Goal: Task Accomplishment & Management: Manage account settings

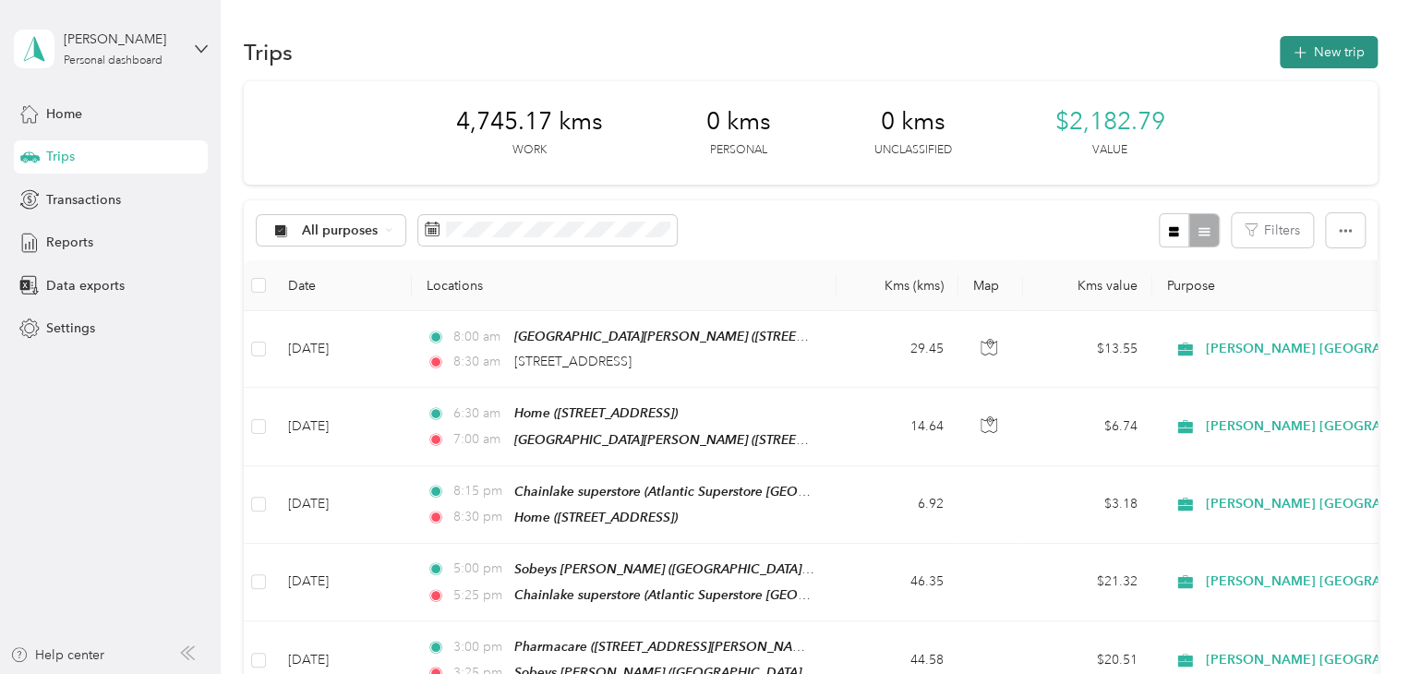
click at [1329, 64] on button "New trip" at bounding box center [1328, 52] width 98 height 32
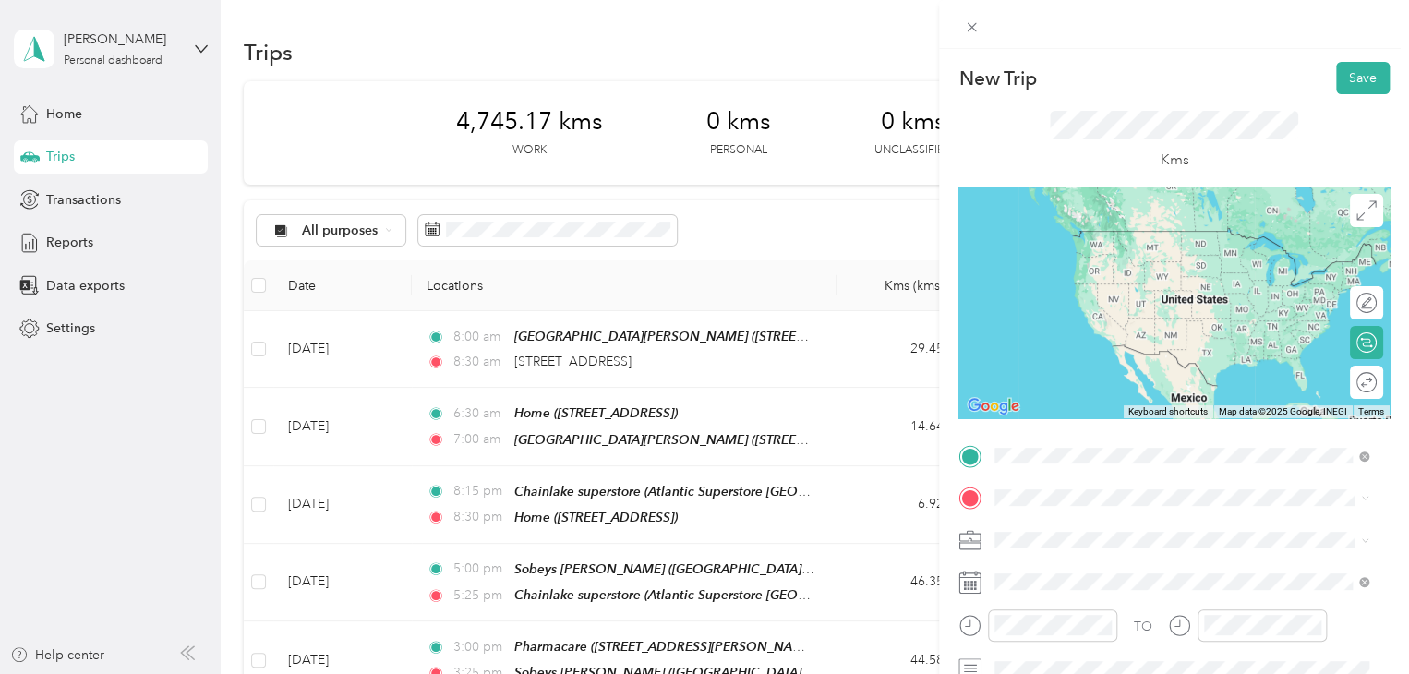
click at [1082, 251] on li "[STREET_ADDRESS]" at bounding box center [1181, 232] width 387 height 38
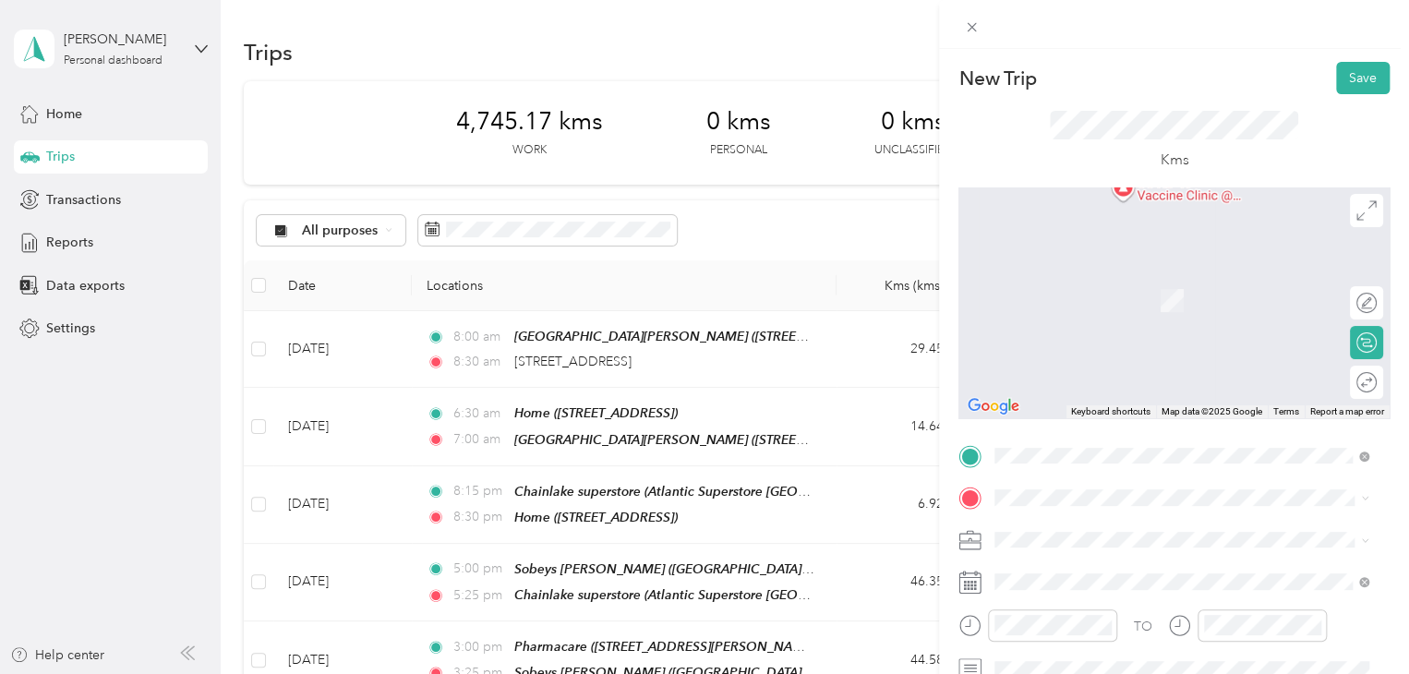
click at [1109, 352] on span "Sobeys [PERSON_NAME][GEOGRAPHIC_DATA], [STREET_ADDRESS]" at bounding box center [1172, 345] width 286 height 35
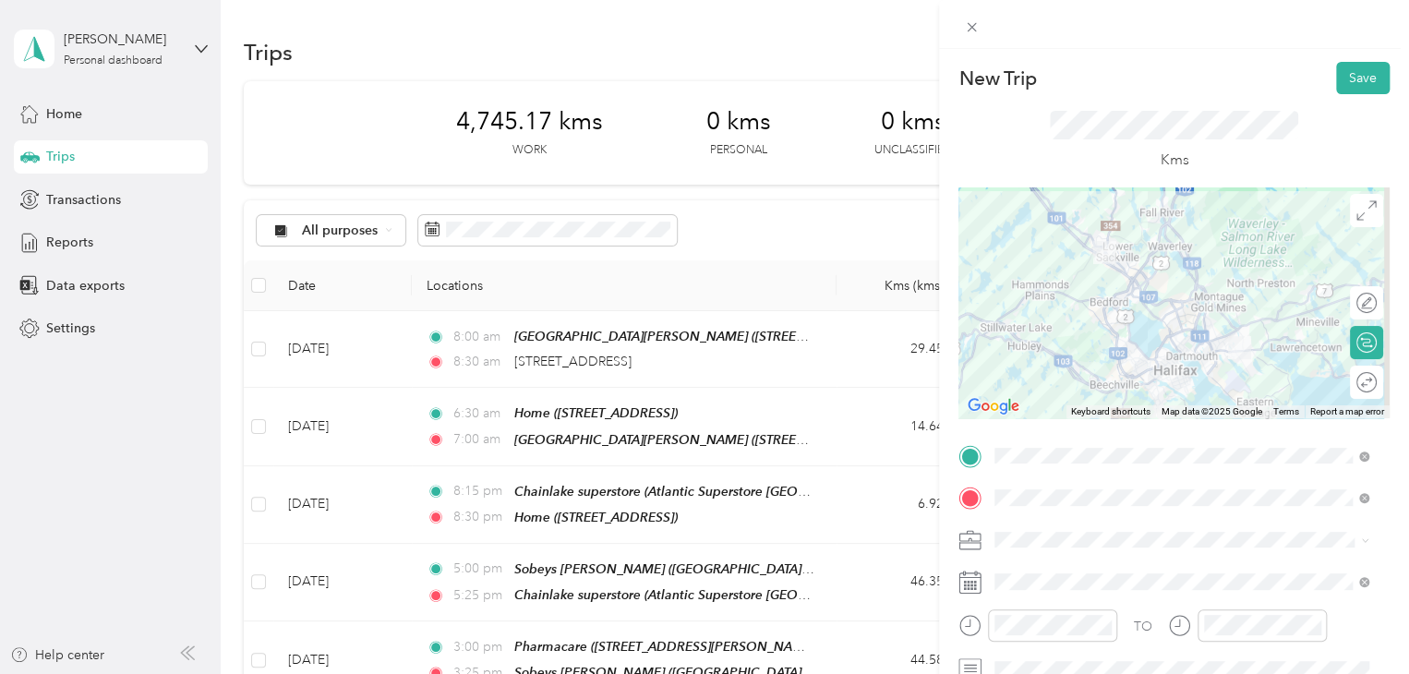
click at [1154, 322] on div at bounding box center [1173, 302] width 431 height 231
click at [1194, 315] on div at bounding box center [1173, 302] width 431 height 231
click at [1205, 296] on div at bounding box center [1173, 302] width 431 height 231
click at [1193, 316] on div at bounding box center [1173, 302] width 431 height 231
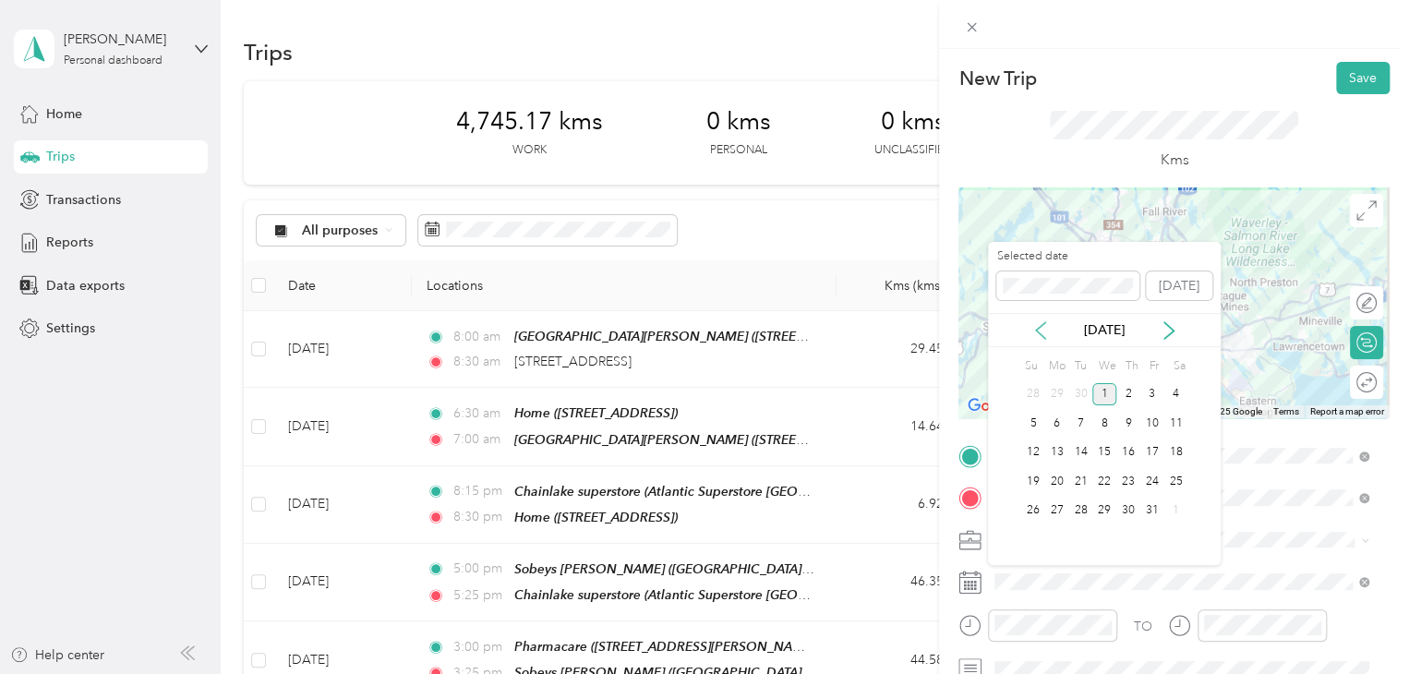
click at [1037, 333] on icon at bounding box center [1040, 330] width 9 height 17
click at [1083, 506] on div "30" at bounding box center [1081, 510] width 24 height 23
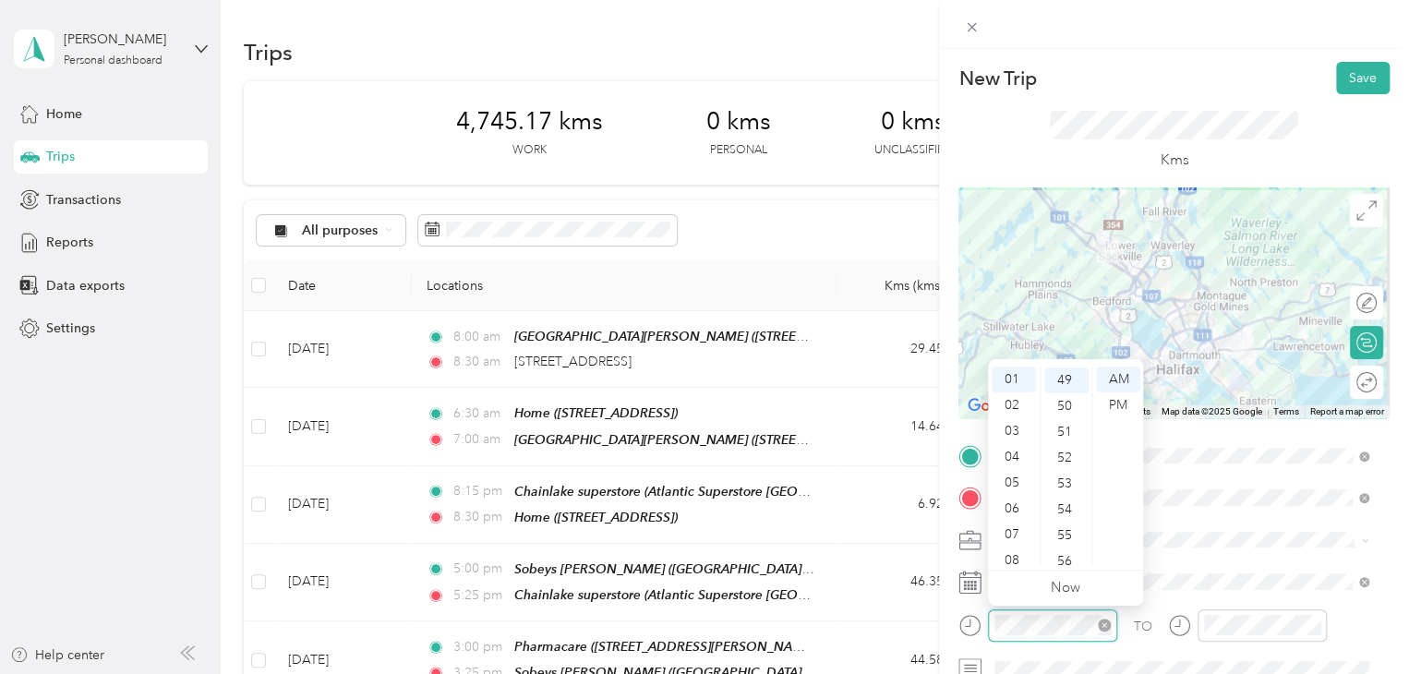
scroll to position [1266, 0]
click at [1015, 558] on div "08" at bounding box center [1013, 560] width 44 height 26
click at [1069, 410] on div "50" at bounding box center [1066, 405] width 44 height 26
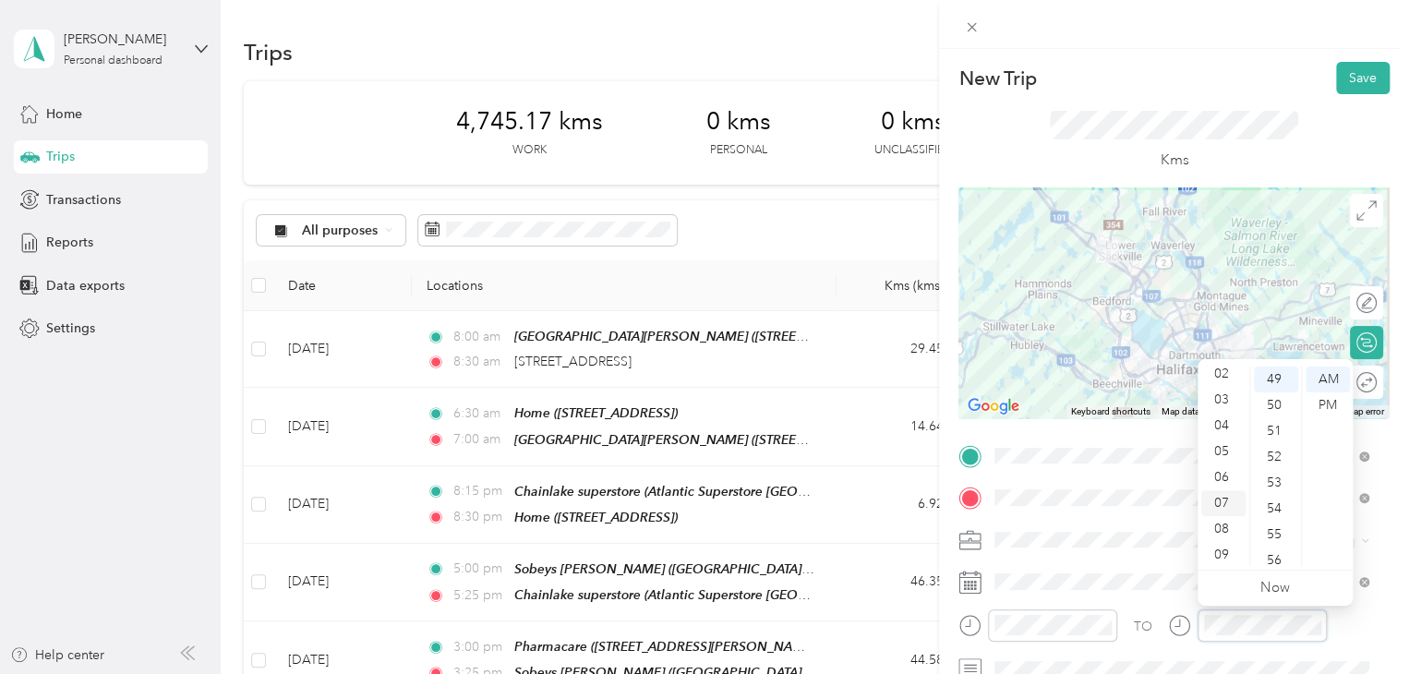
scroll to position [65, 0]
click at [1217, 539] on div "09" at bounding box center [1223, 547] width 44 height 26
click at [1275, 396] on div "20" at bounding box center [1275, 394] width 44 height 26
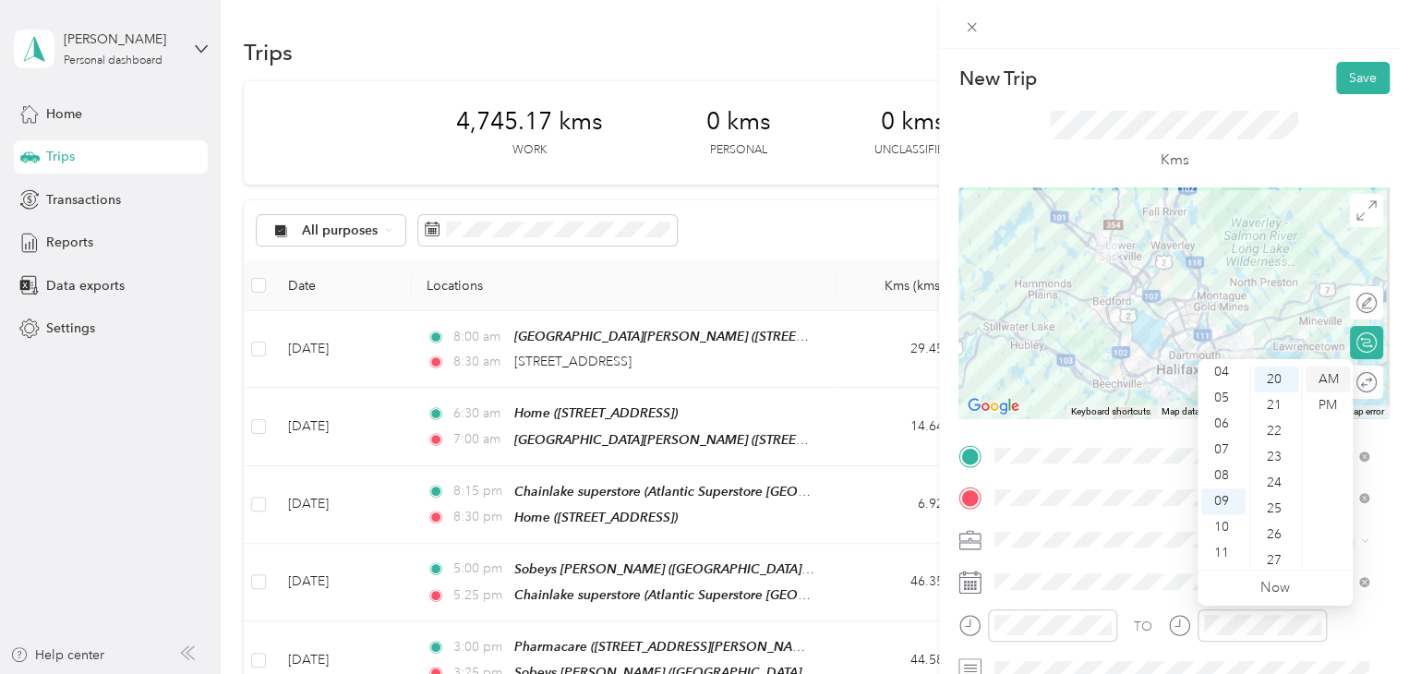
click at [1325, 373] on div "AM" at bounding box center [1327, 379] width 44 height 26
click at [1387, 491] on form "New Trip Save This trip cannot be edited because it is either under review, app…" at bounding box center [1174, 474] width 470 height 825
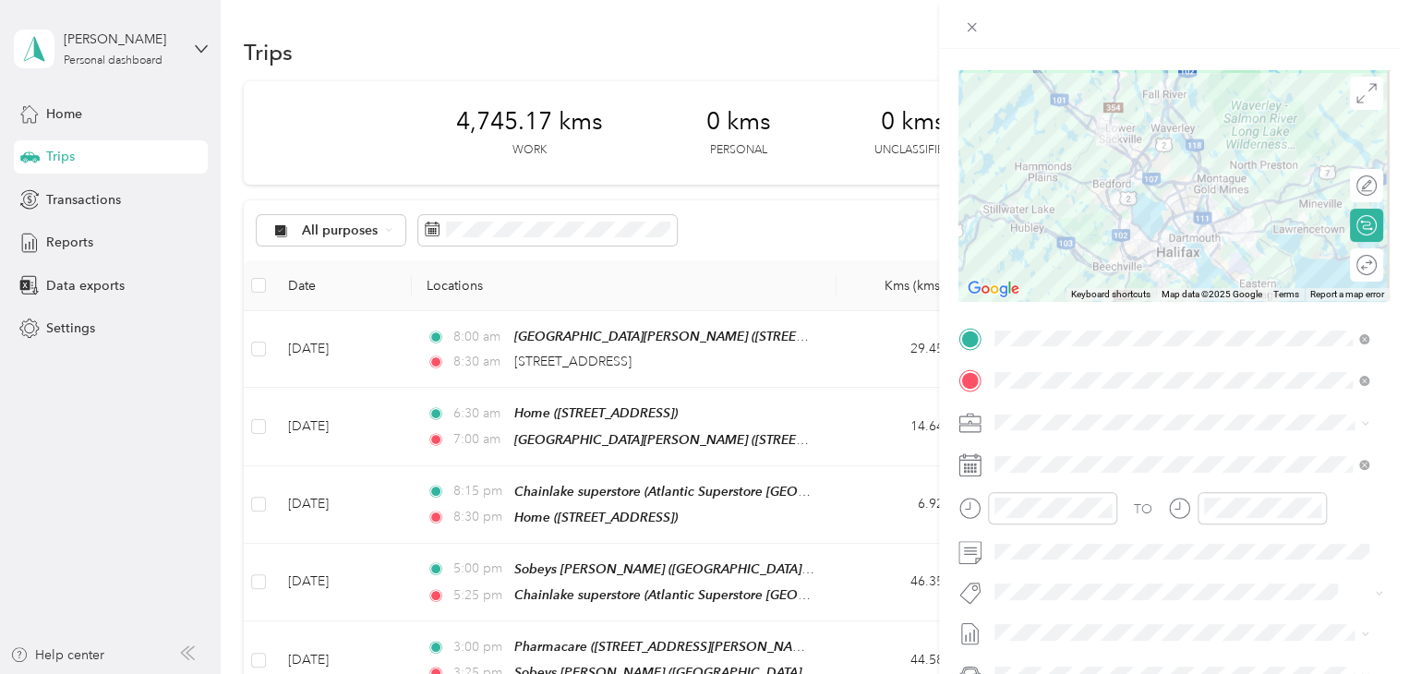
scroll to position [118, 0]
click at [1041, 614] on button "Fit [PERSON_NAME] Team" at bounding box center [1082, 623] width 162 height 23
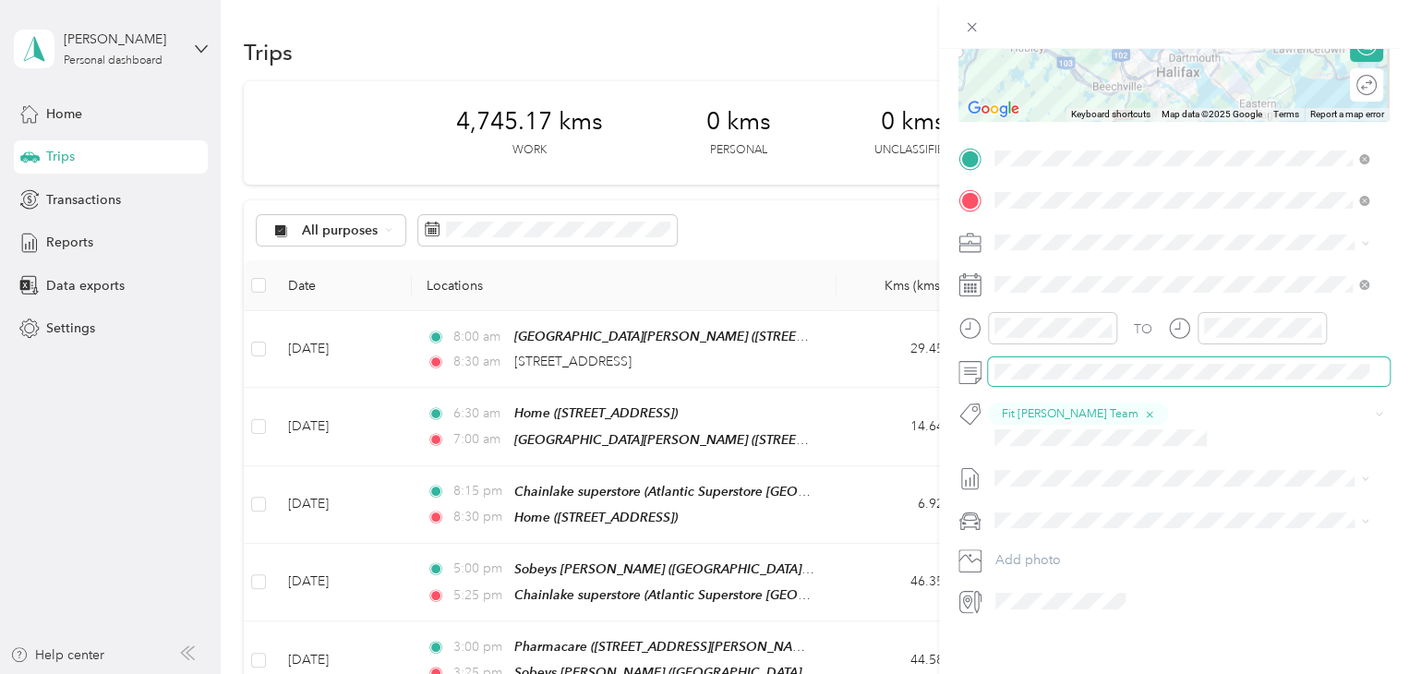
scroll to position [0, 0]
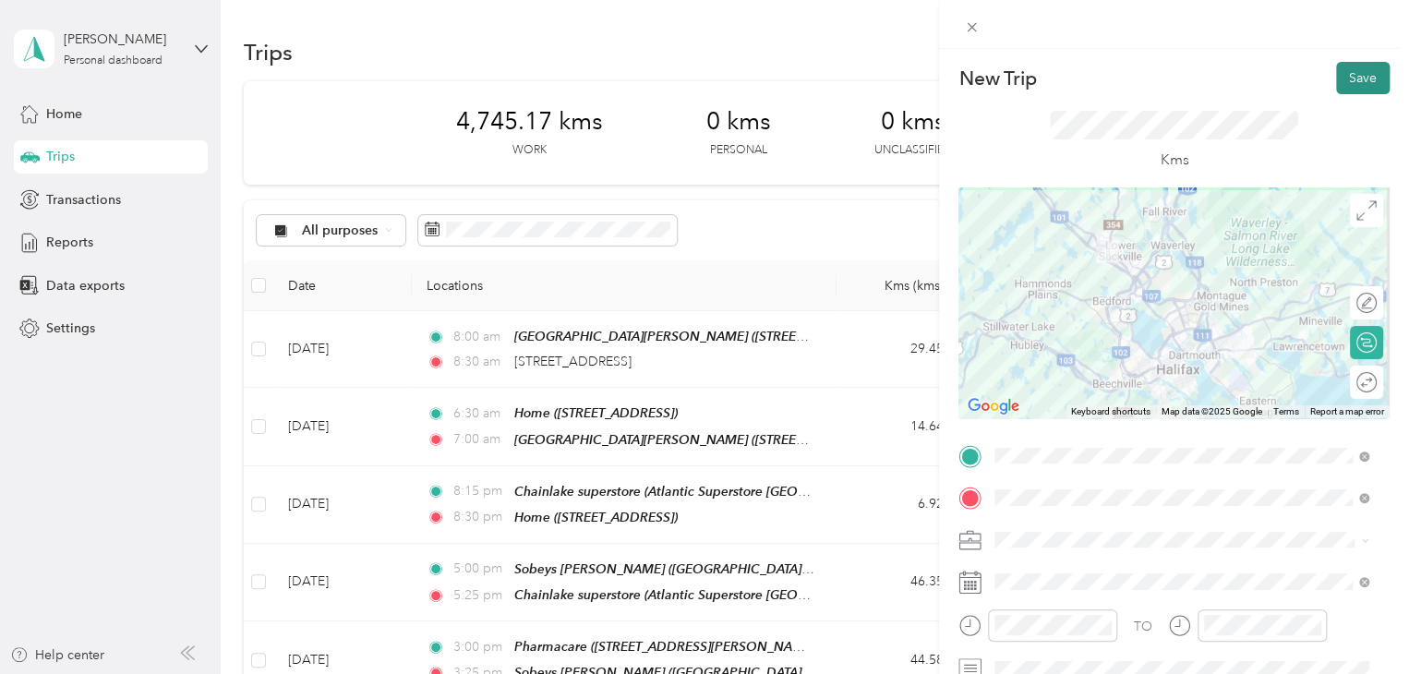
click at [1358, 90] on button "Save" at bounding box center [1363, 78] width 54 height 32
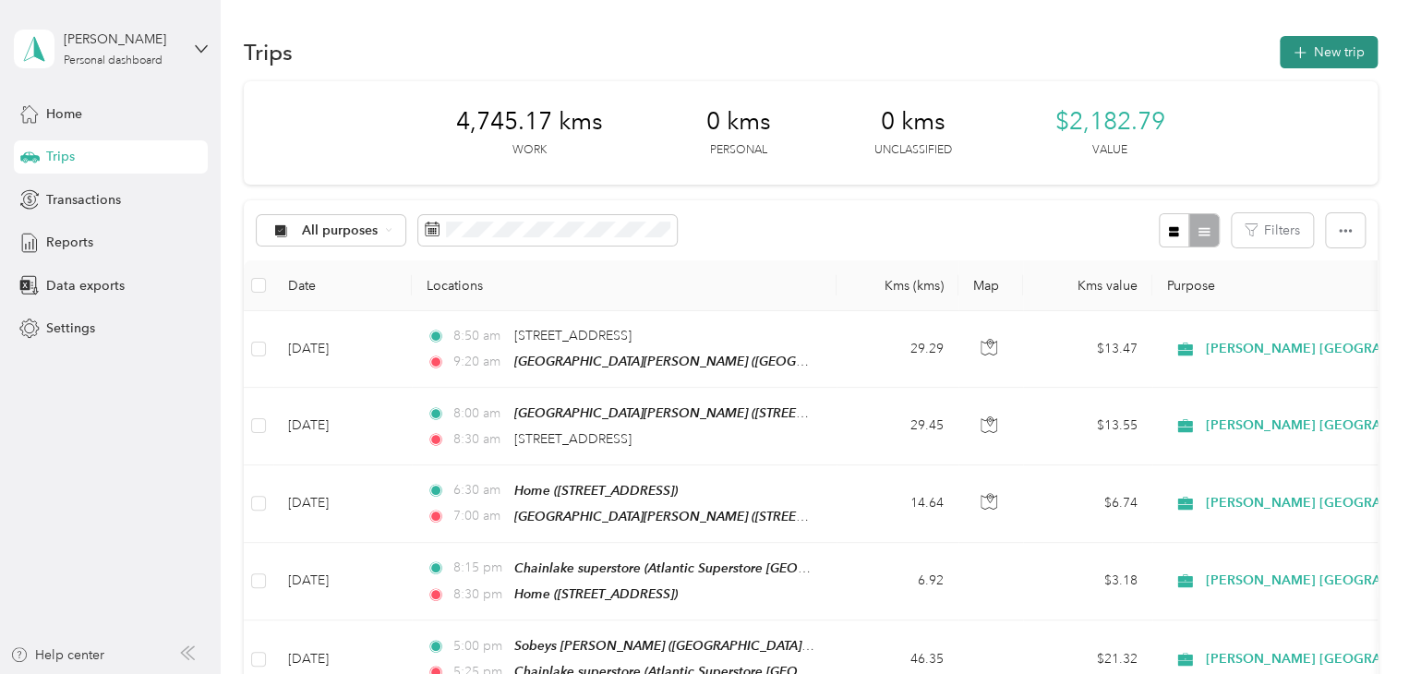
click at [1318, 49] on button "New trip" at bounding box center [1328, 52] width 98 height 32
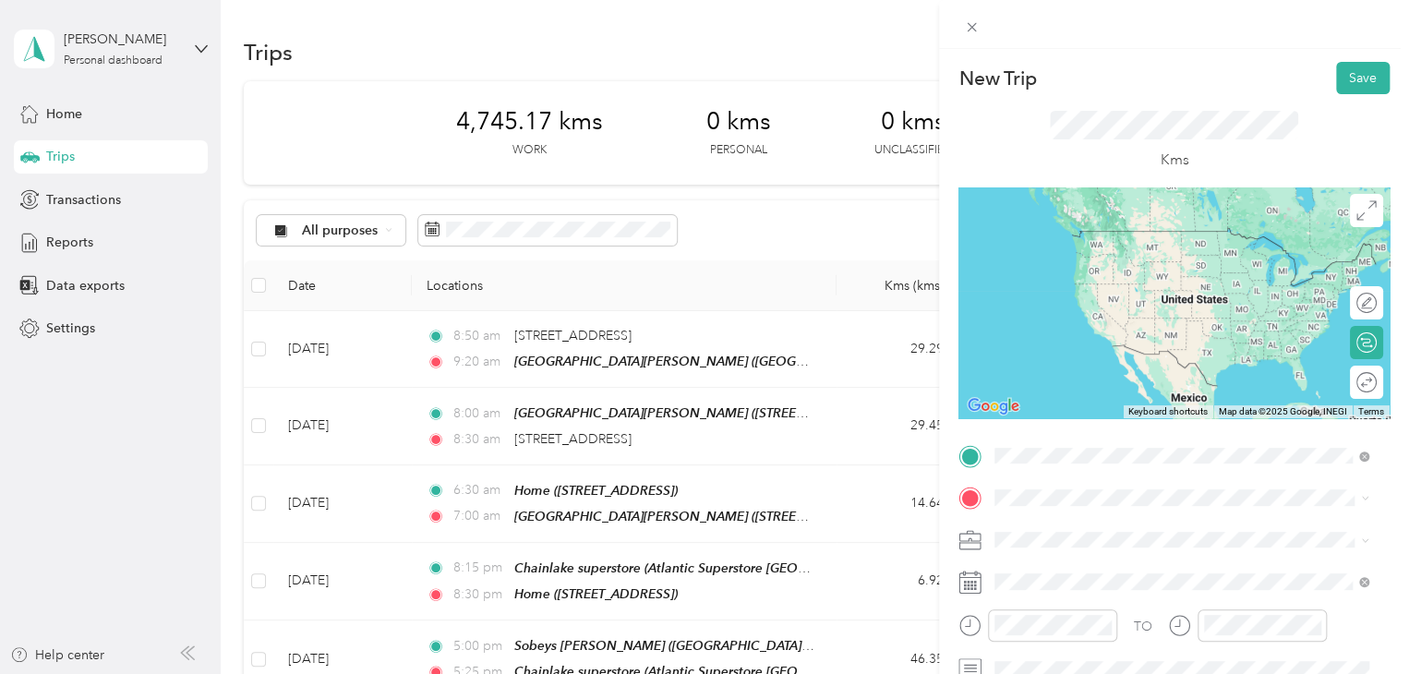
click at [1111, 318] on span "Sobeys [PERSON_NAME][GEOGRAPHIC_DATA], [STREET_ADDRESS]" at bounding box center [1172, 306] width 286 height 35
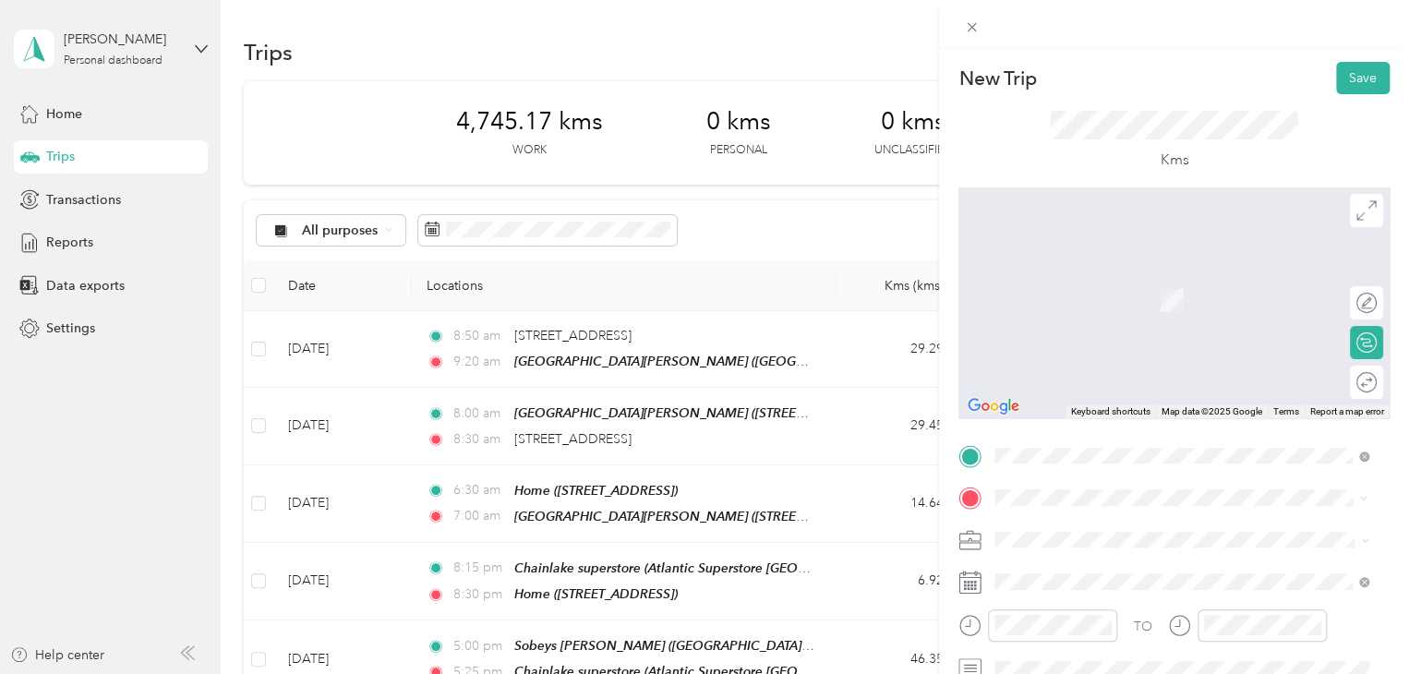
click at [1125, 308] on span "Foodland - [GEOGRAPHIC_DATA], [STREET_ADDRESS]" at bounding box center [1191, 301] width 325 height 16
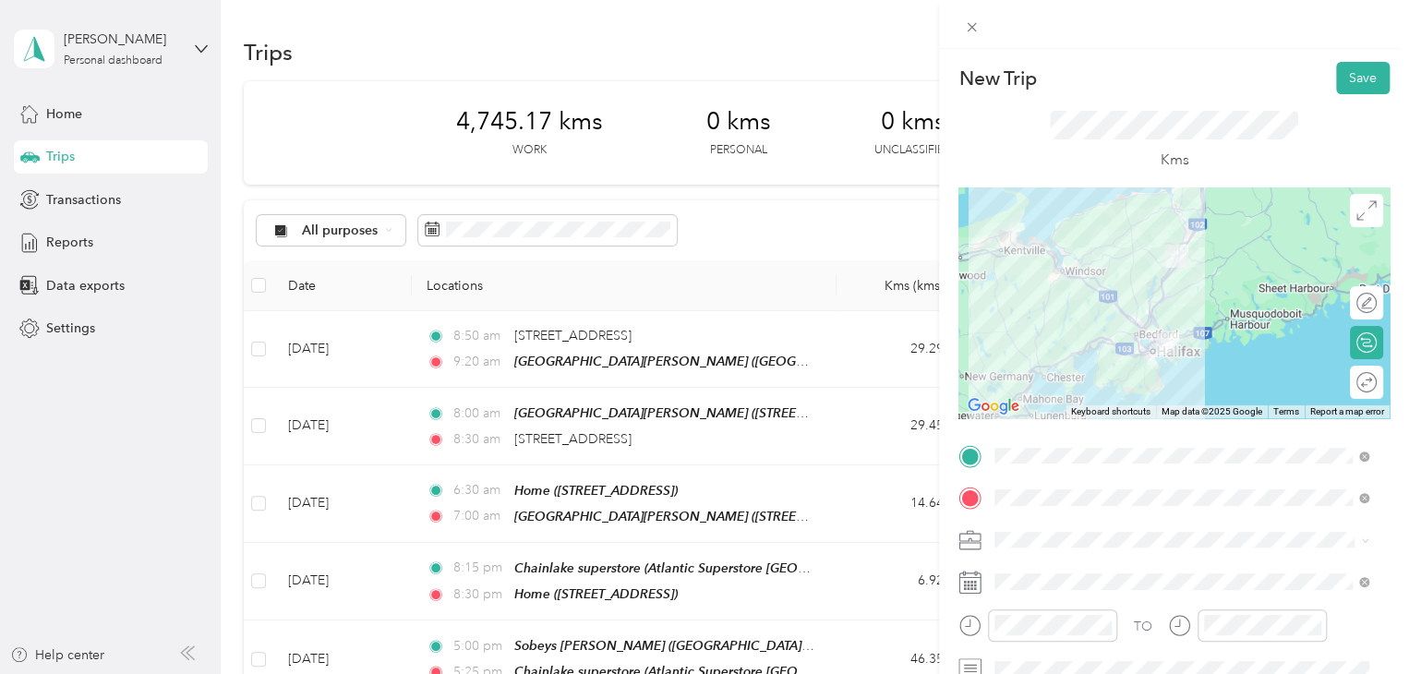
click at [1144, 296] on div at bounding box center [1173, 302] width 431 height 231
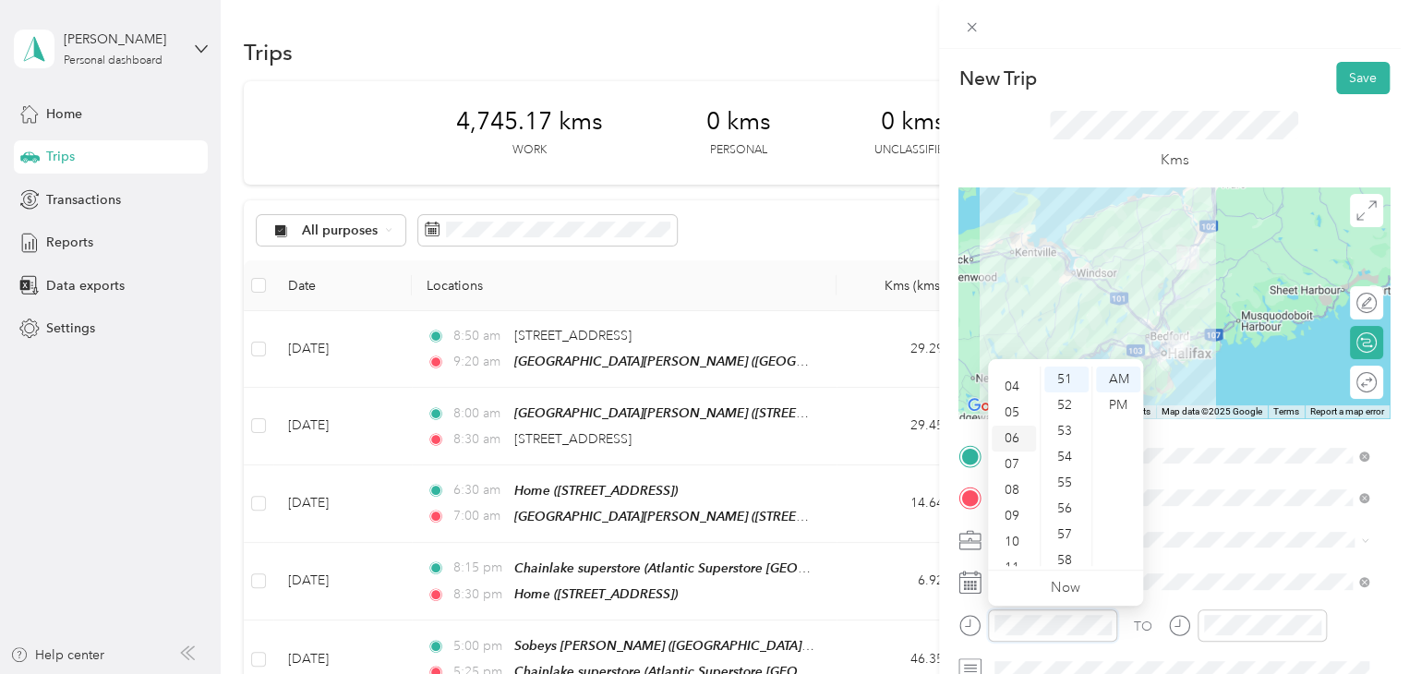
scroll to position [111, 0]
click at [1015, 545] on div "11" at bounding box center [1013, 553] width 44 height 26
click at [1062, 453] on div "21" at bounding box center [1066, 465] width 44 height 26
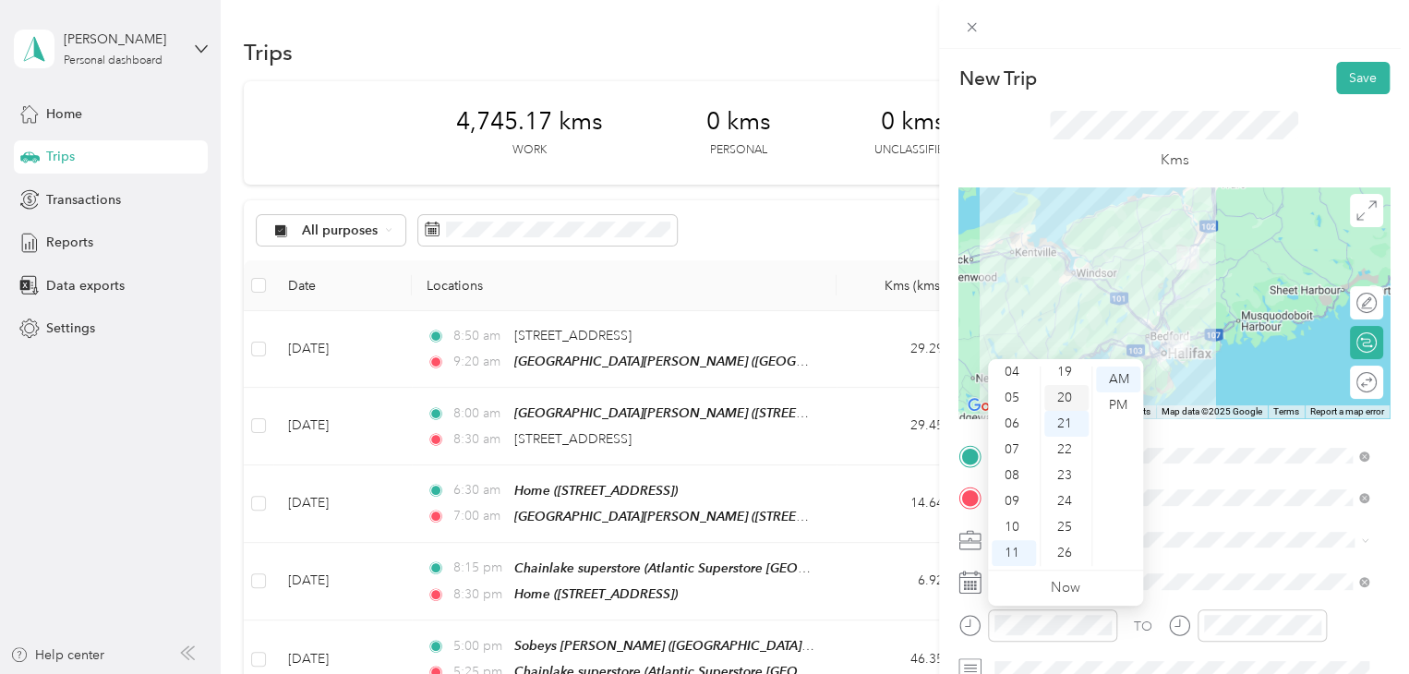
click at [1057, 396] on div "20" at bounding box center [1066, 398] width 44 height 26
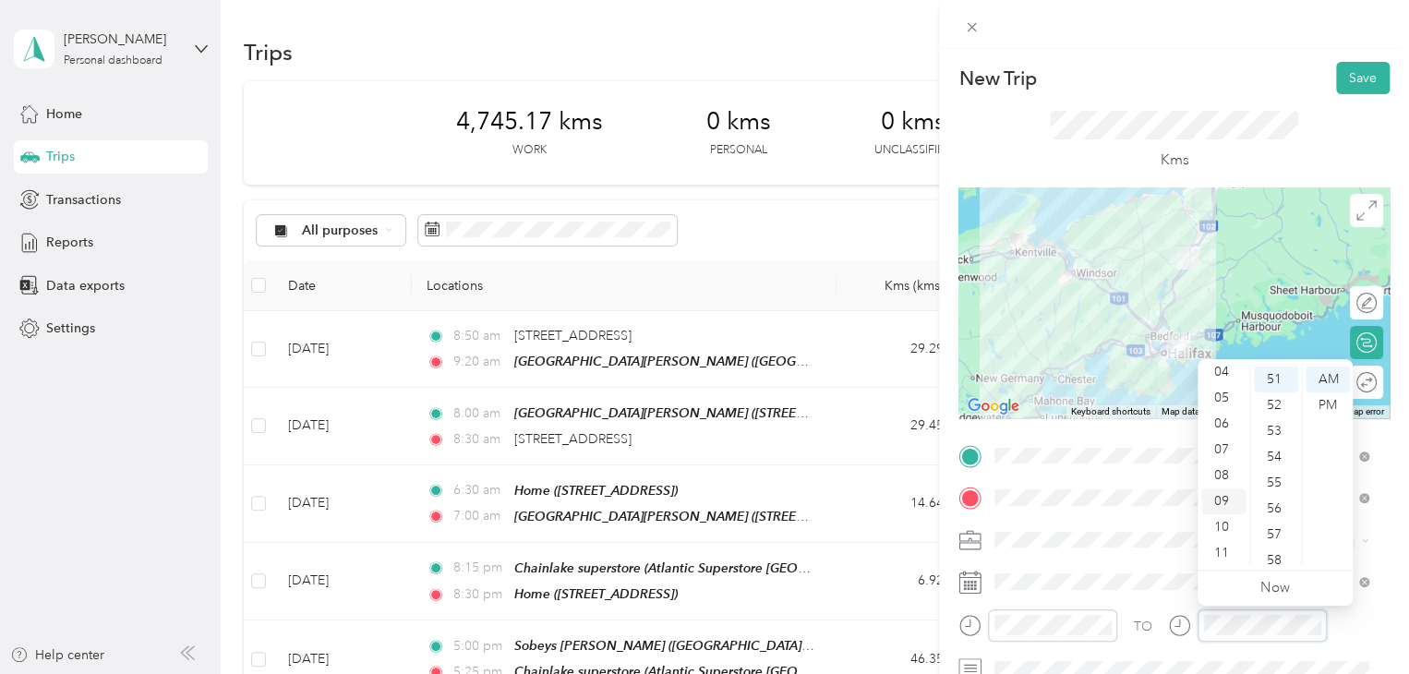
scroll to position [0, 0]
click at [1223, 380] on div "12" at bounding box center [1223, 379] width 44 height 26
click at [1274, 548] on div "10" at bounding box center [1275, 560] width 44 height 26
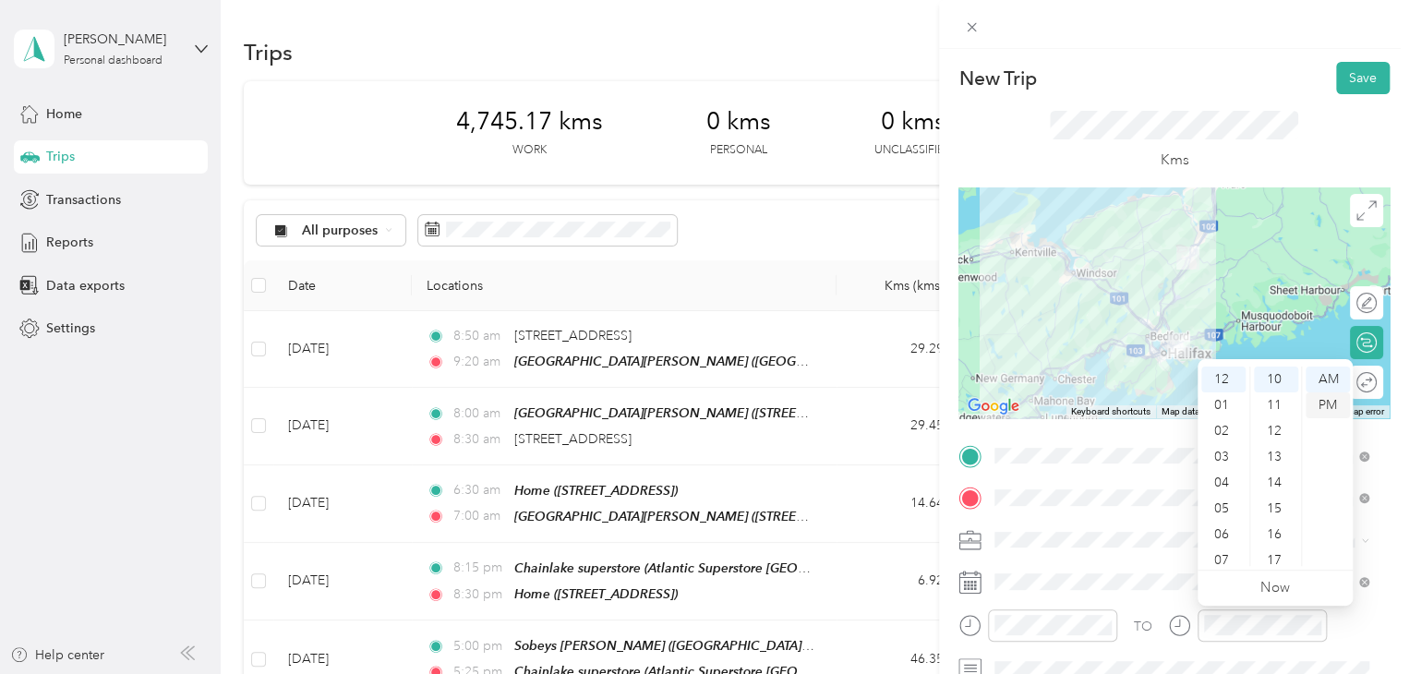
click at [1333, 403] on div "PM" at bounding box center [1327, 405] width 44 height 26
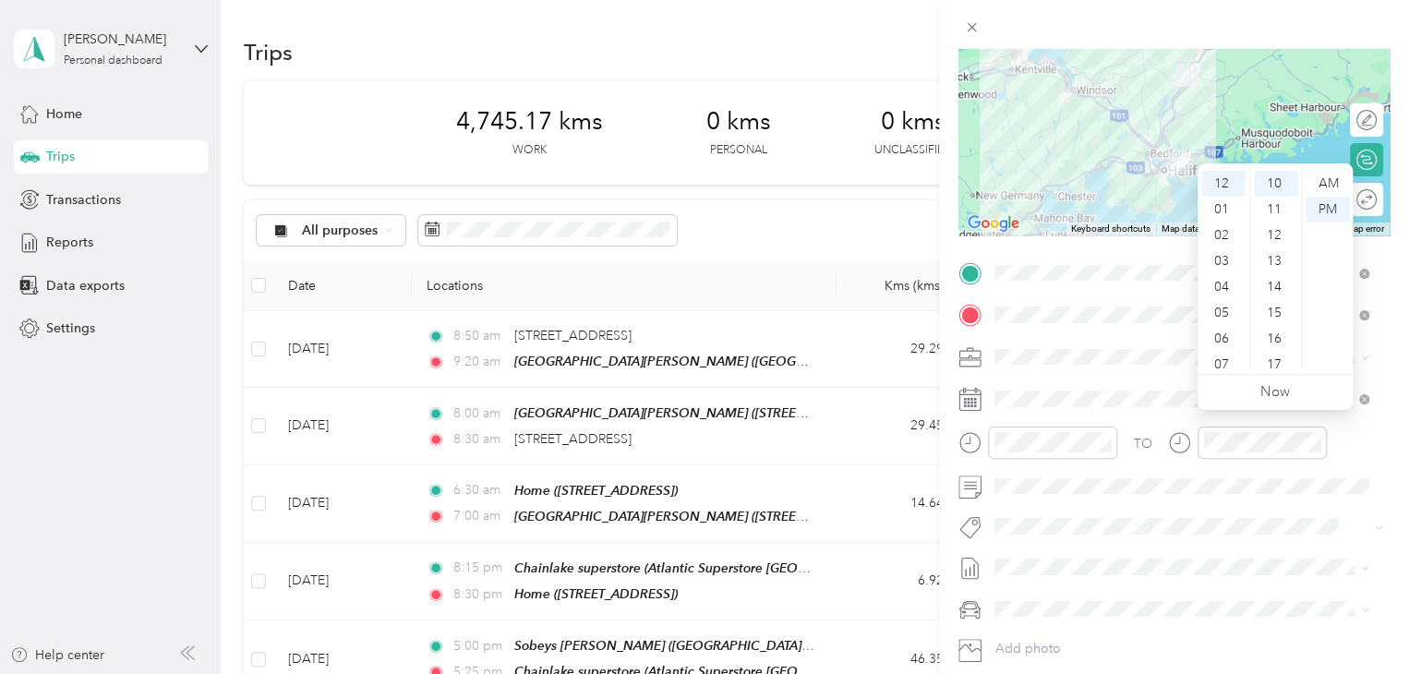
scroll to position [198, 0]
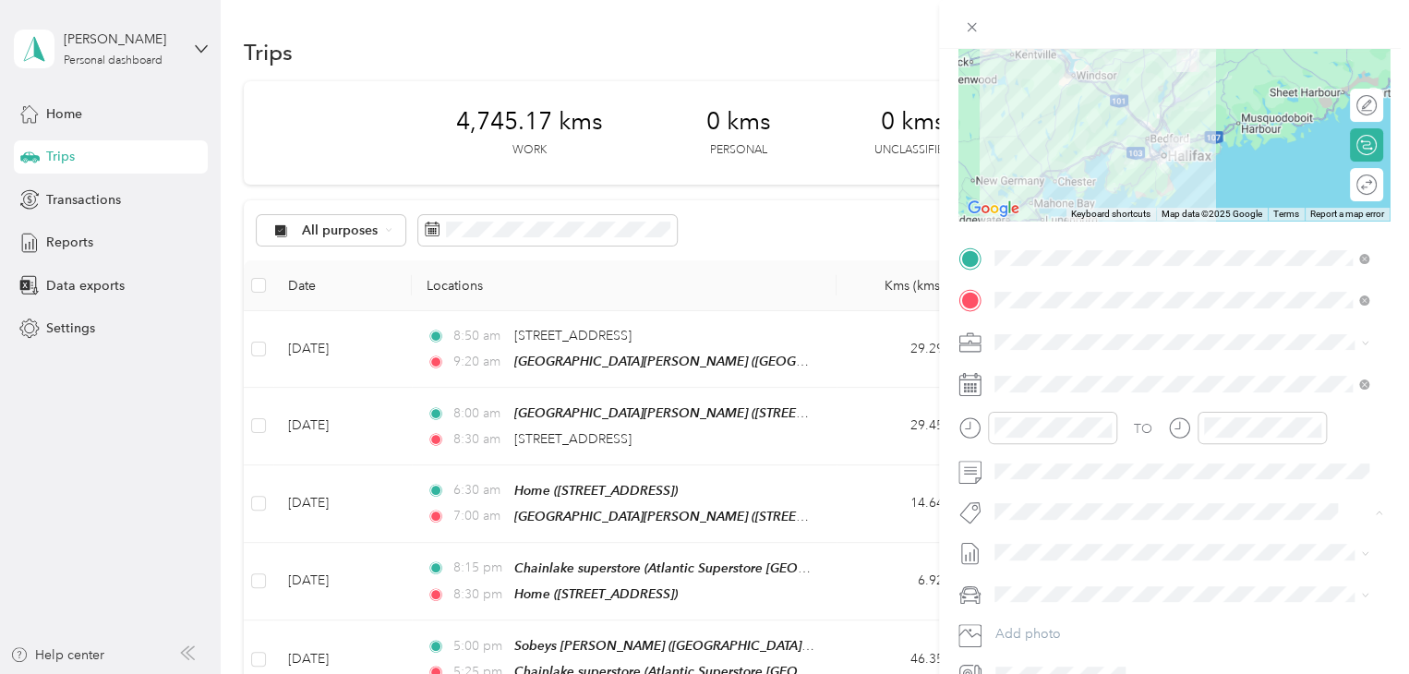
click at [1048, 537] on span "Fit [PERSON_NAME] Team" at bounding box center [1081, 543] width 137 height 17
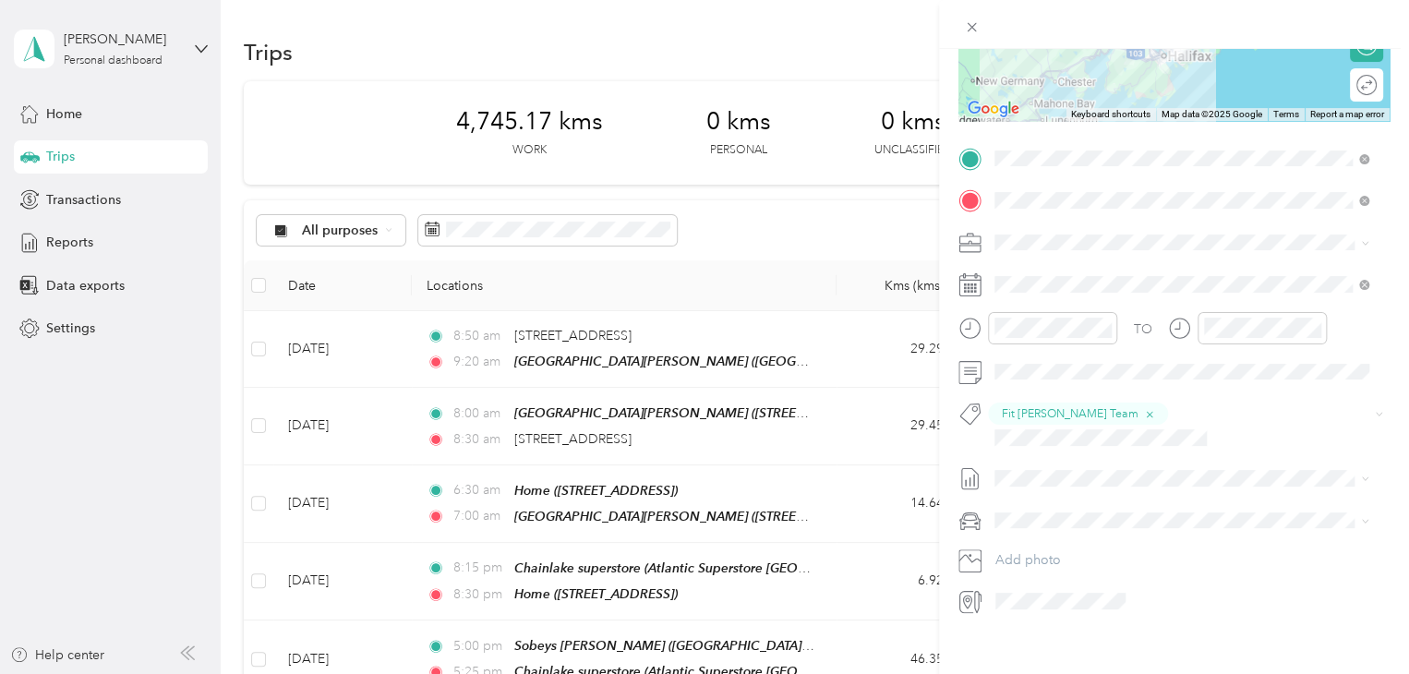
scroll to position [0, 0]
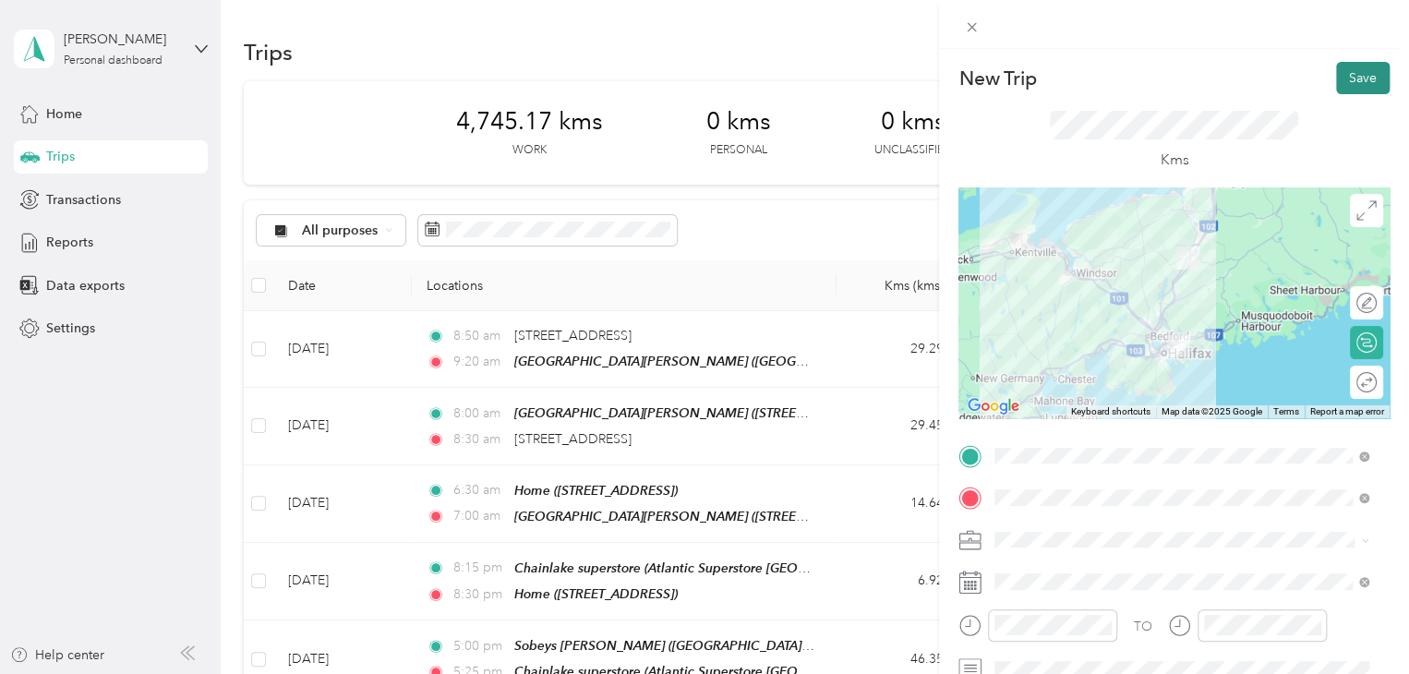
click at [1336, 78] on button "Save" at bounding box center [1363, 78] width 54 height 32
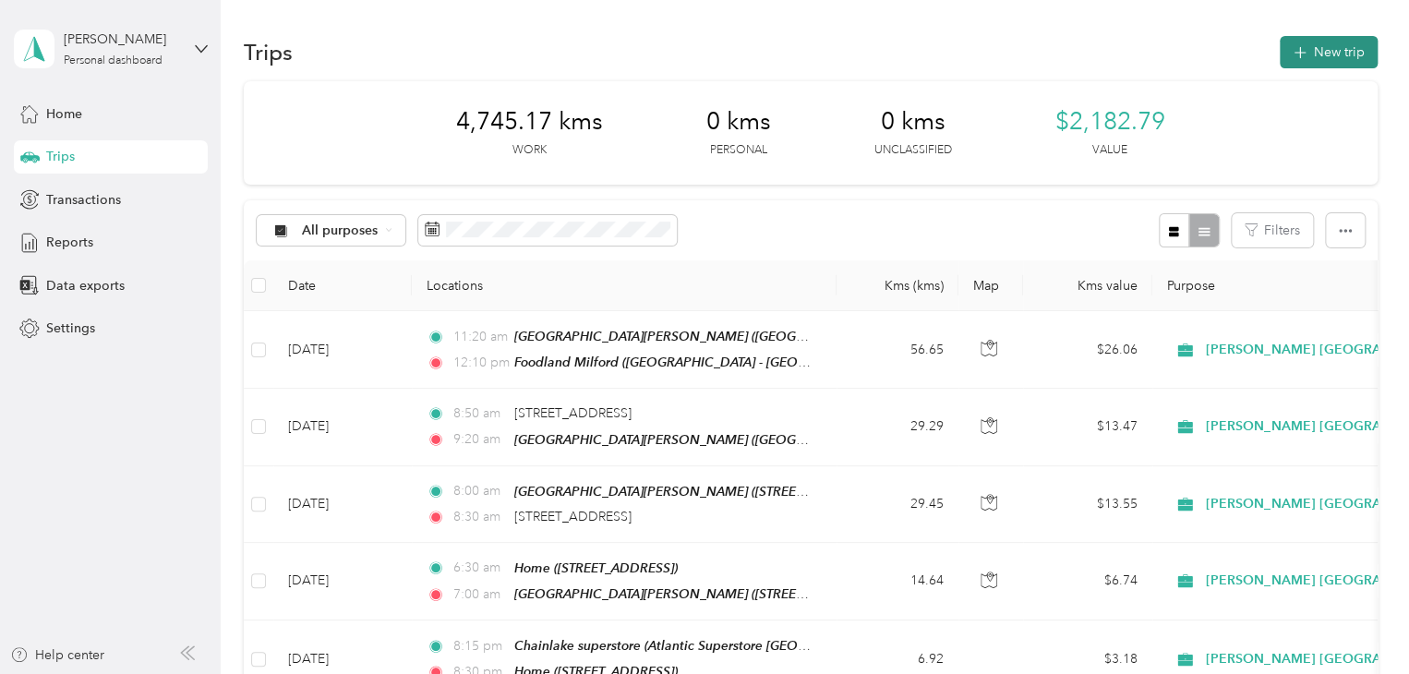
click at [1301, 58] on button "New trip" at bounding box center [1328, 52] width 98 height 32
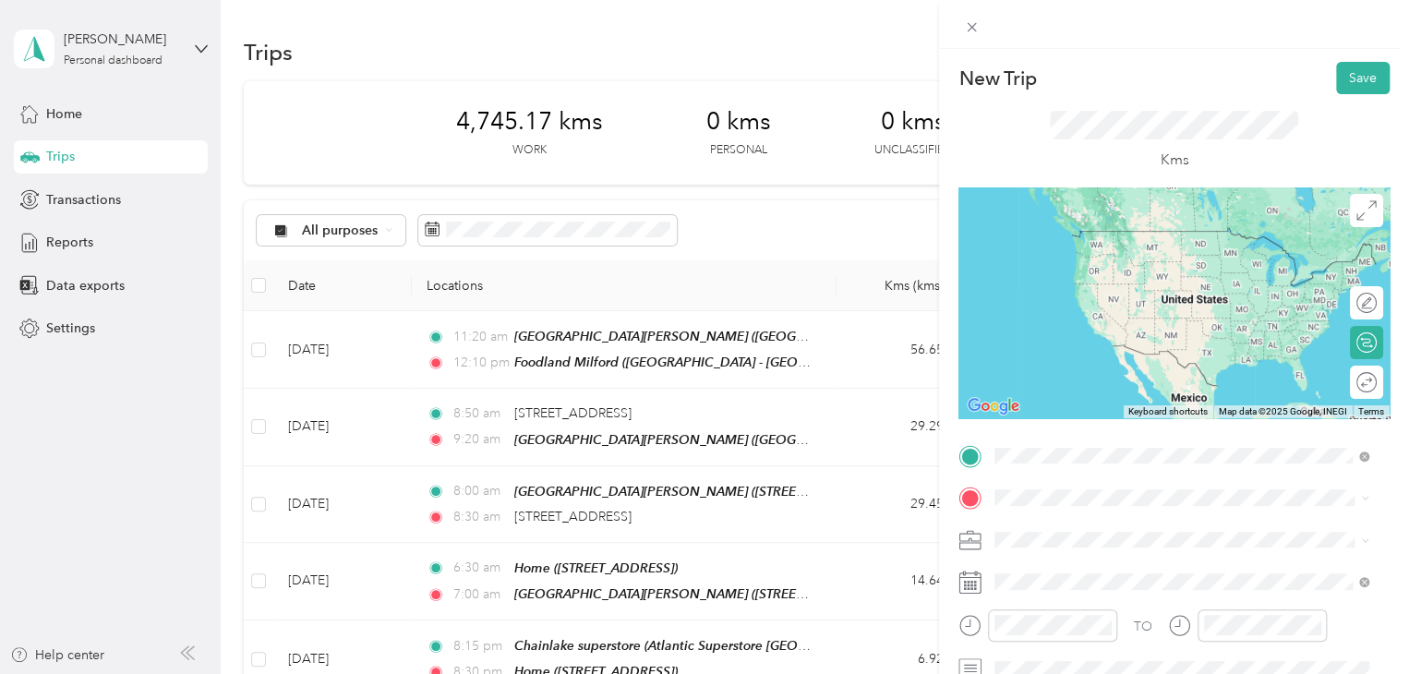
click at [1095, 271] on div "Foodland Milford Foodland - [GEOGRAPHIC_DATA], [STREET_ADDRESS], B0N 1Y0, [GEOG…" at bounding box center [1181, 248] width 361 height 45
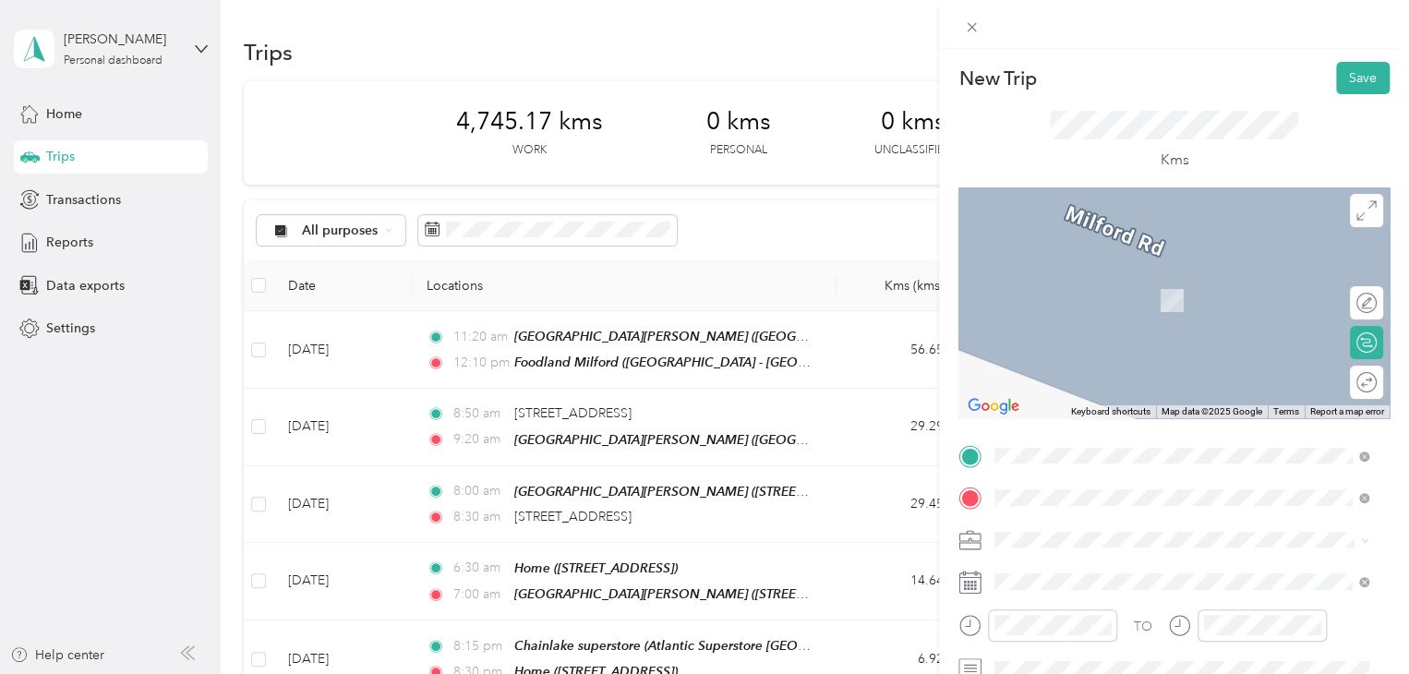
click at [1088, 308] on span "[STREET_ADDRESS][PERSON_NAME]" at bounding box center [1139, 301] width 220 height 16
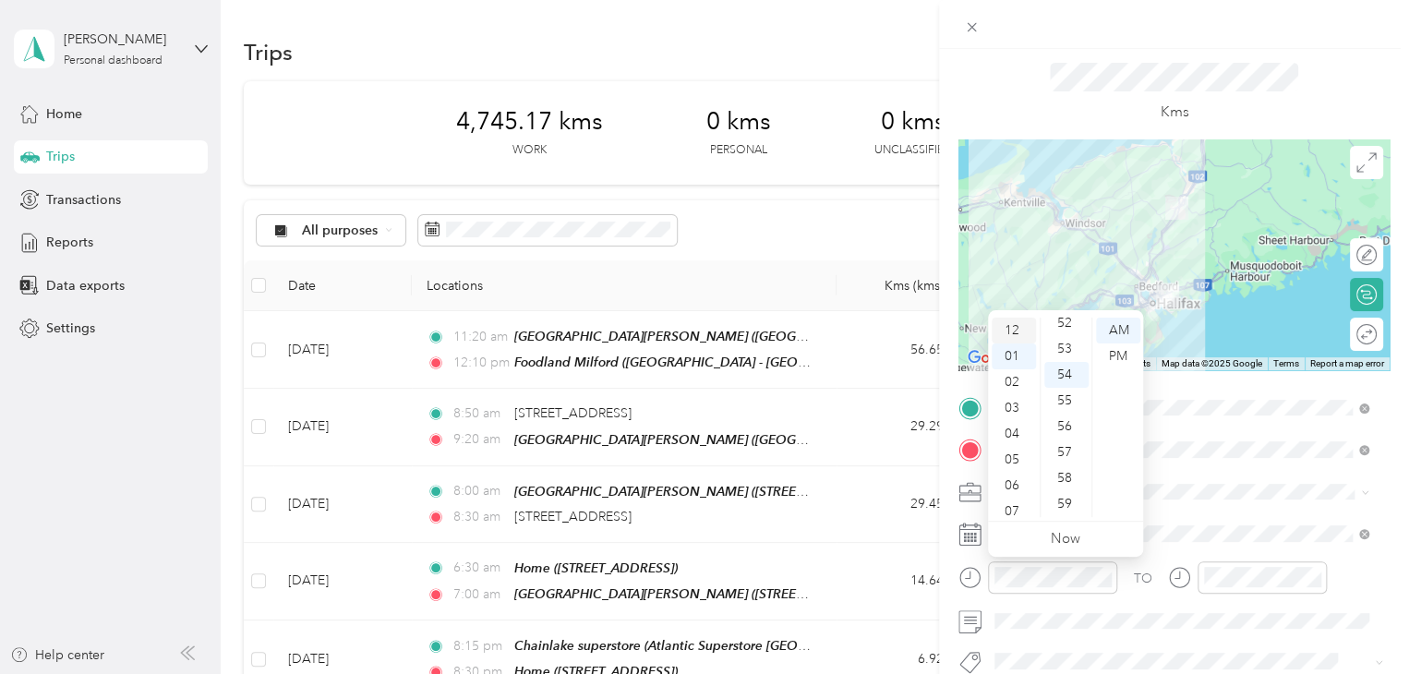
click at [1018, 326] on div "12" at bounding box center [1013, 331] width 44 height 26
click at [1066, 371] on div "40" at bounding box center [1066, 379] width 44 height 26
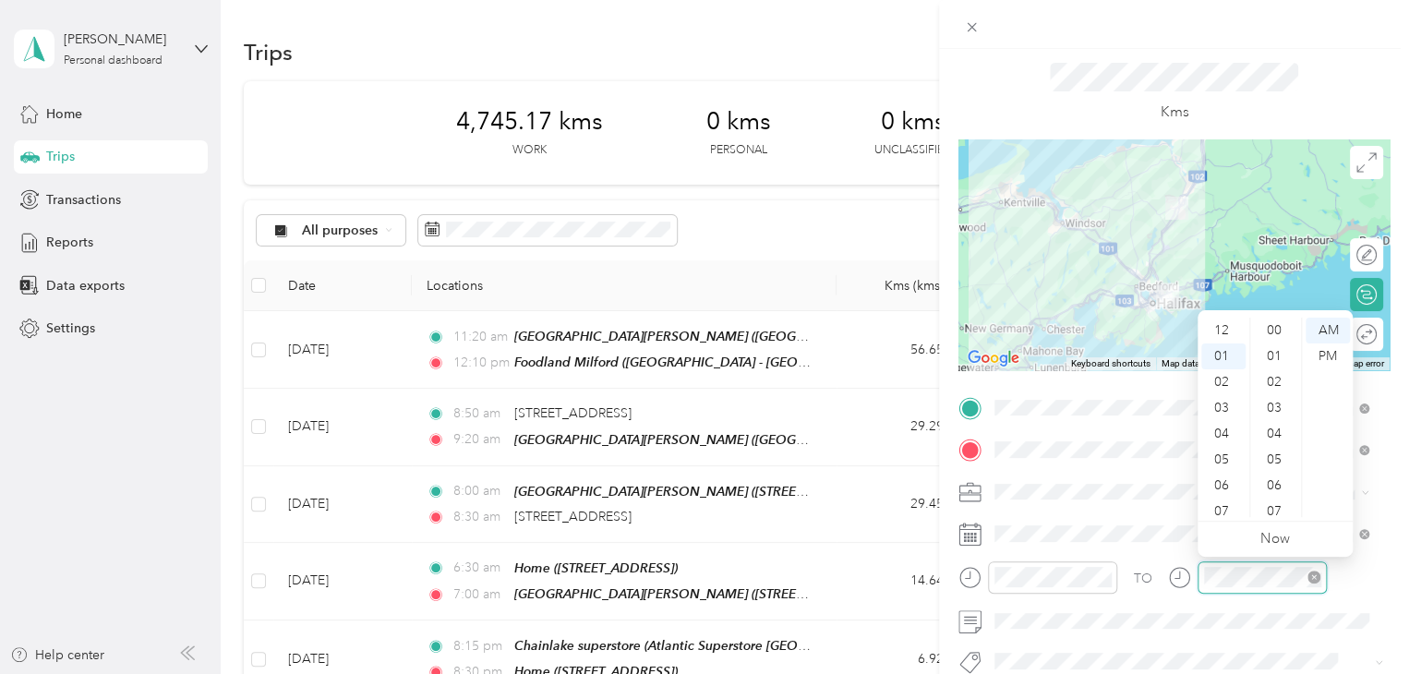
scroll to position [1351, 0]
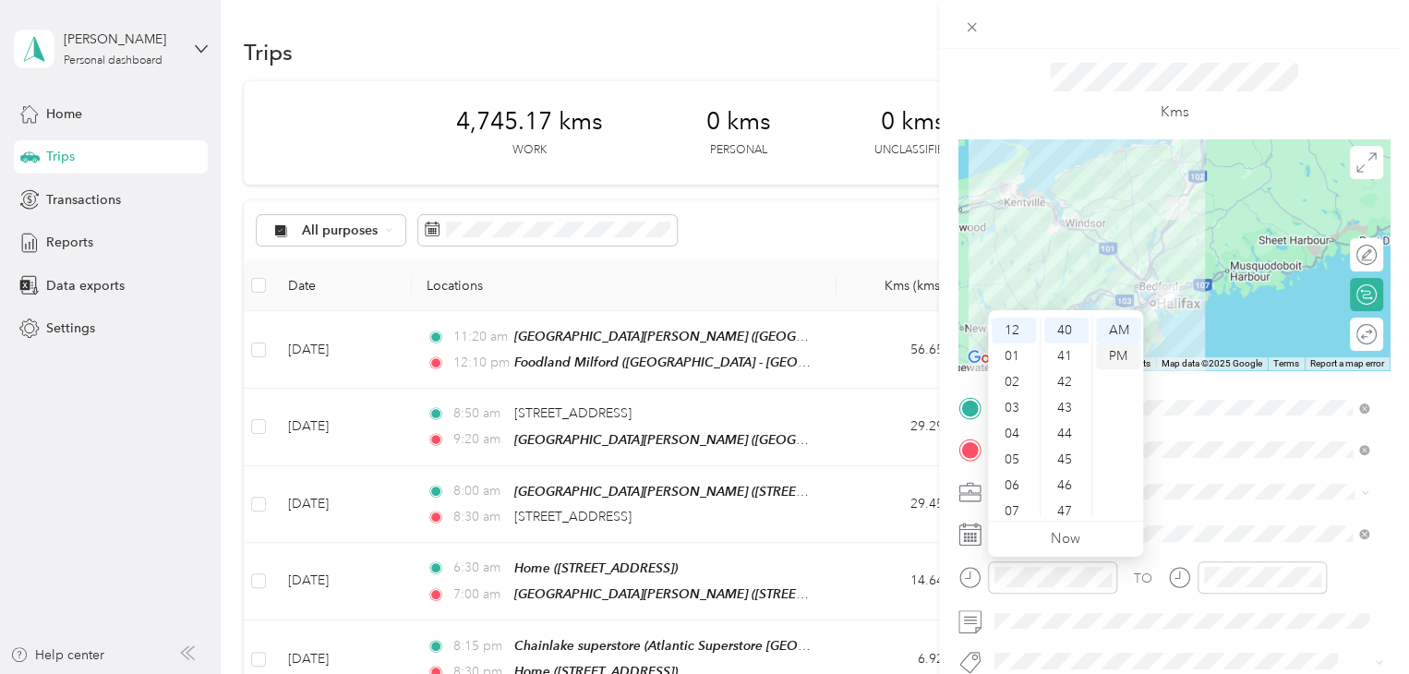
click at [1126, 362] on div "PM" at bounding box center [1118, 356] width 44 height 26
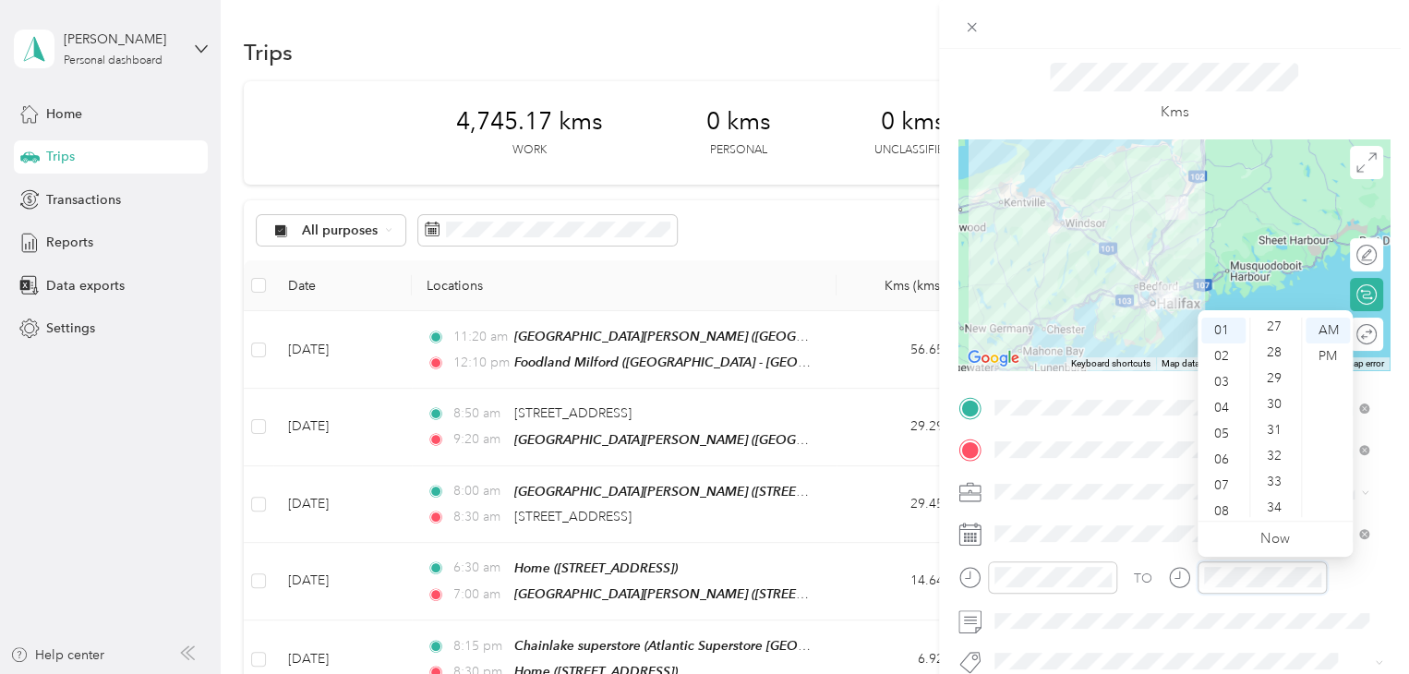
scroll to position [703, 0]
click at [1277, 402] on div "30" at bounding box center [1275, 403] width 44 height 26
click at [1334, 354] on div "PM" at bounding box center [1327, 356] width 44 height 26
click at [1388, 556] on form "New Trip Save This trip cannot be edited because it is either under review, app…" at bounding box center [1174, 426] width 470 height 825
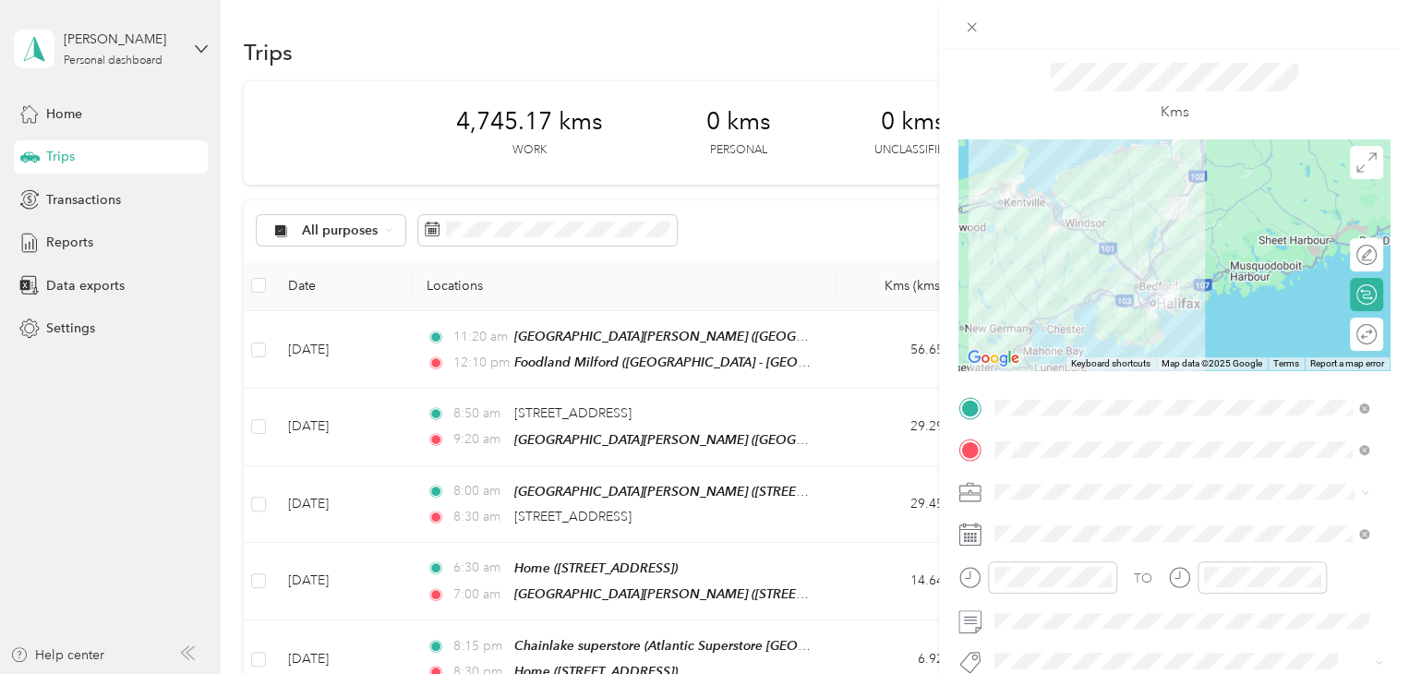
scroll to position [92, 0]
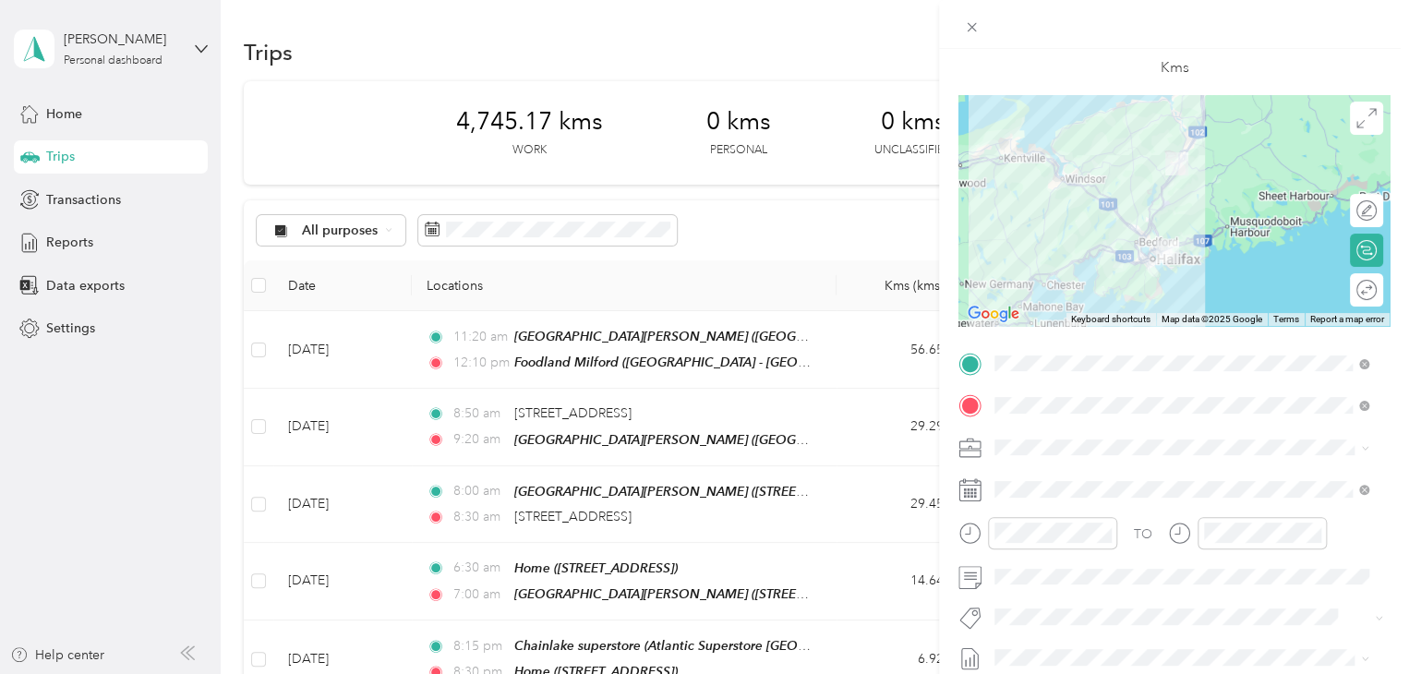
click at [1031, 645] on span "Fit [PERSON_NAME] Team" at bounding box center [1081, 649] width 137 height 17
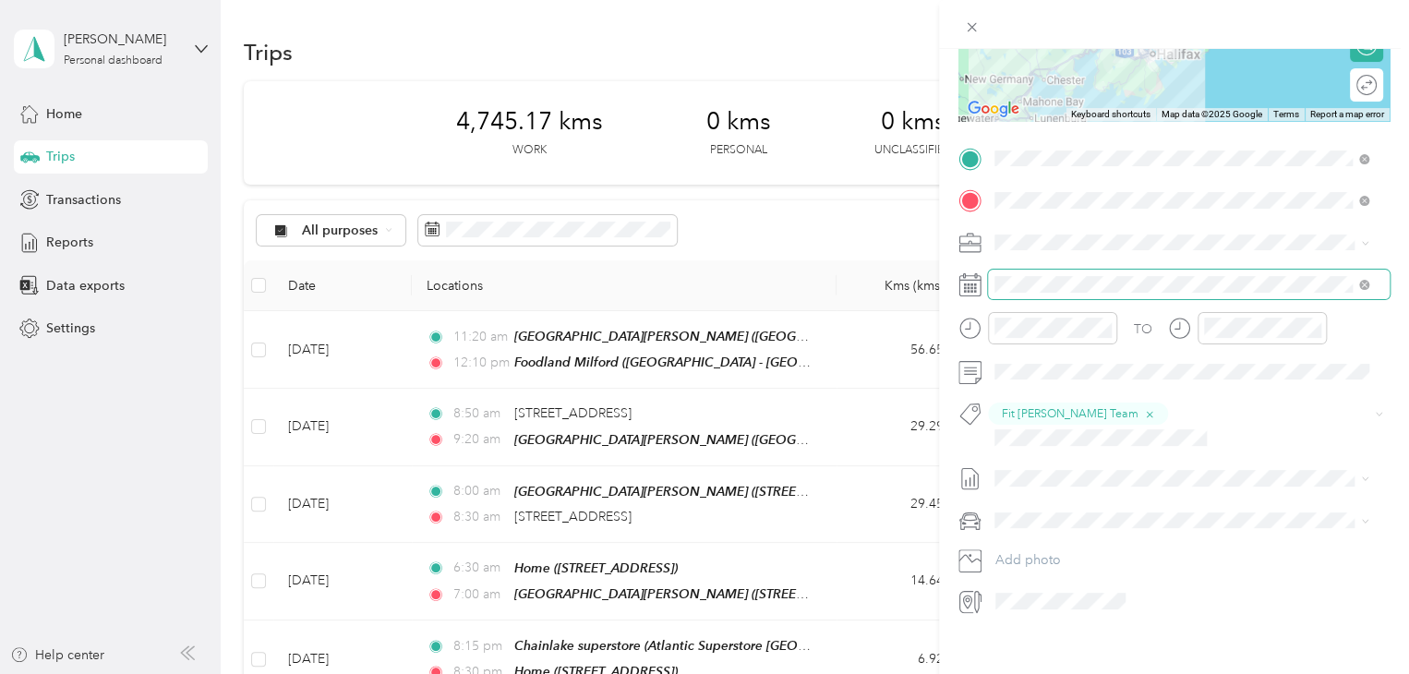
scroll to position [0, 0]
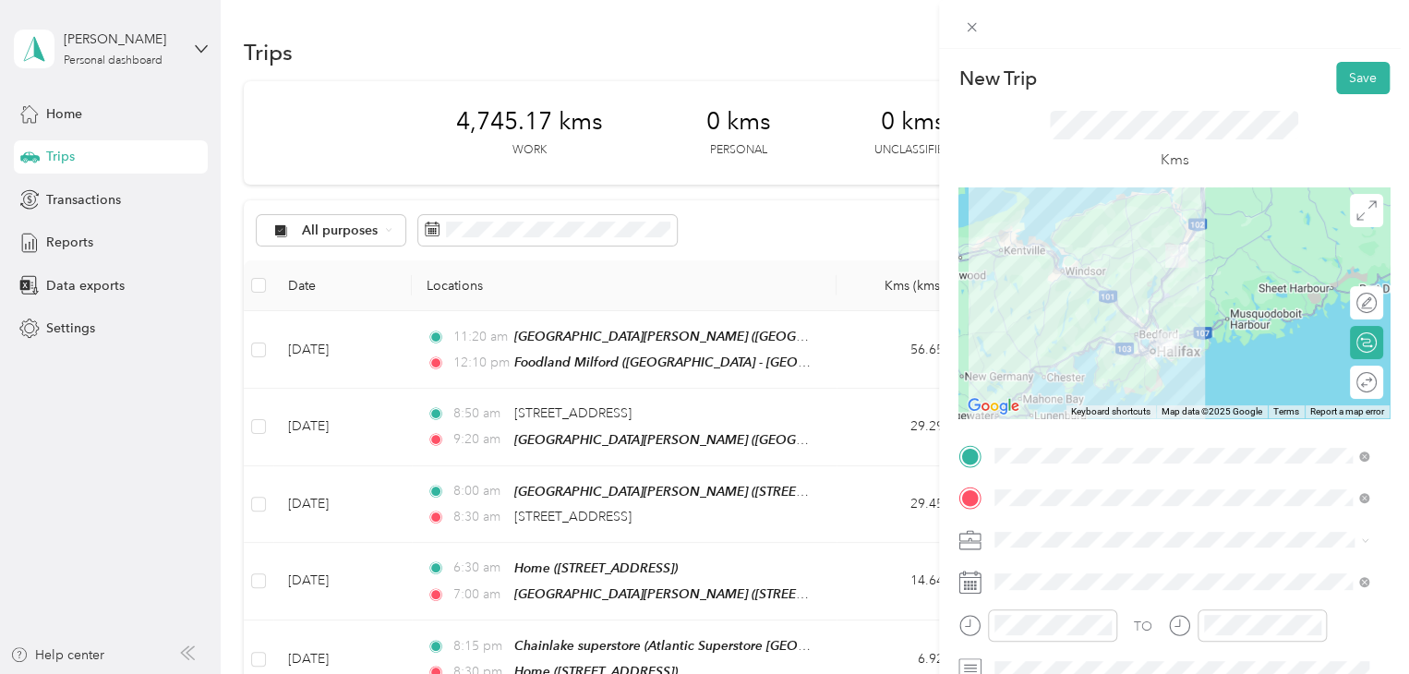
click at [1141, 302] on div at bounding box center [1173, 302] width 431 height 231
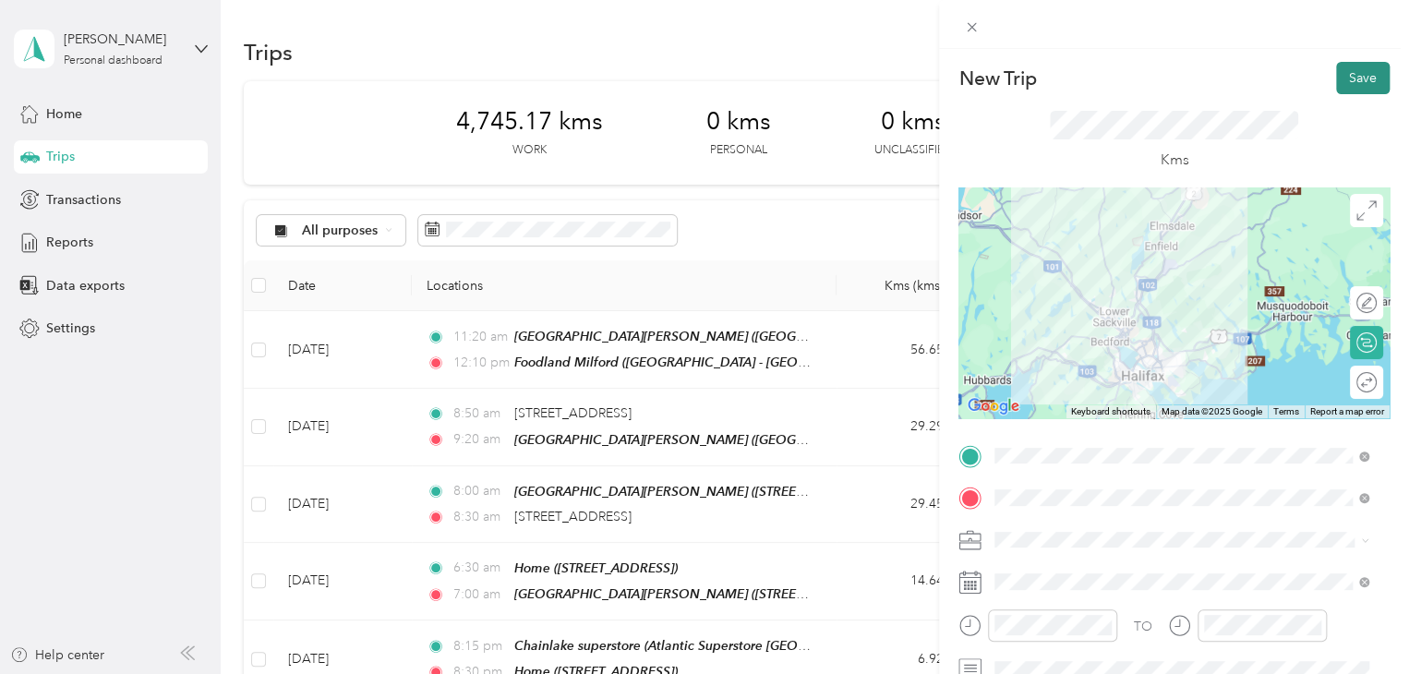
click at [1355, 78] on button "Save" at bounding box center [1363, 78] width 54 height 32
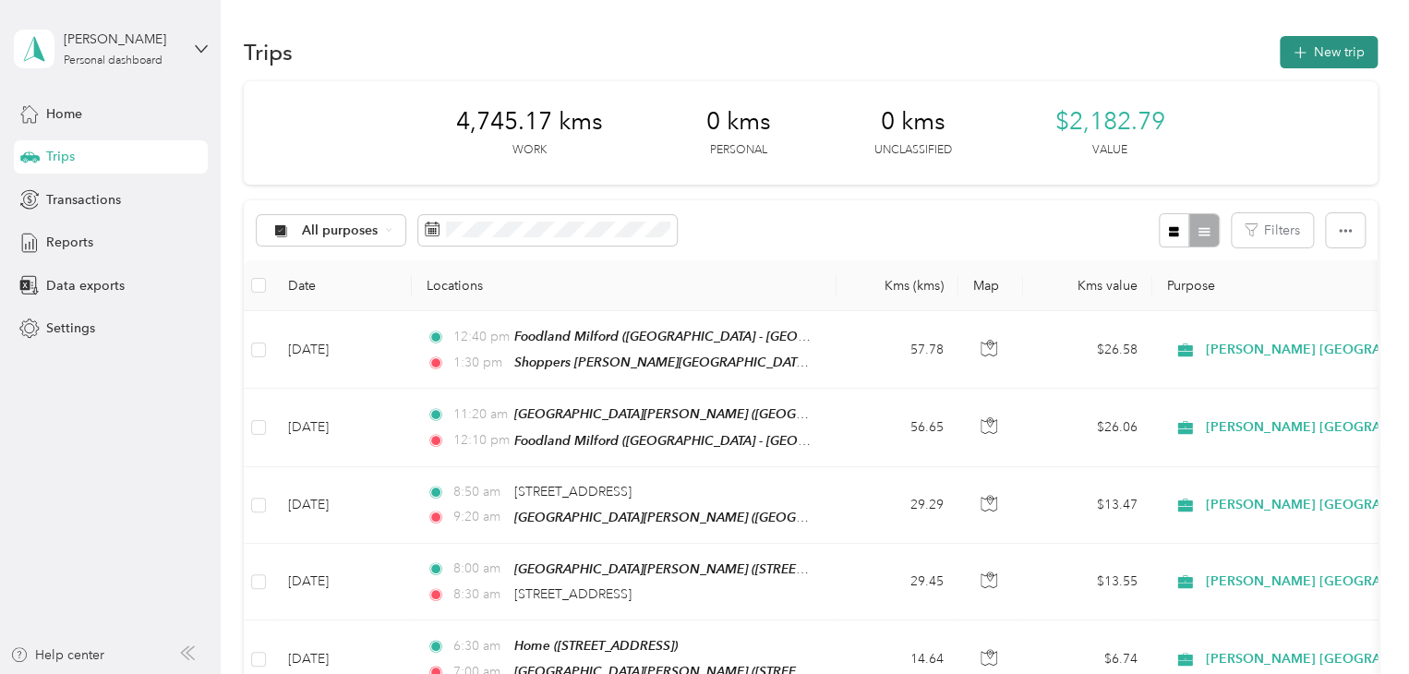
click at [1313, 45] on button "New trip" at bounding box center [1328, 52] width 98 height 32
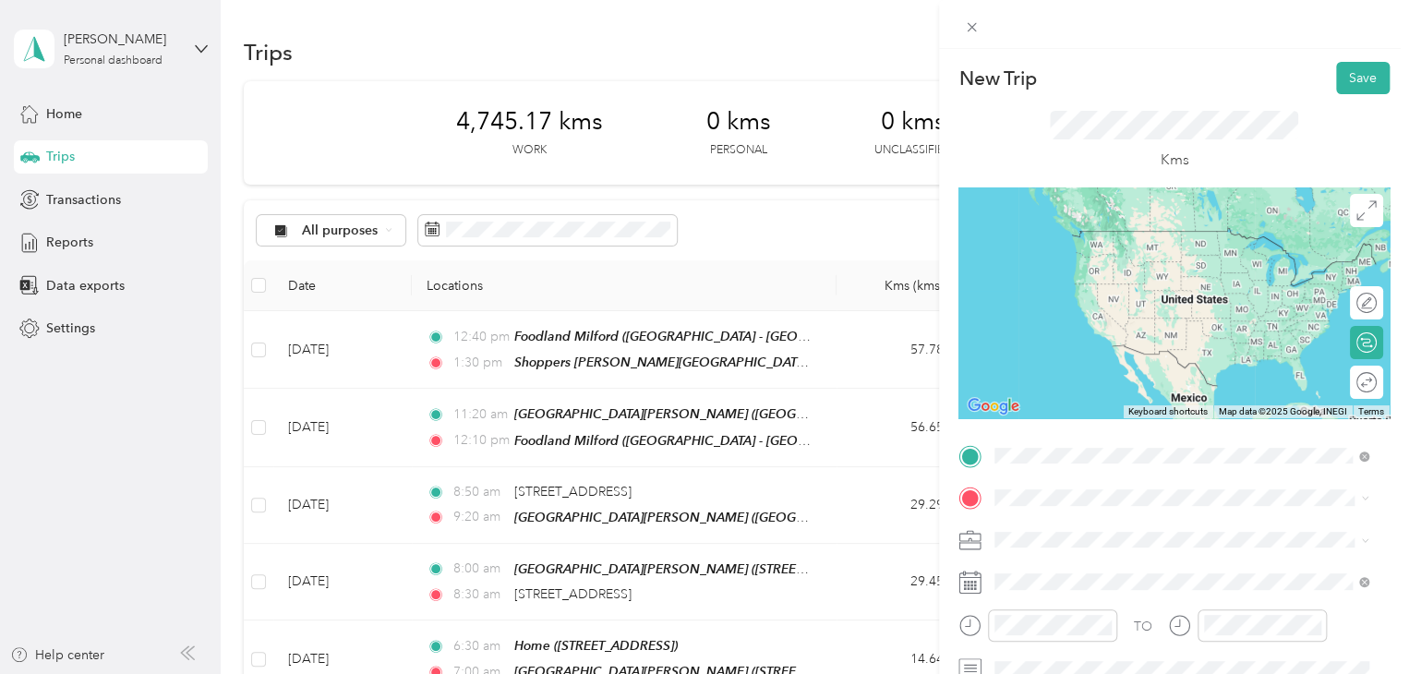
click at [1071, 266] on span "[STREET_ADDRESS][PERSON_NAME]" at bounding box center [1139, 258] width 220 height 16
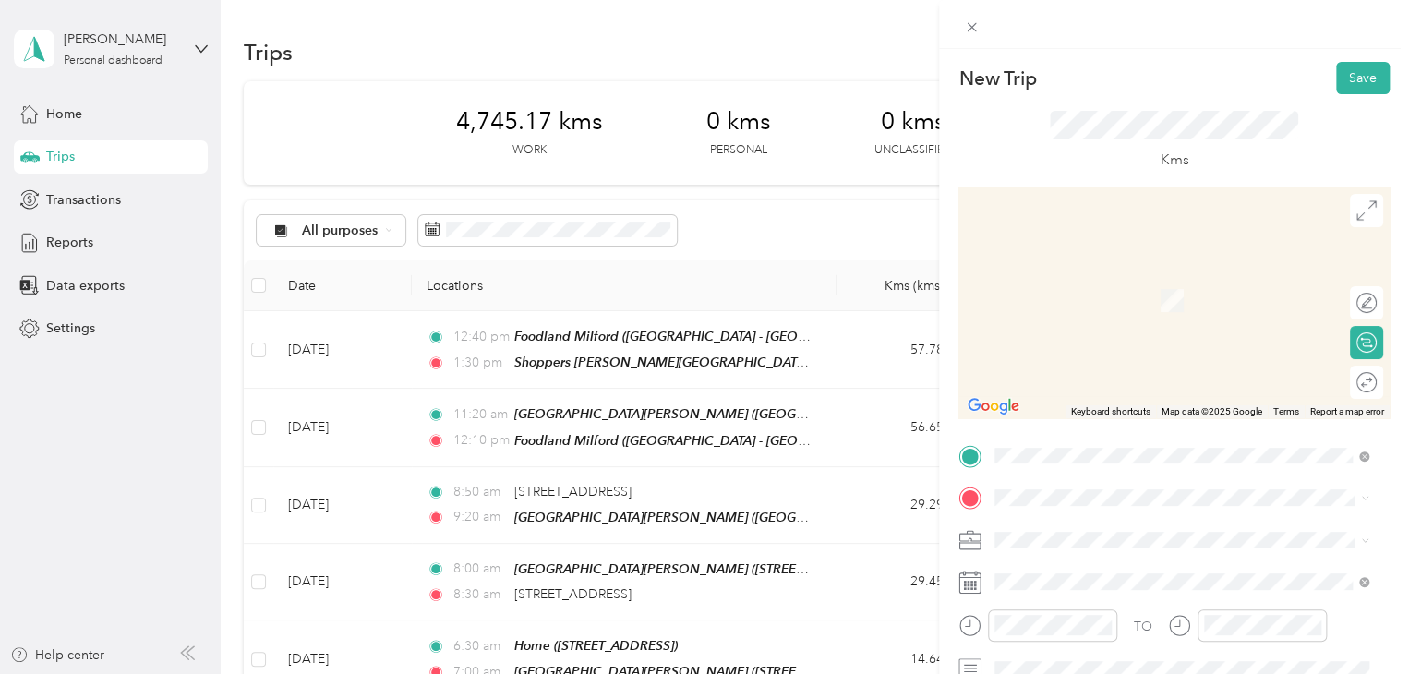
click at [1073, 308] on span "[STREET_ADDRESS]" at bounding box center [1087, 301] width 117 height 16
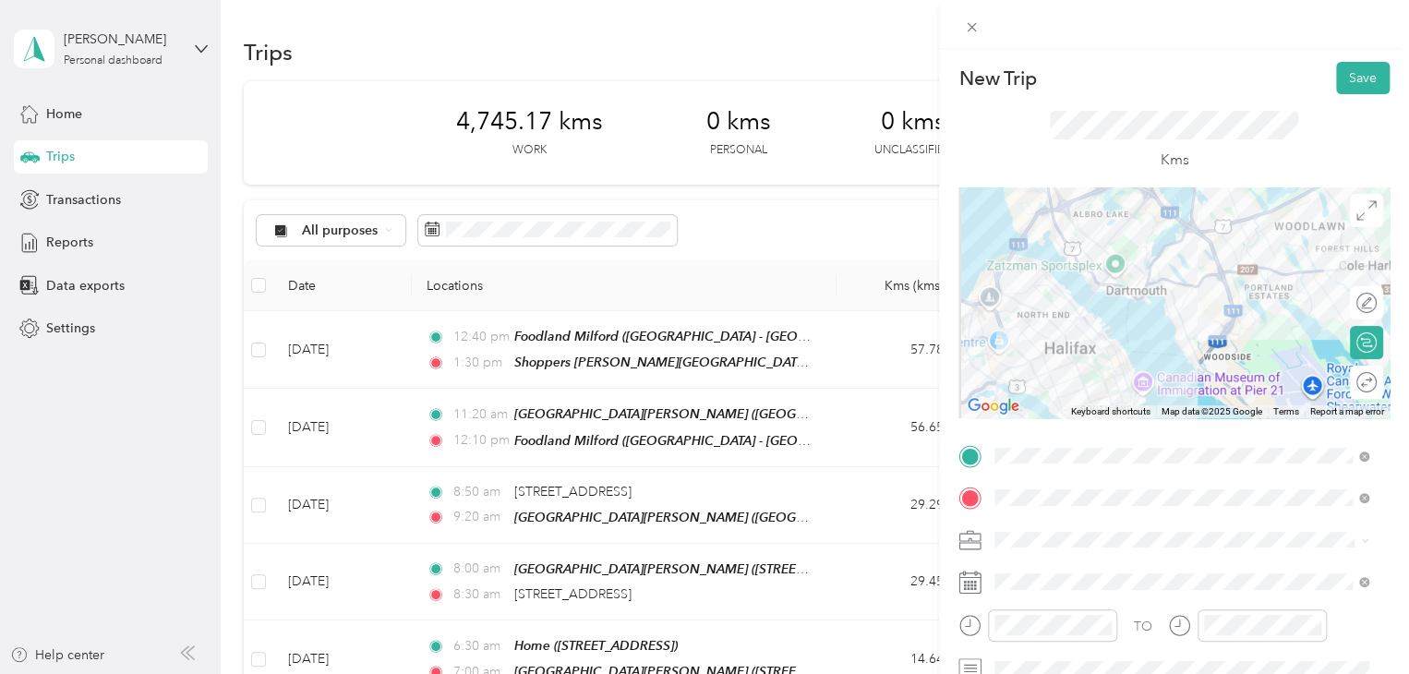
click at [1098, 270] on div at bounding box center [1173, 302] width 431 height 231
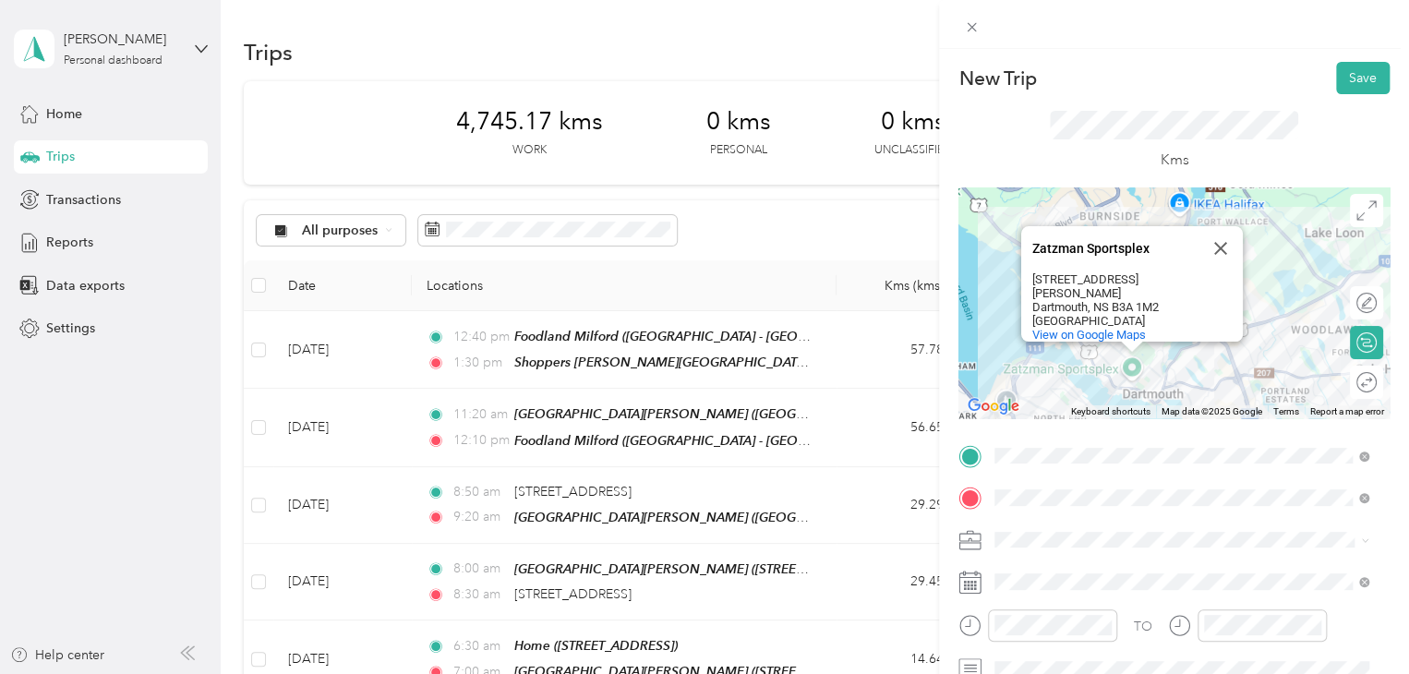
click at [1170, 381] on div "Zatzman Sportsplex Zatzman Sportsplex [STREET_ADDRESS][PERSON_NAME] View on Goo…" at bounding box center [1173, 302] width 431 height 231
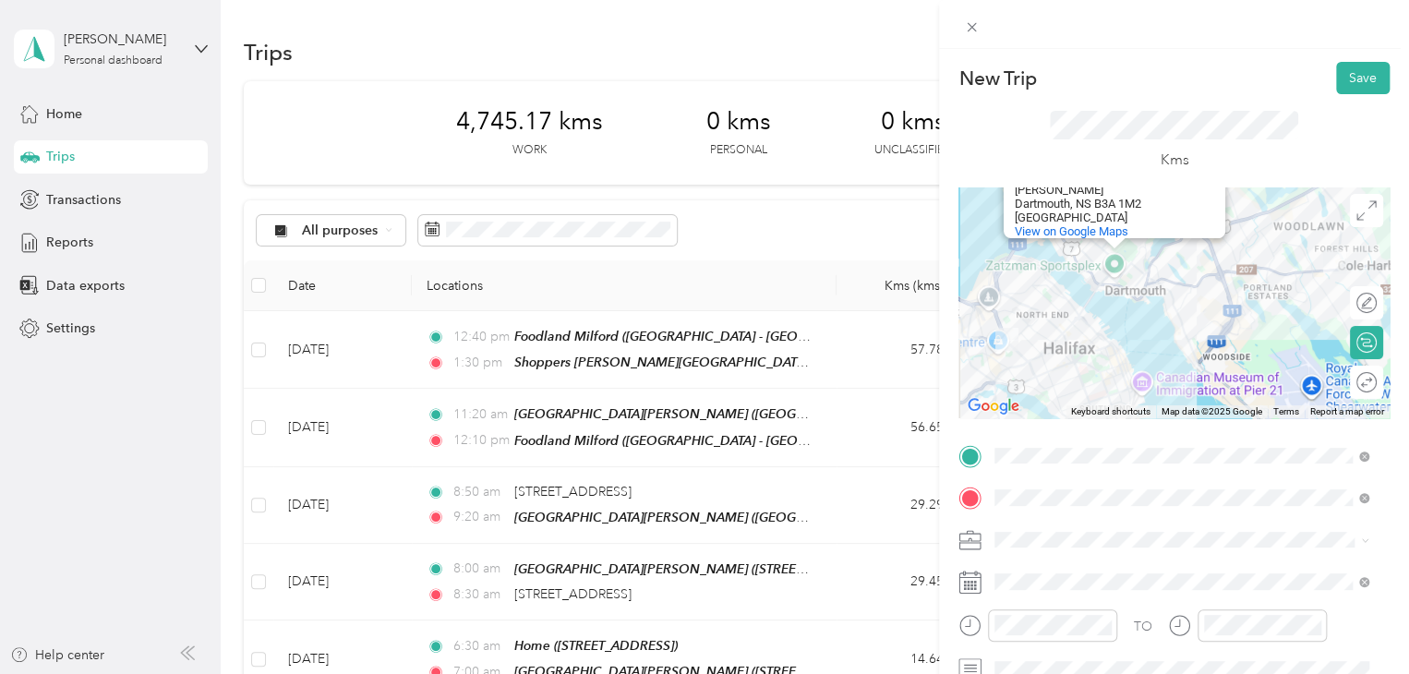
click at [998, 263] on div "Zatzman Sportsplex Zatzman Sportsplex [STREET_ADDRESS][PERSON_NAME] View on Goo…" at bounding box center [1173, 302] width 431 height 231
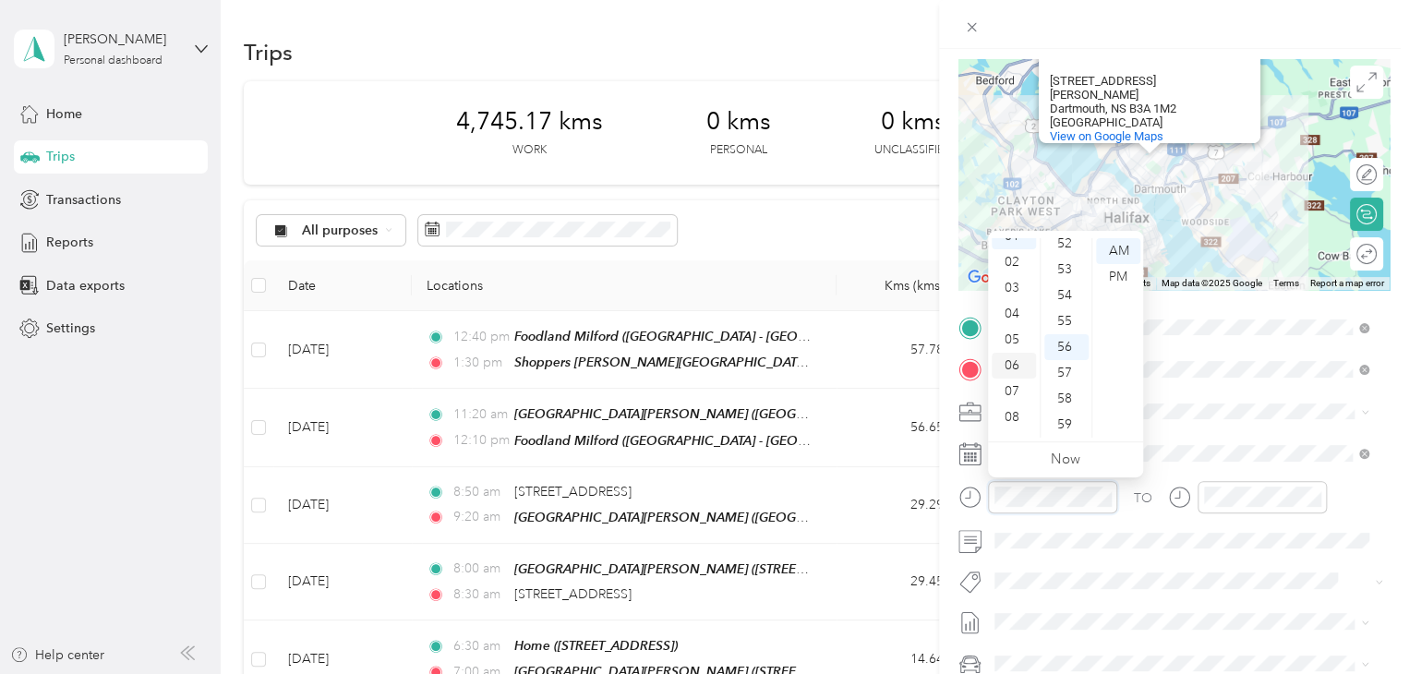
scroll to position [26, 0]
click at [1012, 292] on div "03" at bounding box center [1013, 303] width 44 height 26
click at [1059, 258] on div "00" at bounding box center [1066, 251] width 44 height 26
click at [1063, 258] on div "00" at bounding box center [1066, 251] width 44 height 26
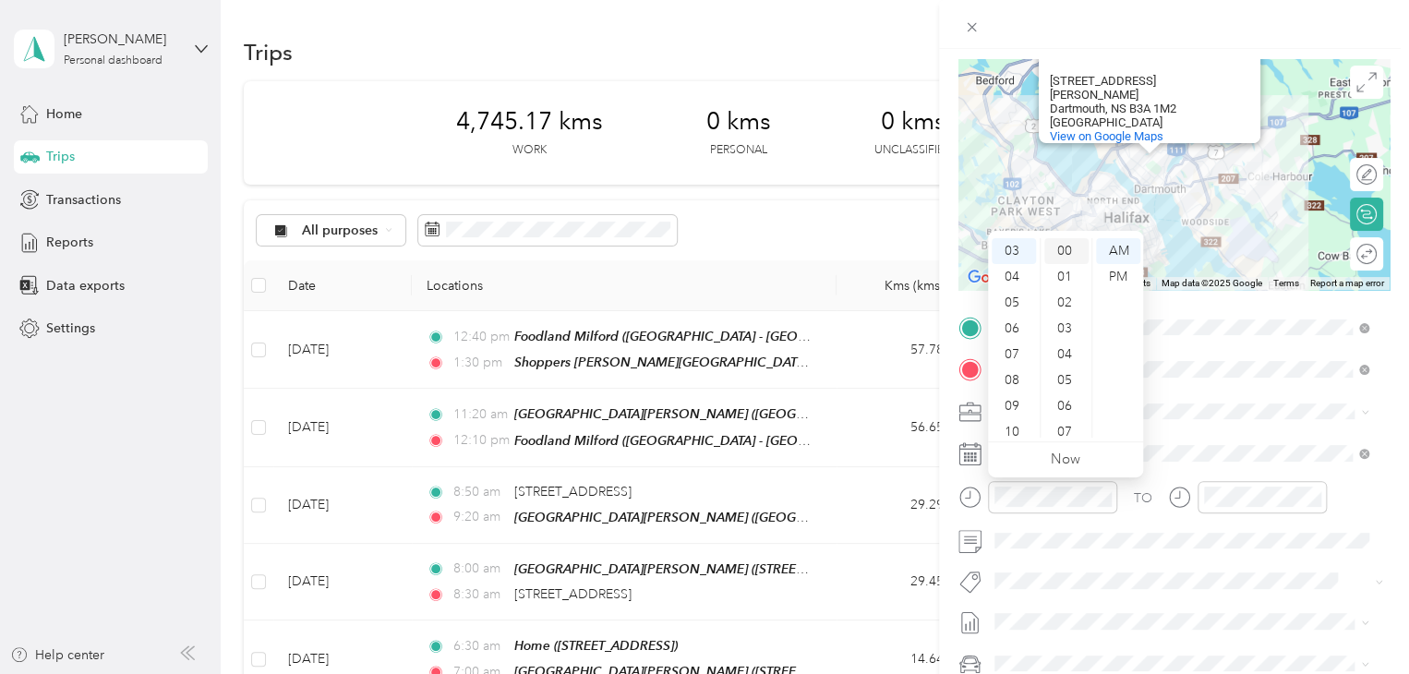
click at [1063, 252] on div "00" at bounding box center [1066, 251] width 44 height 26
click at [1121, 271] on div "PM" at bounding box center [1118, 277] width 44 height 26
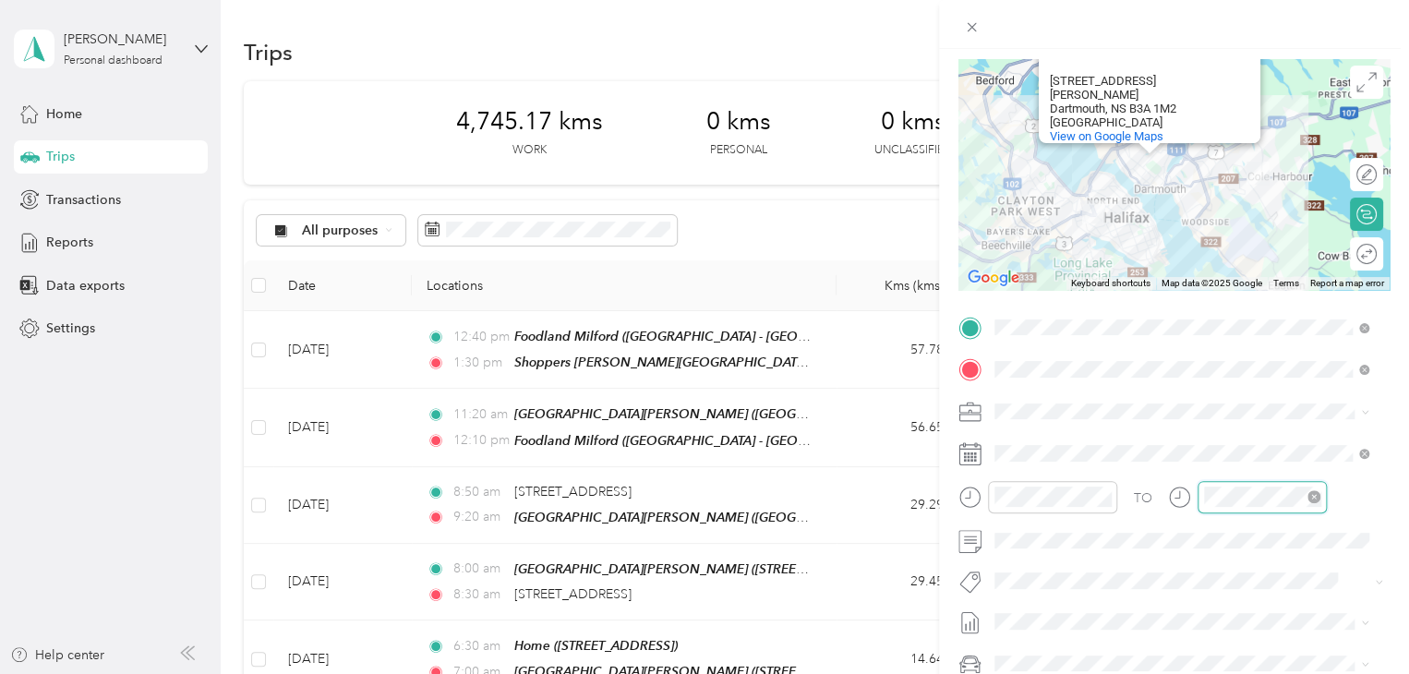
scroll to position [1351, 0]
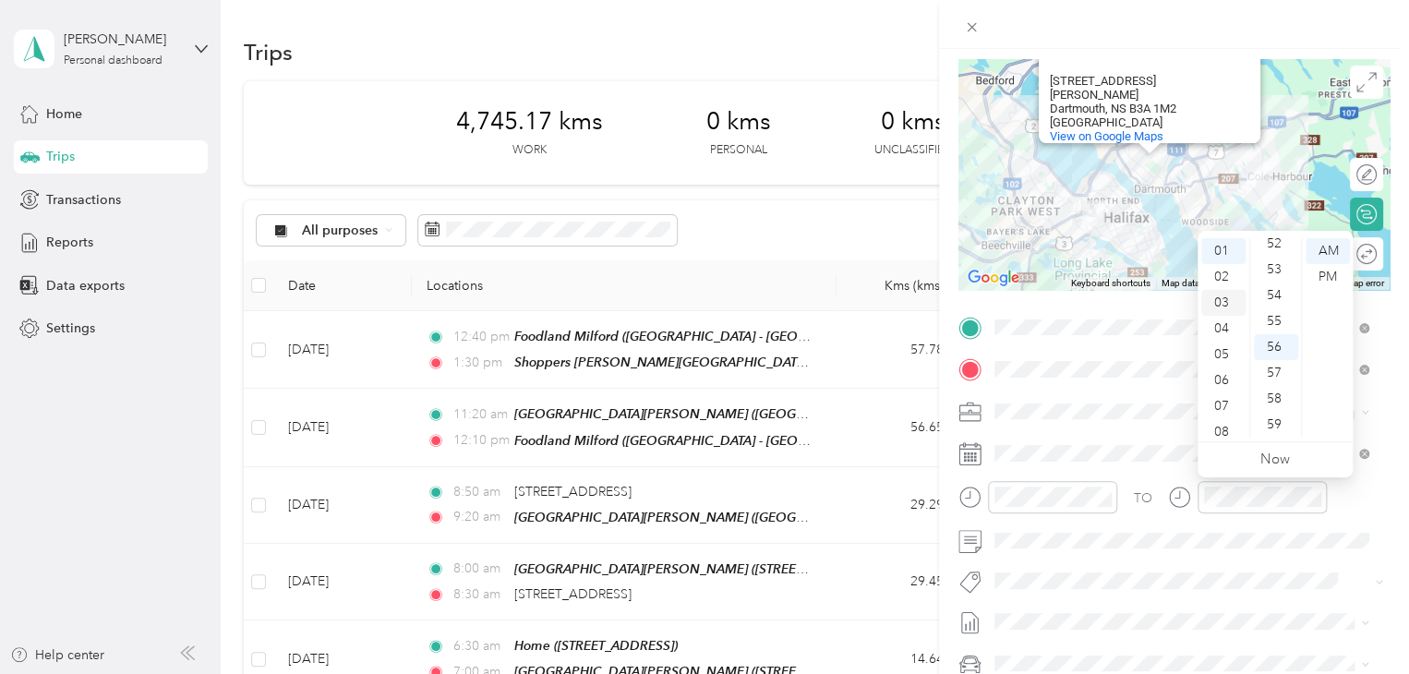
click at [1229, 296] on div "03" at bounding box center [1223, 303] width 44 height 26
click at [1273, 256] on div "30" at bounding box center [1275, 252] width 44 height 26
click at [1317, 276] on div "PM" at bounding box center [1327, 277] width 44 height 26
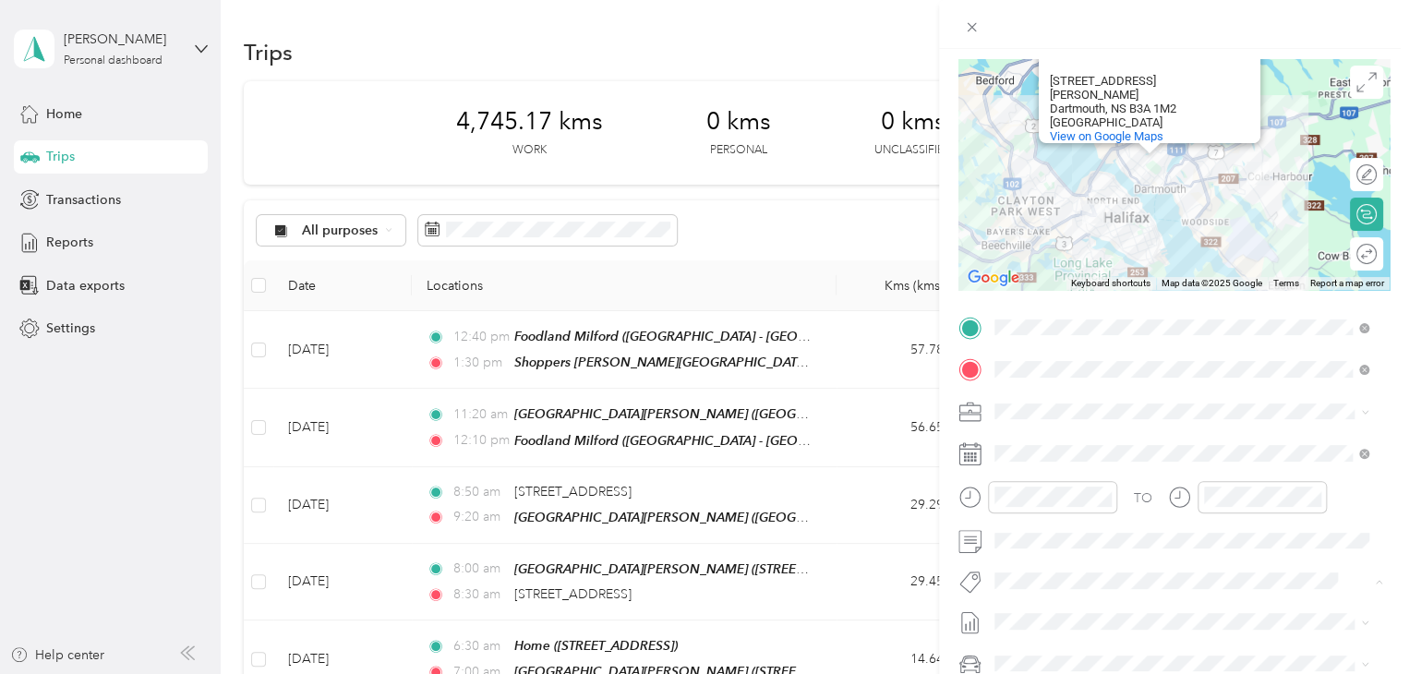
click at [1056, 610] on span "Fit [PERSON_NAME] Team" at bounding box center [1081, 613] width 137 height 17
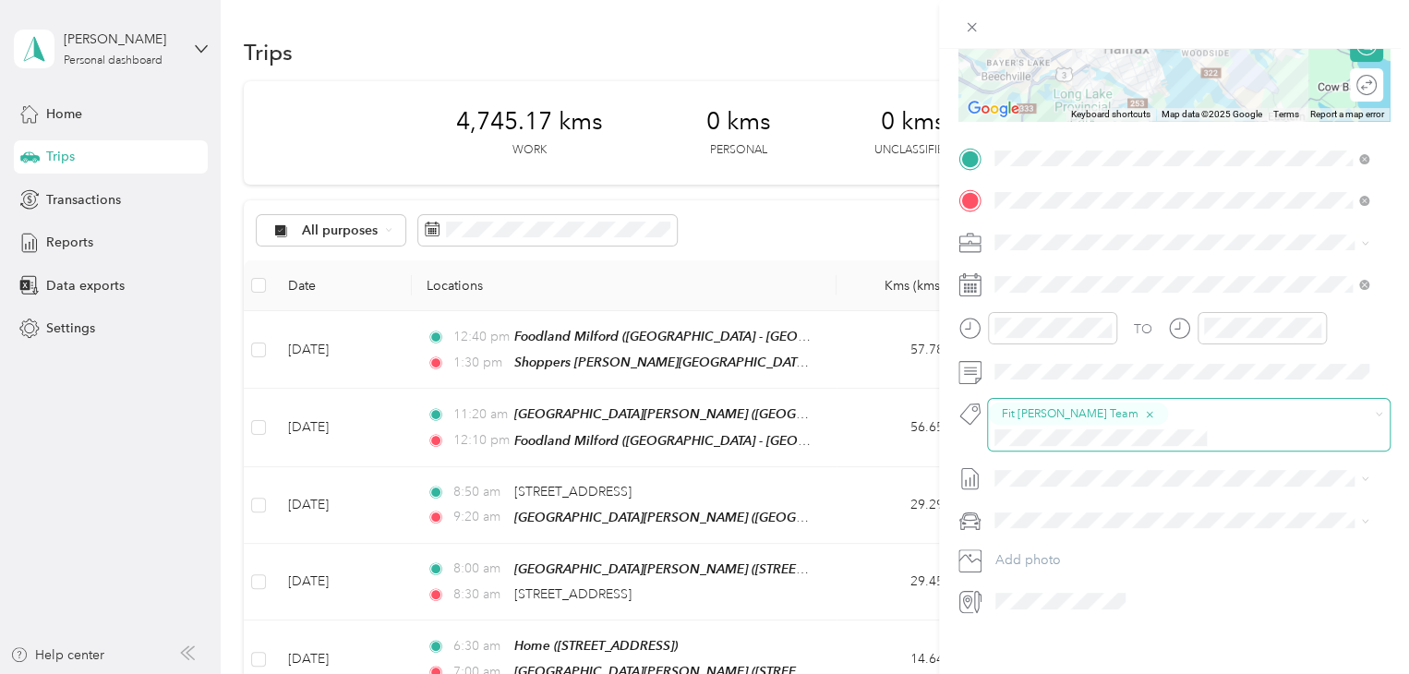
scroll to position [0, 0]
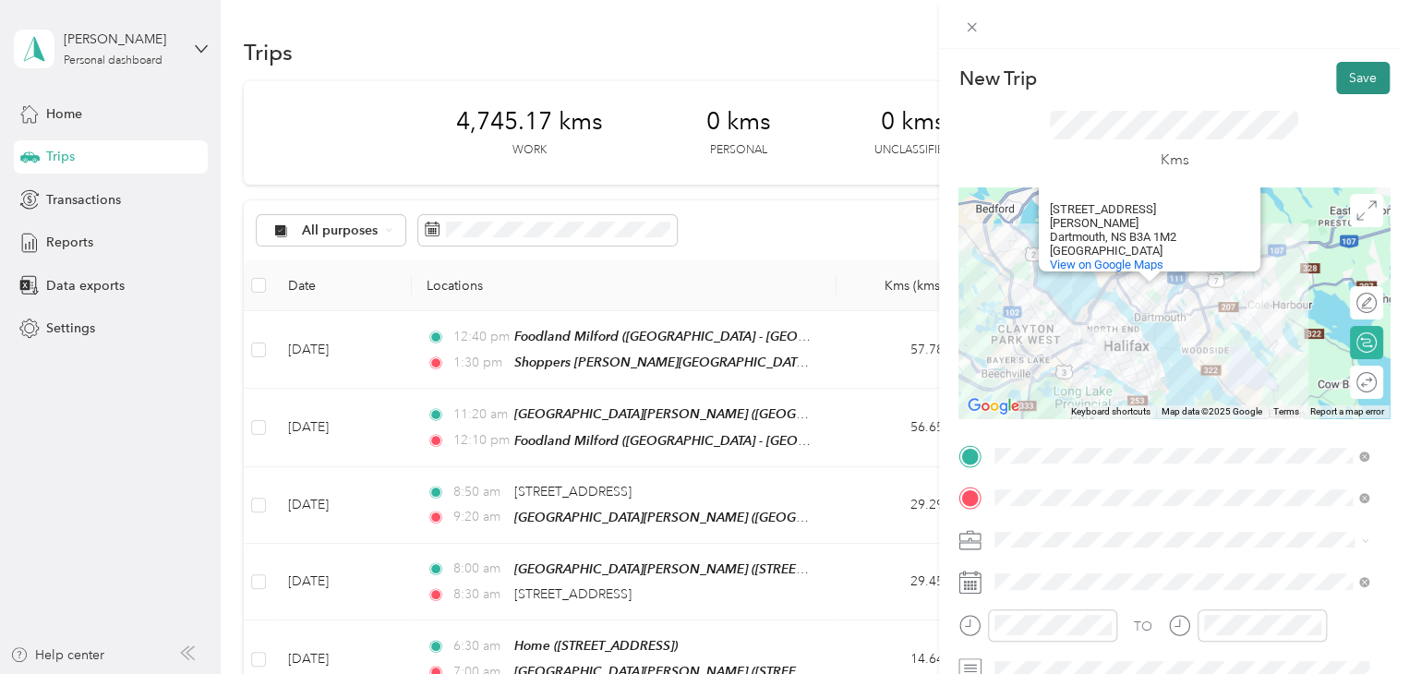
click at [1349, 90] on button "Save" at bounding box center [1363, 78] width 54 height 32
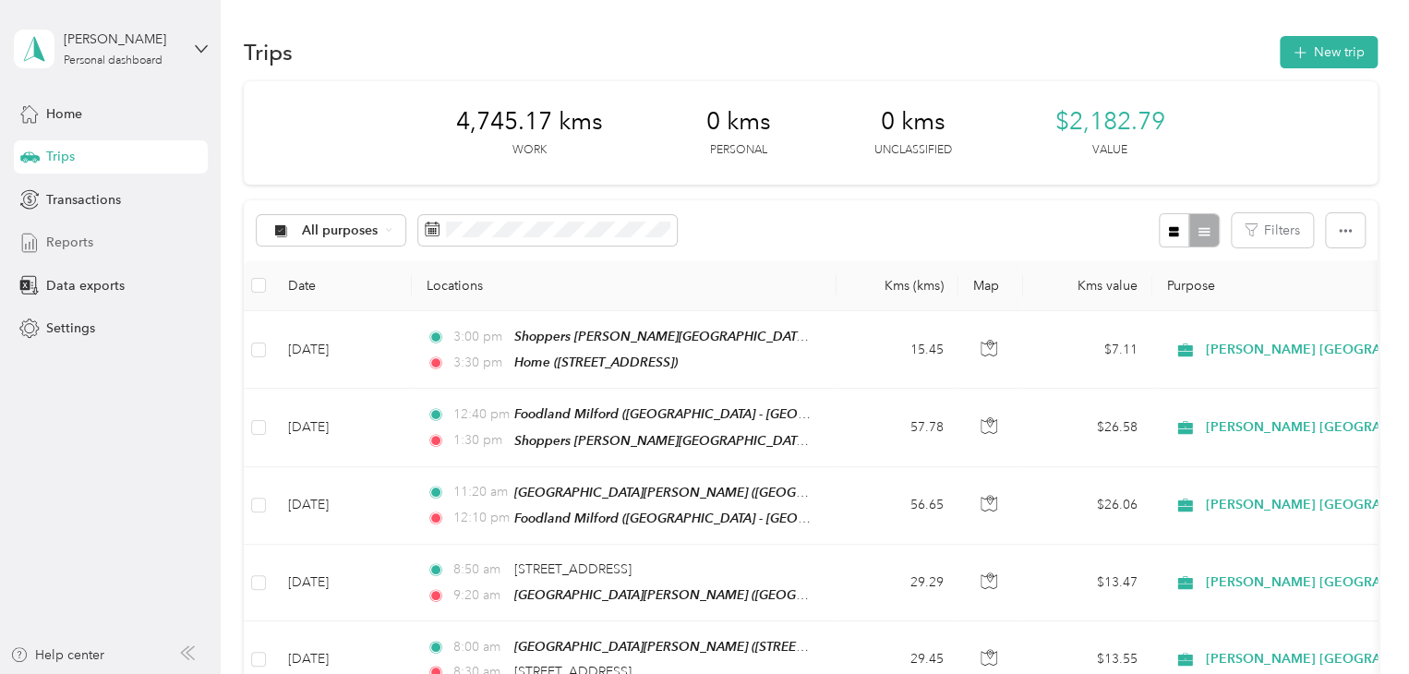
click at [63, 250] on span "Reports" at bounding box center [69, 242] width 47 height 19
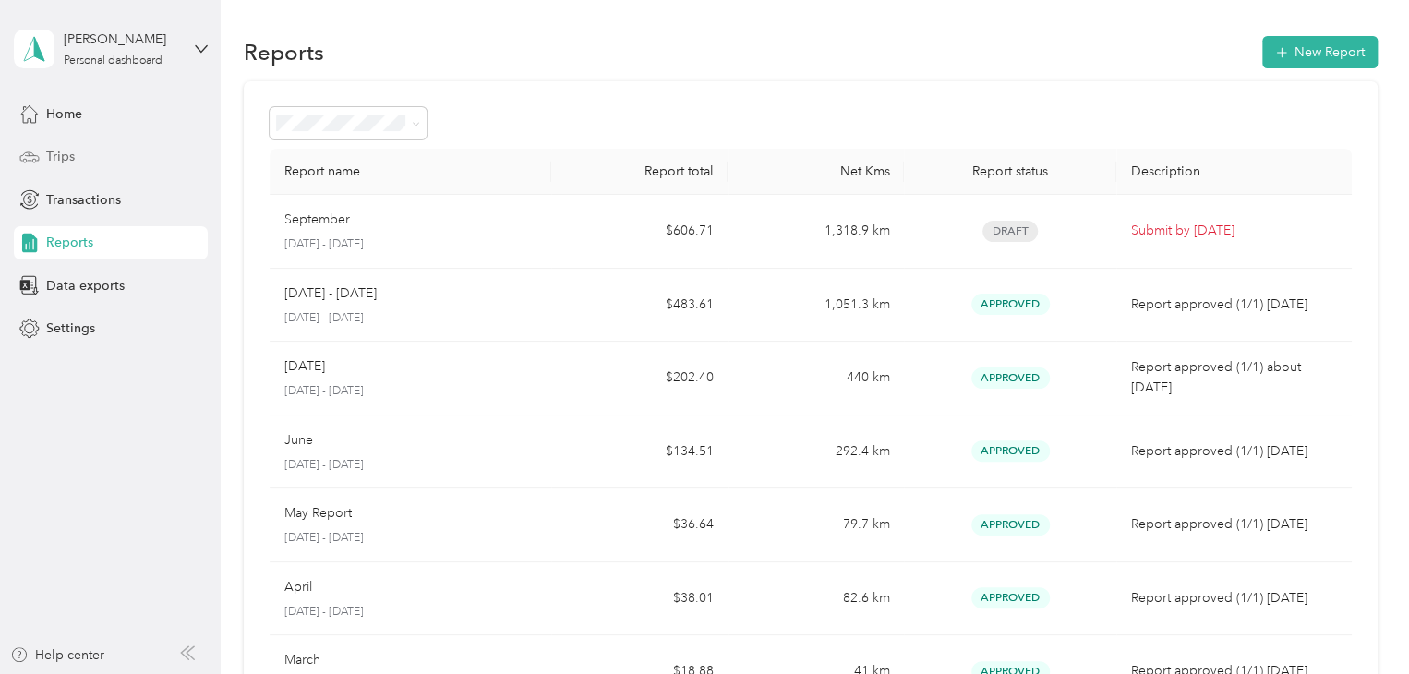
click at [74, 156] on span "Trips" at bounding box center [60, 156] width 29 height 19
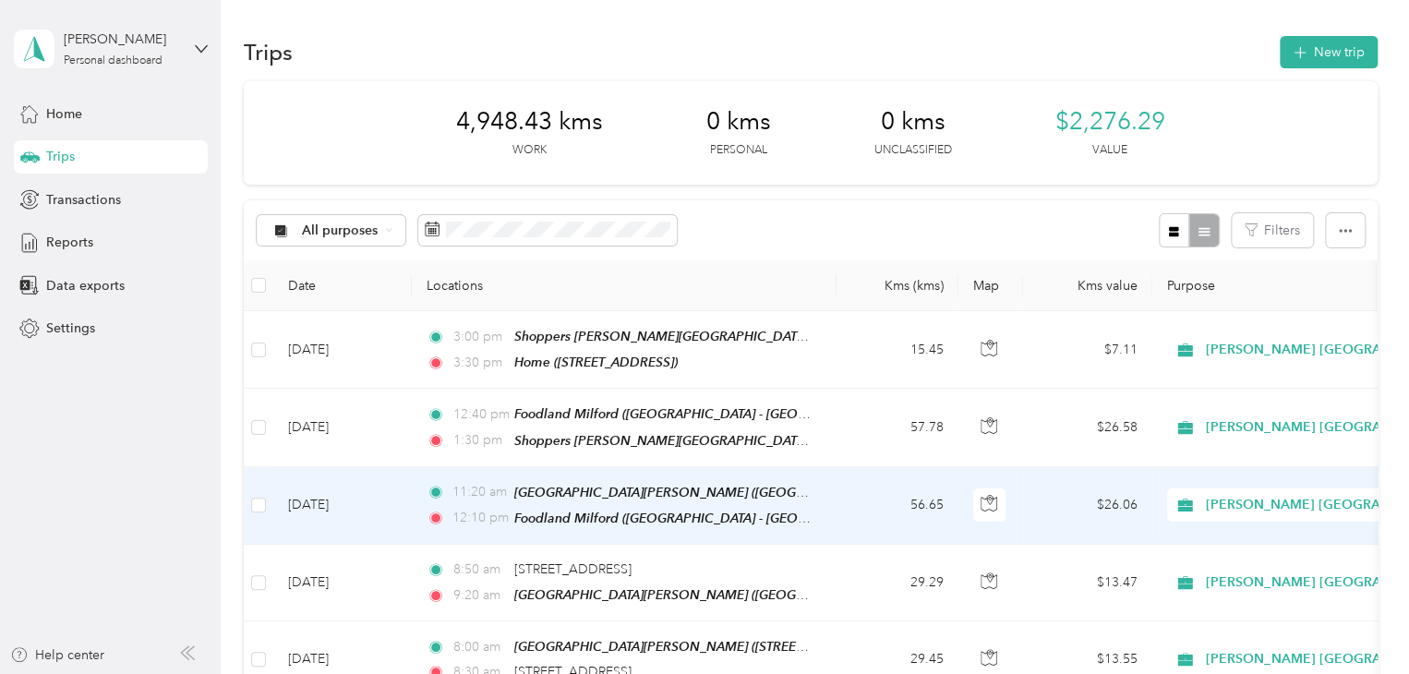
click at [399, 472] on td "[DATE]" at bounding box center [342, 506] width 138 height 78
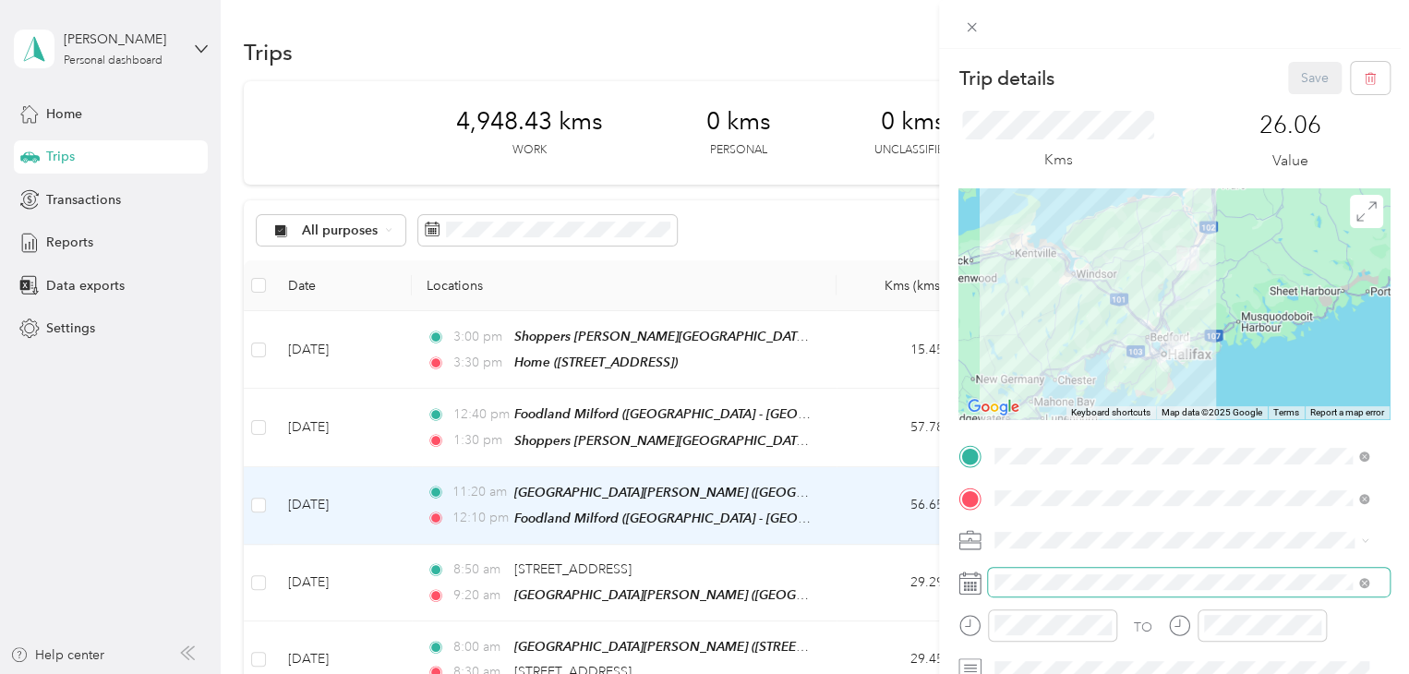
click at [1004, 568] on span at bounding box center [1189, 583] width 402 height 30
click at [1015, 572] on span at bounding box center [1189, 583] width 402 height 30
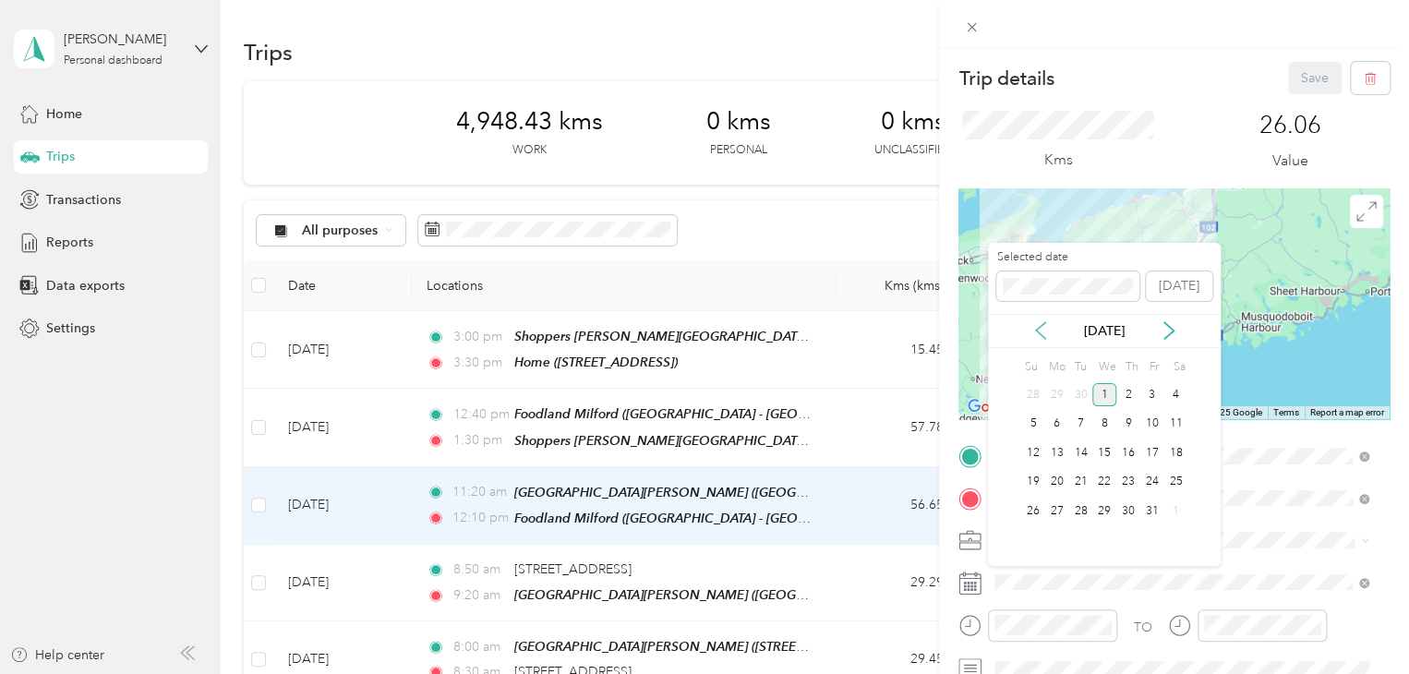
click at [1043, 334] on icon at bounding box center [1040, 330] width 18 height 18
click at [1079, 504] on div "30" at bounding box center [1081, 510] width 24 height 23
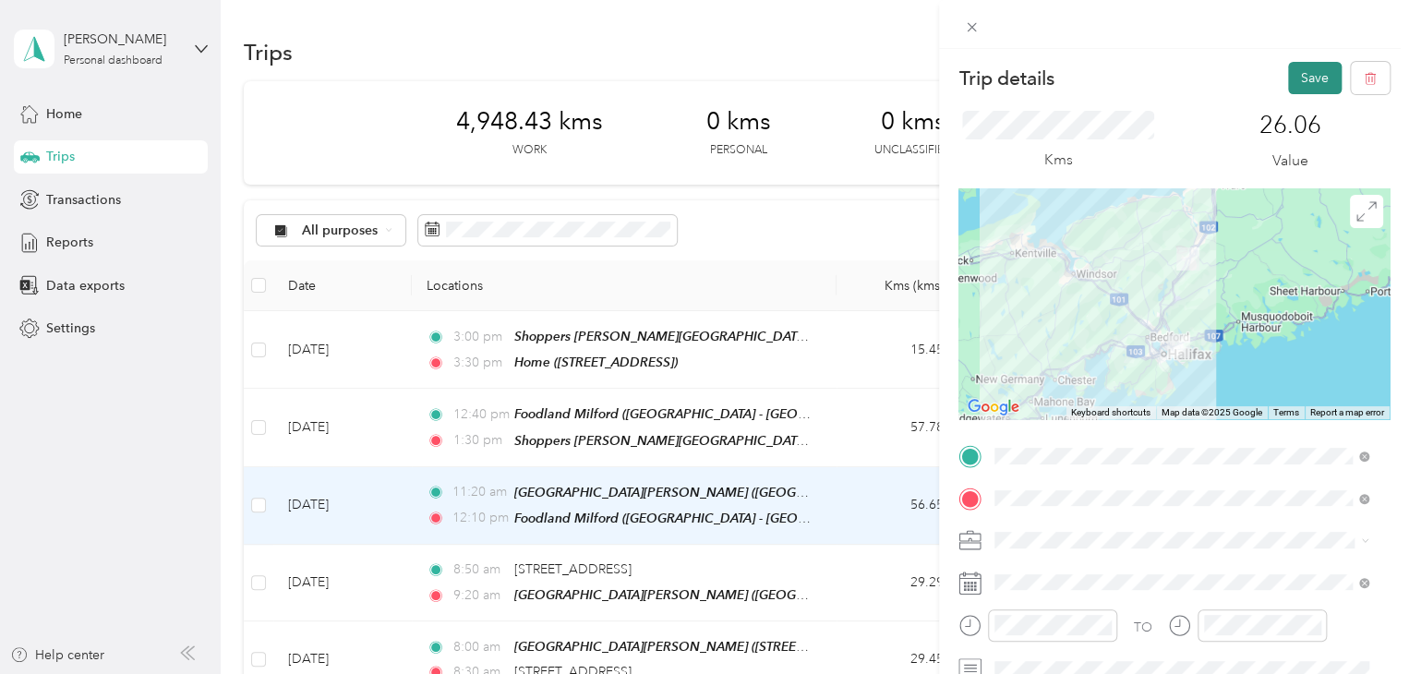
click at [1292, 71] on button "Save" at bounding box center [1315, 78] width 54 height 32
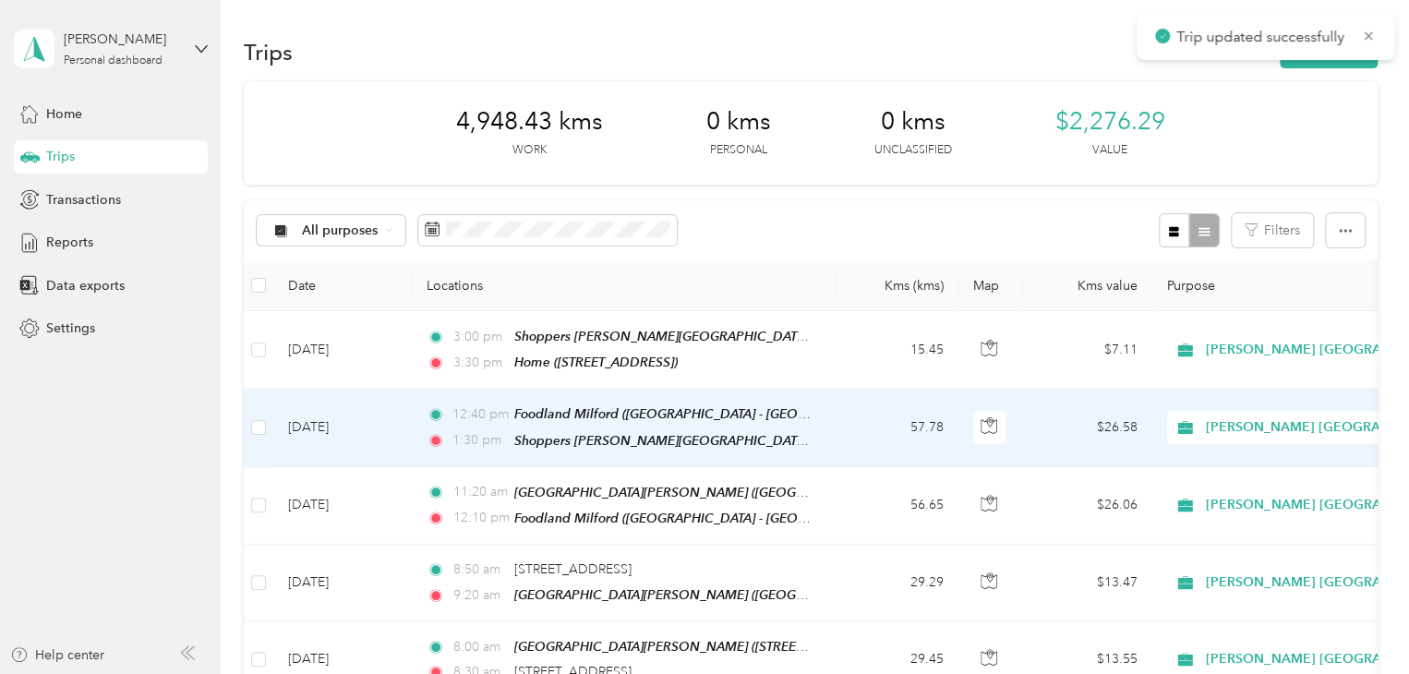
click at [379, 422] on td "[DATE]" at bounding box center [342, 428] width 138 height 78
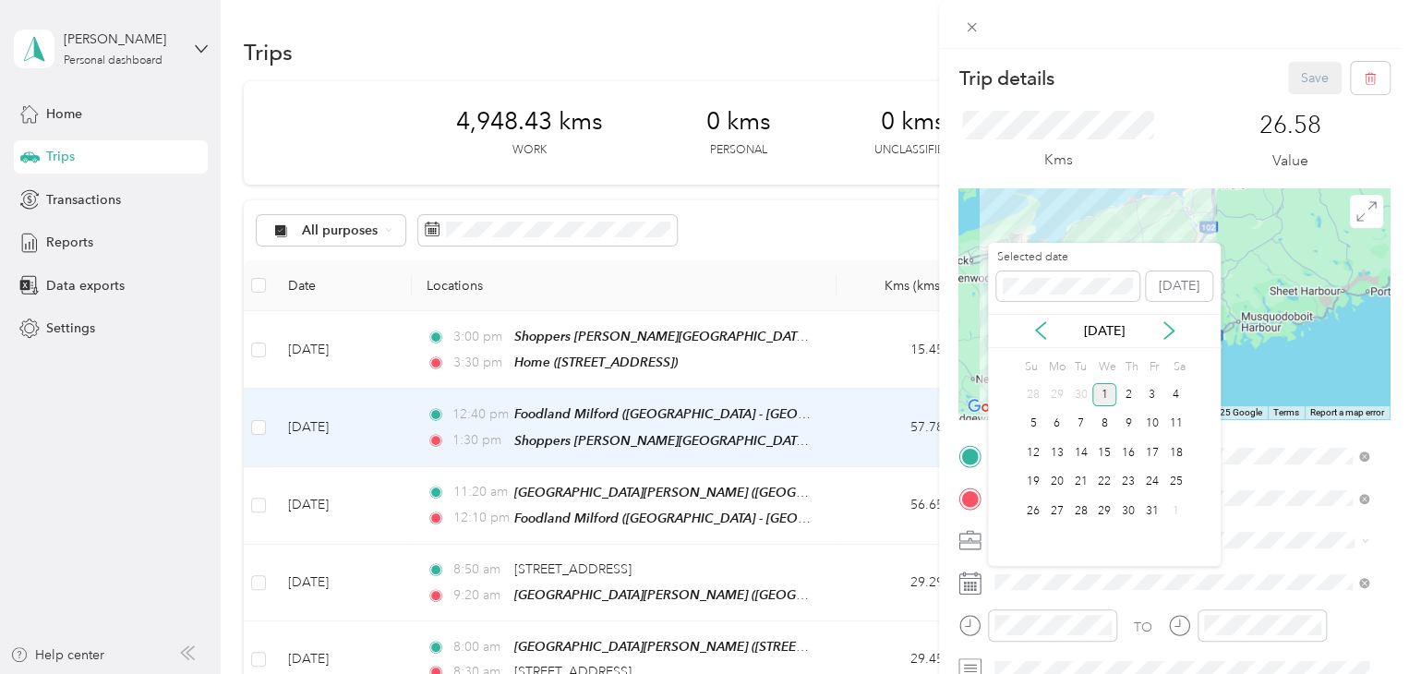
click at [1037, 321] on div "[DATE]" at bounding box center [1104, 330] width 233 height 19
click at [1037, 322] on icon at bounding box center [1040, 330] width 18 height 18
click at [1079, 500] on div "30" at bounding box center [1081, 510] width 24 height 23
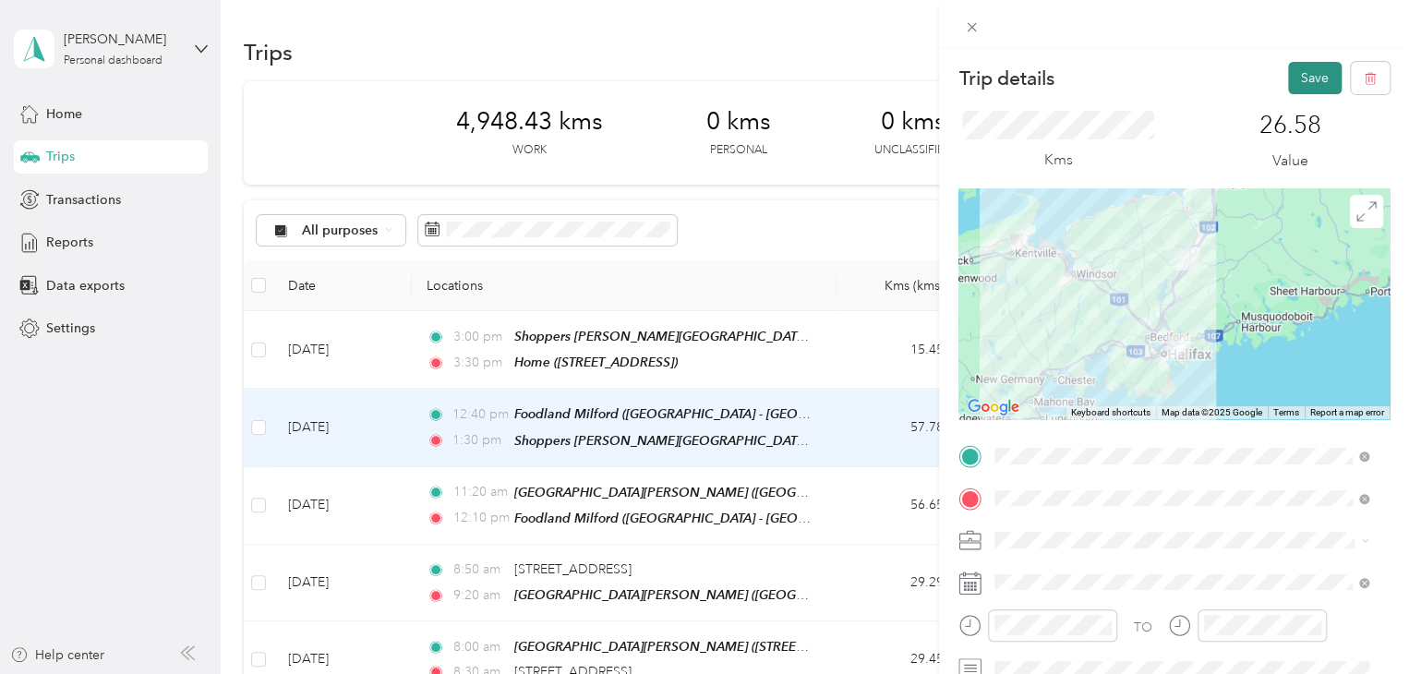
click at [1292, 75] on button "Save" at bounding box center [1315, 78] width 54 height 32
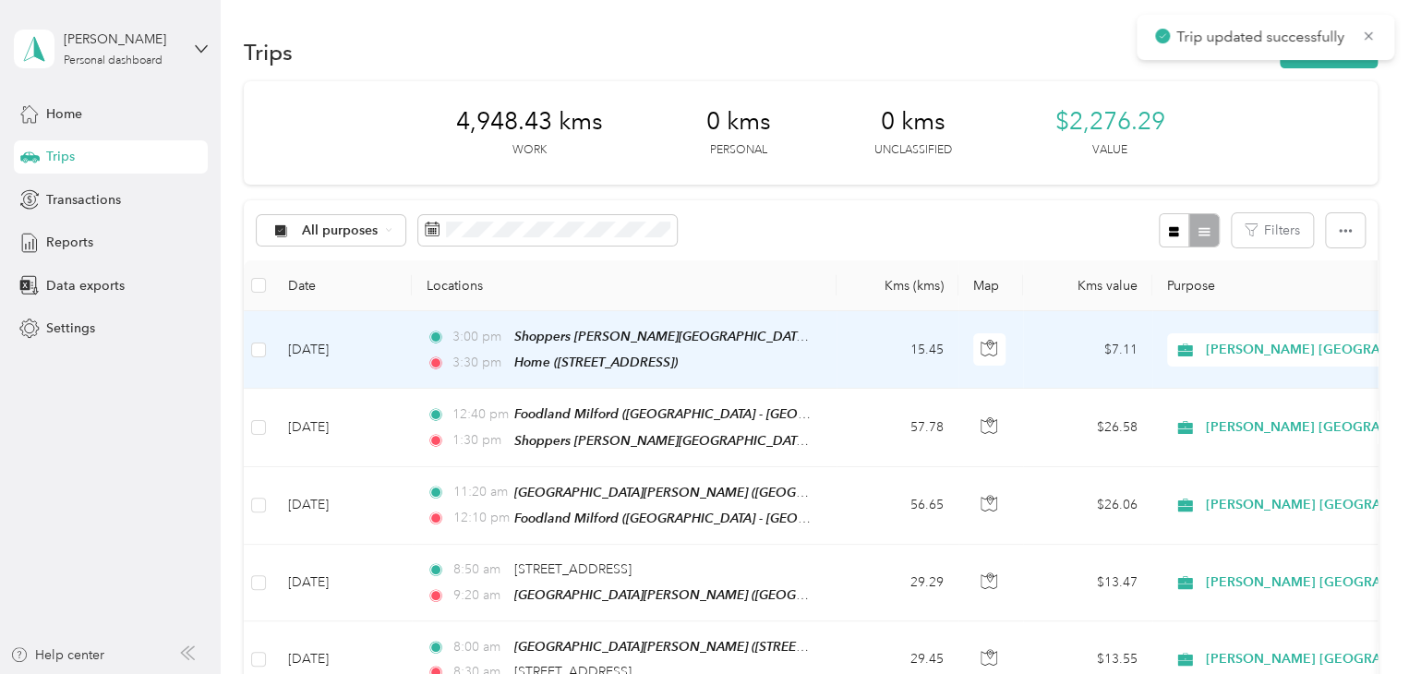
click at [358, 342] on td "[DATE]" at bounding box center [342, 350] width 138 height 78
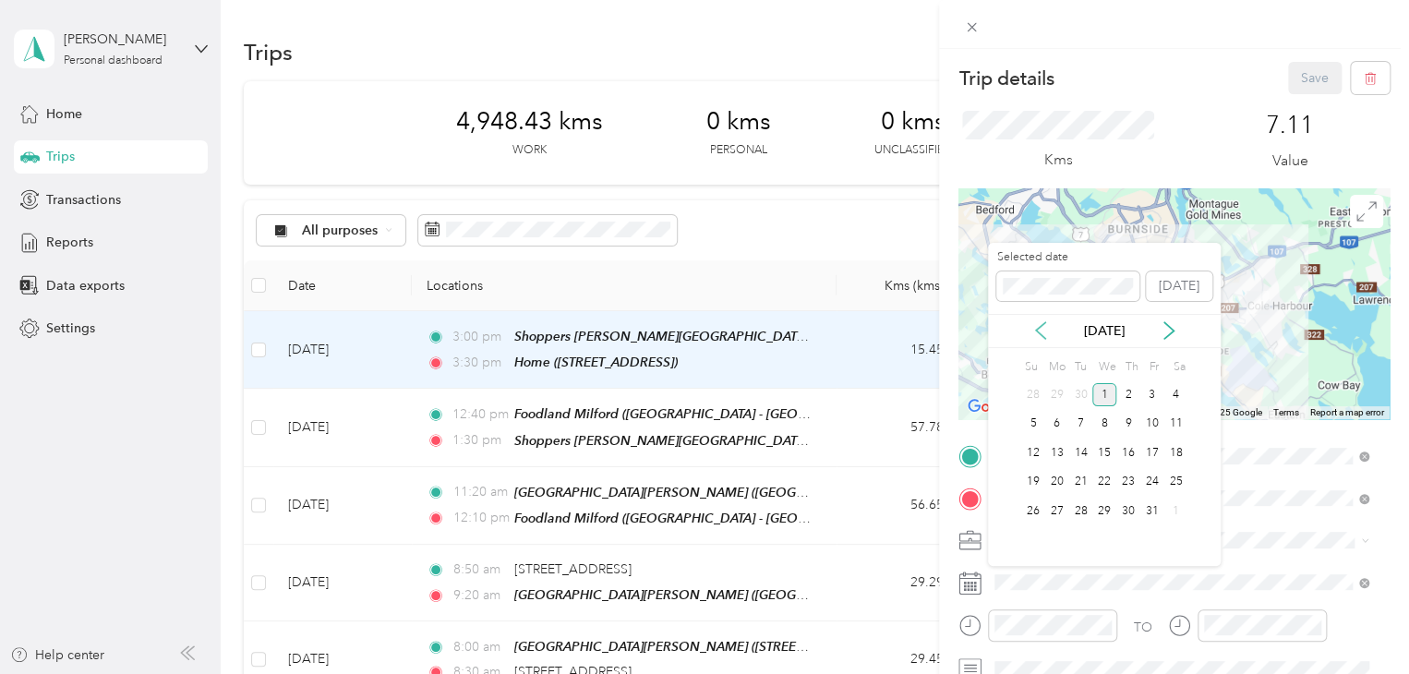
click at [1041, 334] on icon at bounding box center [1040, 330] width 18 height 18
click at [1073, 503] on div "30" at bounding box center [1081, 510] width 24 height 23
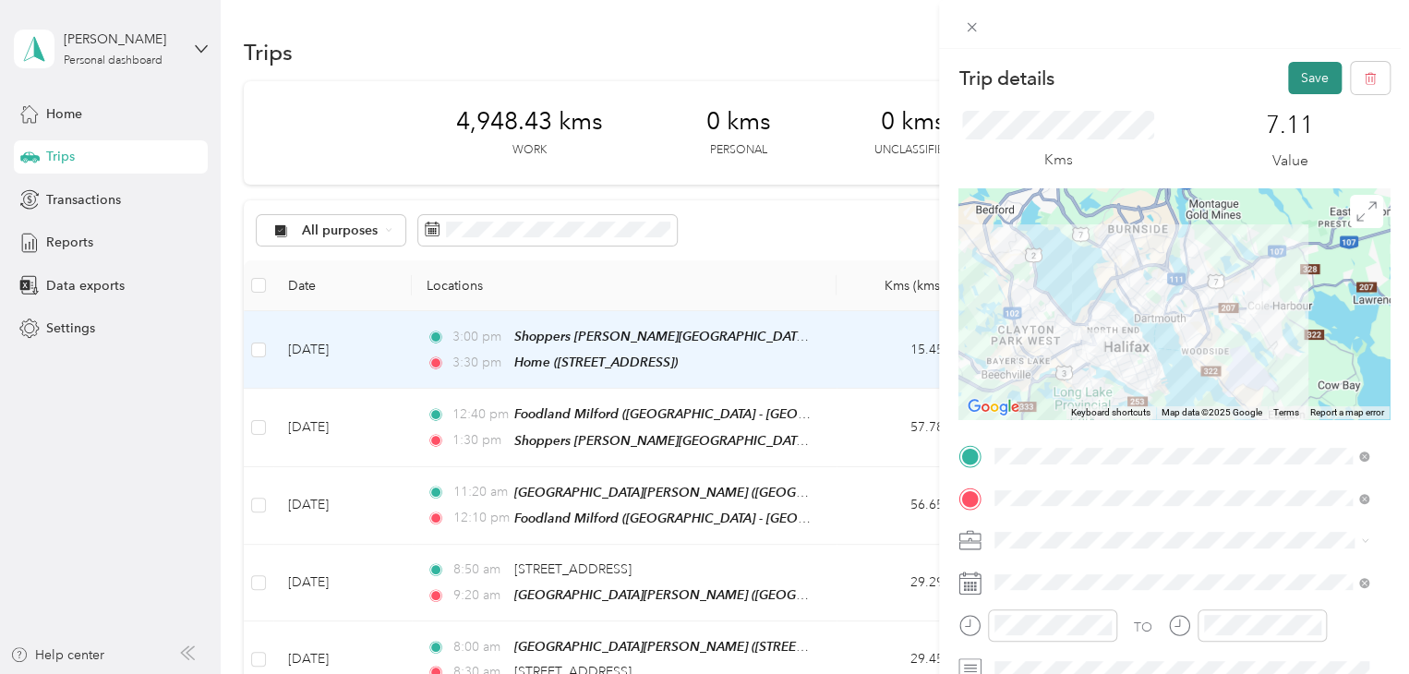
click at [1288, 89] on button "Save" at bounding box center [1315, 78] width 54 height 32
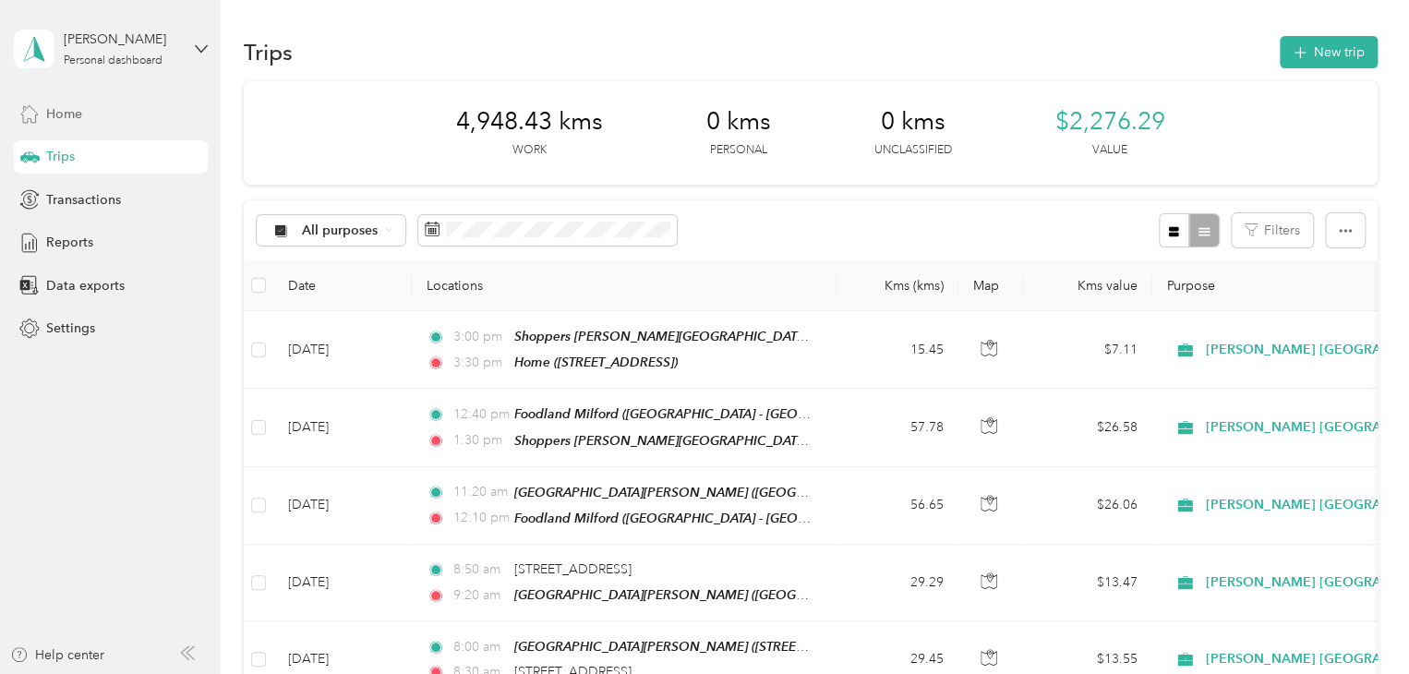
click at [151, 124] on div "Home" at bounding box center [111, 113] width 194 height 33
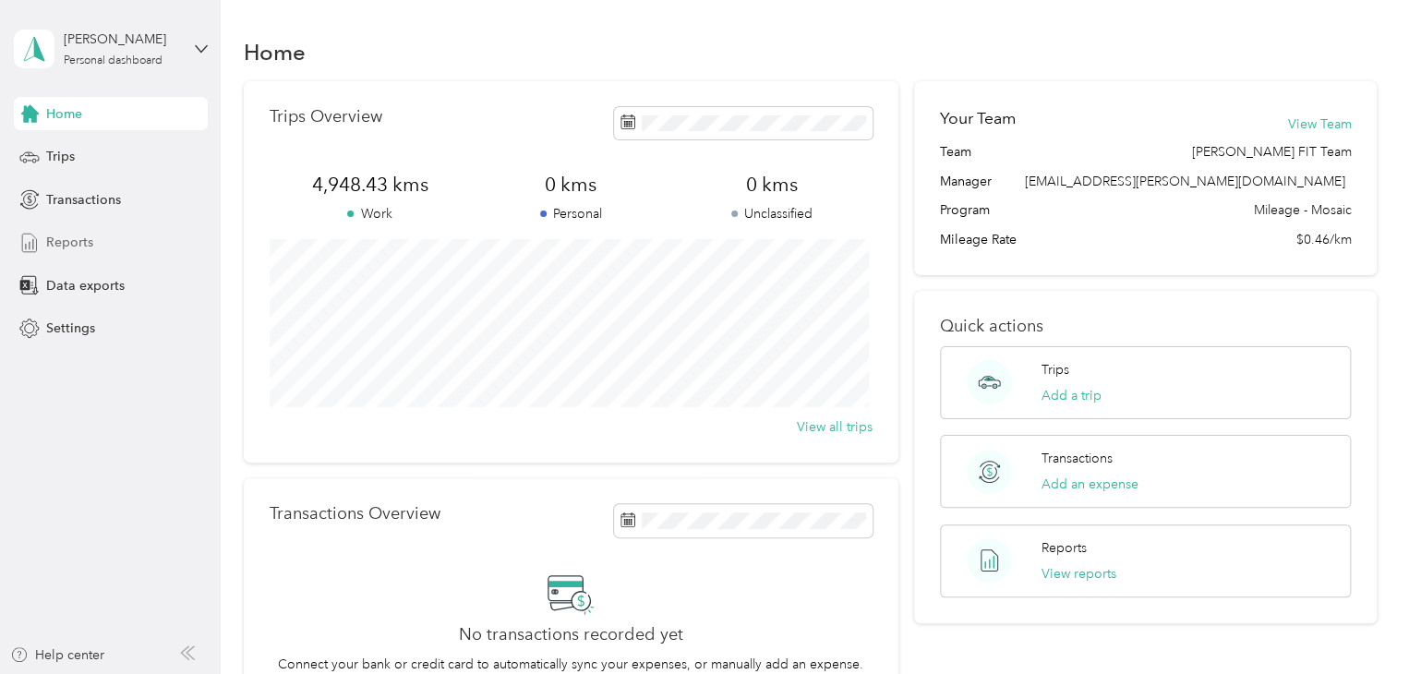
click at [76, 235] on span "Reports" at bounding box center [69, 242] width 47 height 19
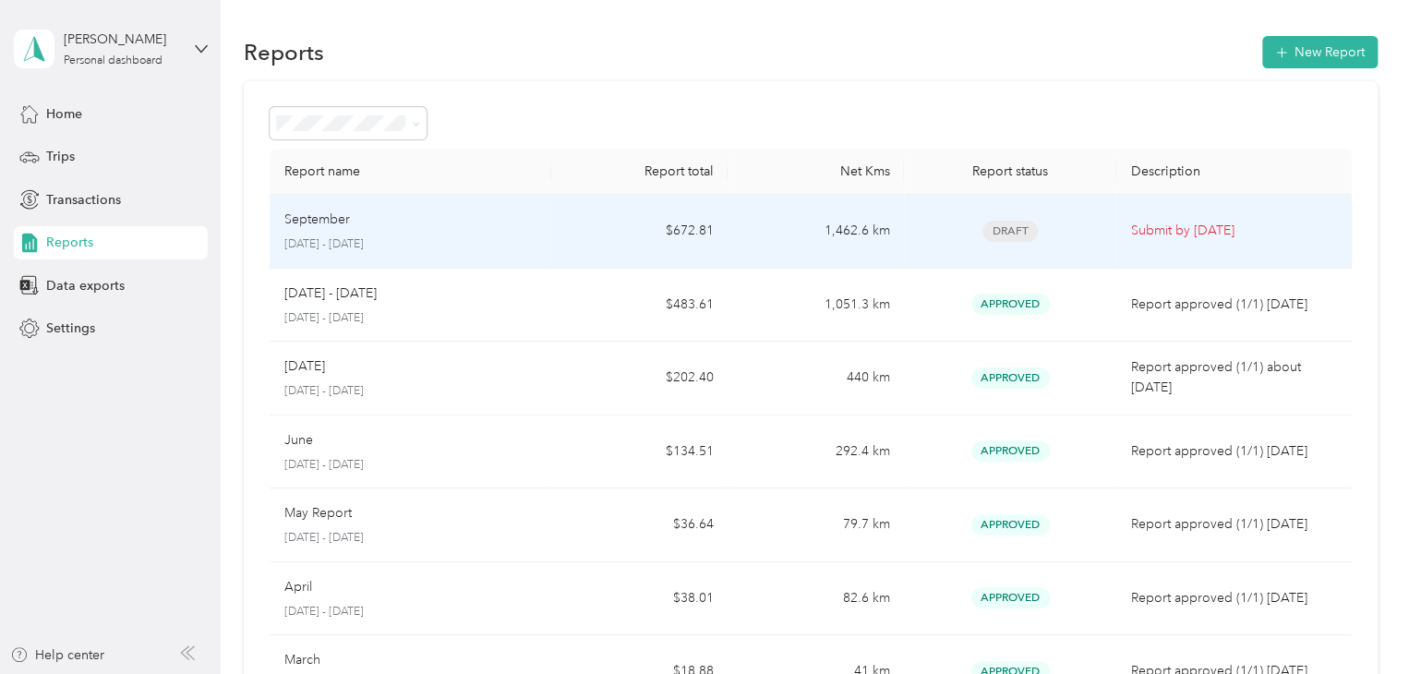
click at [635, 258] on td "$672.81" at bounding box center [639, 232] width 176 height 74
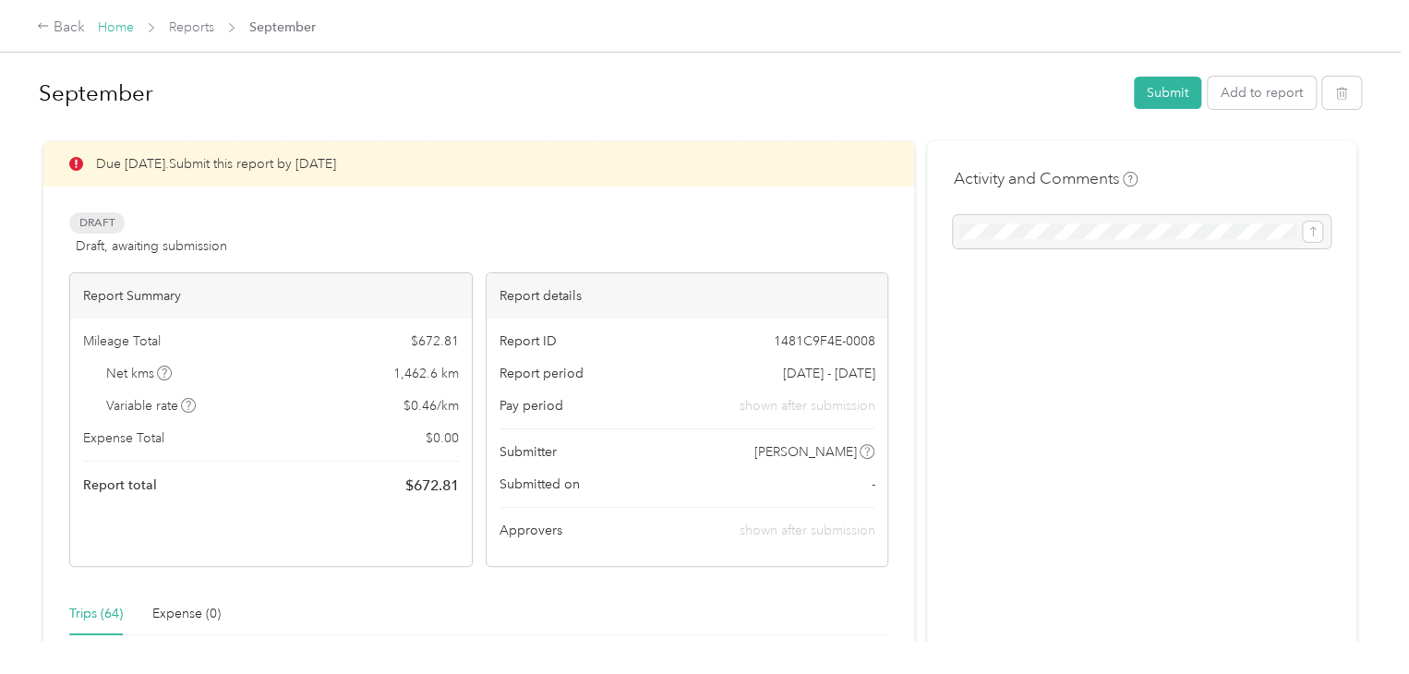
click at [121, 19] on link "Home" at bounding box center [116, 27] width 36 height 16
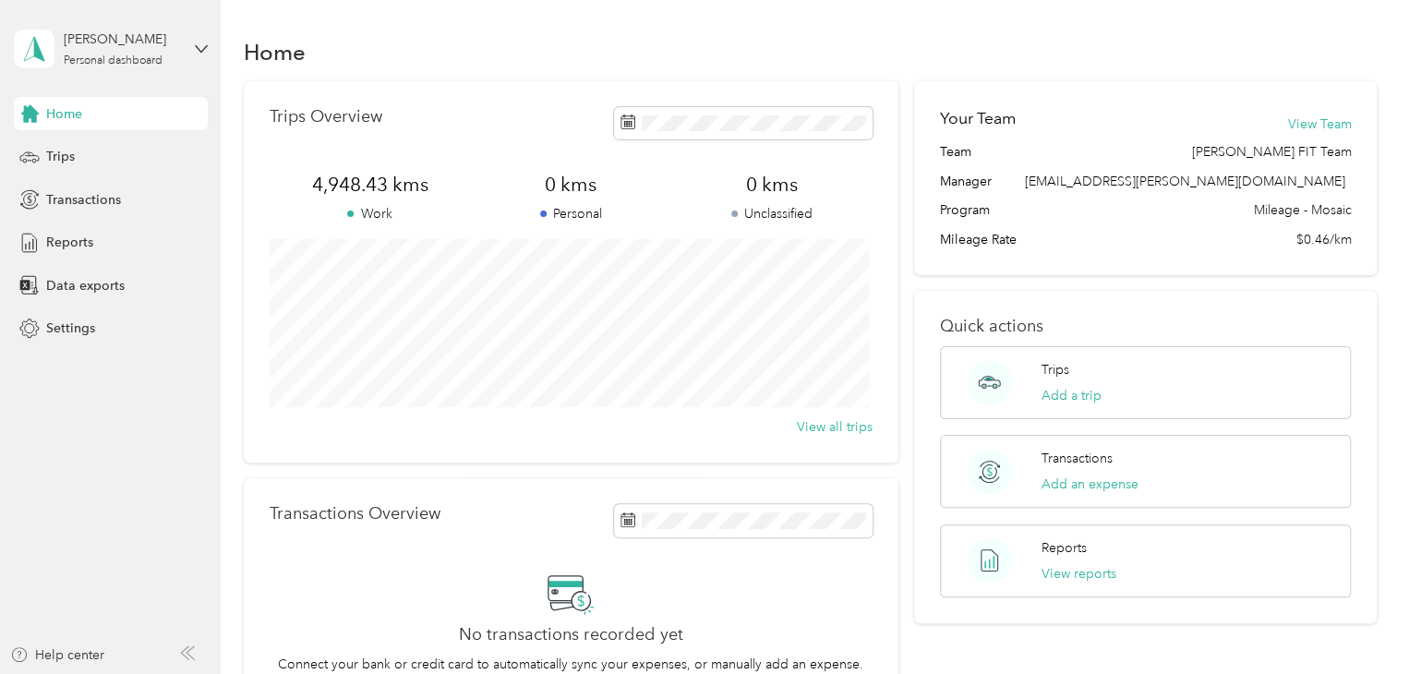
click at [93, 112] on div "Home" at bounding box center [111, 113] width 194 height 33
click at [56, 150] on span "Trips" at bounding box center [60, 156] width 29 height 19
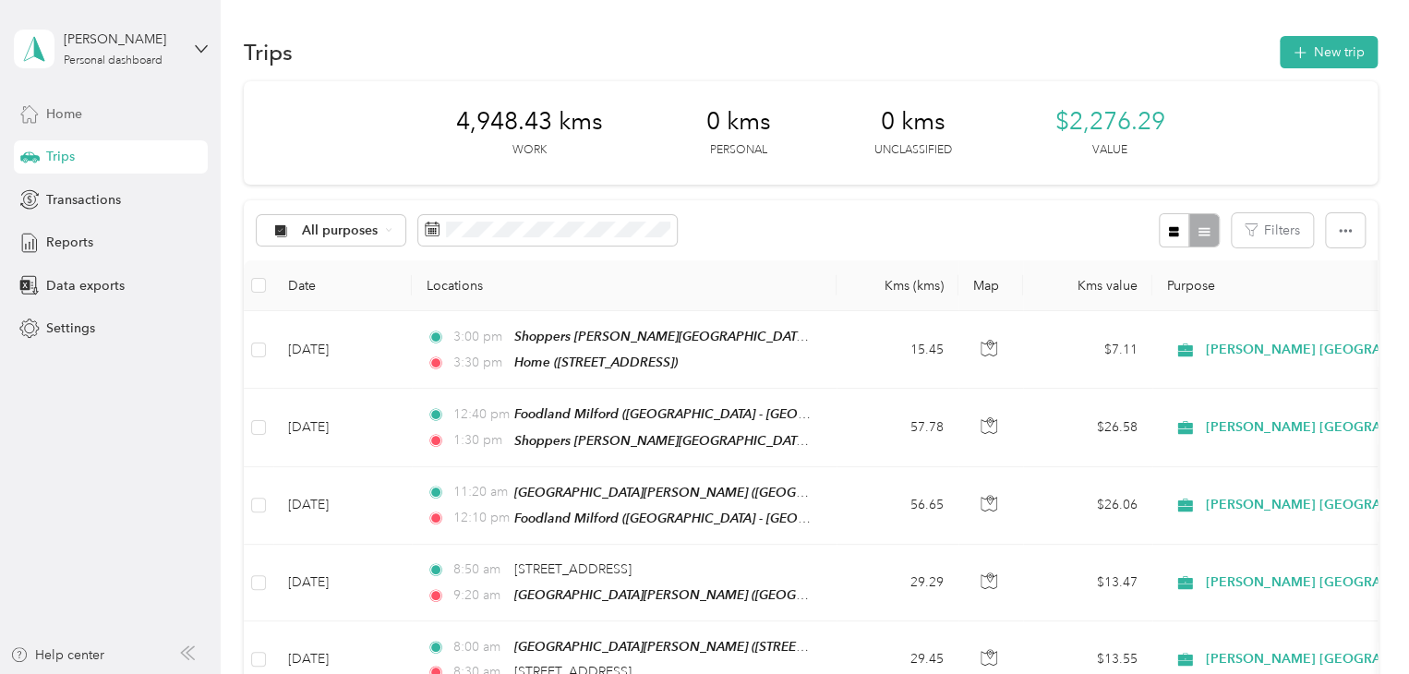
click at [68, 123] on span "Home" at bounding box center [64, 113] width 36 height 19
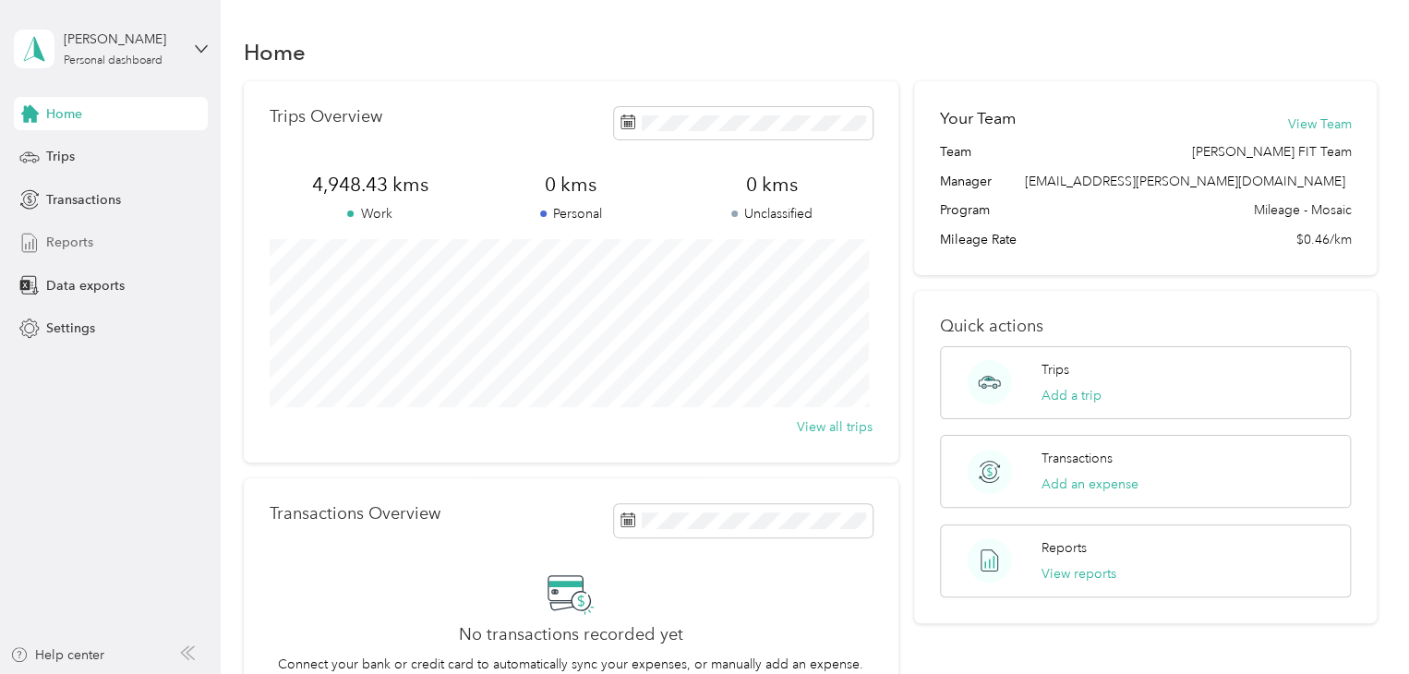
click at [81, 238] on span "Reports" at bounding box center [69, 242] width 47 height 19
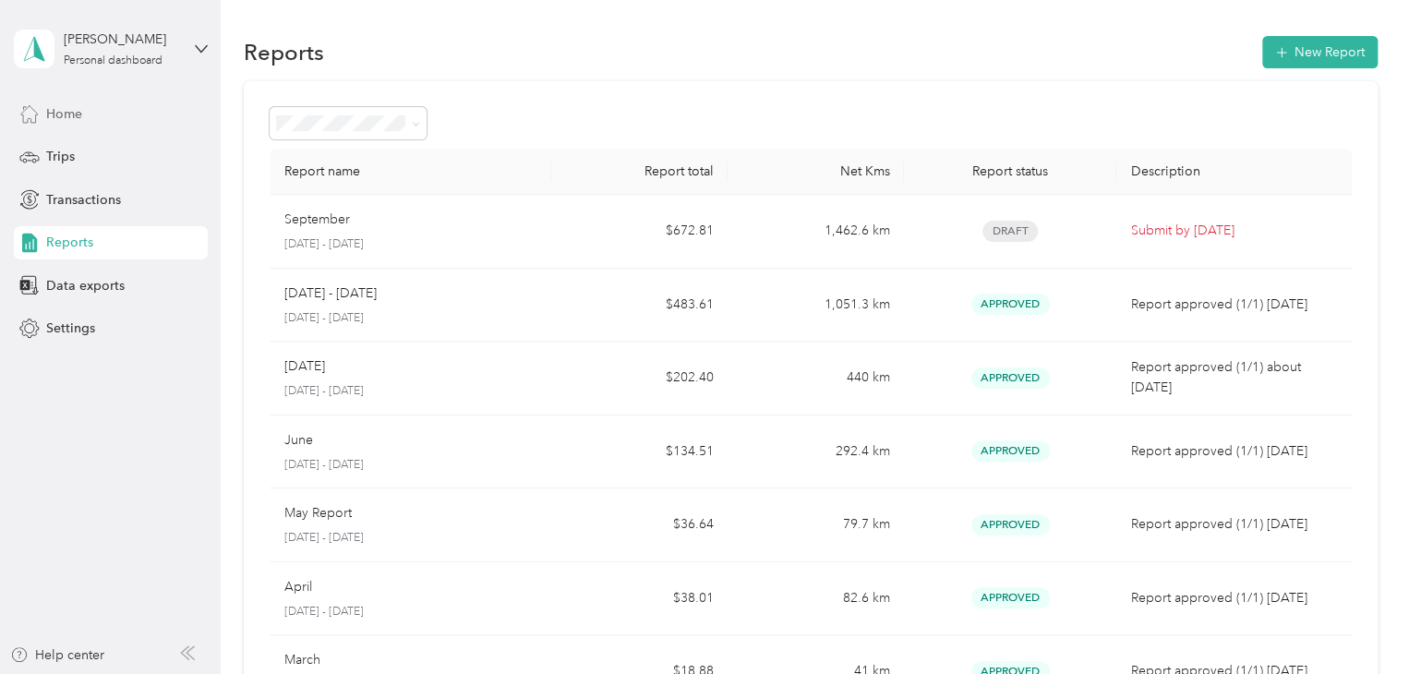
click at [70, 117] on span "Home" at bounding box center [64, 113] width 36 height 19
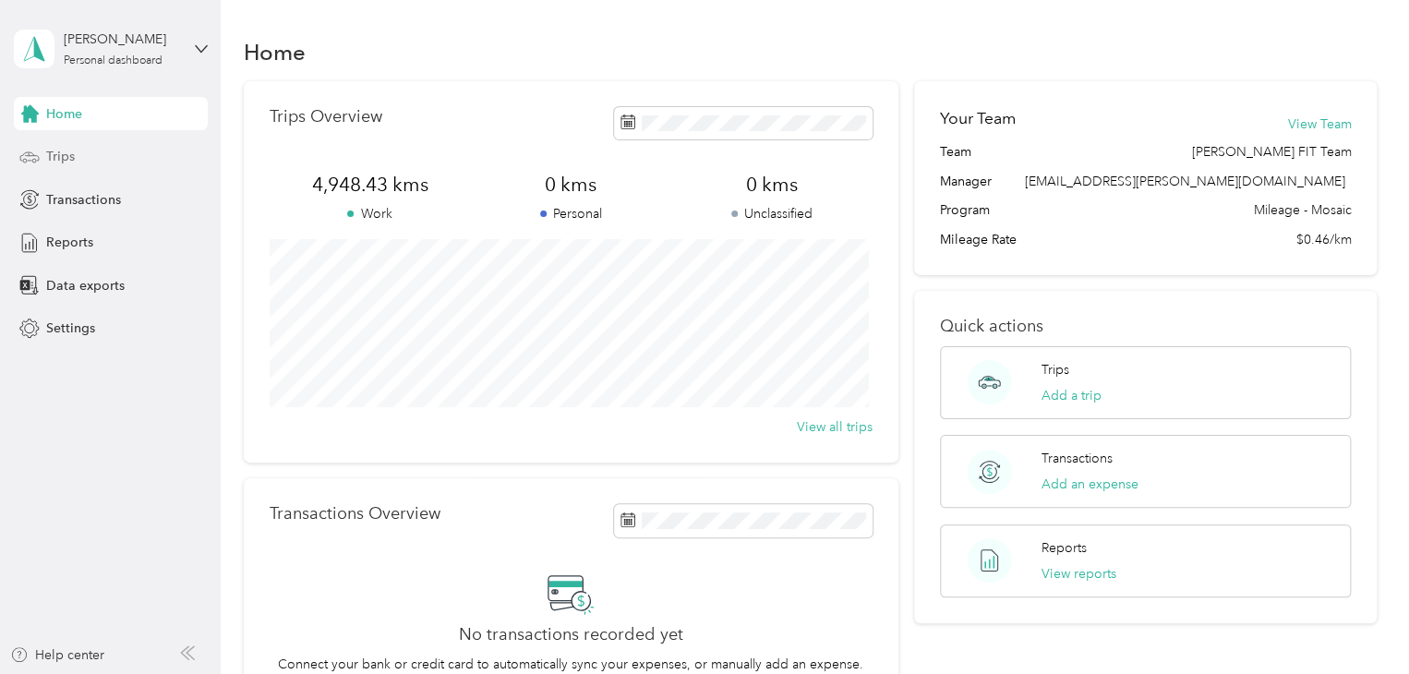
click at [84, 162] on div "Trips" at bounding box center [111, 156] width 194 height 33
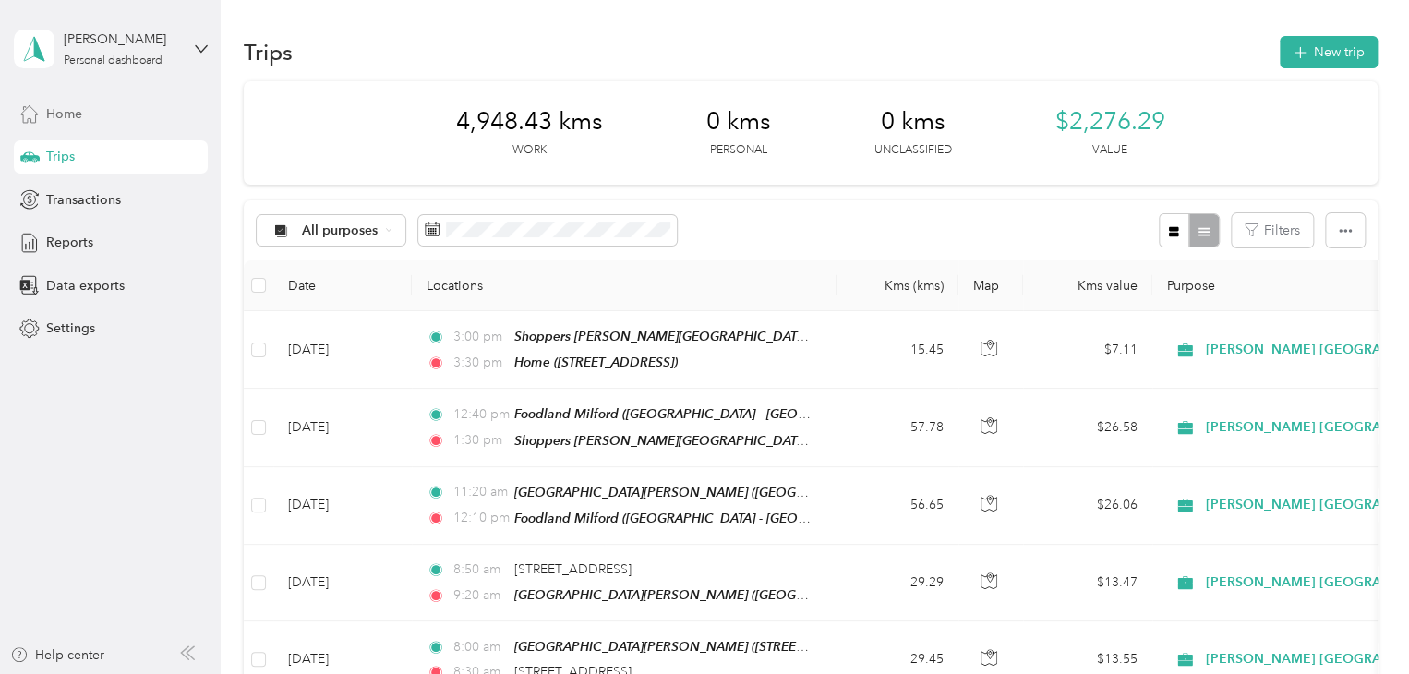
click at [97, 99] on div "Home" at bounding box center [111, 113] width 194 height 33
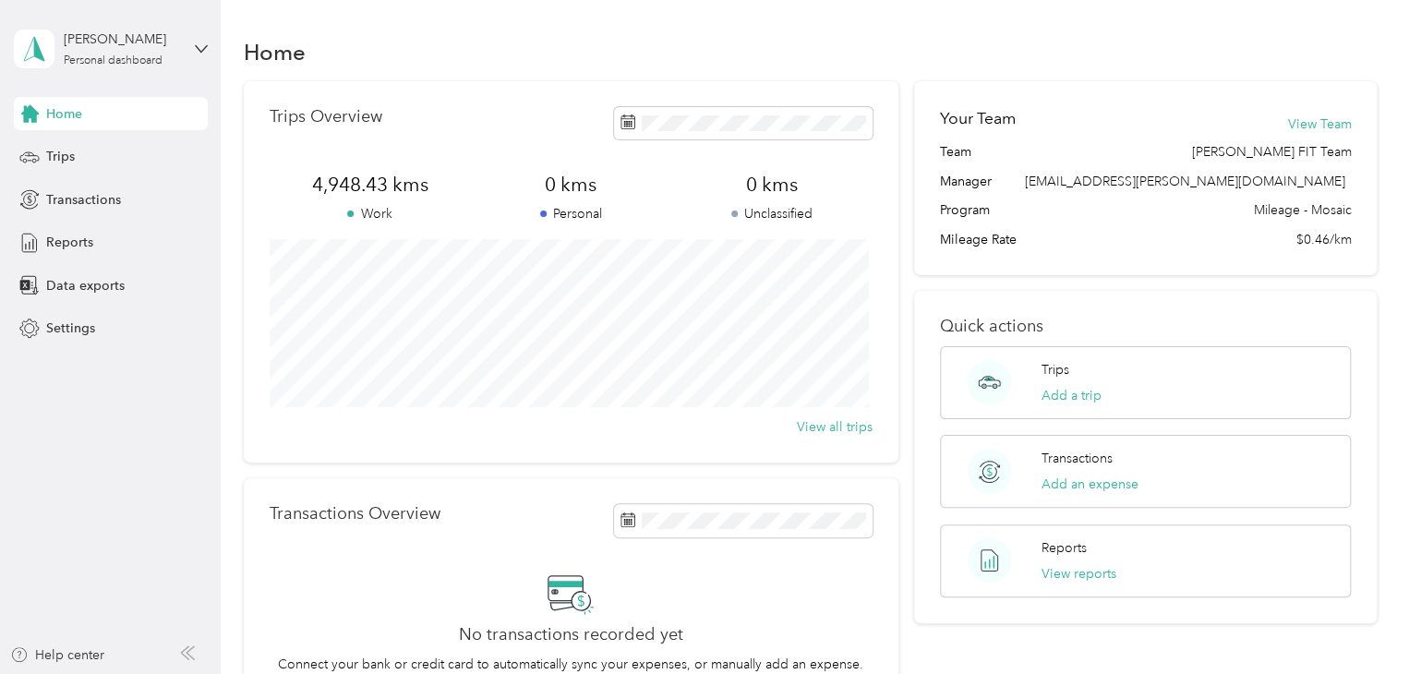
click at [54, 125] on div "Home" at bounding box center [111, 113] width 194 height 33
click at [84, 150] on div "Trips" at bounding box center [111, 156] width 194 height 33
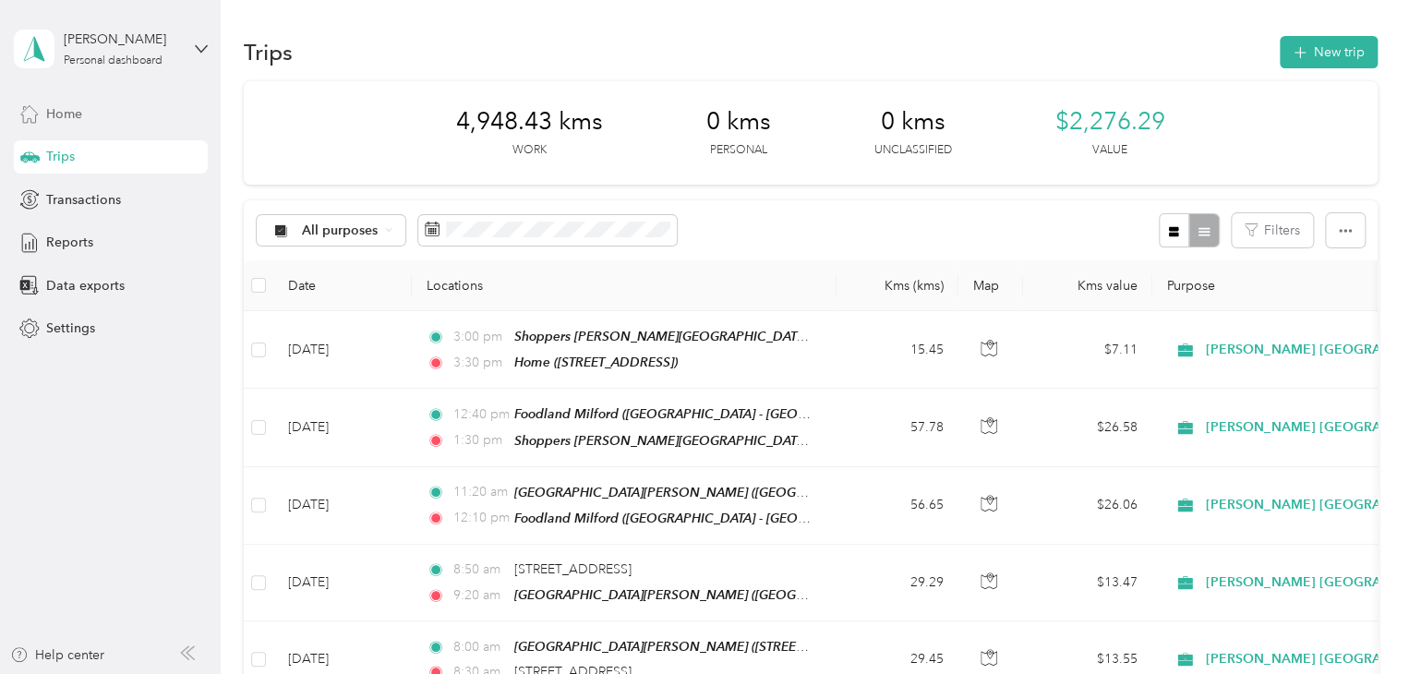
click at [57, 99] on div "Home" at bounding box center [111, 113] width 194 height 33
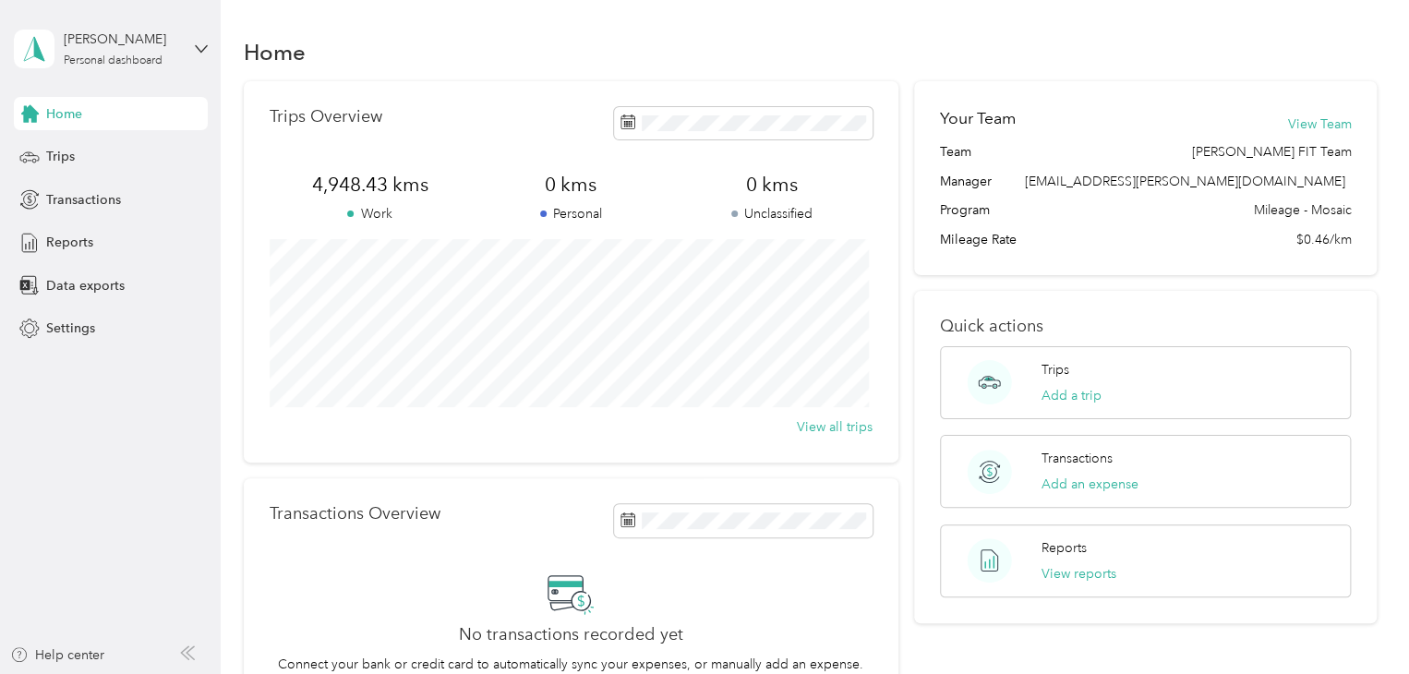
click at [81, 115] on span "Home" at bounding box center [64, 113] width 36 height 19
click at [78, 150] on div "Trips" at bounding box center [111, 156] width 194 height 33
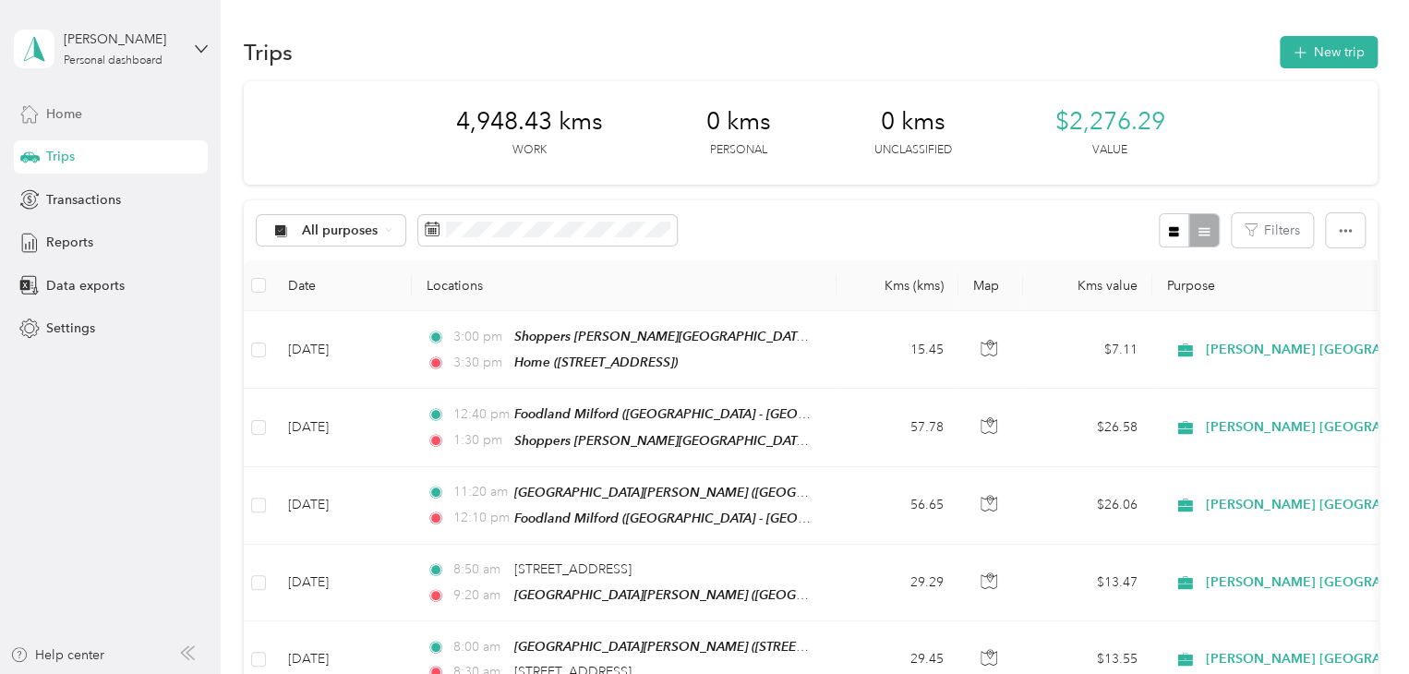
click at [115, 119] on div "Home" at bounding box center [111, 113] width 194 height 33
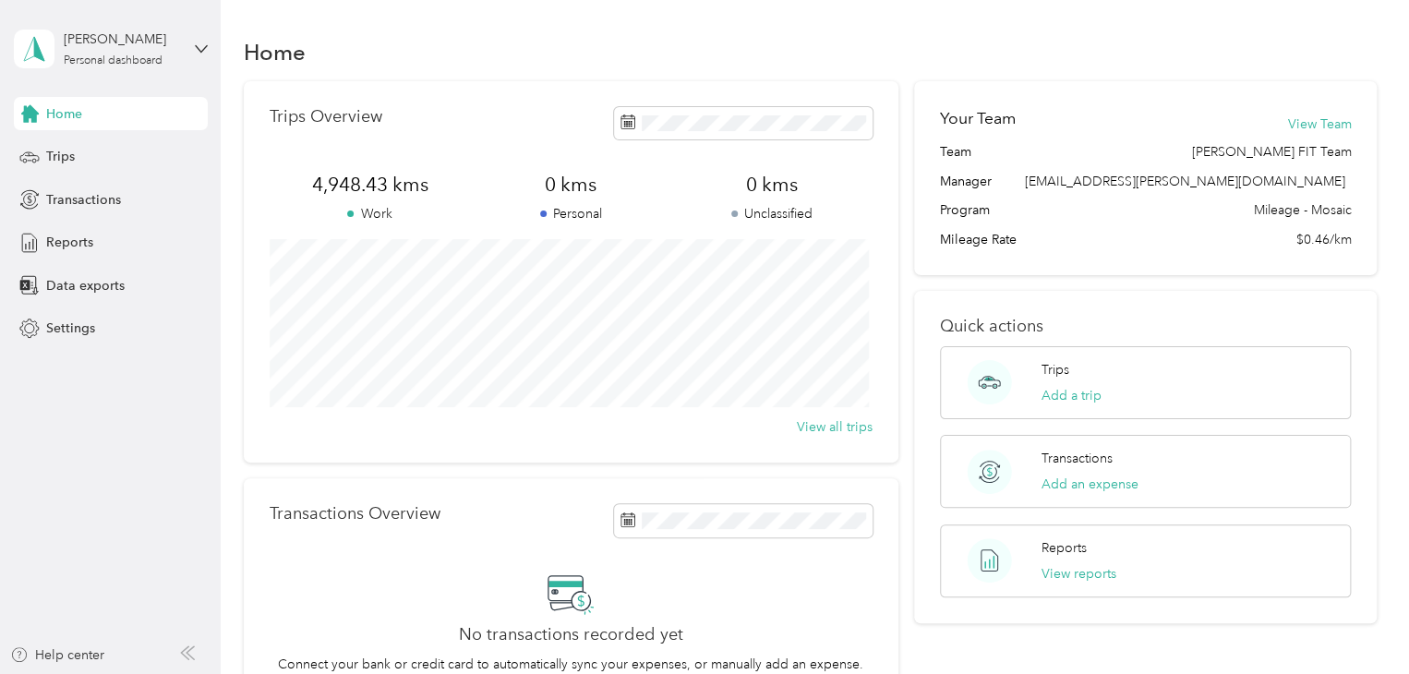
click at [1067, 60] on div "Home" at bounding box center [810, 51] width 1133 height 39
click at [86, 163] on div "Trips" at bounding box center [111, 156] width 194 height 33
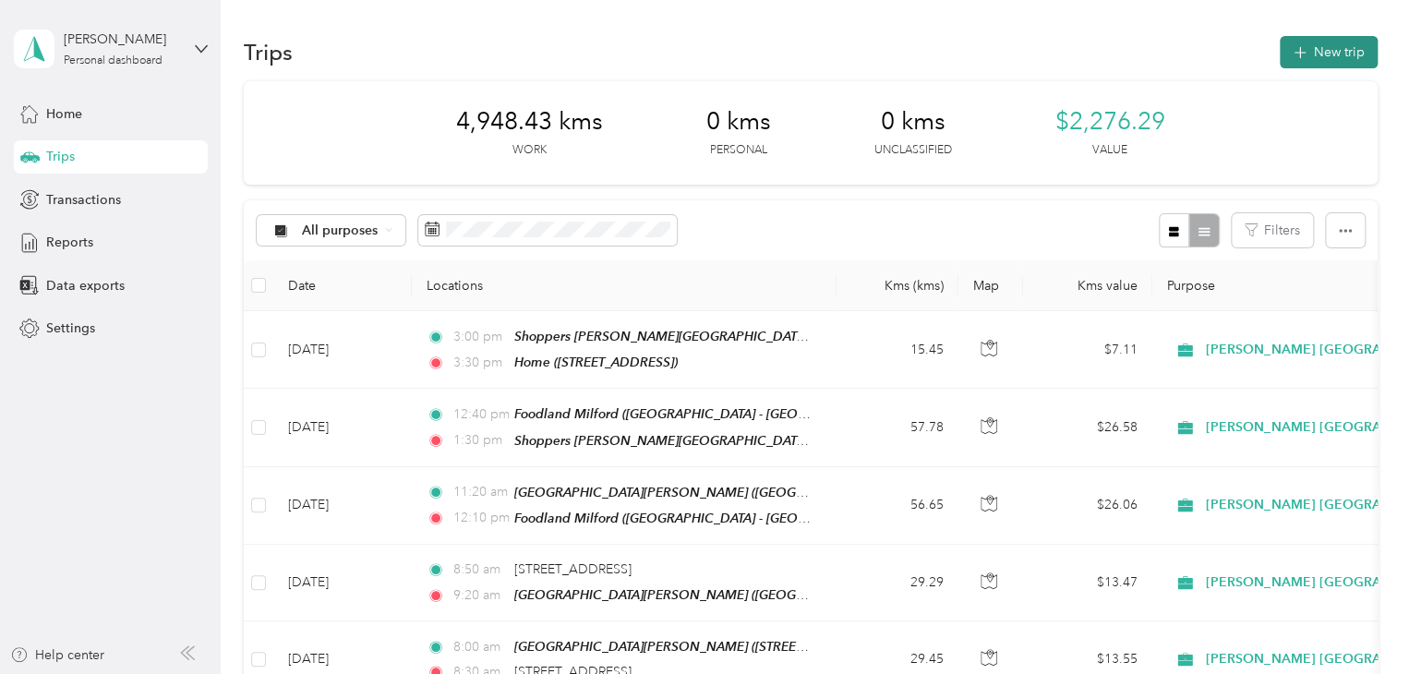
click at [1305, 38] on button "New trip" at bounding box center [1328, 52] width 98 height 32
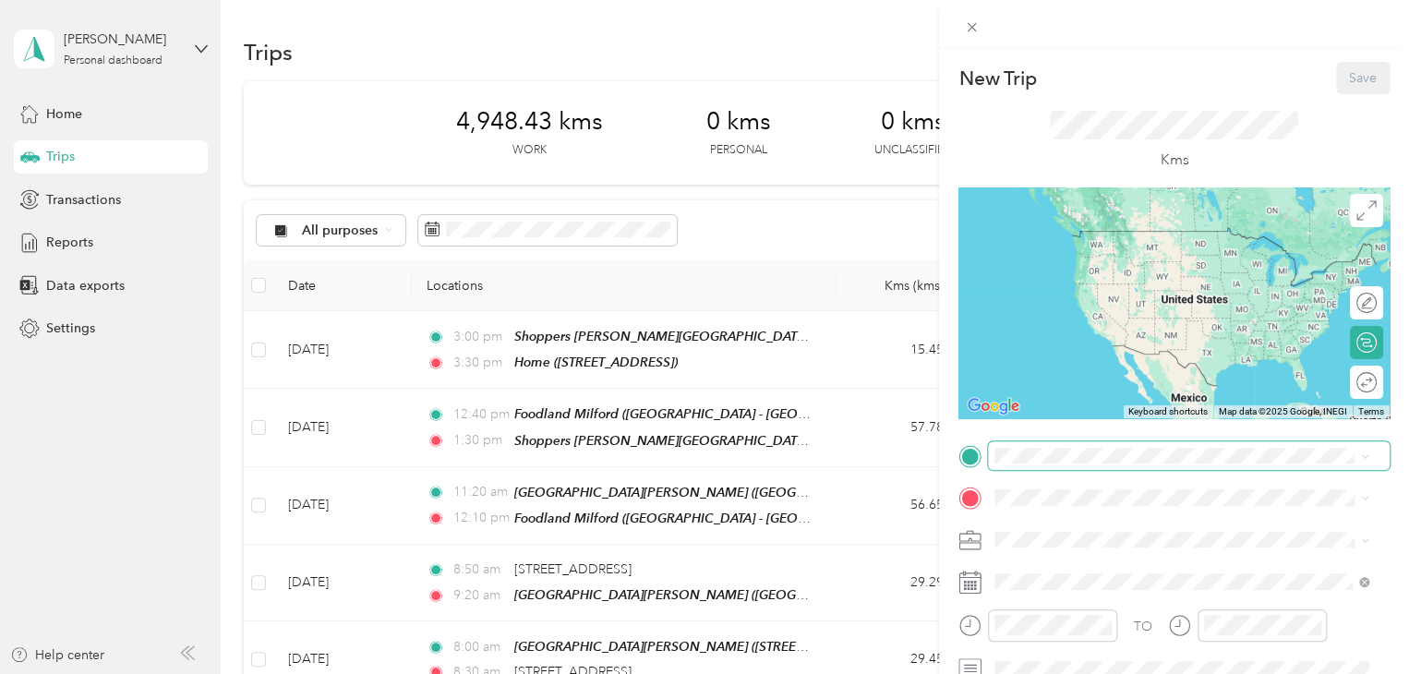
click at [1058, 443] on span at bounding box center [1189, 456] width 402 height 30
click at [1083, 241] on div "Home" at bounding box center [1087, 237] width 117 height 17
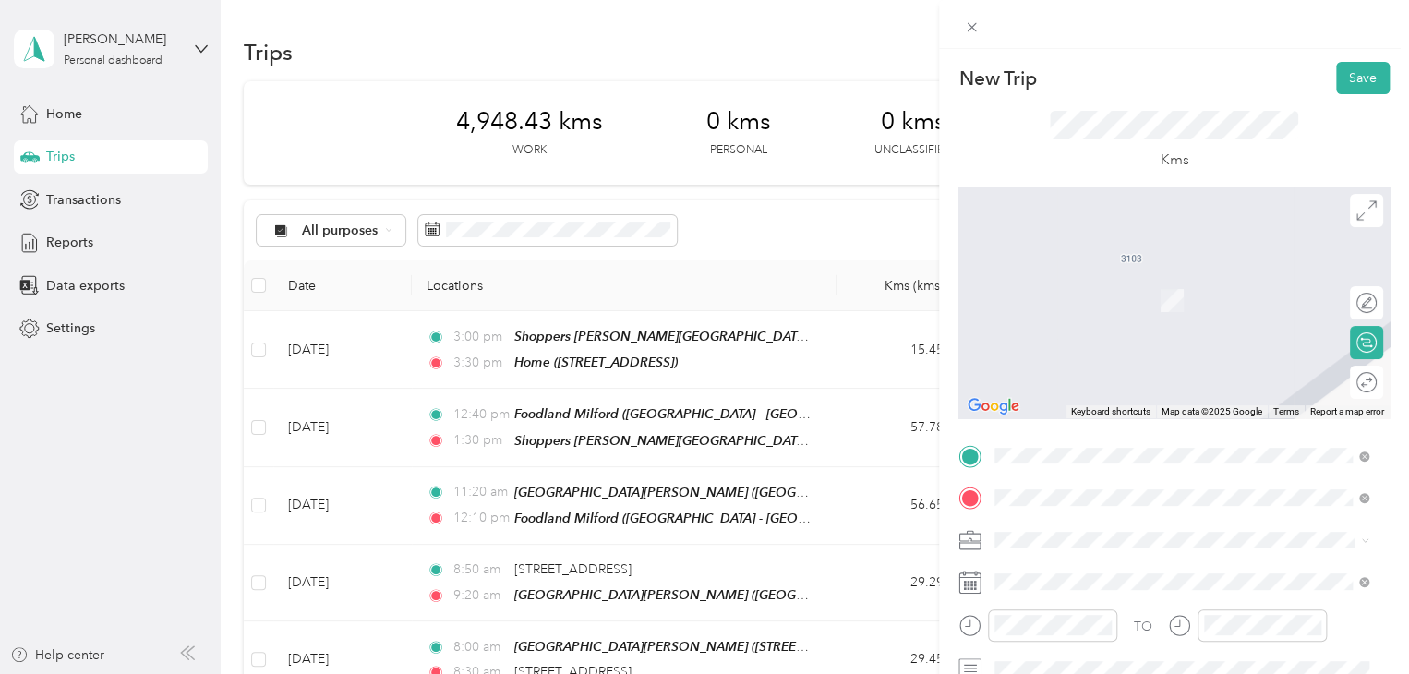
click at [1108, 304] on div "Pharmacare [STREET_ADDRESS][PERSON_NAME]" at bounding box center [1139, 290] width 220 height 39
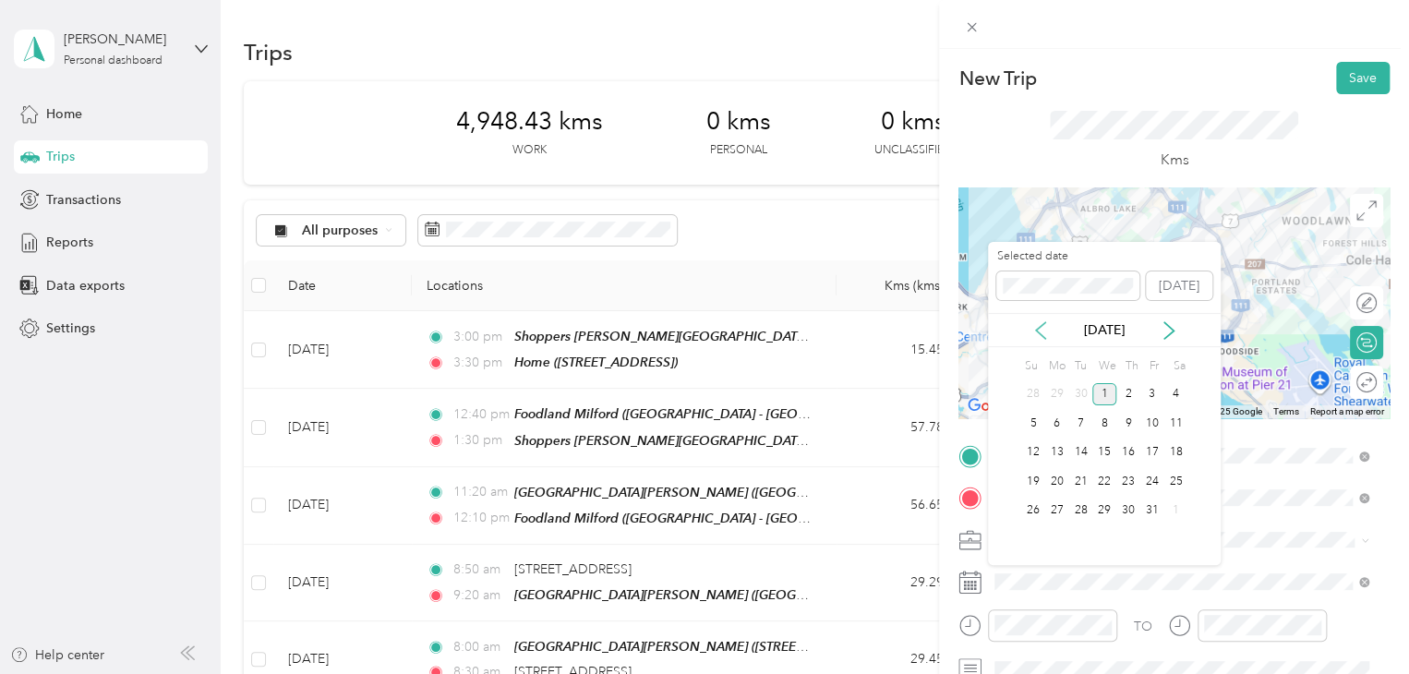
click at [1037, 326] on icon at bounding box center [1040, 330] width 18 height 18
click at [1062, 506] on div "29" at bounding box center [1057, 510] width 24 height 23
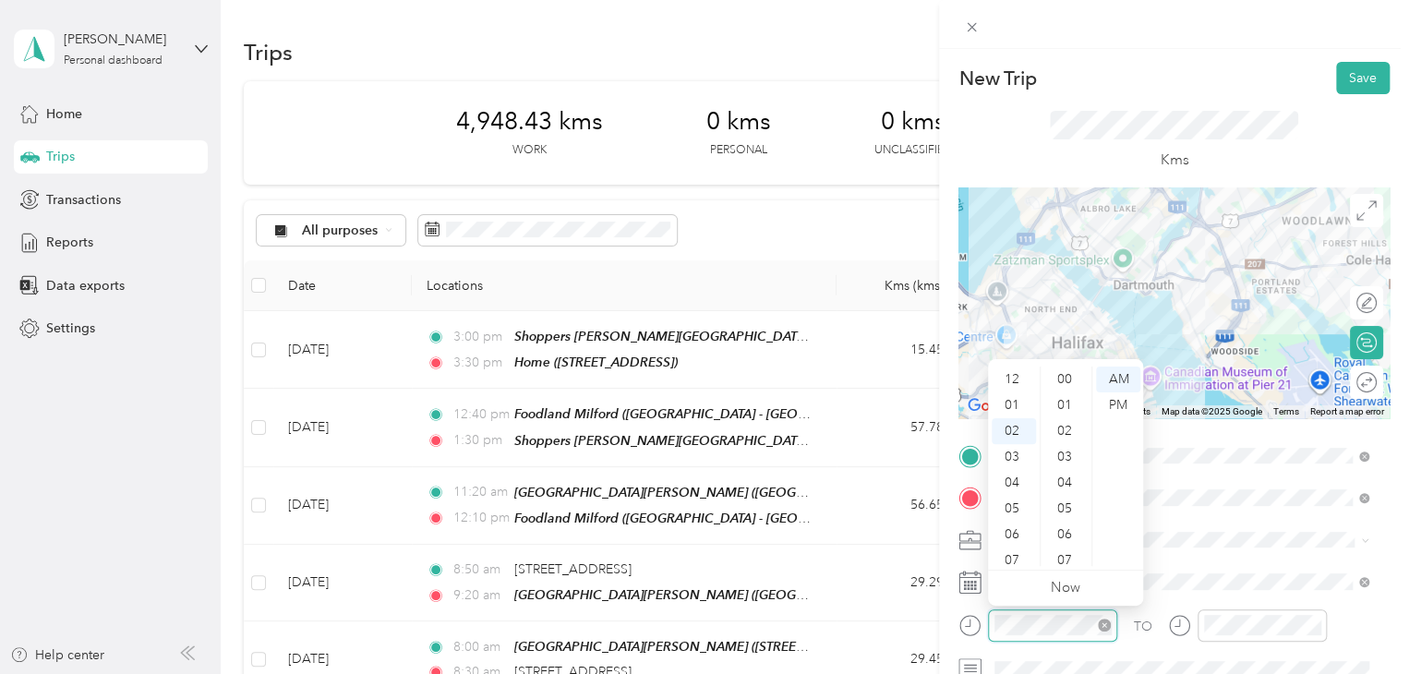
scroll to position [465, 0]
click at [1016, 510] on div "09" at bounding box center [1013, 509] width 44 height 26
click at [1061, 376] on div "00" at bounding box center [1066, 379] width 44 height 26
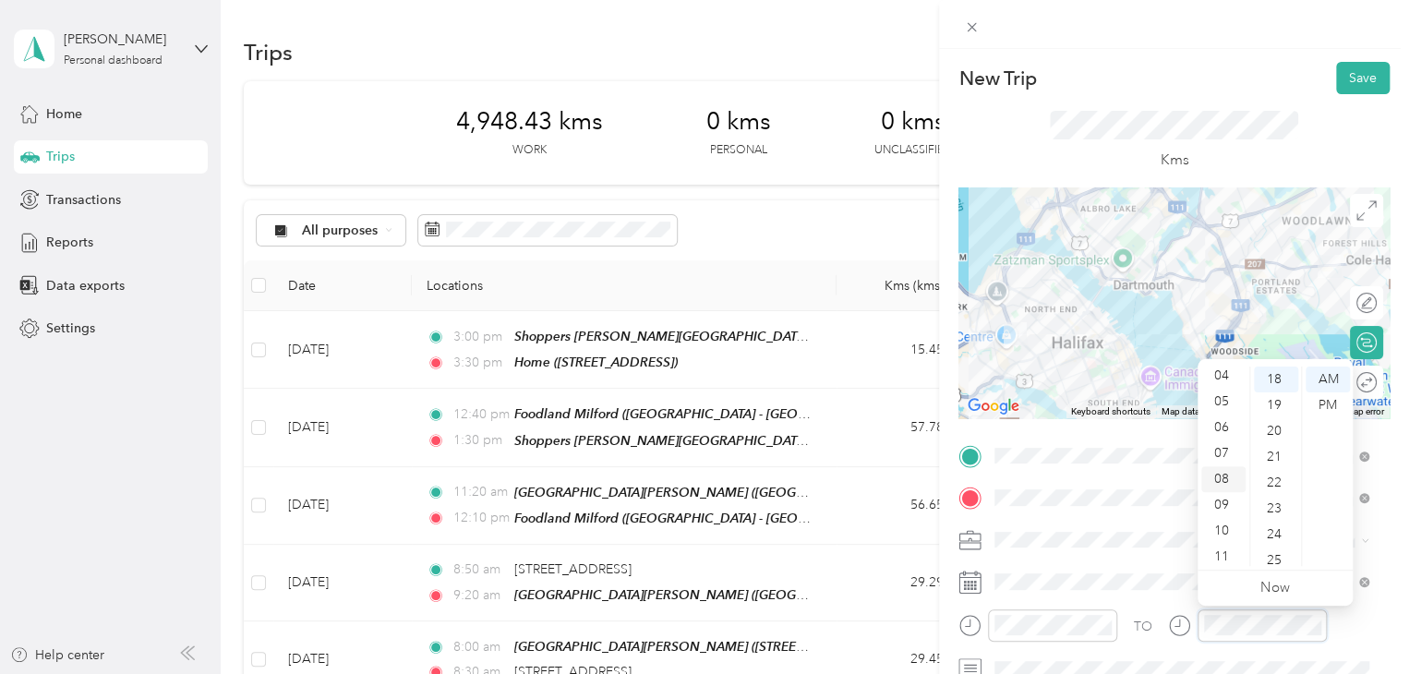
scroll to position [110, 0]
click at [1220, 509] on div "09" at bounding box center [1223, 502] width 44 height 26
click at [1273, 502] on div "35" at bounding box center [1275, 512] width 44 height 26
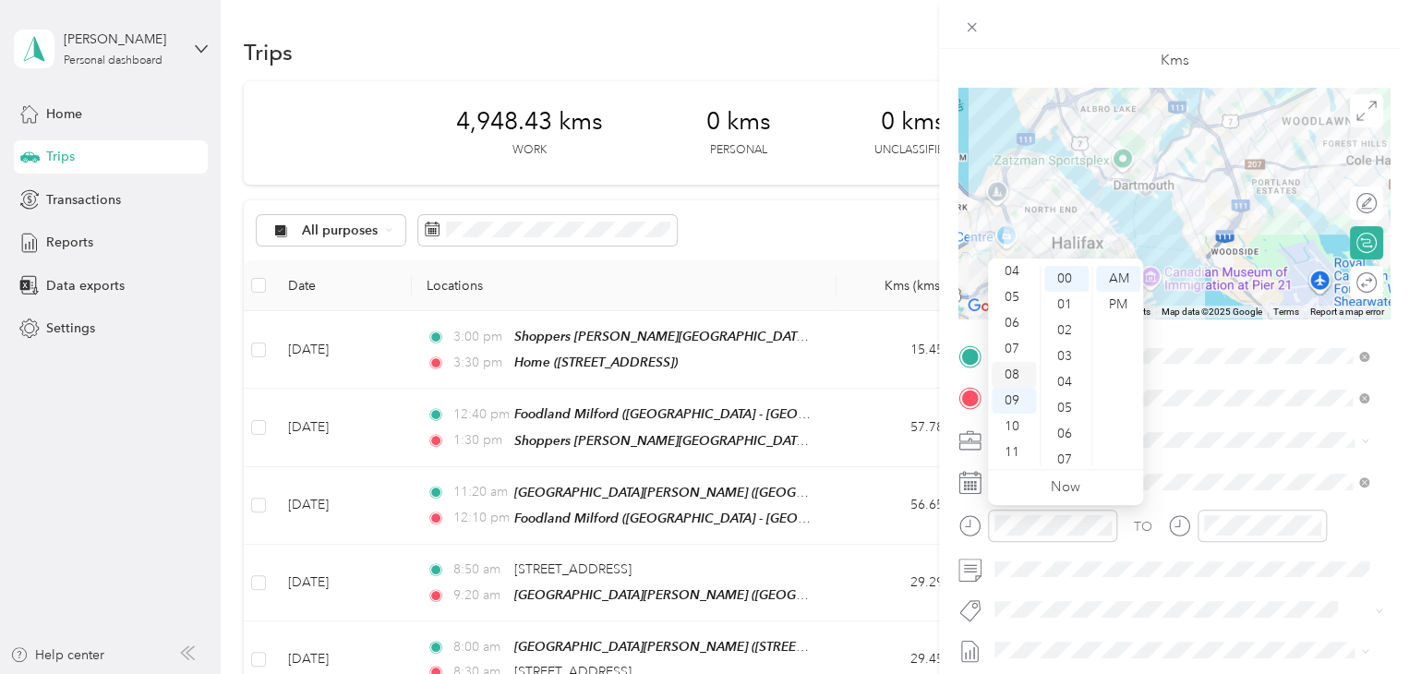
click at [1013, 380] on div "08" at bounding box center [1013, 375] width 44 height 26
click at [1063, 384] on div "20" at bounding box center [1066, 376] width 44 height 26
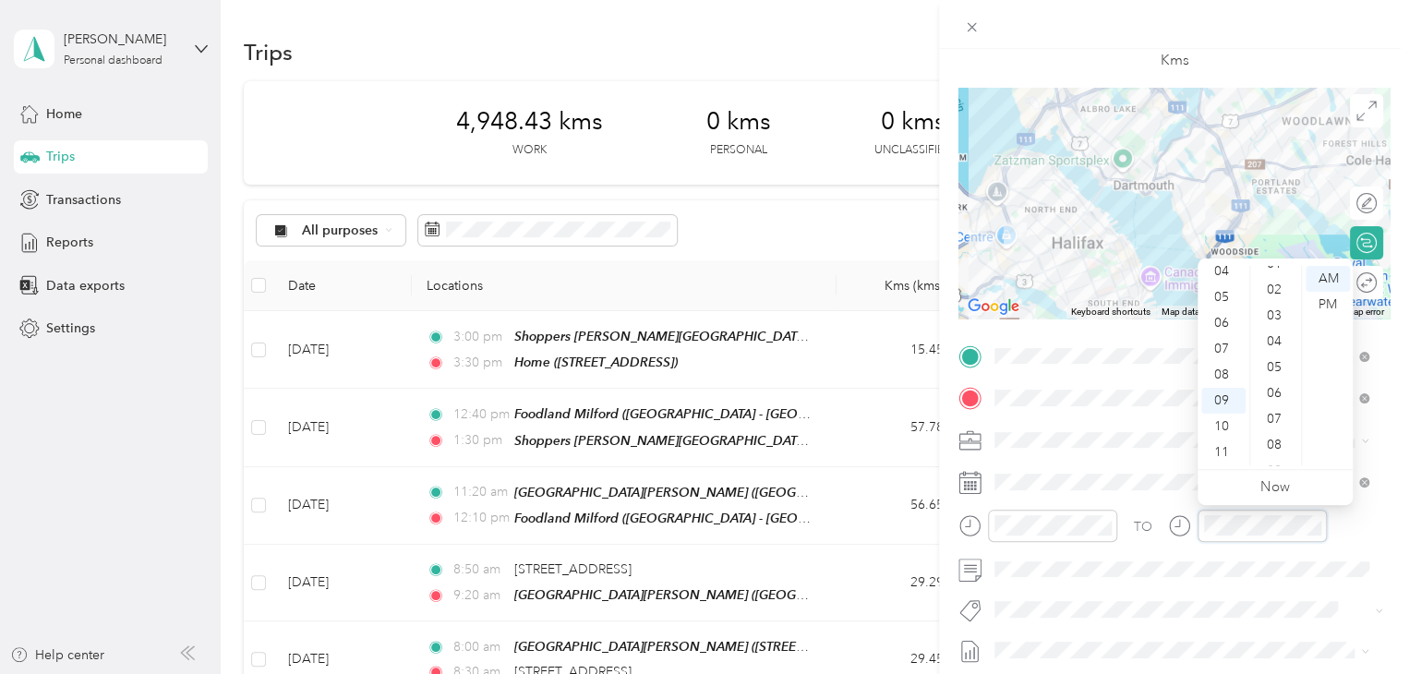
scroll to position [0, 0]
click at [1281, 284] on div "00" at bounding box center [1275, 279] width 44 height 26
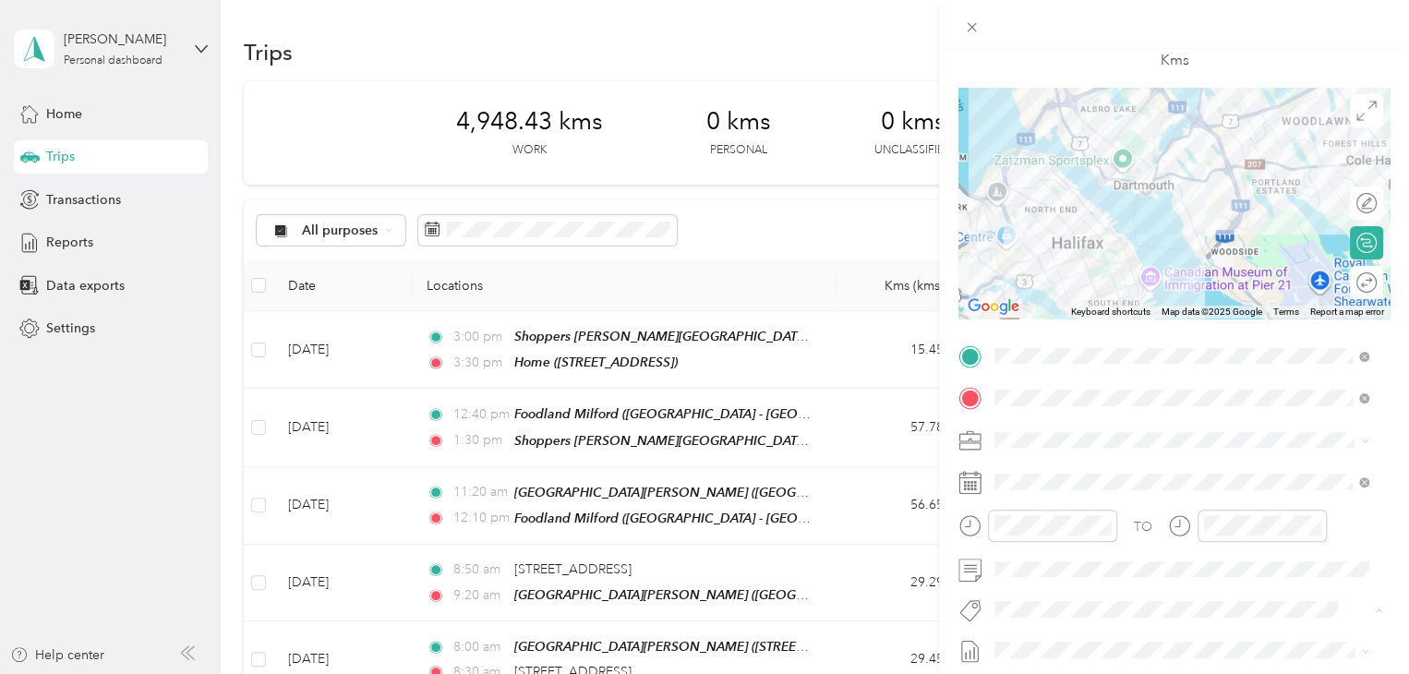
click at [1079, 635] on span "Fit [PERSON_NAME] Team" at bounding box center [1081, 641] width 137 height 17
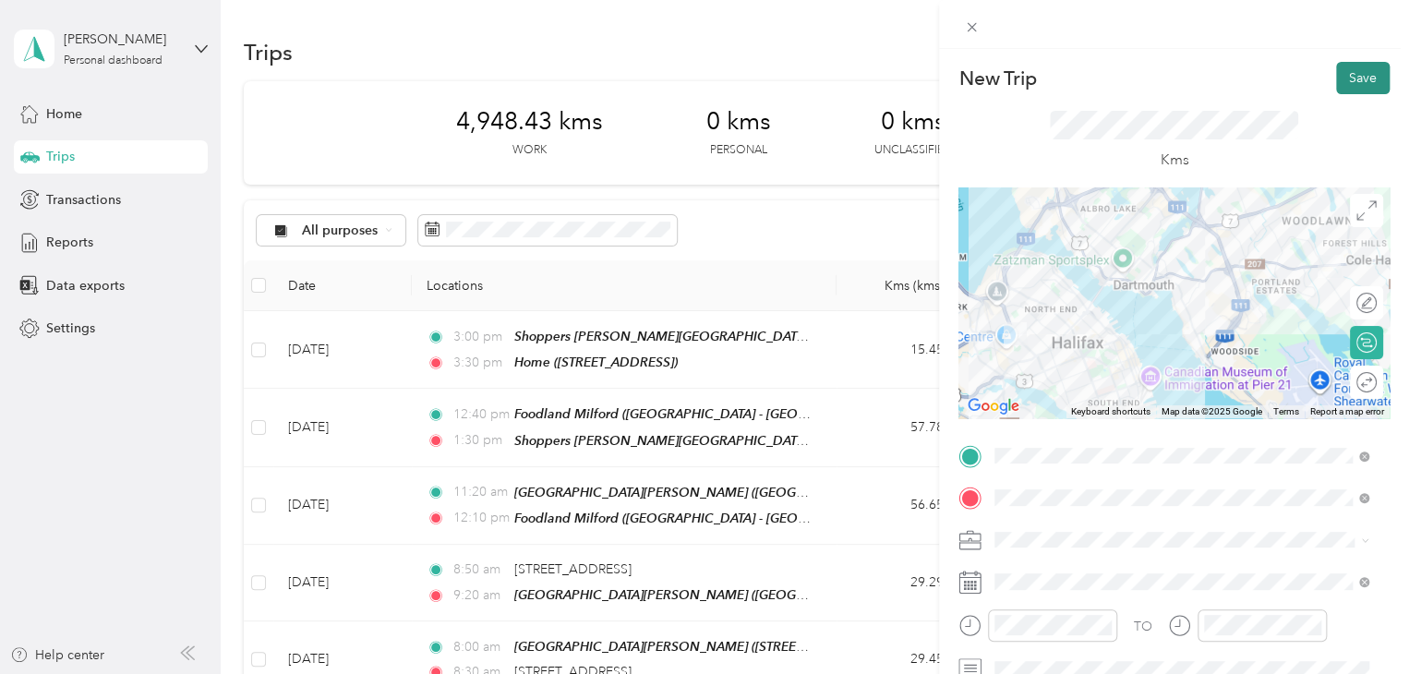
click at [1337, 83] on button "Save" at bounding box center [1363, 78] width 54 height 32
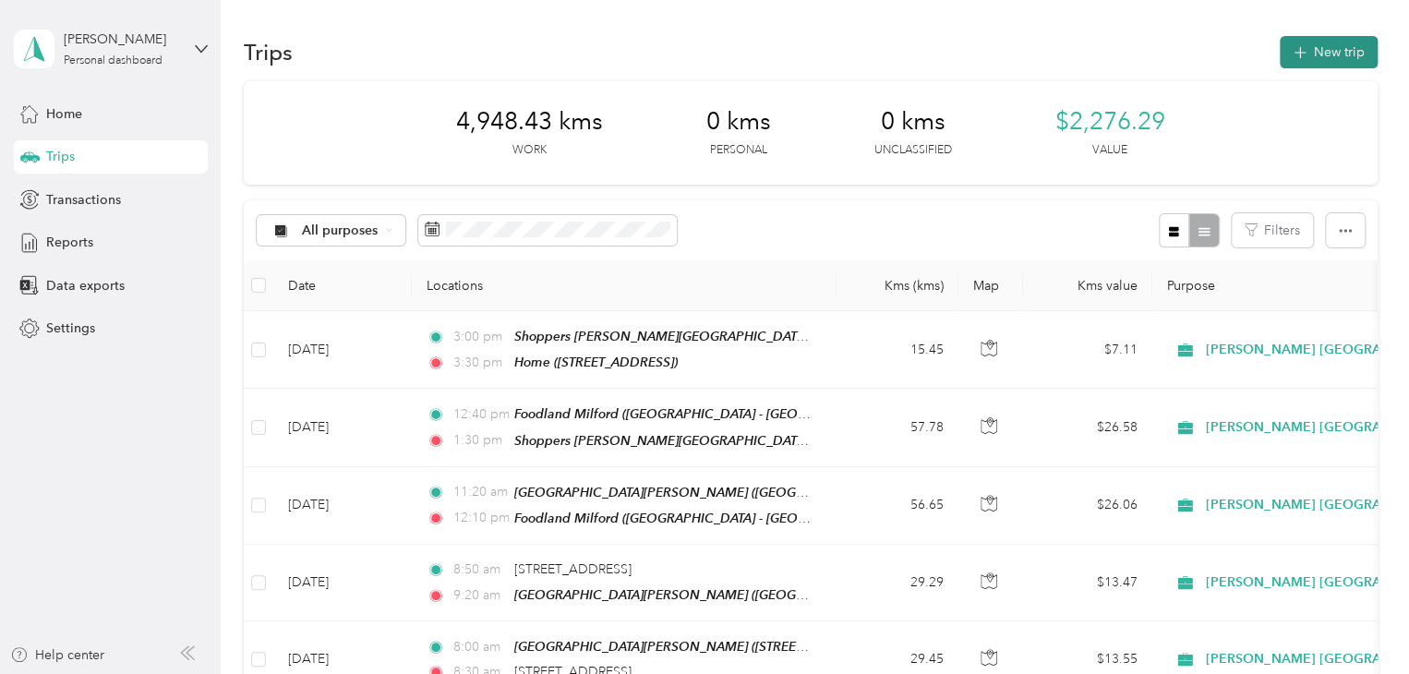
click at [1313, 45] on button "New trip" at bounding box center [1328, 52] width 98 height 32
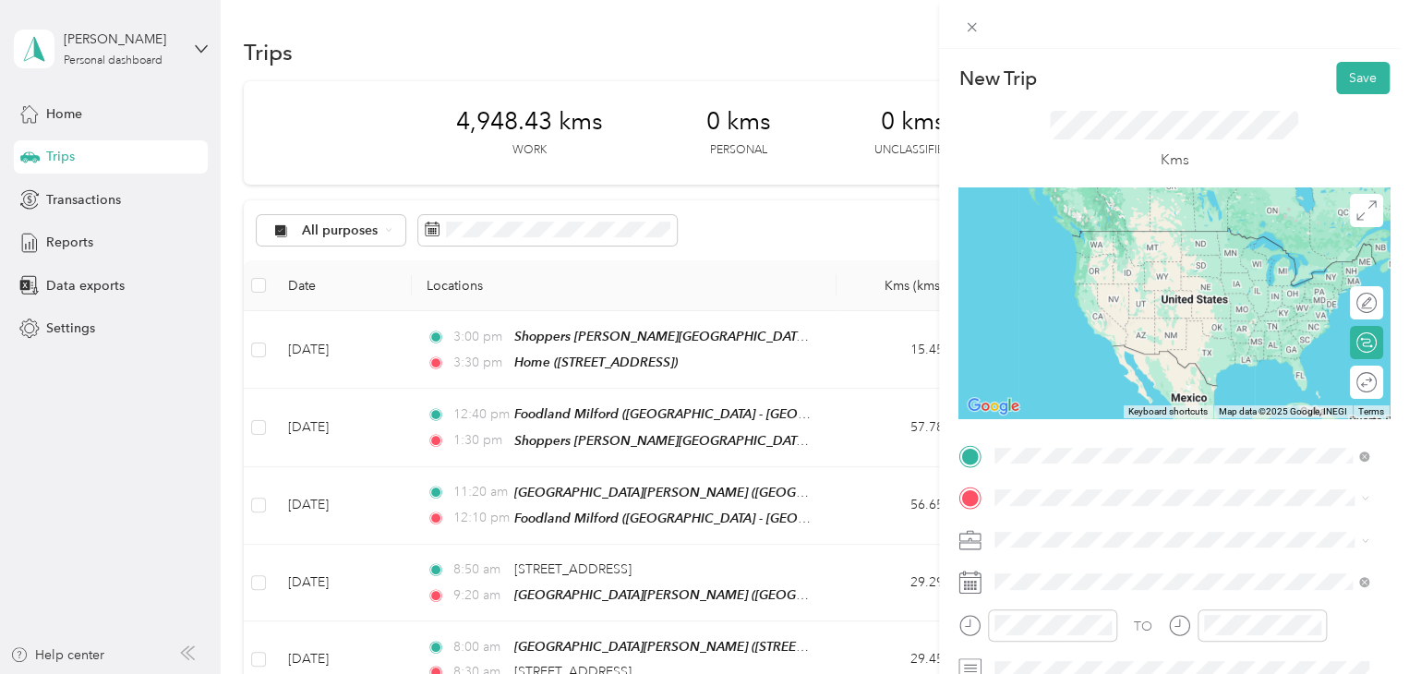
click at [1131, 266] on span "[STREET_ADDRESS][PERSON_NAME]" at bounding box center [1139, 258] width 220 height 16
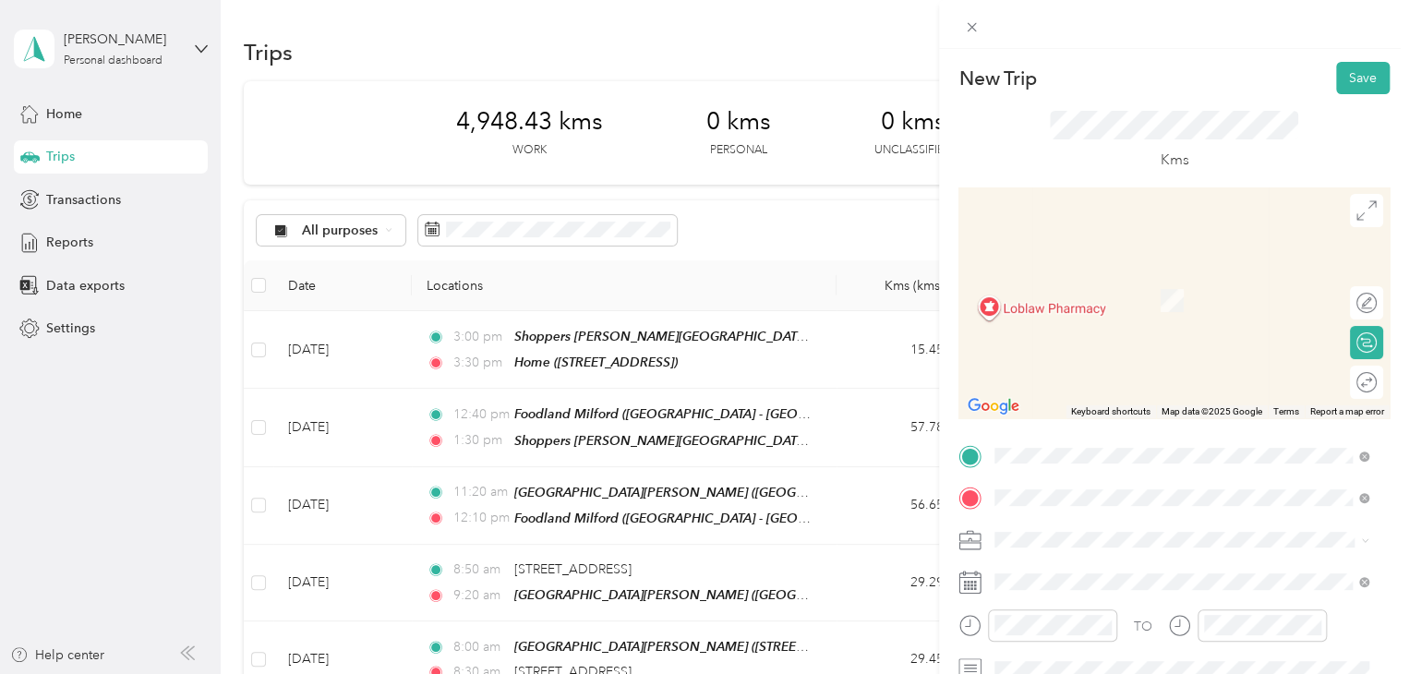
click at [1084, 296] on span "Sobeys Elmsdale, [STREET_ADDRESS]" at bounding box center [1140, 301] width 223 height 16
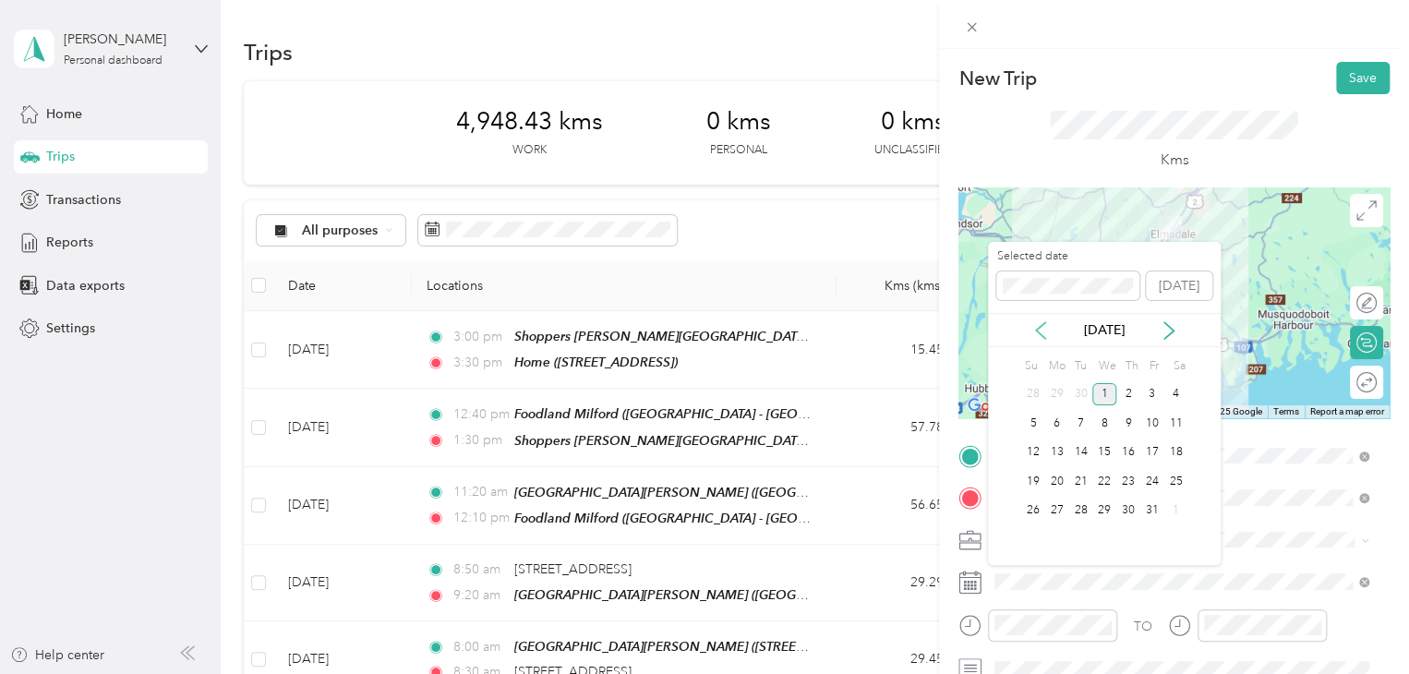
click at [1045, 337] on icon at bounding box center [1040, 330] width 18 height 18
click at [1063, 510] on div "29" at bounding box center [1057, 510] width 24 height 23
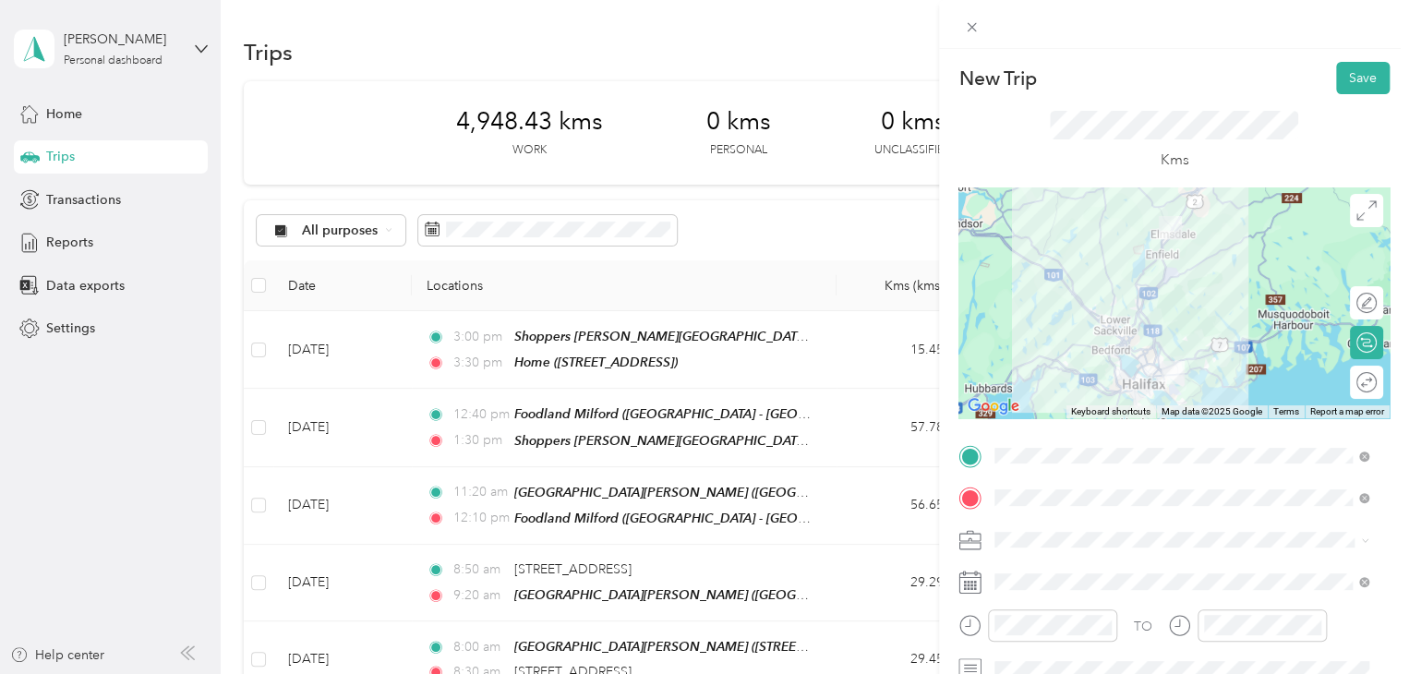
scroll to position [43, 0]
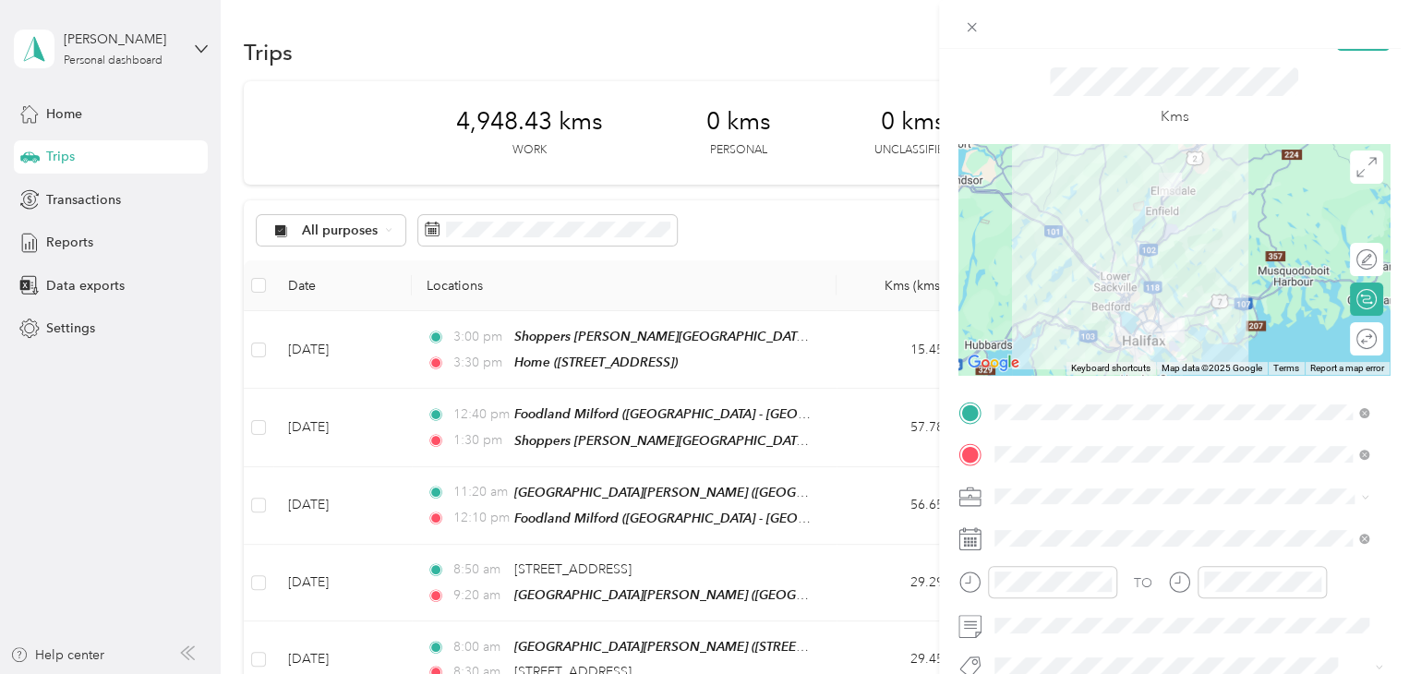
click at [1118, 293] on div at bounding box center [1173, 259] width 431 height 231
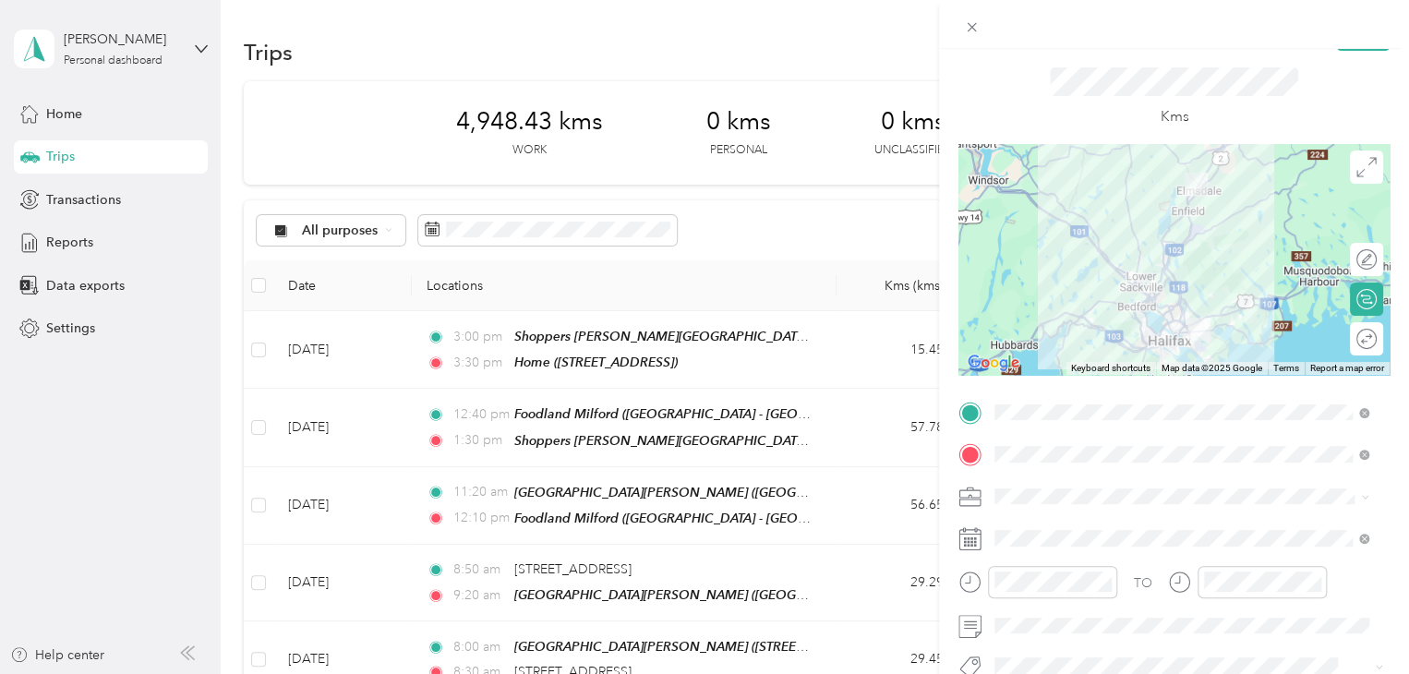
click at [1166, 222] on div at bounding box center [1173, 259] width 431 height 231
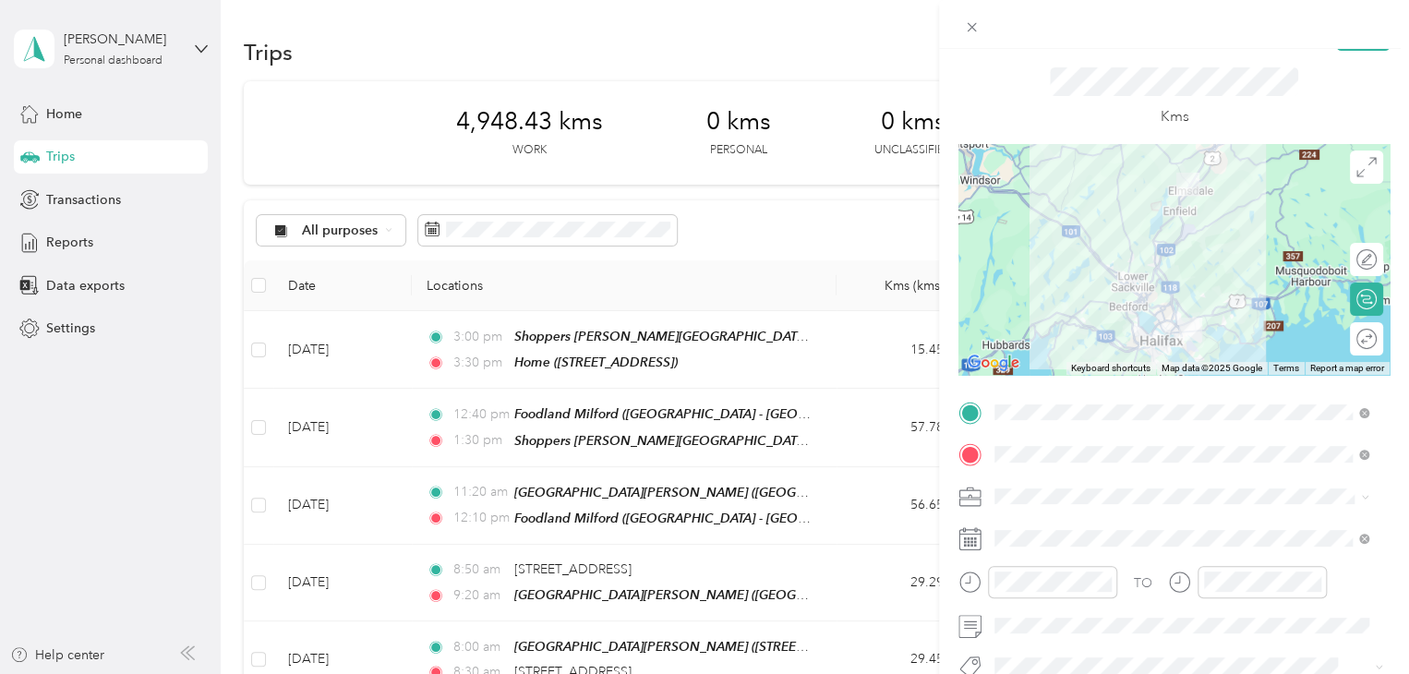
click at [1172, 226] on div at bounding box center [1173, 259] width 431 height 231
click at [1172, 231] on div at bounding box center [1173, 259] width 431 height 231
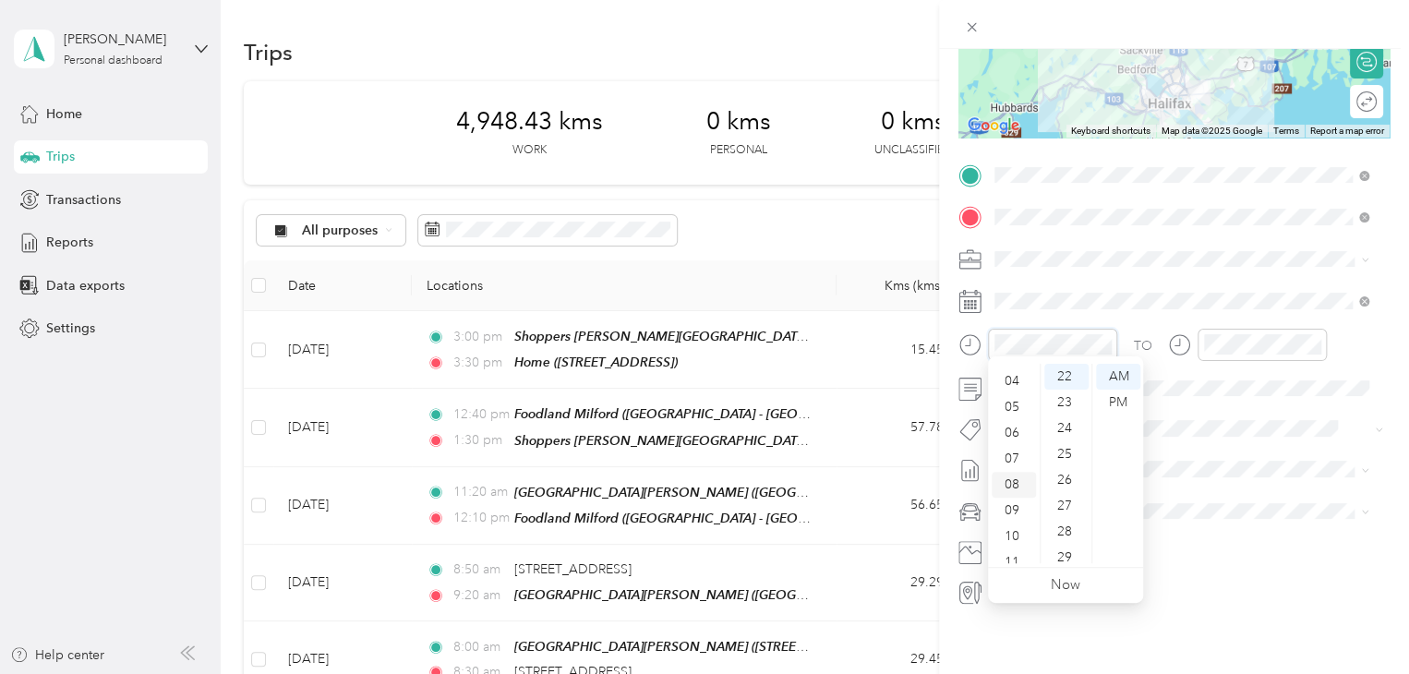
scroll to position [102, 0]
click at [1010, 507] on div "09" at bounding box center [1013, 507] width 44 height 26
click at [1066, 532] on div "30" at bounding box center [1066, 540] width 44 height 26
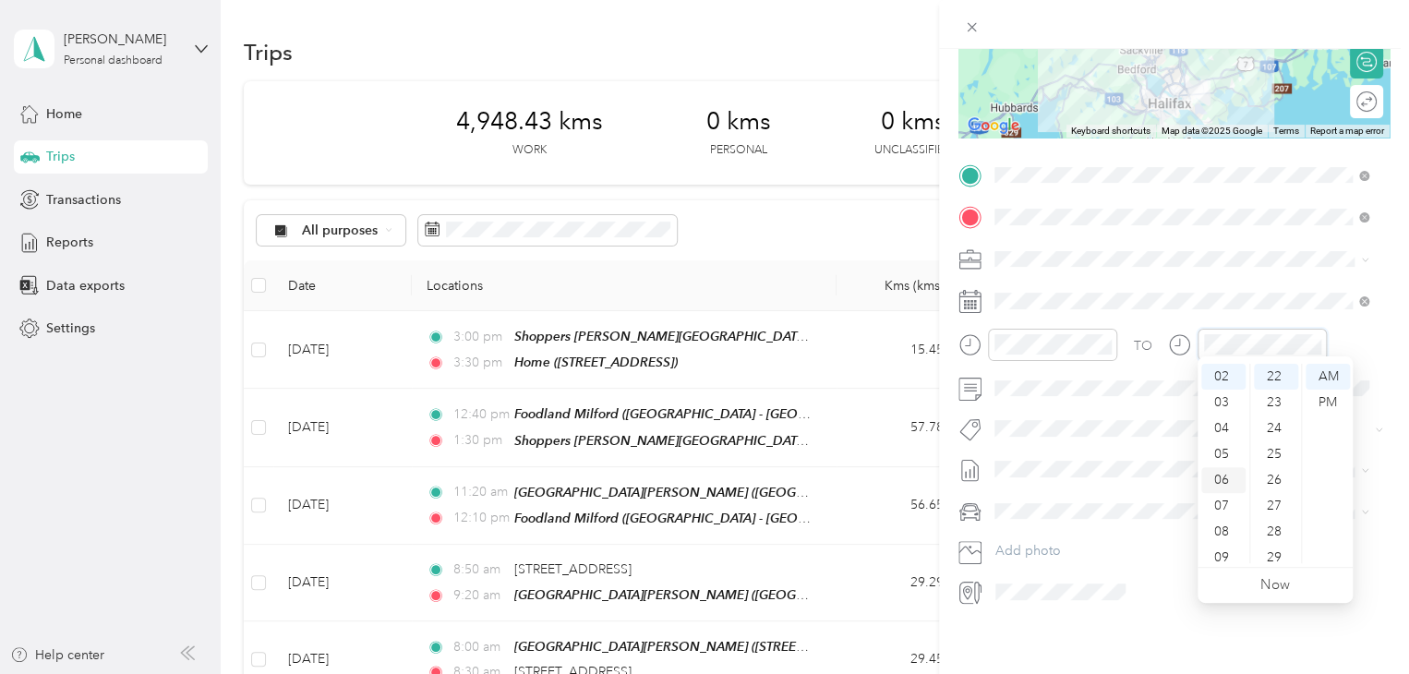
scroll to position [111, 0]
click at [1216, 522] on div "10" at bounding box center [1223, 524] width 44 height 26
click at [1274, 378] on div "20" at bounding box center [1275, 377] width 44 height 26
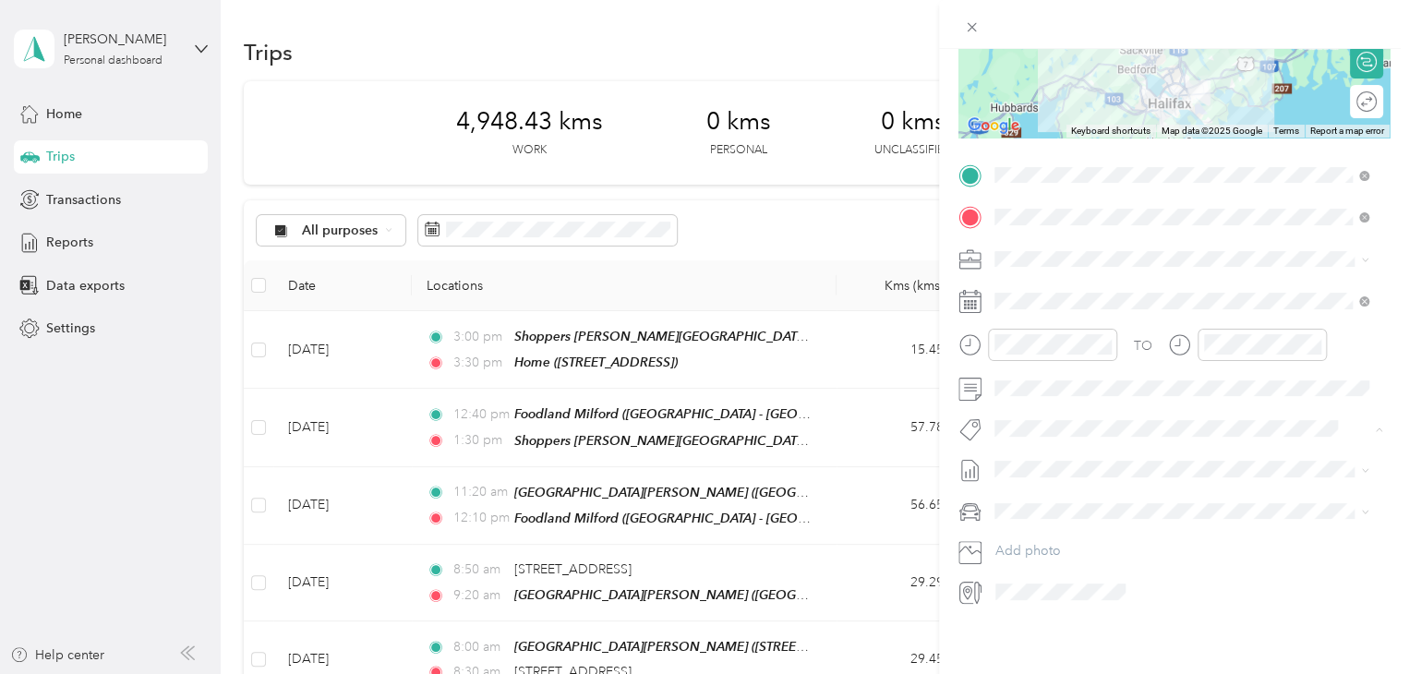
click at [1061, 447] on span "Fit [PERSON_NAME] Team" at bounding box center [1081, 453] width 137 height 17
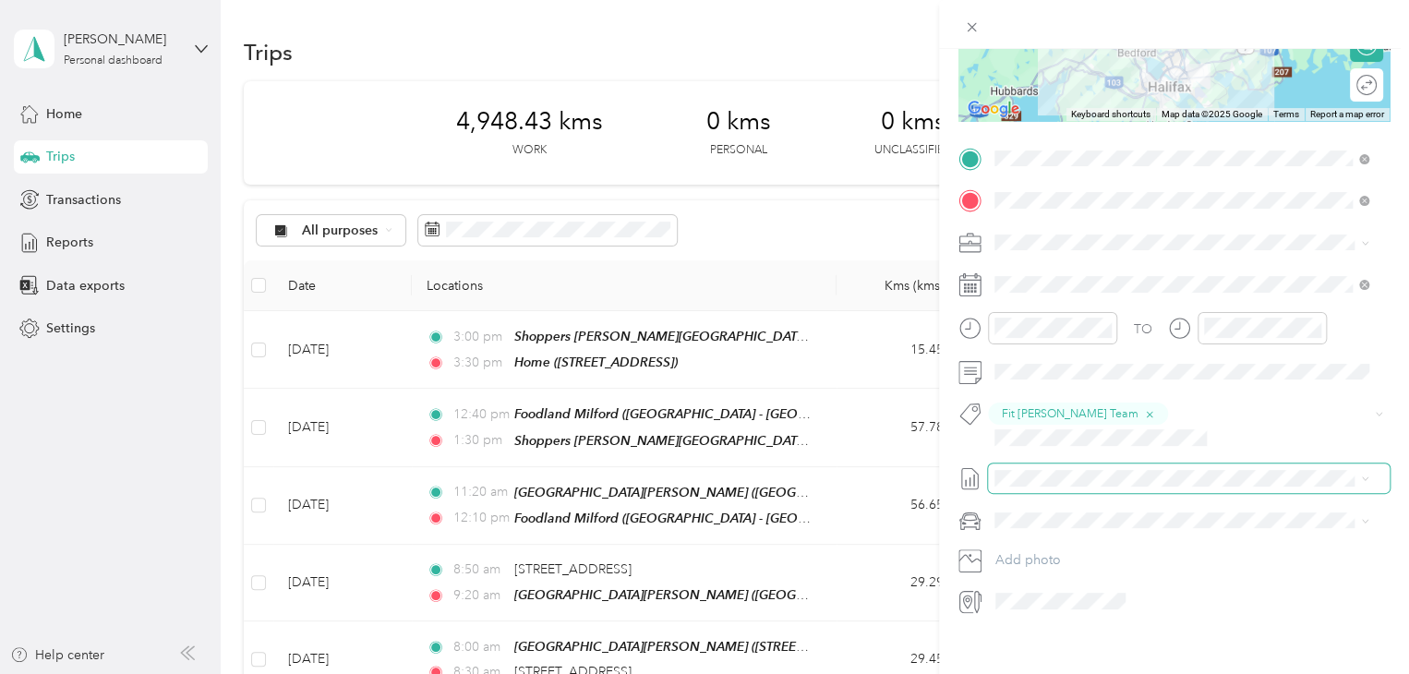
scroll to position [0, 0]
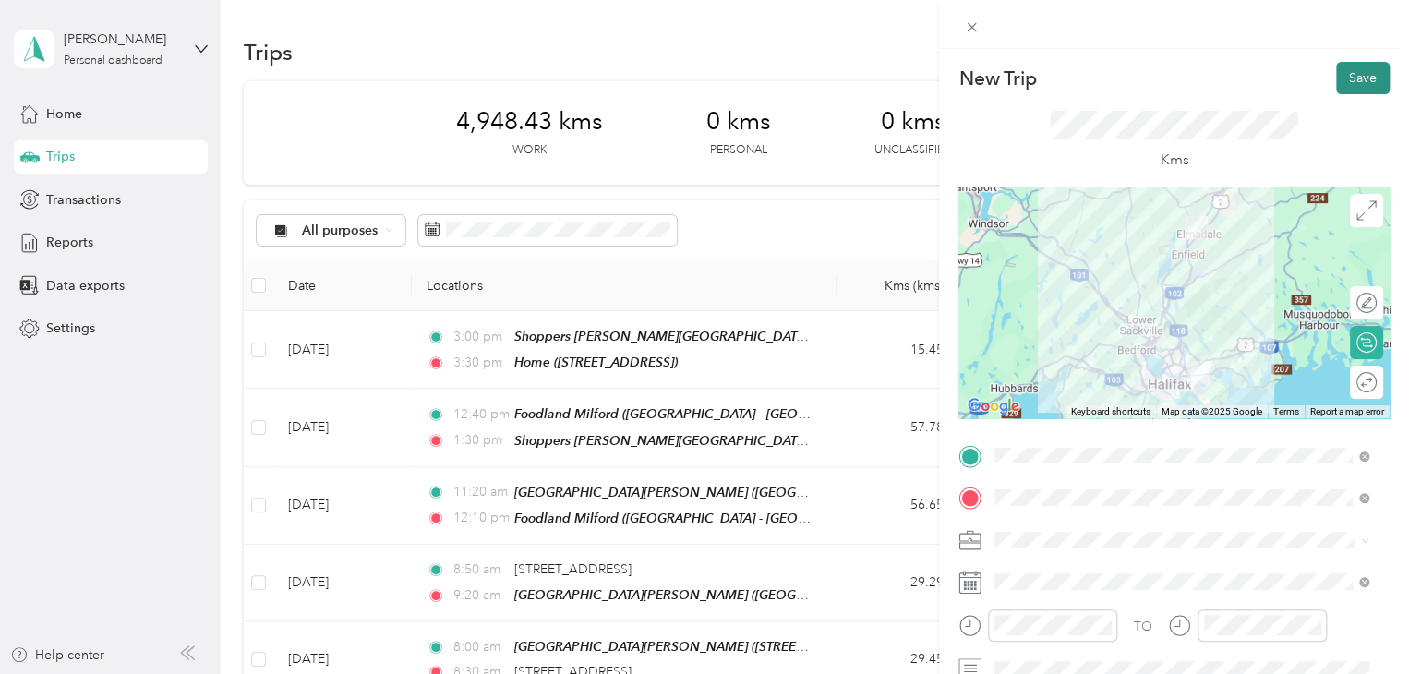
click at [1348, 90] on button "Save" at bounding box center [1363, 78] width 54 height 32
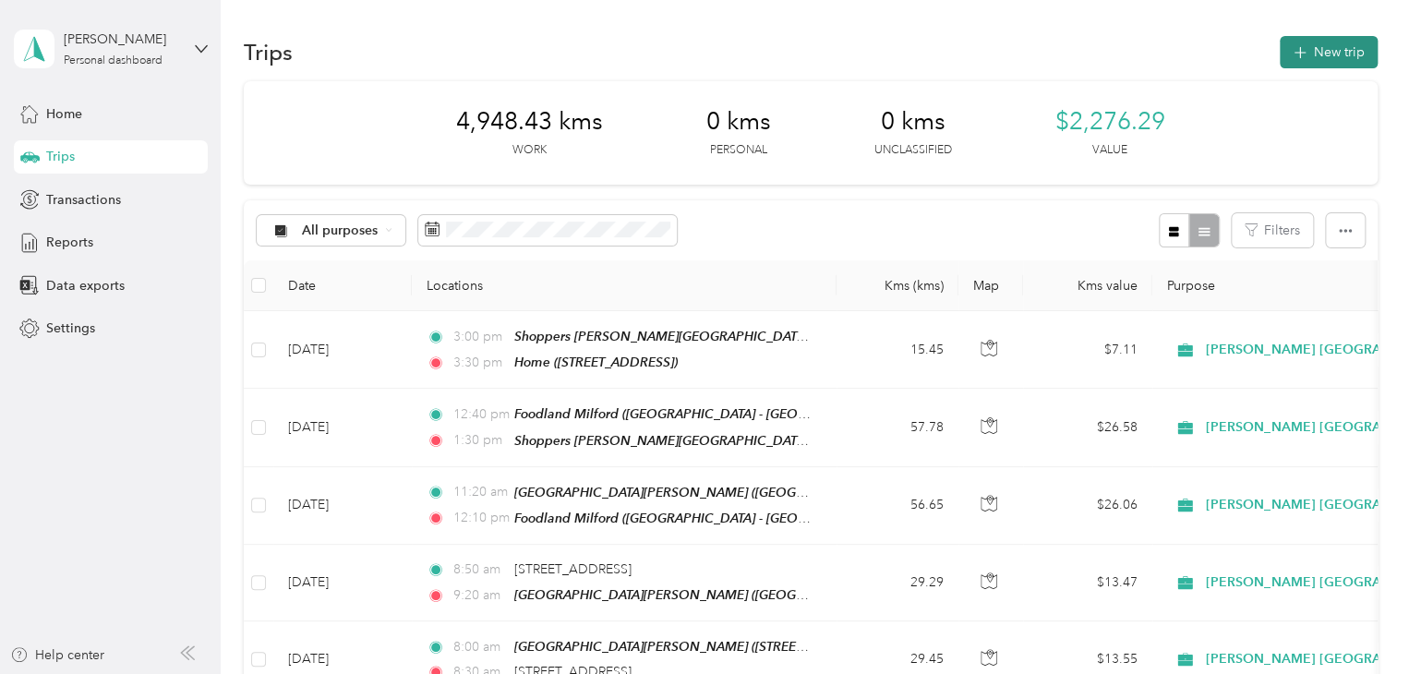
click at [1337, 56] on button "New trip" at bounding box center [1328, 52] width 98 height 32
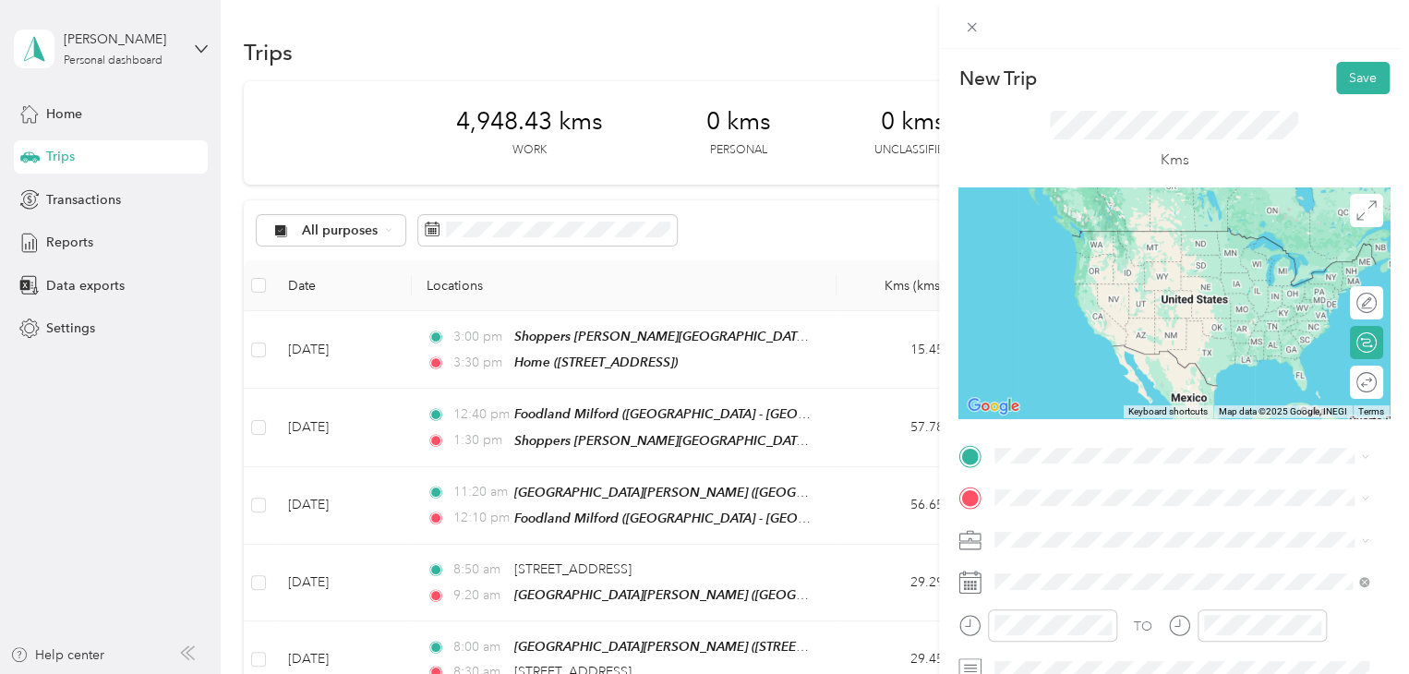
click at [1137, 266] on span "Sobeys Elmsdale, [STREET_ADDRESS]" at bounding box center [1140, 258] width 223 height 16
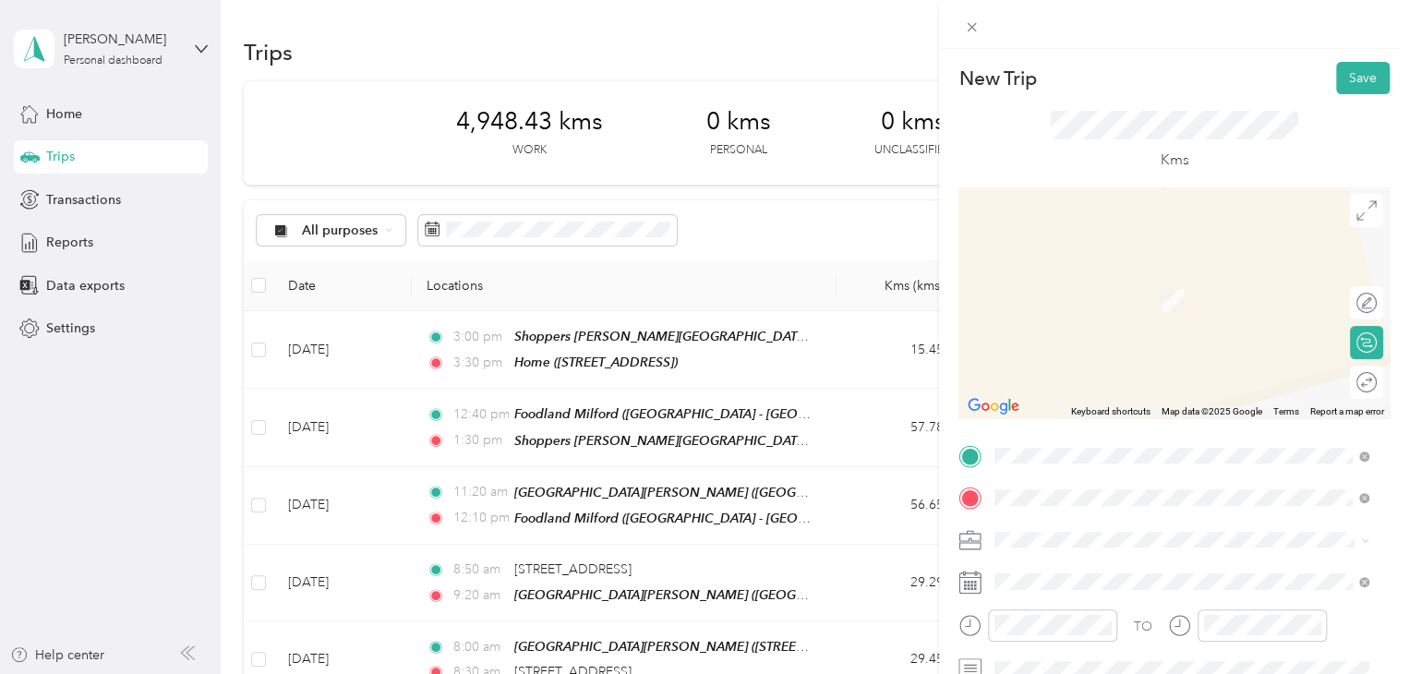
click at [1071, 579] on div "Chainlake superstore Atlantic Superstore [GEOGRAPHIC_DATA], [STREET_ADDRESS]" at bounding box center [1195, 591] width 333 height 58
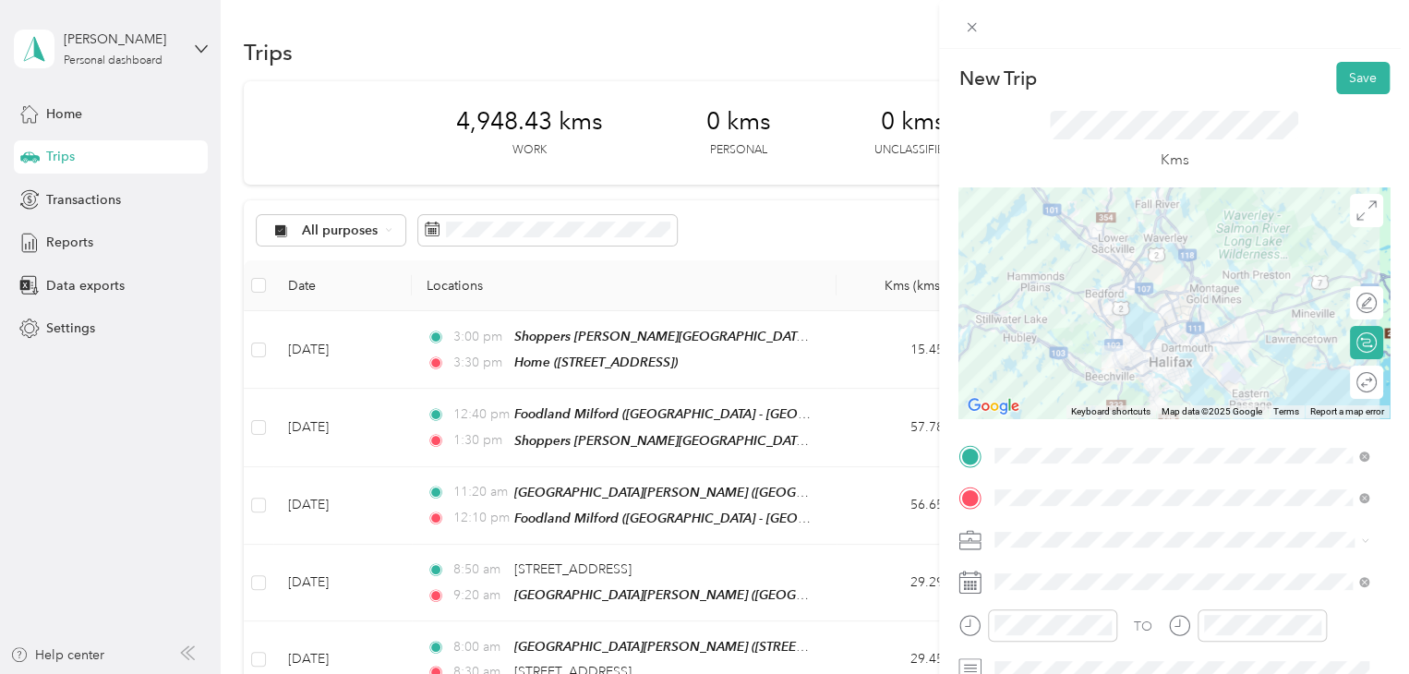
click at [1182, 263] on div at bounding box center [1173, 302] width 431 height 231
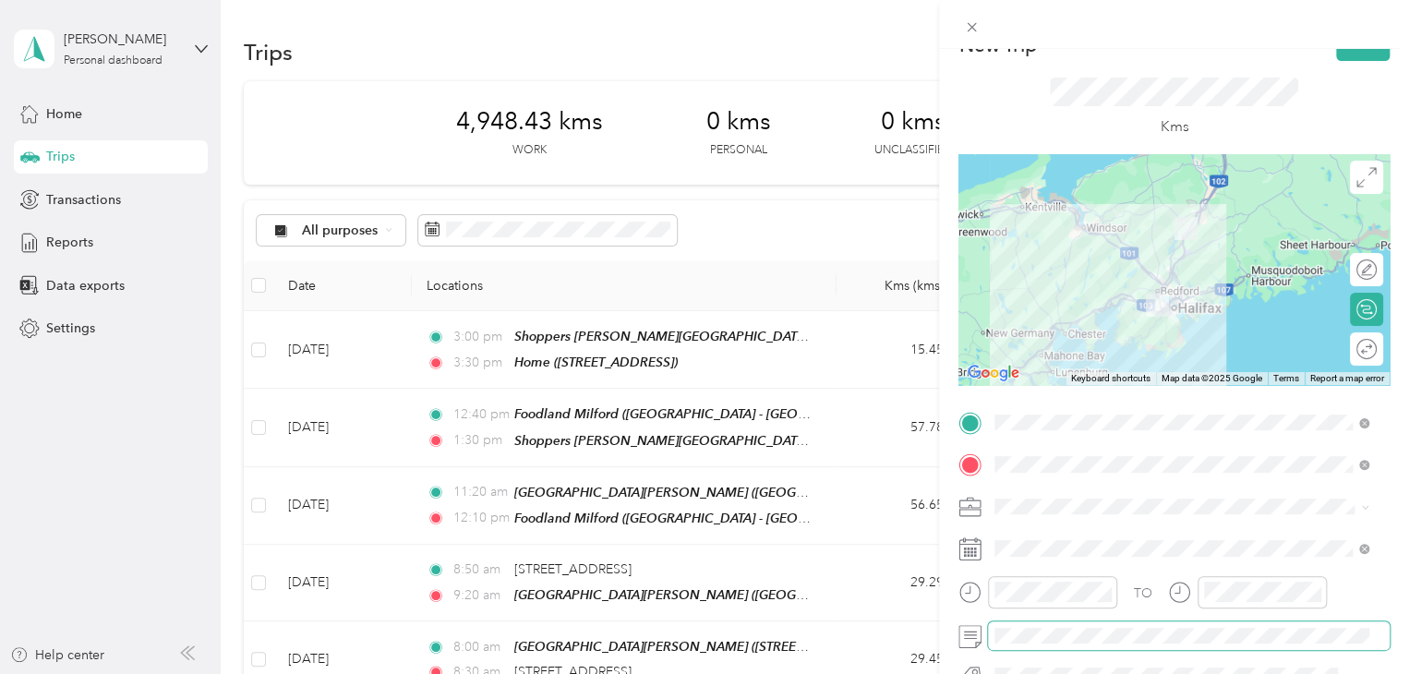
scroll to position [83, 0]
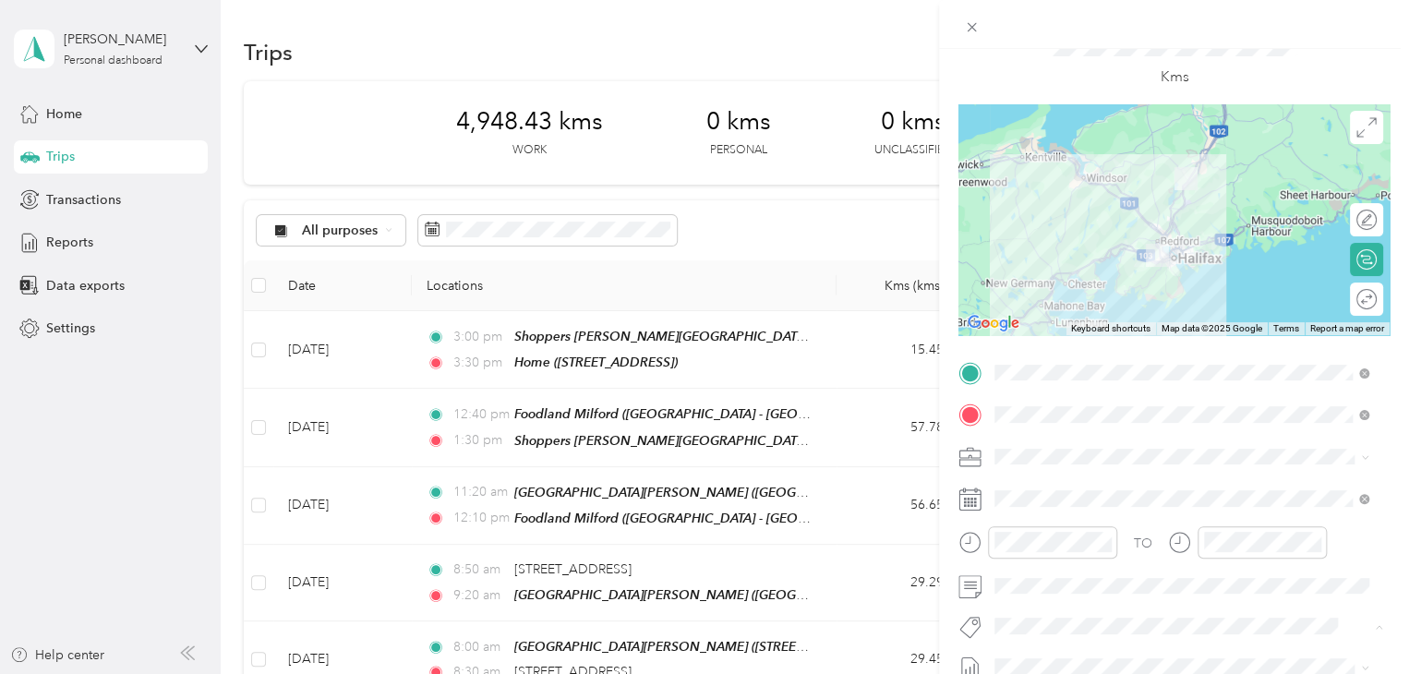
click at [1037, 600] on li "Fit [PERSON_NAME] Team" at bounding box center [1181, 593] width 387 height 36
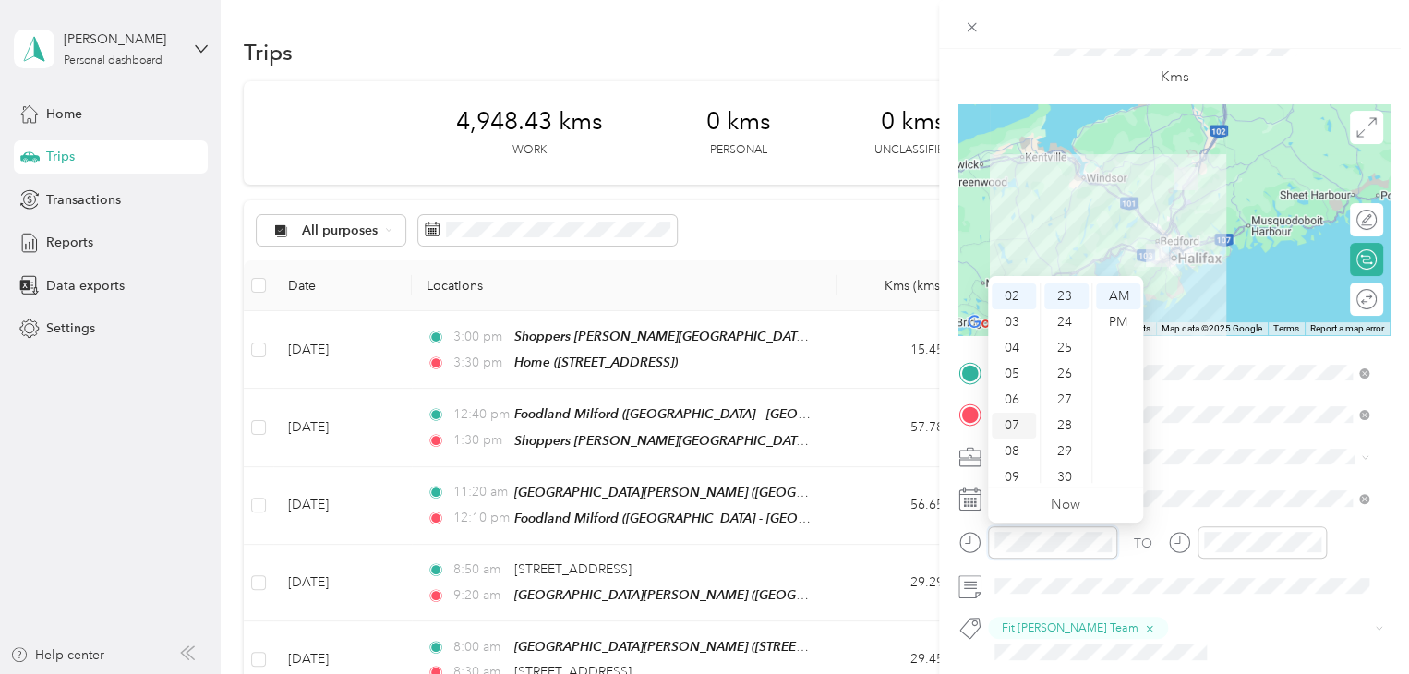
scroll to position [111, 0]
click at [1010, 462] on div "11" at bounding box center [1013, 470] width 44 height 26
click at [1063, 315] on div "50" at bounding box center [1066, 315] width 44 height 26
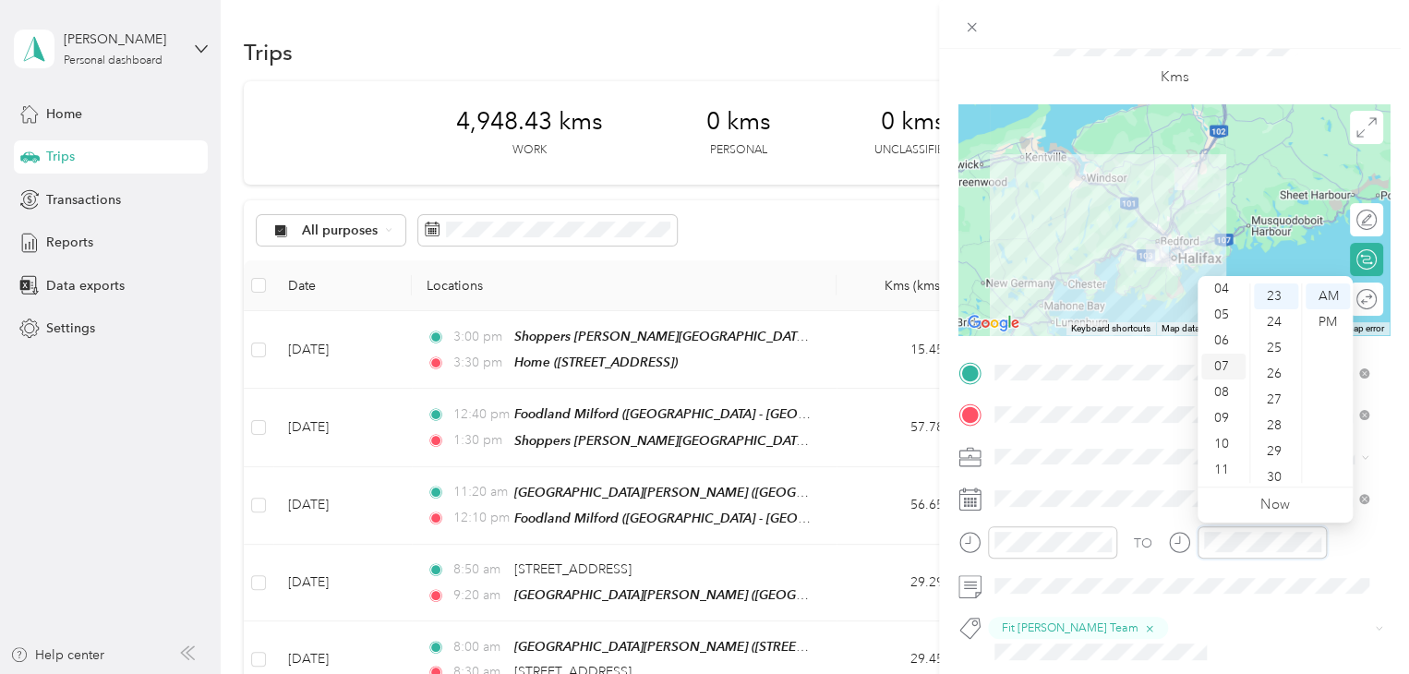
scroll to position [0, 0]
click at [1222, 327] on div "01" at bounding box center [1223, 322] width 44 height 26
click at [1269, 307] on div "20" at bounding box center [1275, 306] width 44 height 26
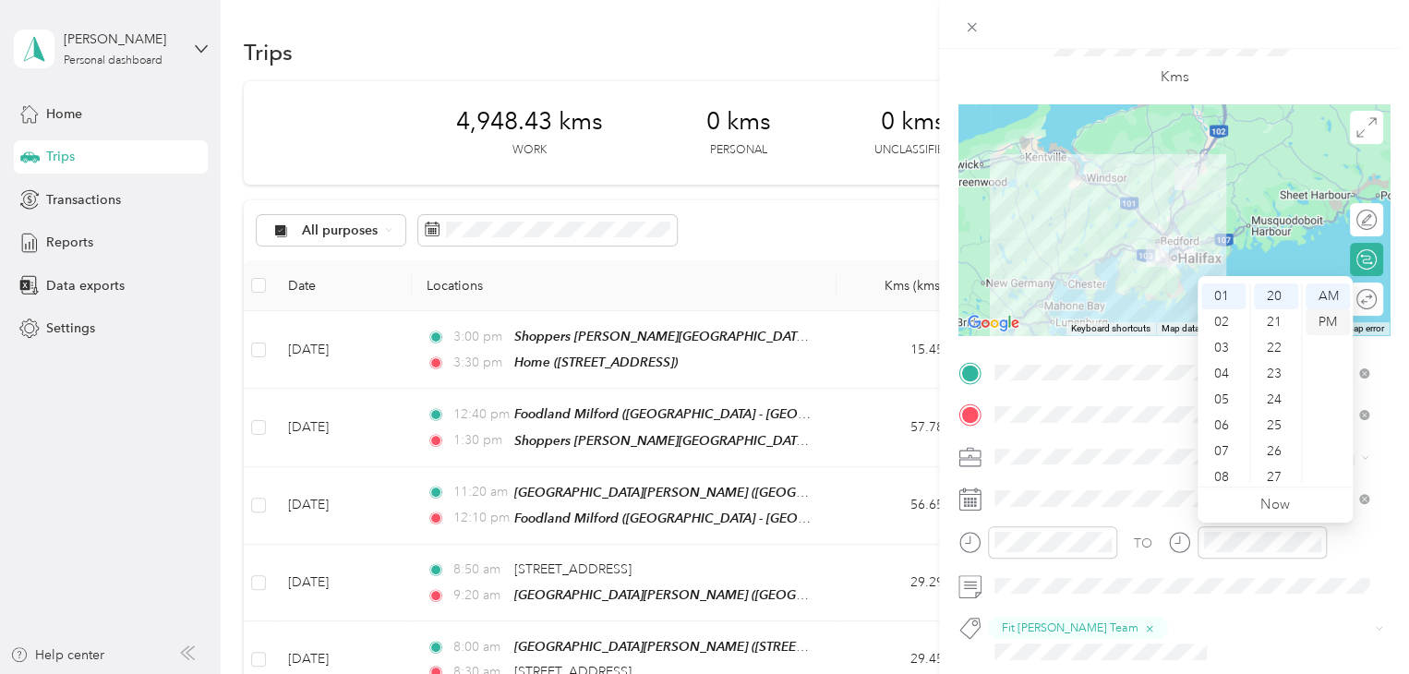
drag, startPoint x: 1325, startPoint y: 315, endPoint x: 1337, endPoint y: 324, distance: 15.1
click at [1337, 324] on div "PM" at bounding box center [1327, 322] width 44 height 26
click at [1333, 324] on div "PM" at bounding box center [1327, 322] width 44 height 26
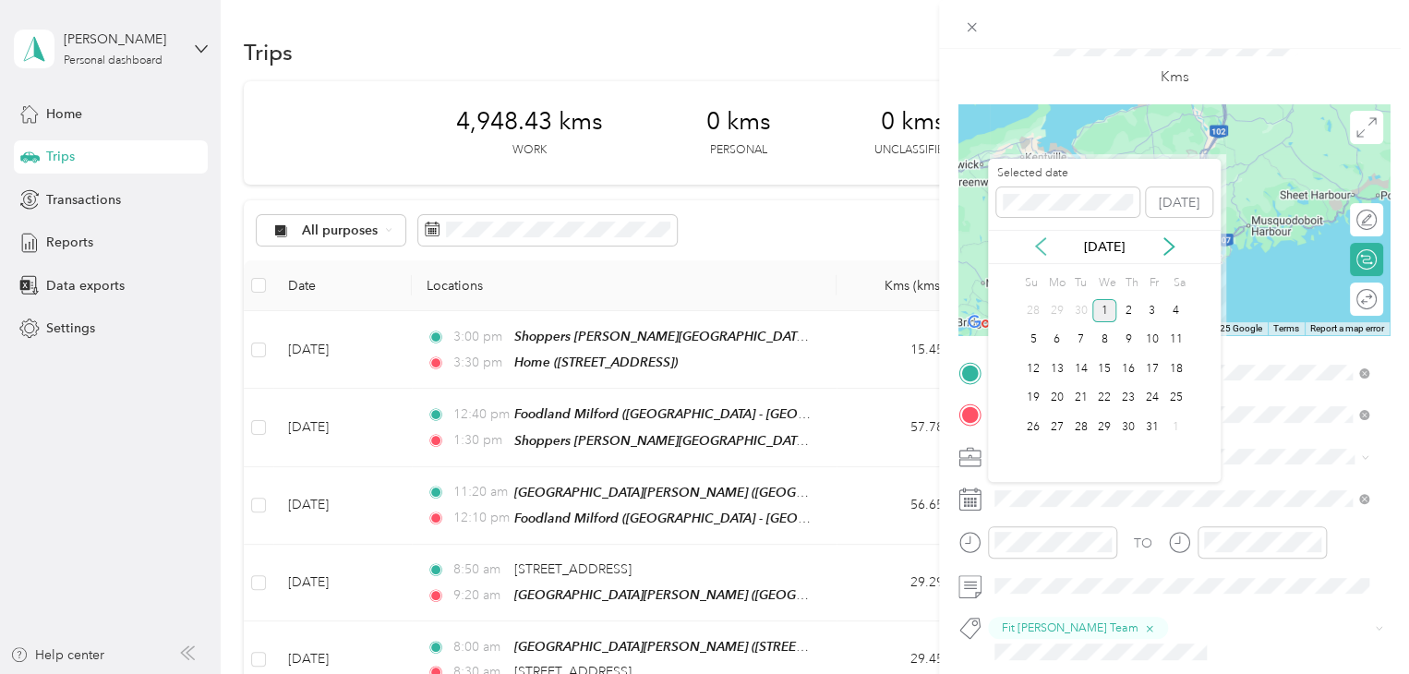
click at [1041, 250] on icon at bounding box center [1040, 246] width 18 height 18
click at [1059, 420] on div "29" at bounding box center [1057, 426] width 24 height 23
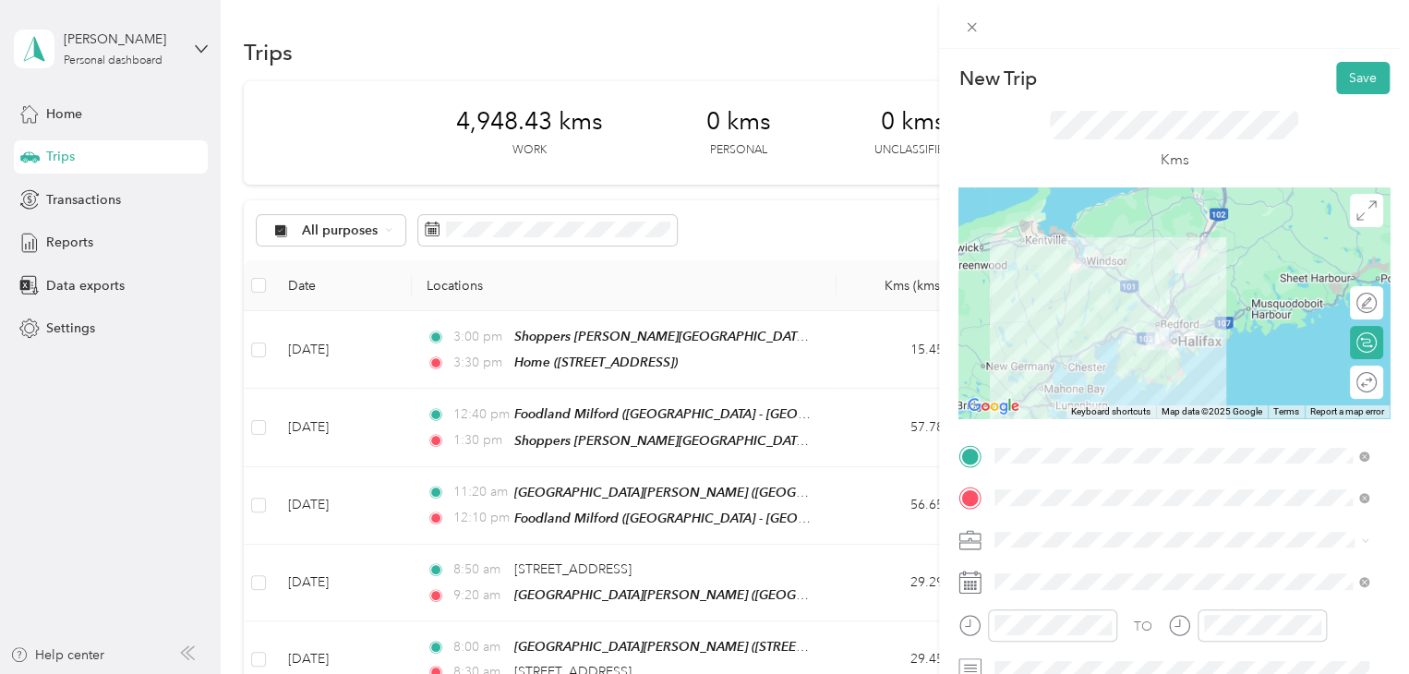
scroll to position [0, 0]
click at [1349, 83] on button "Save" at bounding box center [1363, 78] width 54 height 32
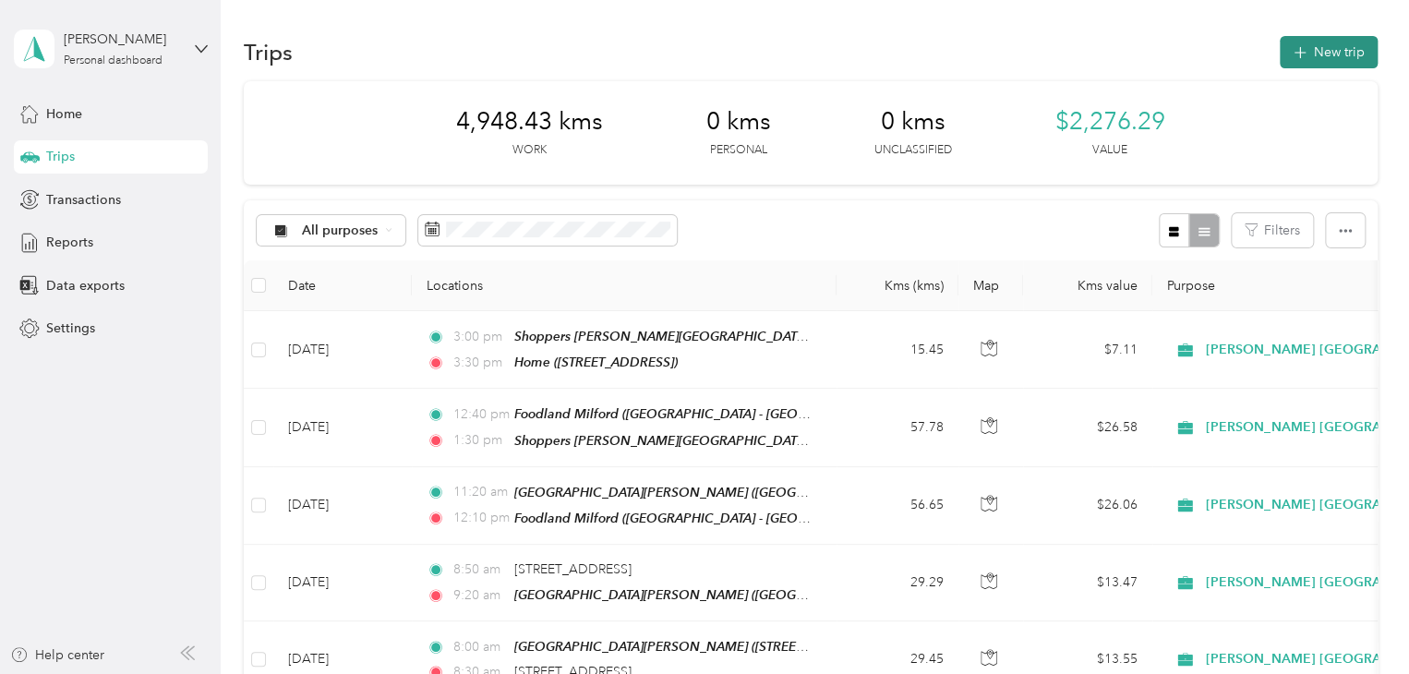
click at [1351, 50] on button "New trip" at bounding box center [1328, 52] width 98 height 32
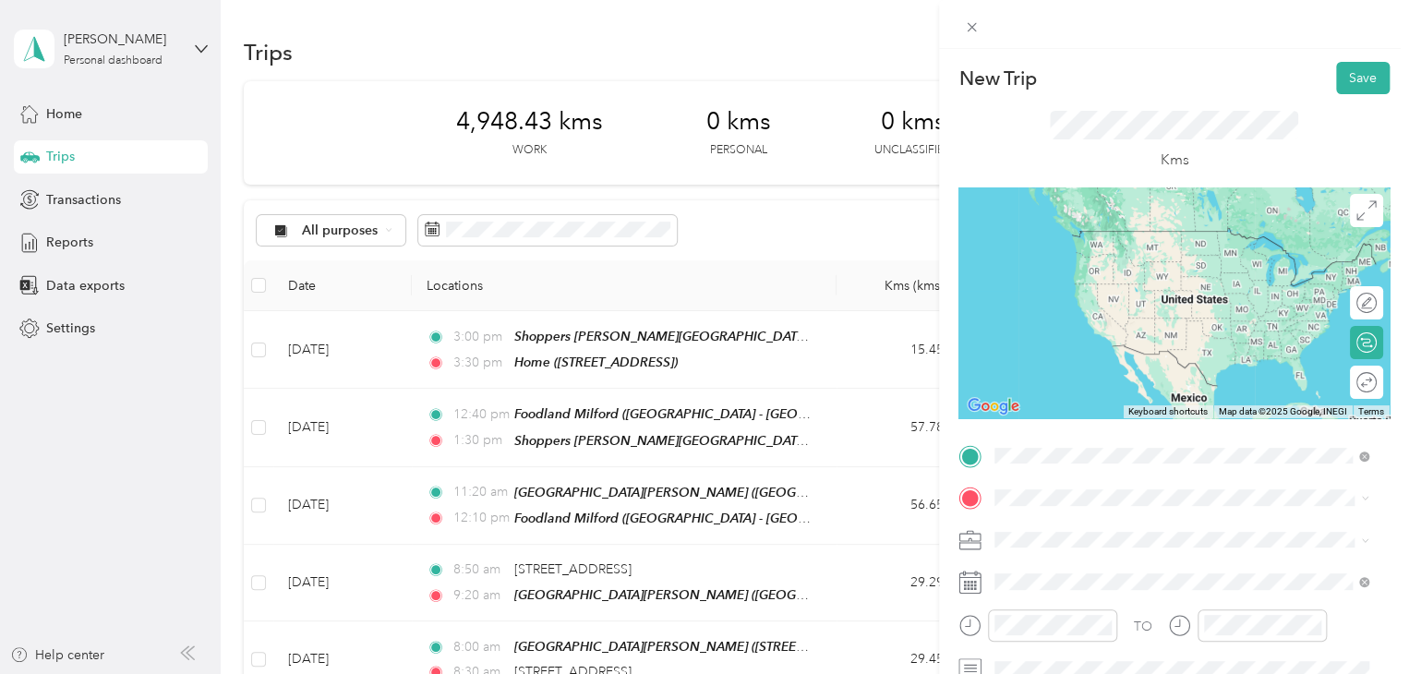
click at [1108, 287] on div "Chainlake superstore Atlantic Superstore [GEOGRAPHIC_DATA], [STREET_ADDRESS]" at bounding box center [1195, 258] width 333 height 58
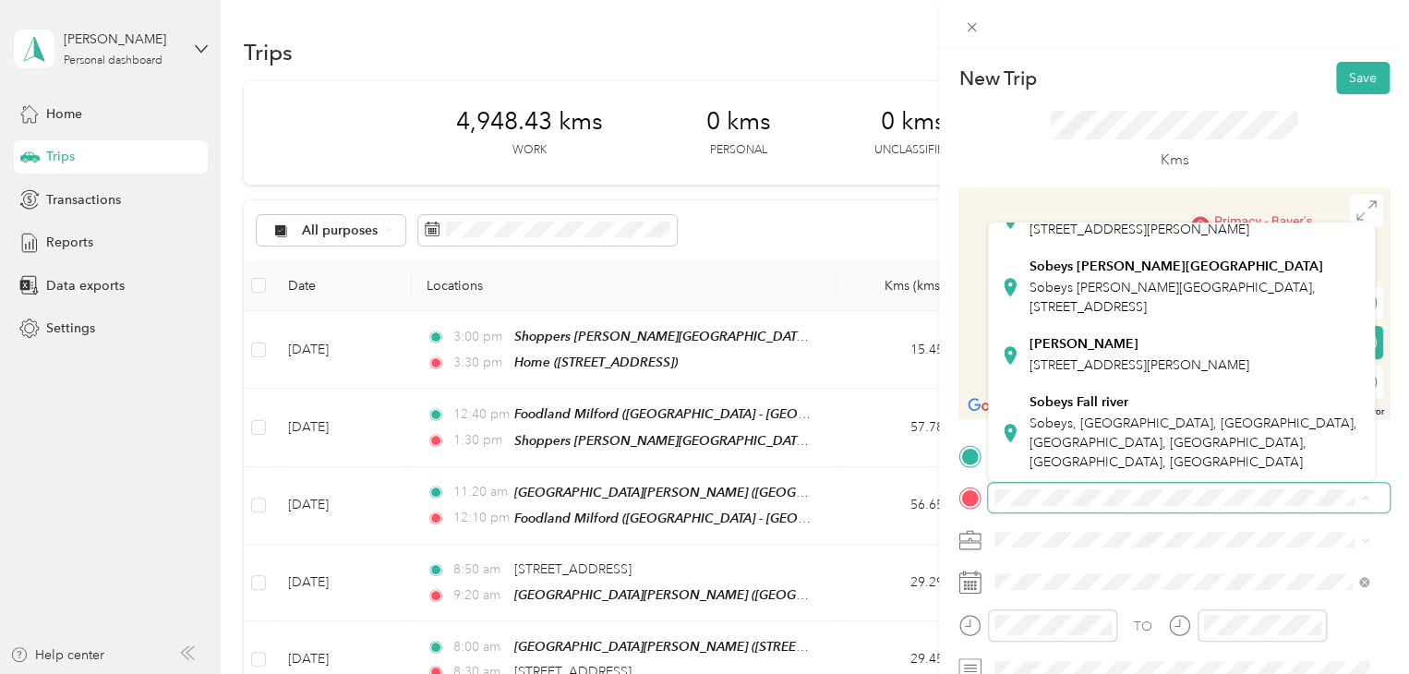
scroll to position [574, 0]
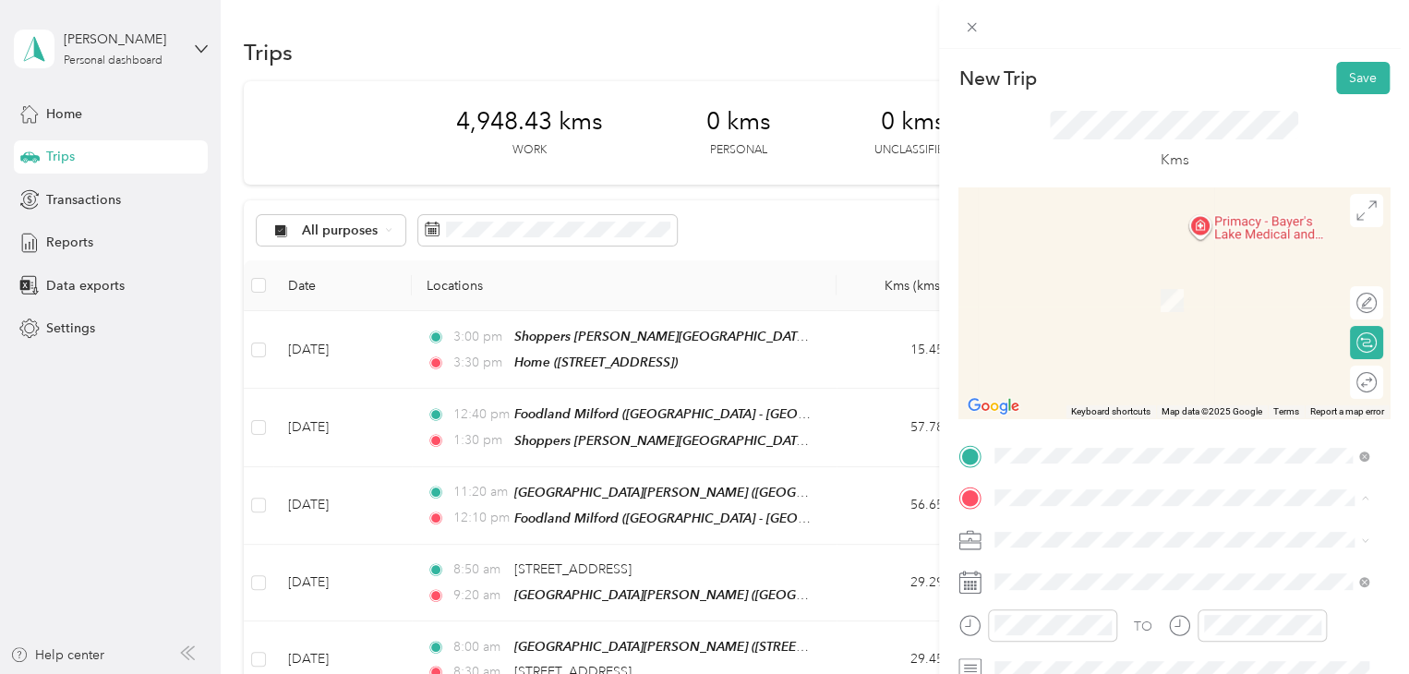
click at [1061, 448] on div "Sobeys Fall river Sobeys, [GEOGRAPHIC_DATA], [GEOGRAPHIC_DATA], [GEOGRAPHIC_DAT…" at bounding box center [1195, 433] width 333 height 78
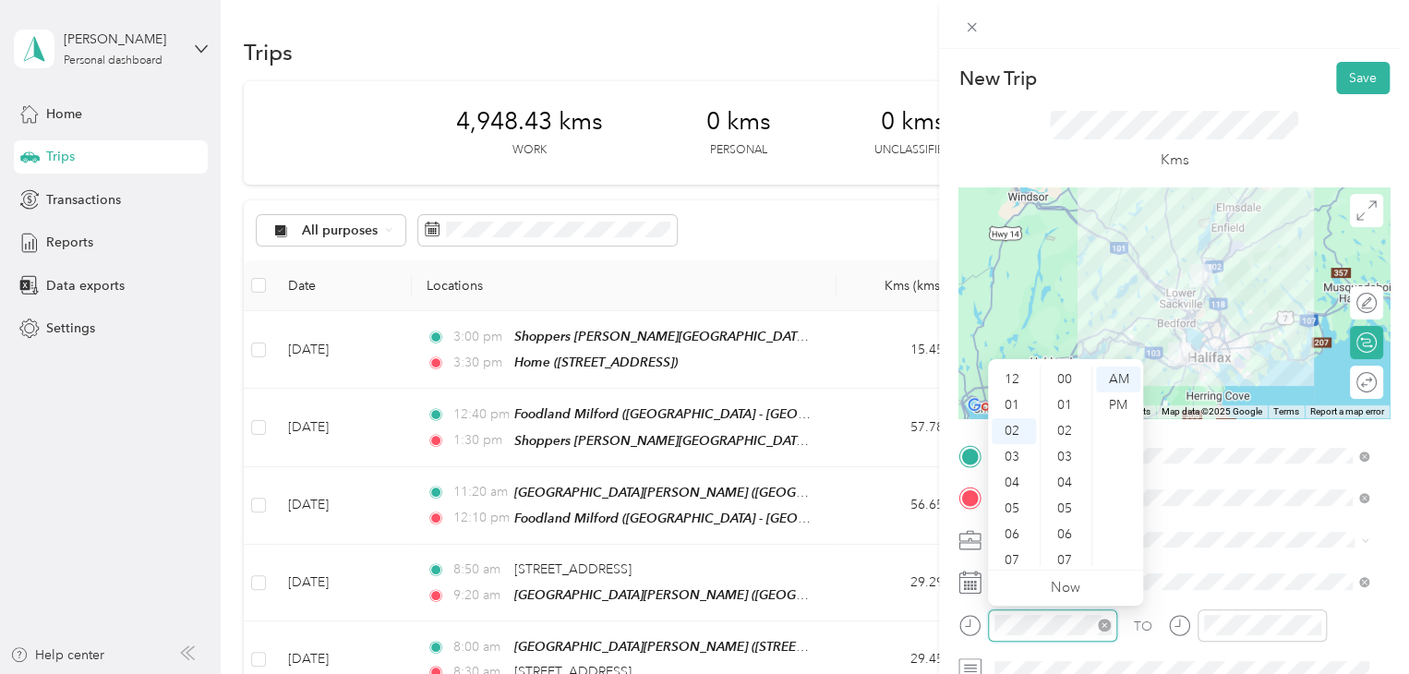
scroll to position [620, 0]
click at [1015, 396] on div "03" at bounding box center [1013, 405] width 44 height 26
click at [1071, 535] on div "30" at bounding box center [1066, 535] width 44 height 26
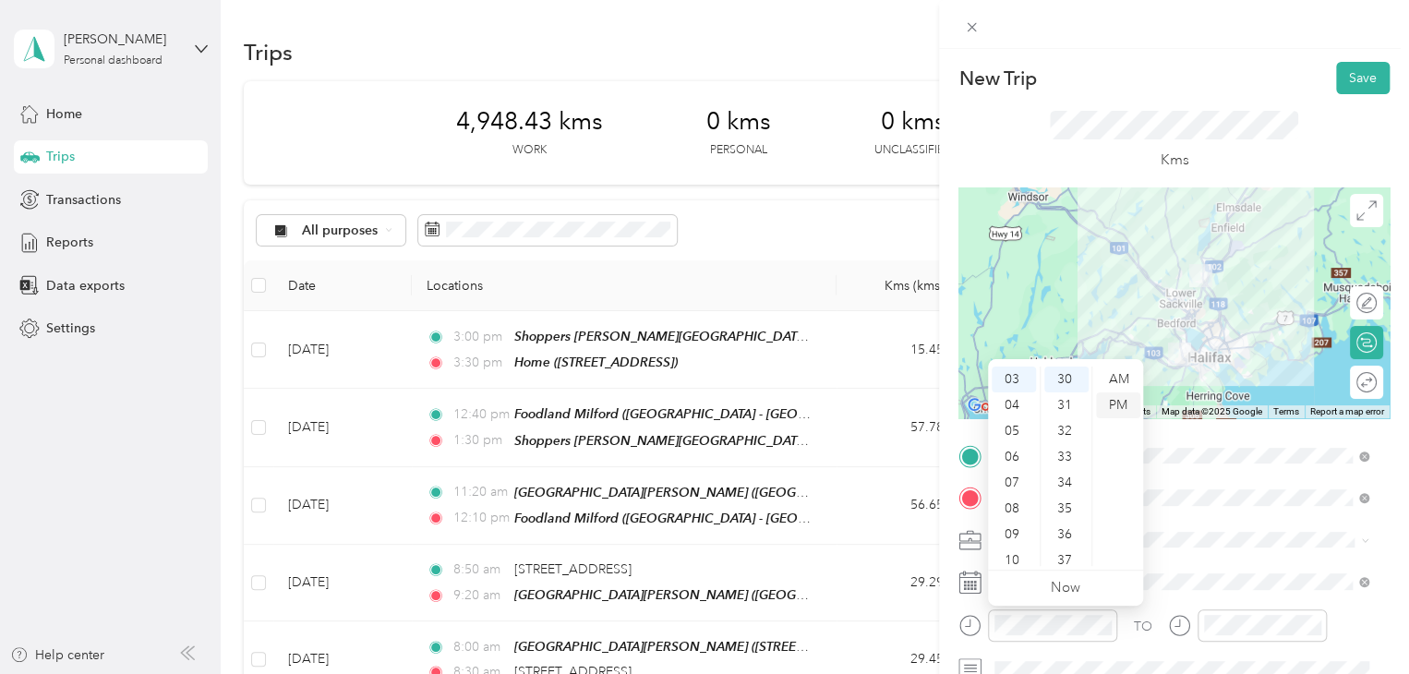
click at [1109, 401] on div "PM" at bounding box center [1118, 405] width 44 height 26
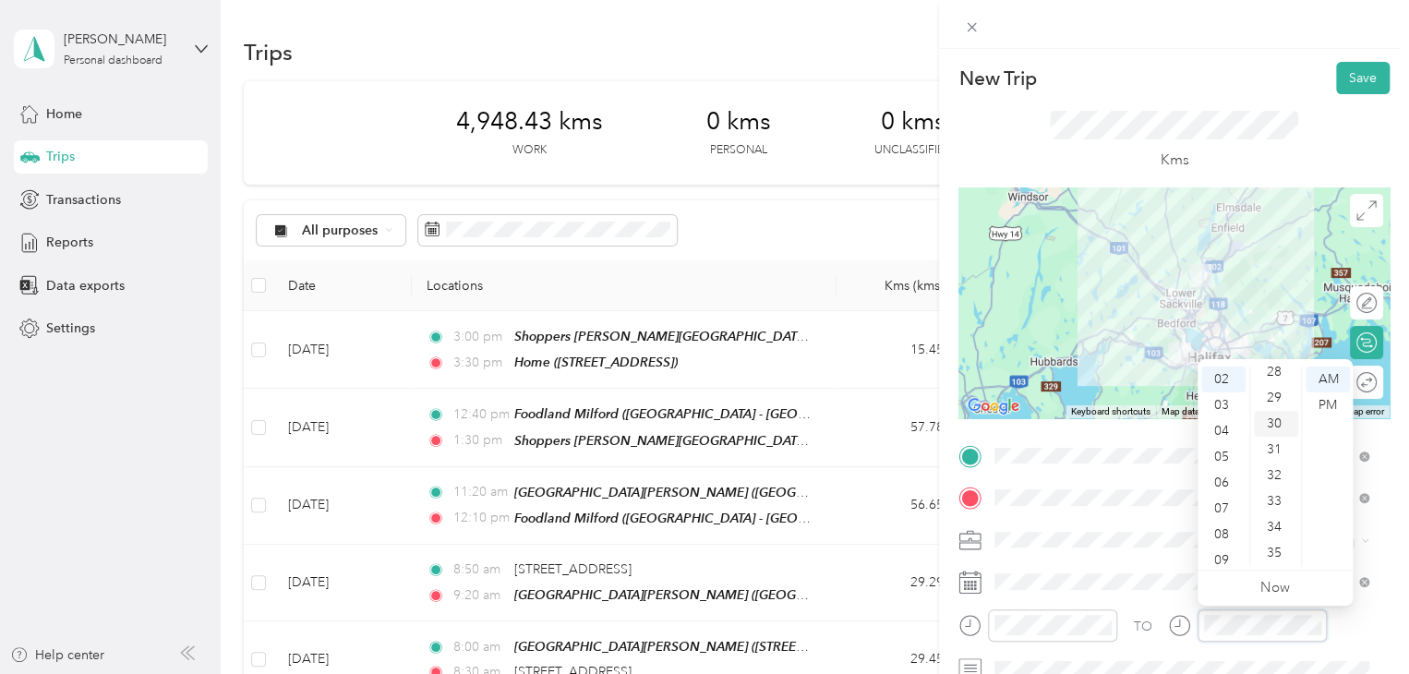
scroll to position [733, 0]
click at [1230, 437] on div "04" at bounding box center [1223, 431] width 44 height 26
click at [1274, 390] on div "15" at bounding box center [1275, 387] width 44 height 26
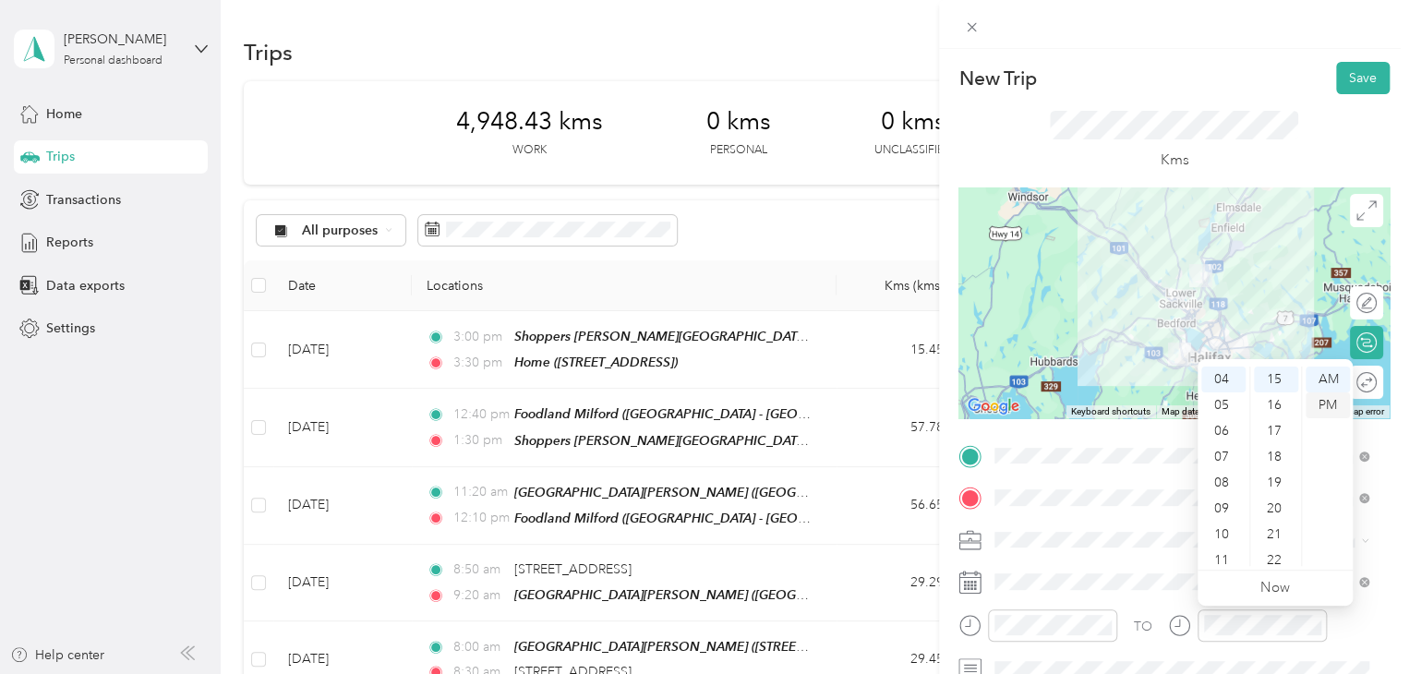
click at [1327, 414] on div "PM" at bounding box center [1327, 405] width 44 height 26
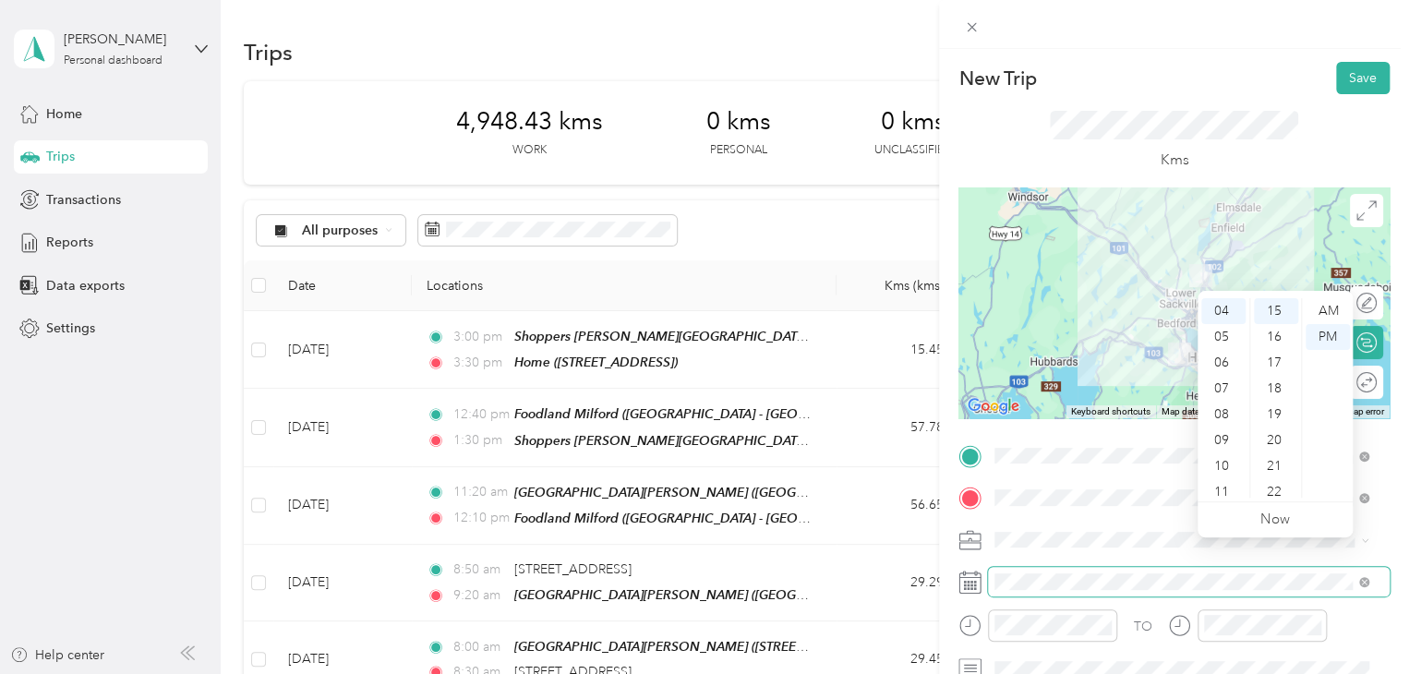
scroll to position [106, 0]
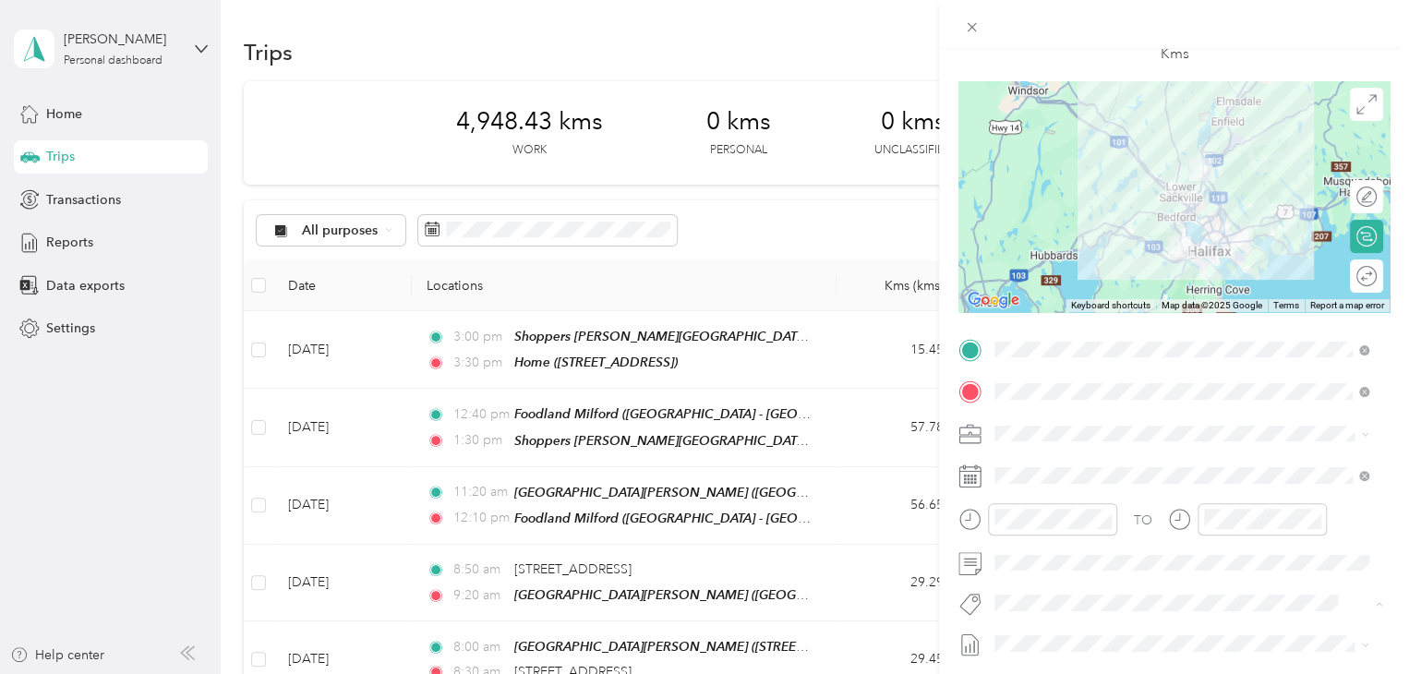
click at [1038, 629] on span "Fit [PERSON_NAME] Team" at bounding box center [1081, 635] width 137 height 17
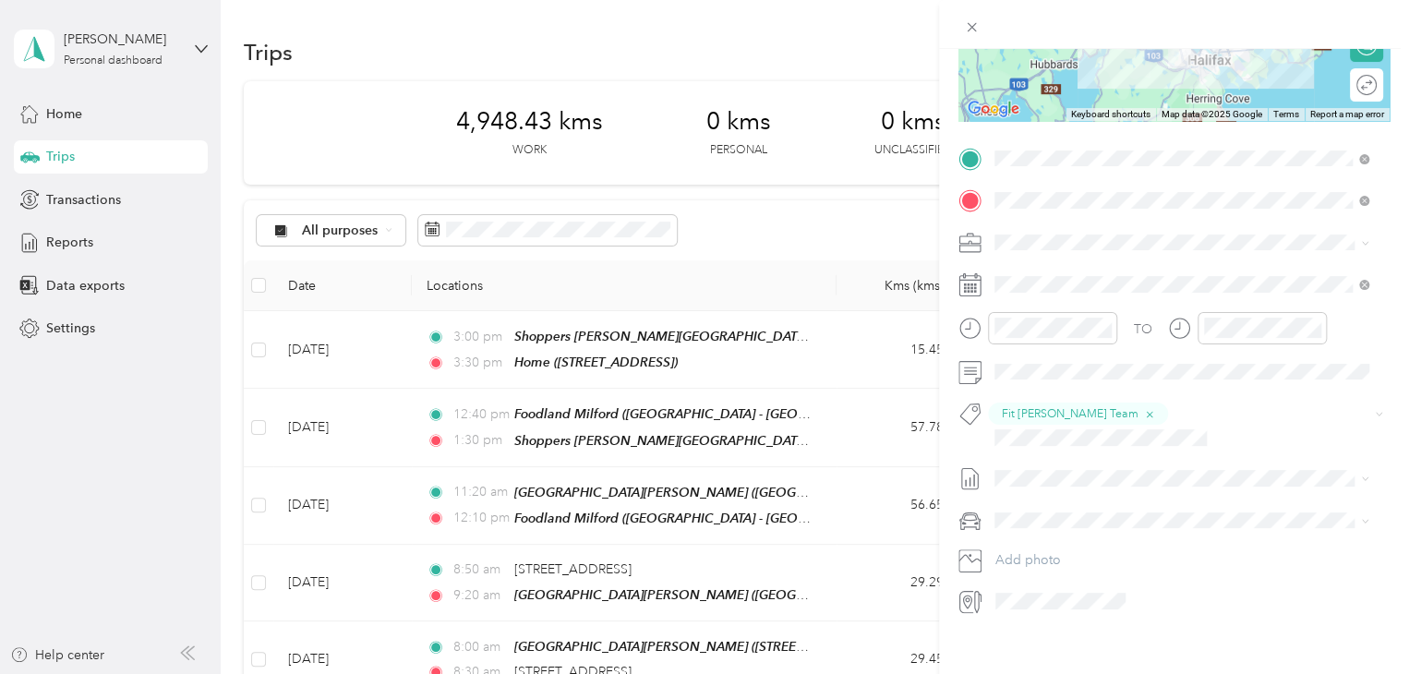
scroll to position [0, 0]
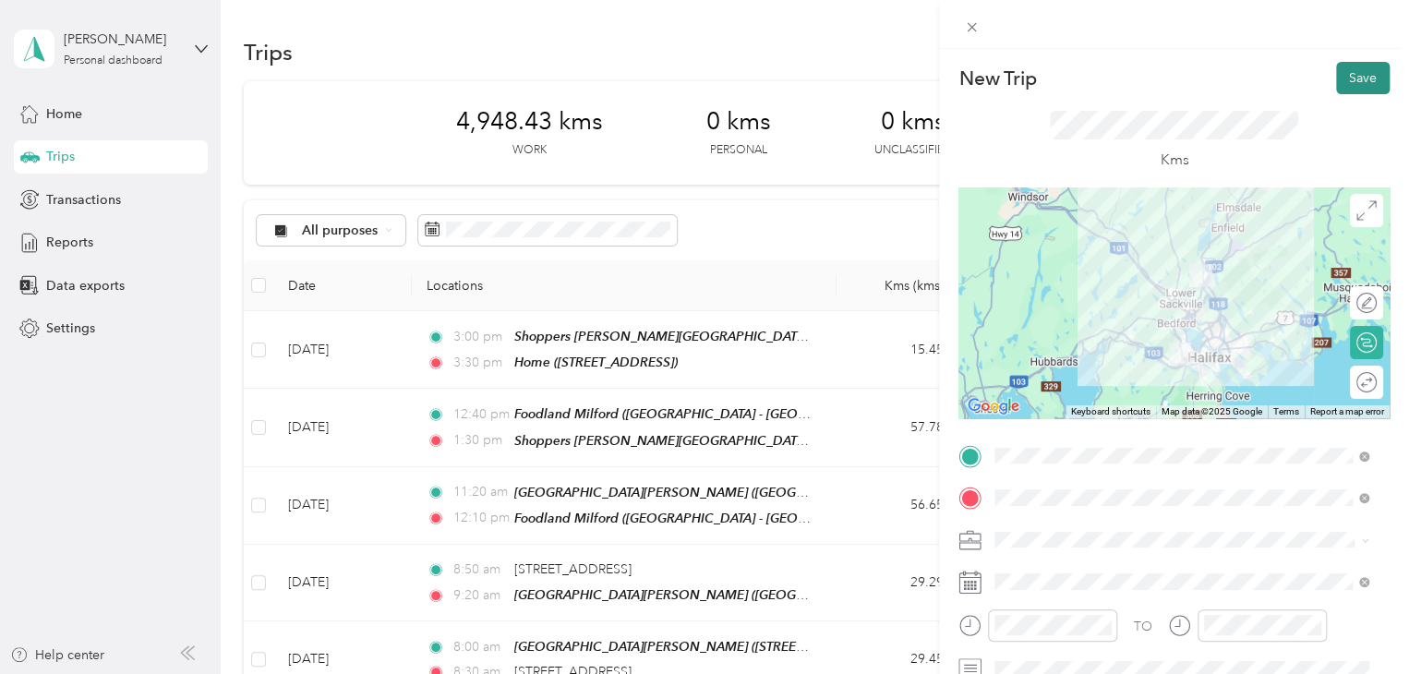
click at [1361, 75] on button "Save" at bounding box center [1363, 78] width 54 height 32
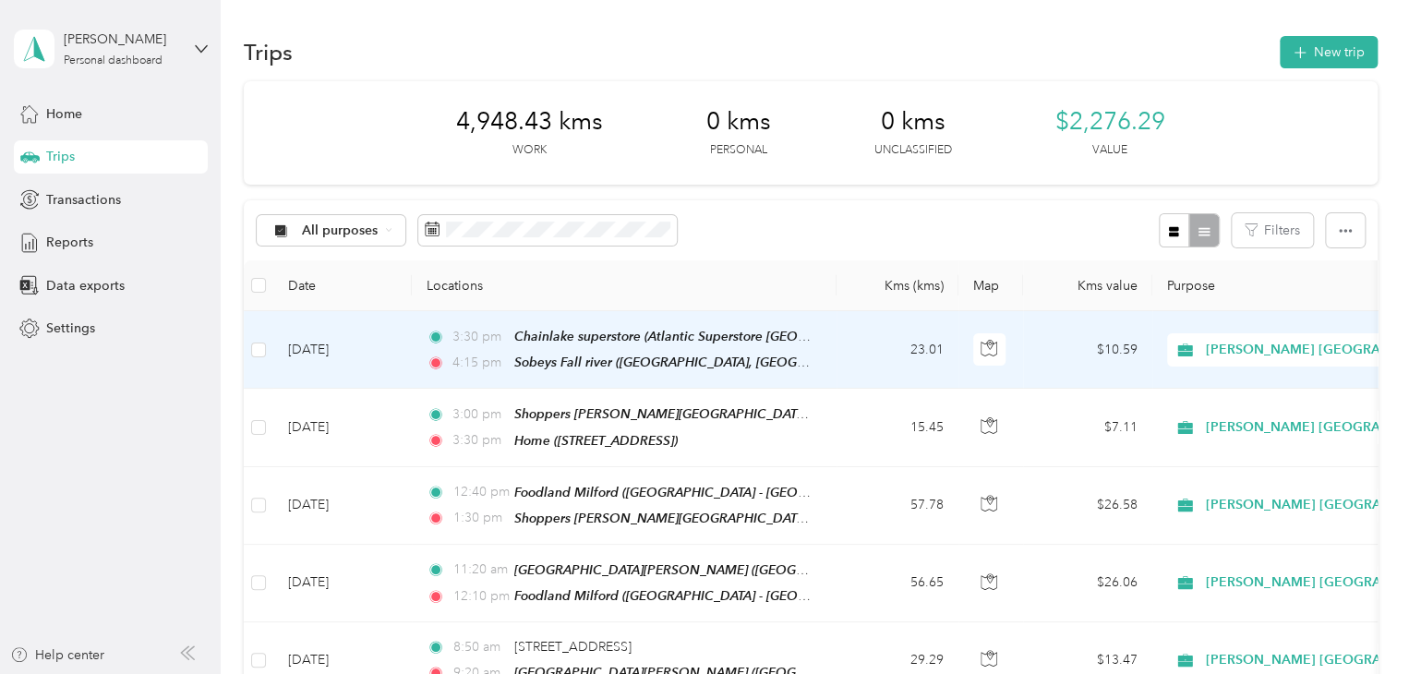
click at [375, 359] on td "[DATE]" at bounding box center [342, 350] width 138 height 78
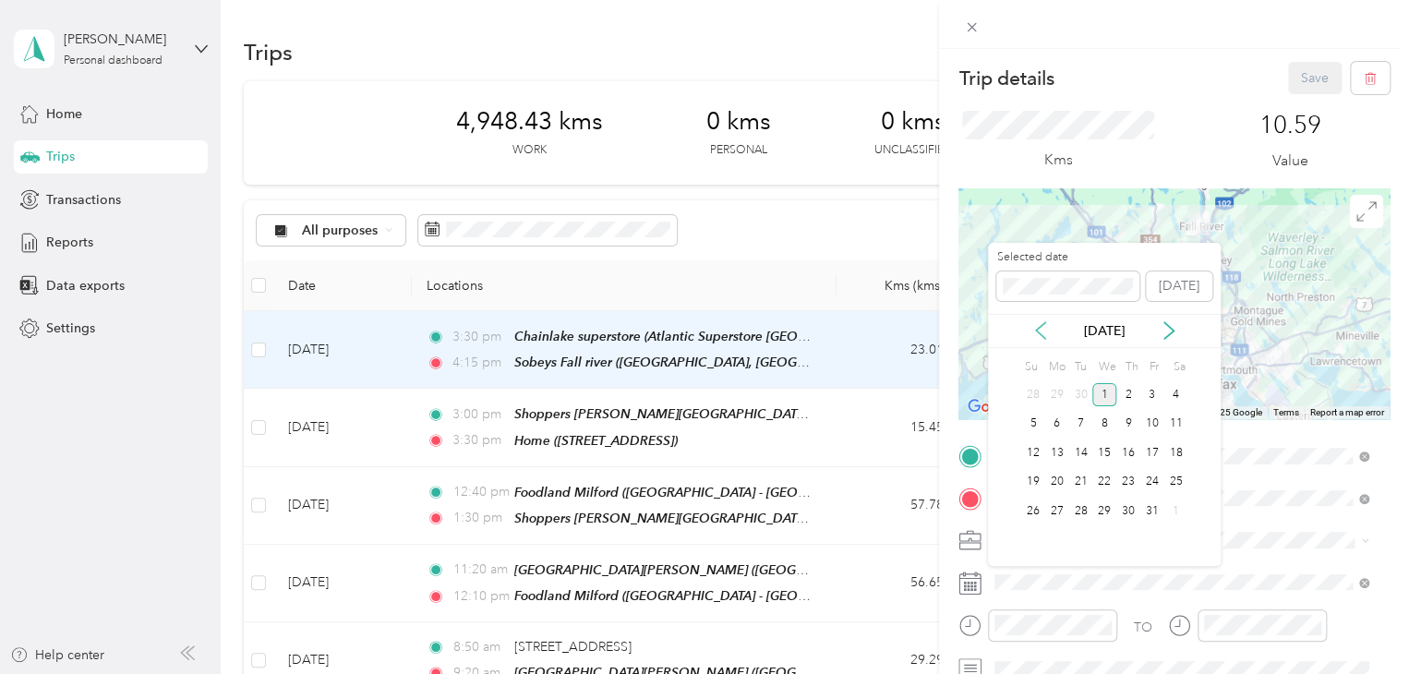
click at [1045, 330] on icon at bounding box center [1040, 330] width 18 height 18
click at [1063, 509] on div "29" at bounding box center [1057, 510] width 24 height 23
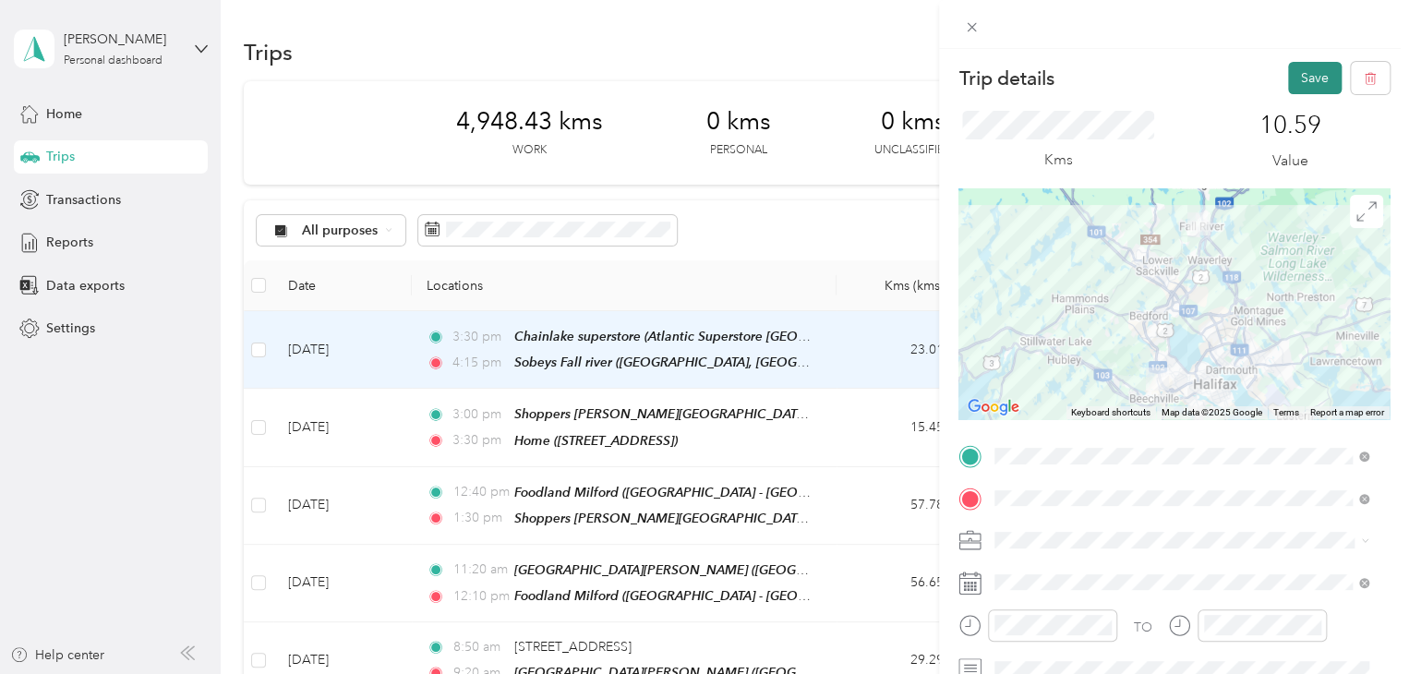
click at [1301, 72] on button "Save" at bounding box center [1315, 78] width 54 height 32
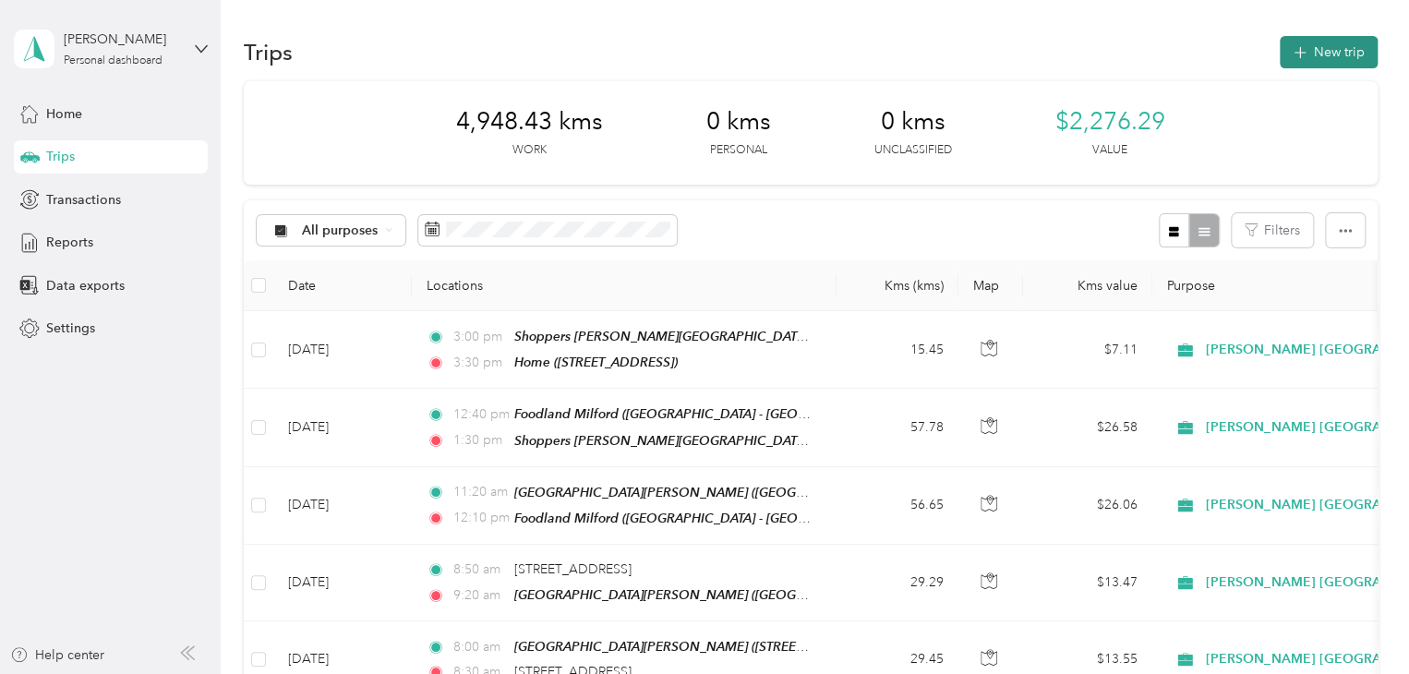
click at [1333, 47] on button "New trip" at bounding box center [1328, 52] width 98 height 32
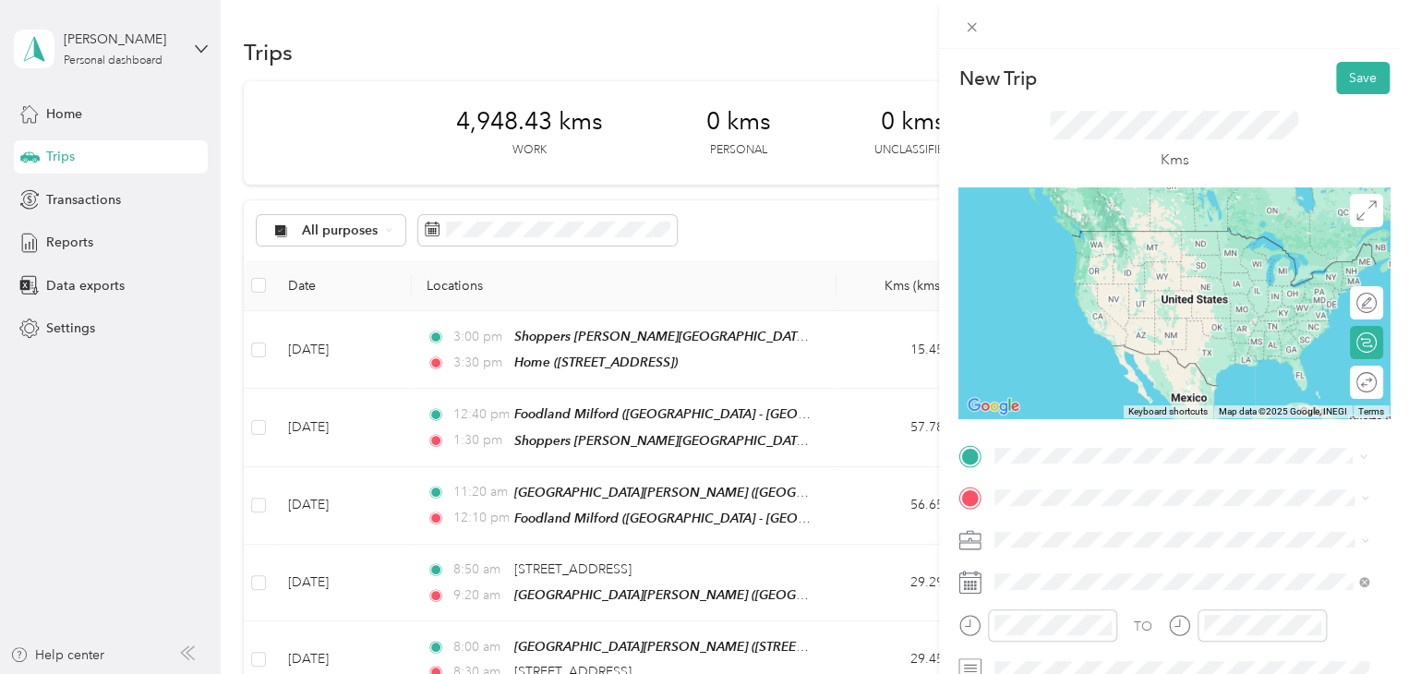
click at [1071, 241] on strong "Sobeys Fall river" at bounding box center [1078, 237] width 99 height 17
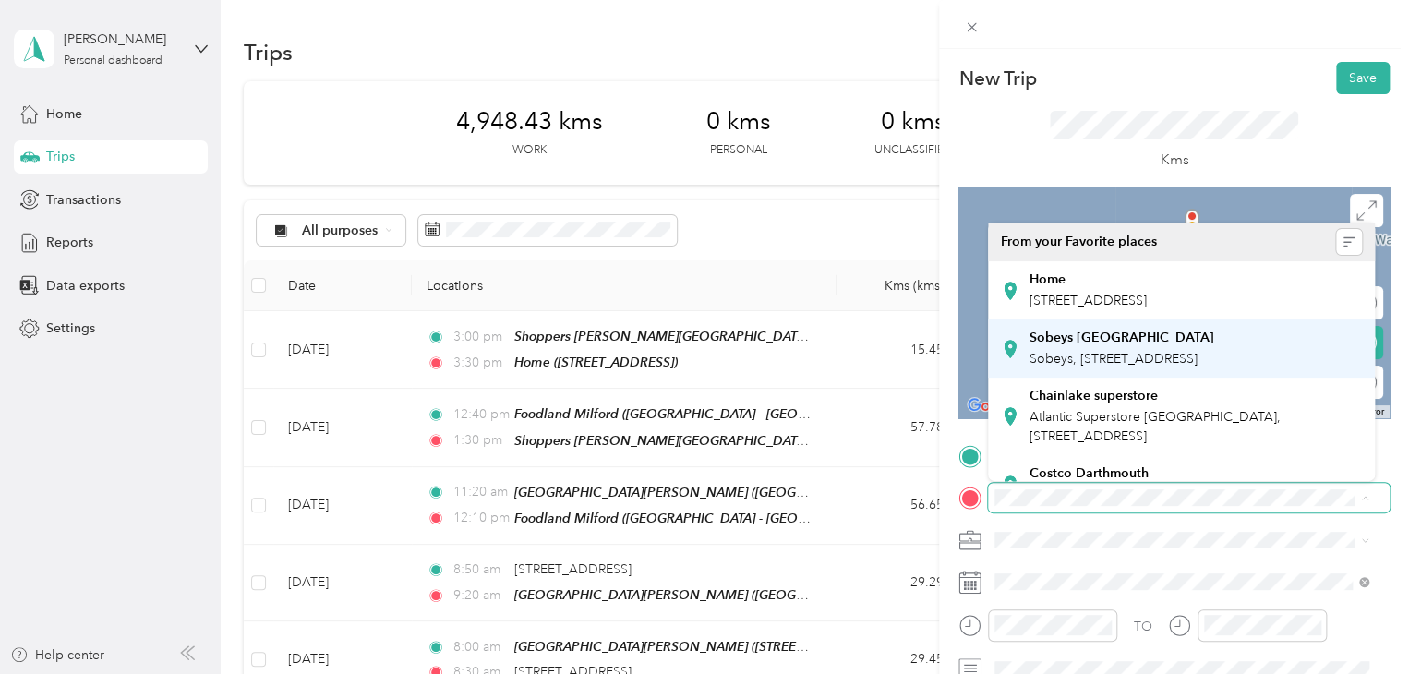
scroll to position [62, 0]
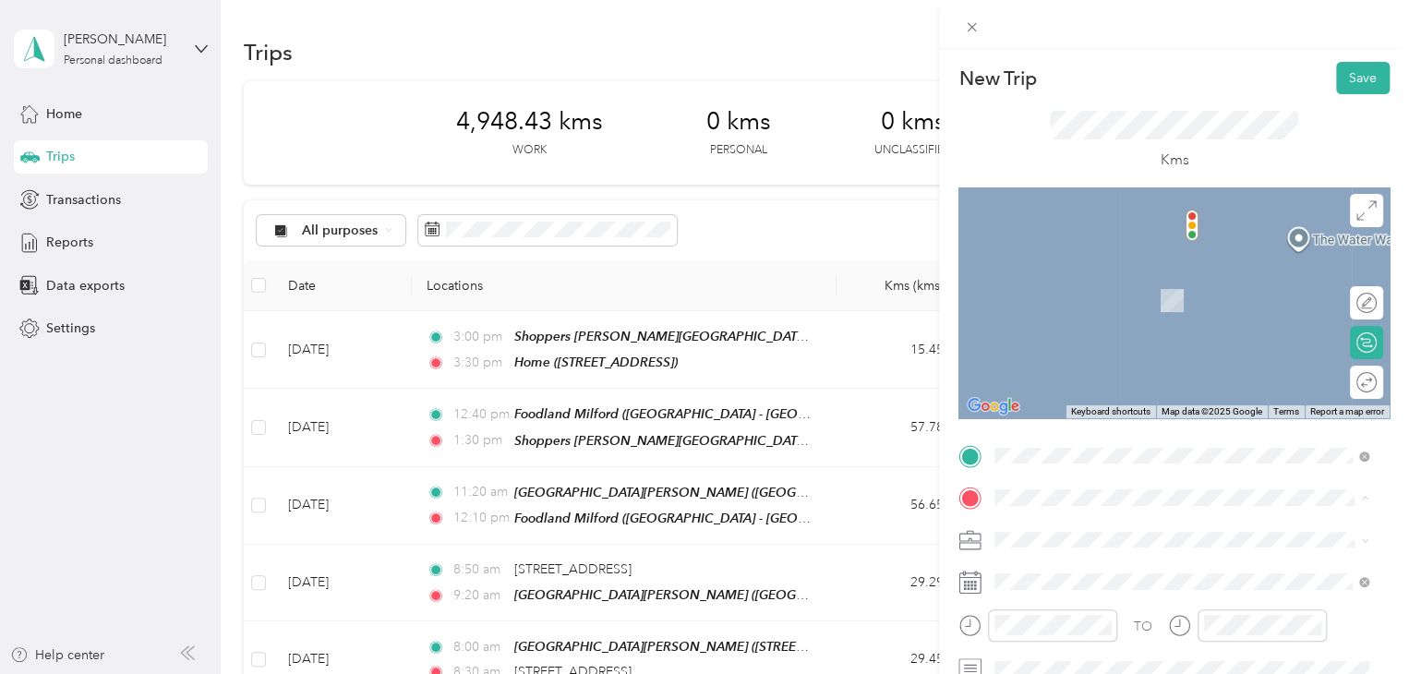
click at [1090, 305] on span "Sobeys, [STREET_ADDRESS]" at bounding box center [1113, 297] width 168 height 16
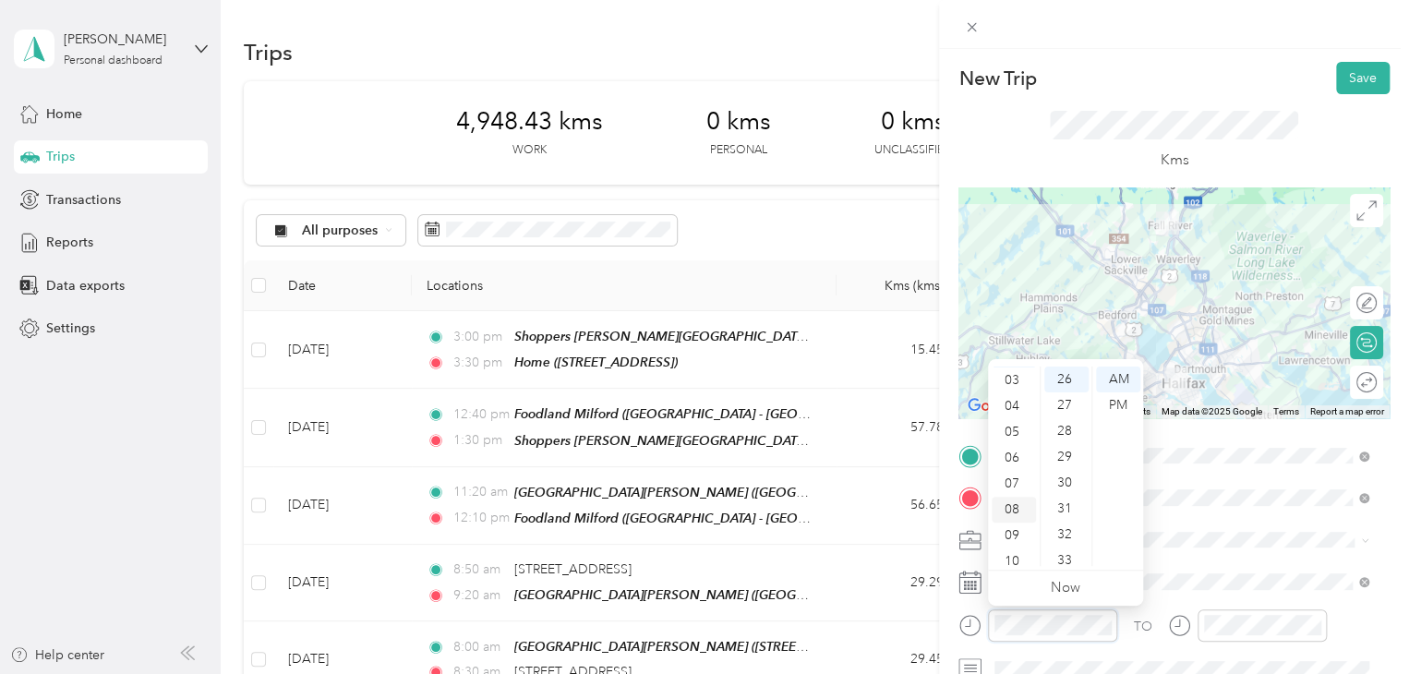
scroll to position [76, 0]
click at [1012, 407] on div "04" at bounding box center [1013, 407] width 44 height 26
click at [1014, 468] on div "06" at bounding box center [1013, 464] width 44 height 26
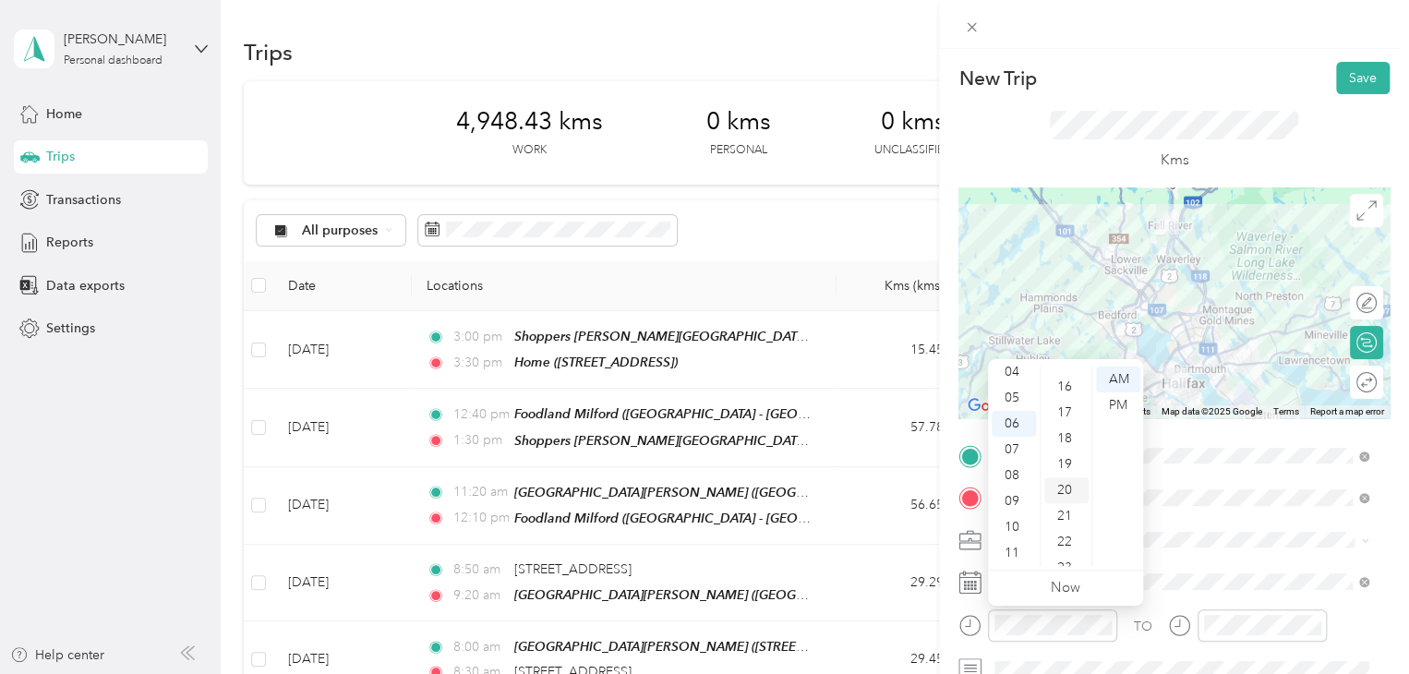
click at [1065, 481] on div "20" at bounding box center [1066, 490] width 44 height 26
click at [1118, 404] on div "PM" at bounding box center [1118, 405] width 44 height 26
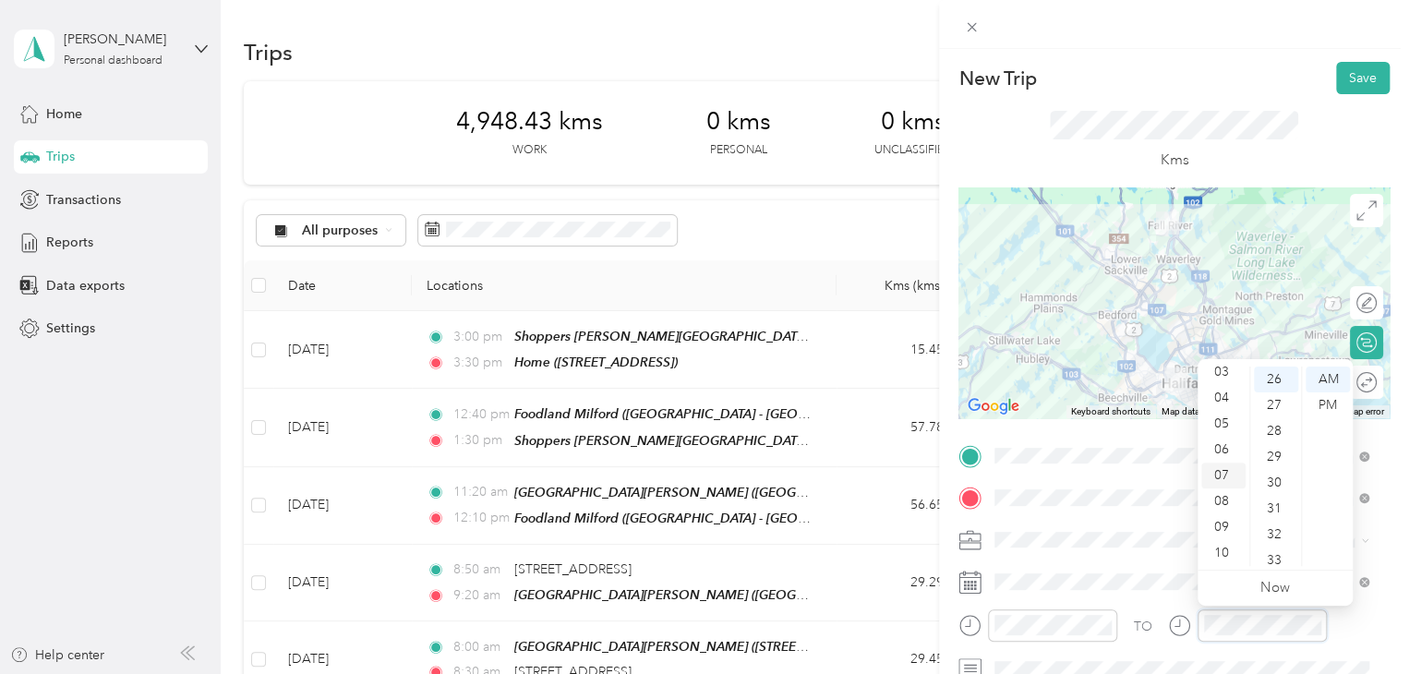
scroll to position [84, 0]
click at [1217, 460] on div "06" at bounding box center [1223, 451] width 44 height 26
click at [1278, 537] on div "50" at bounding box center [1275, 547] width 44 height 26
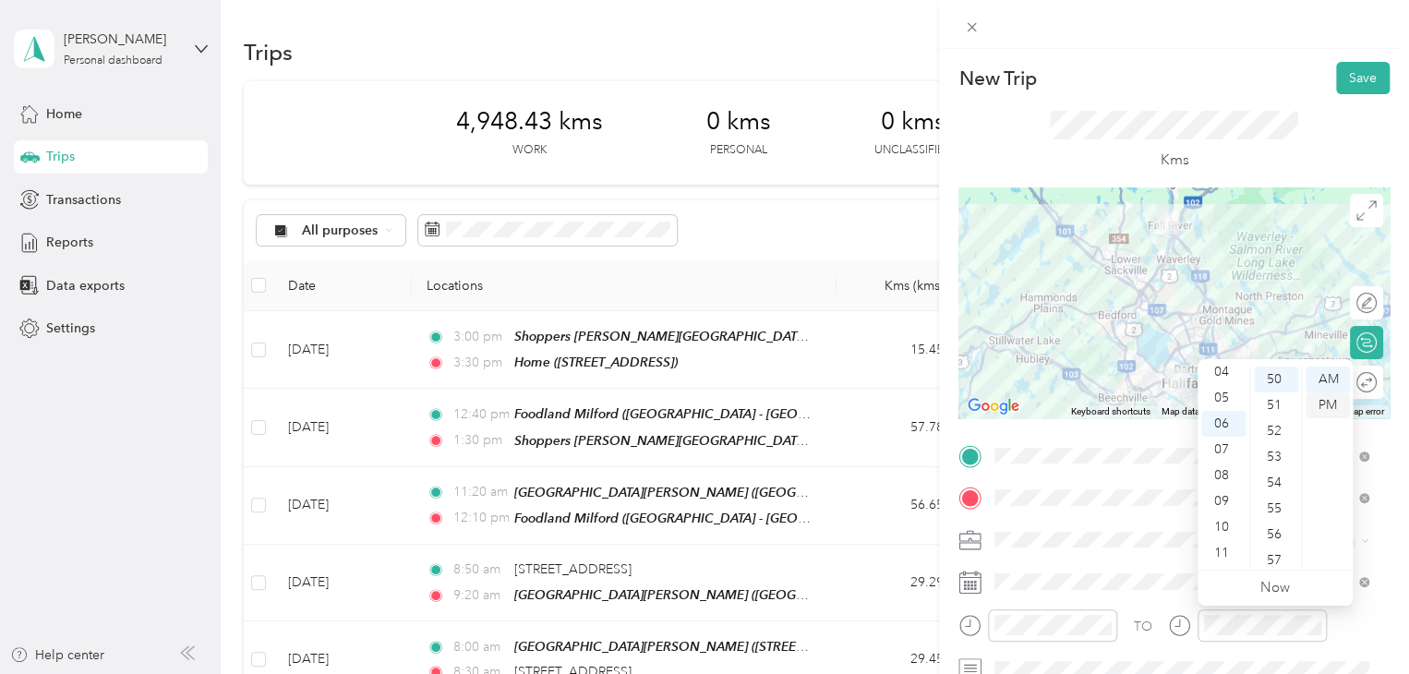
click at [1315, 399] on div "PM" at bounding box center [1327, 405] width 44 height 26
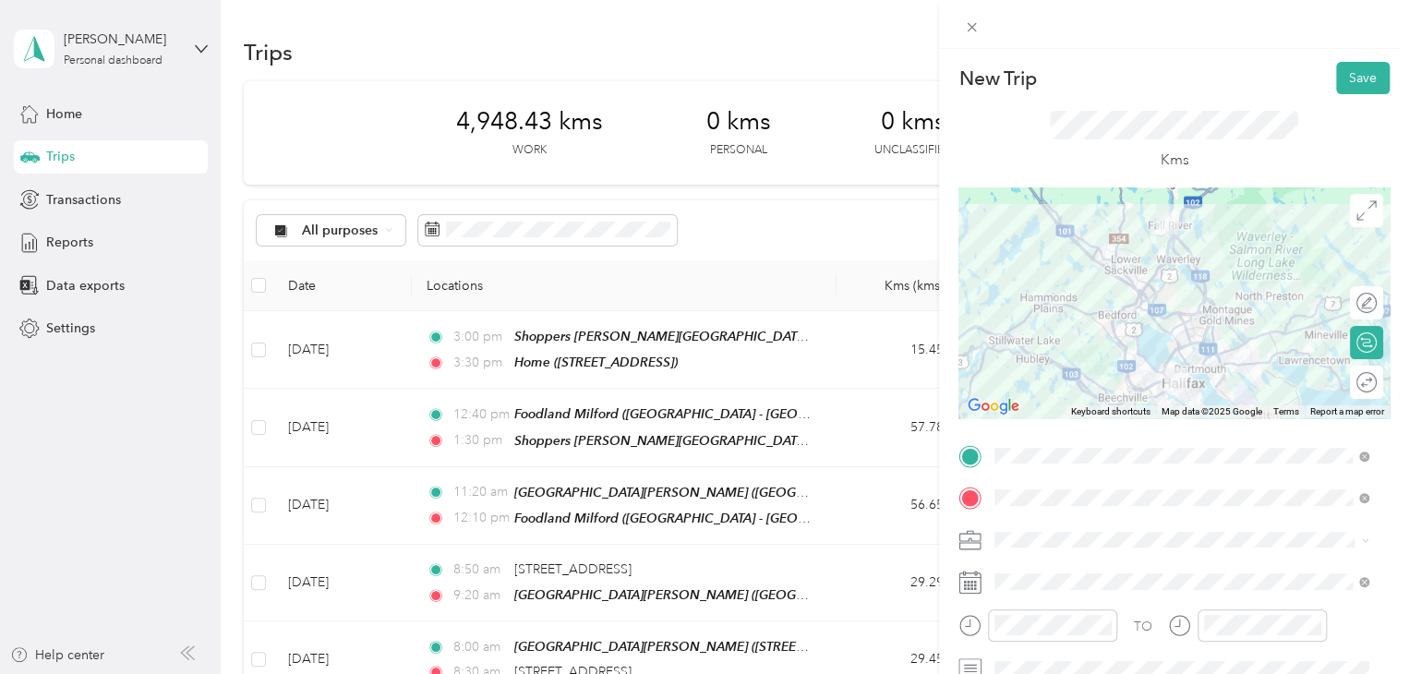
click at [1123, 307] on div at bounding box center [1173, 302] width 431 height 231
click at [1122, 303] on div at bounding box center [1173, 302] width 431 height 231
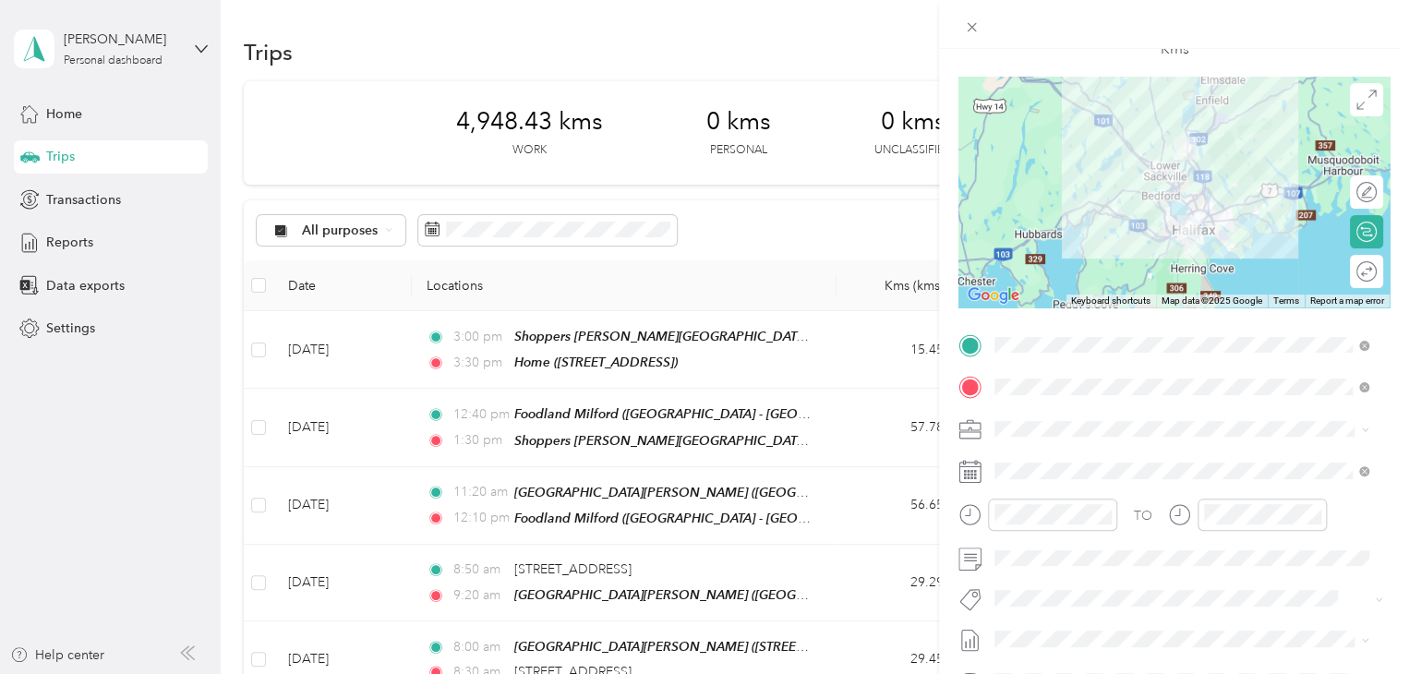
scroll to position [114, 0]
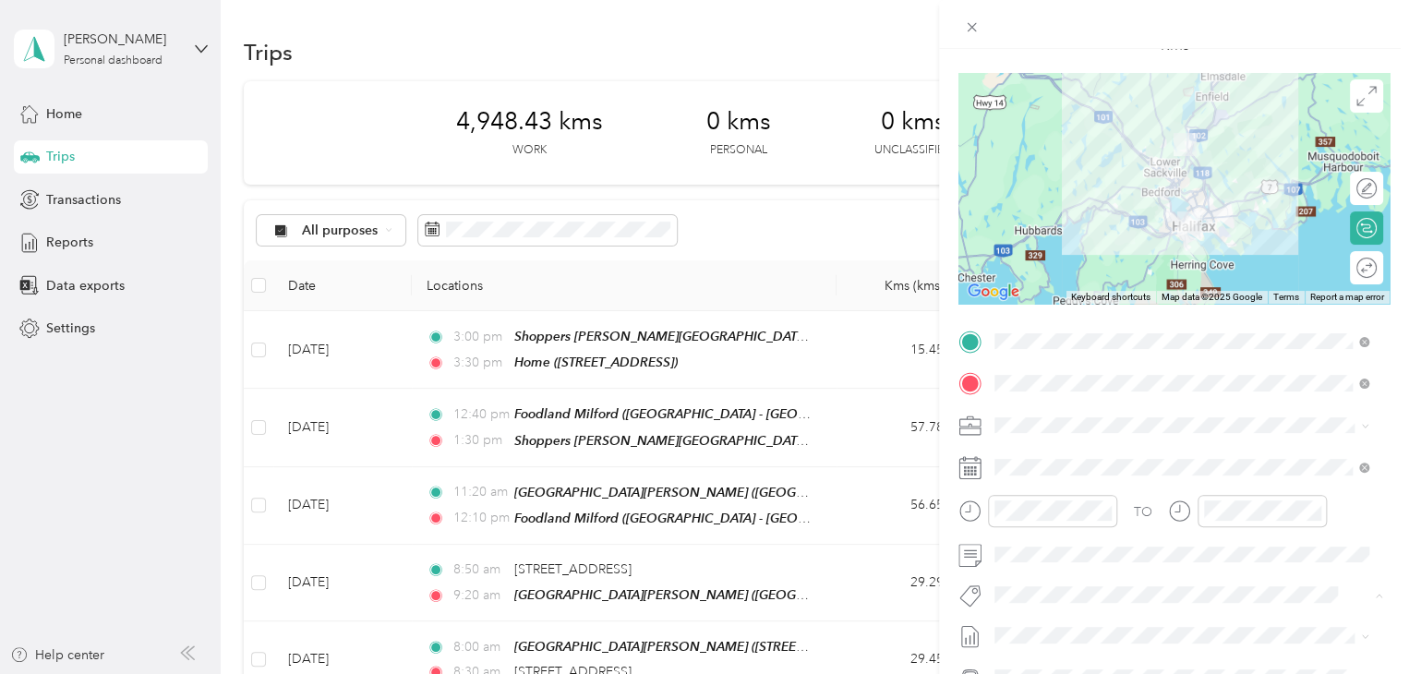
click at [1052, 617] on button "Fit [PERSON_NAME] Team" at bounding box center [1082, 626] width 162 height 23
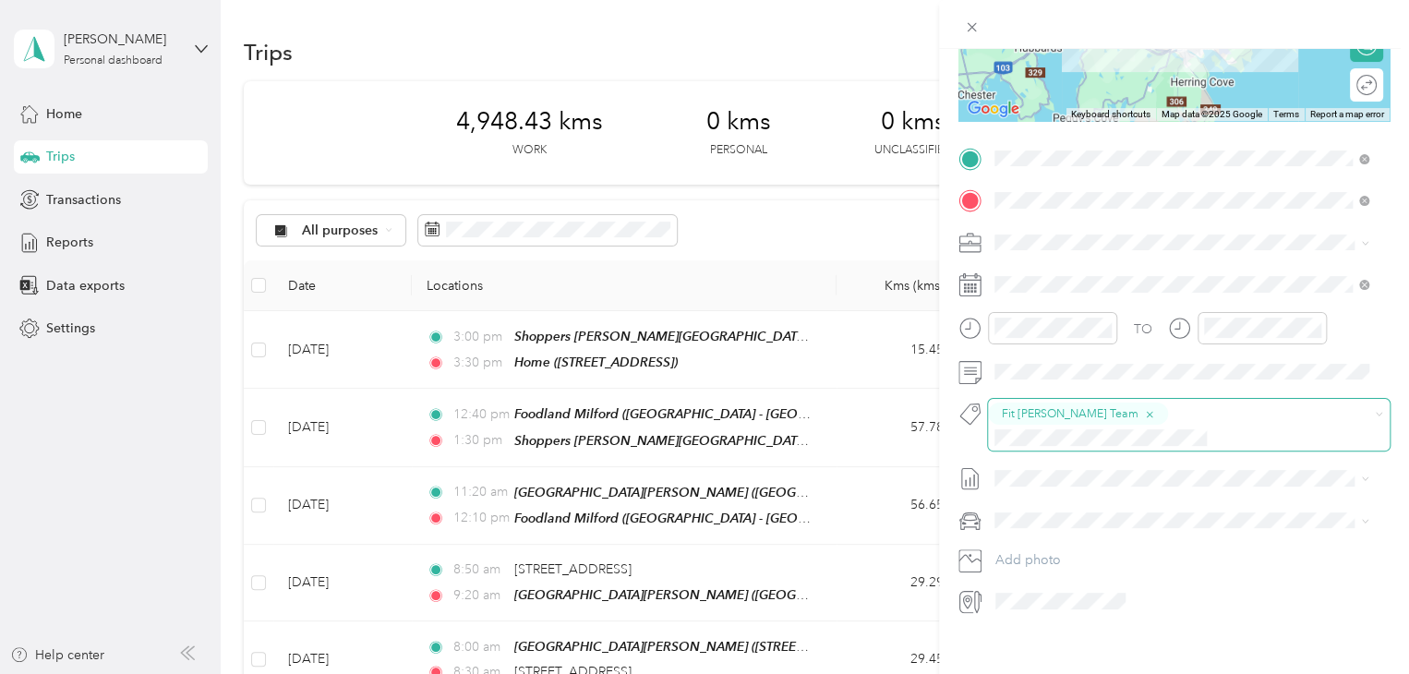
scroll to position [0, 0]
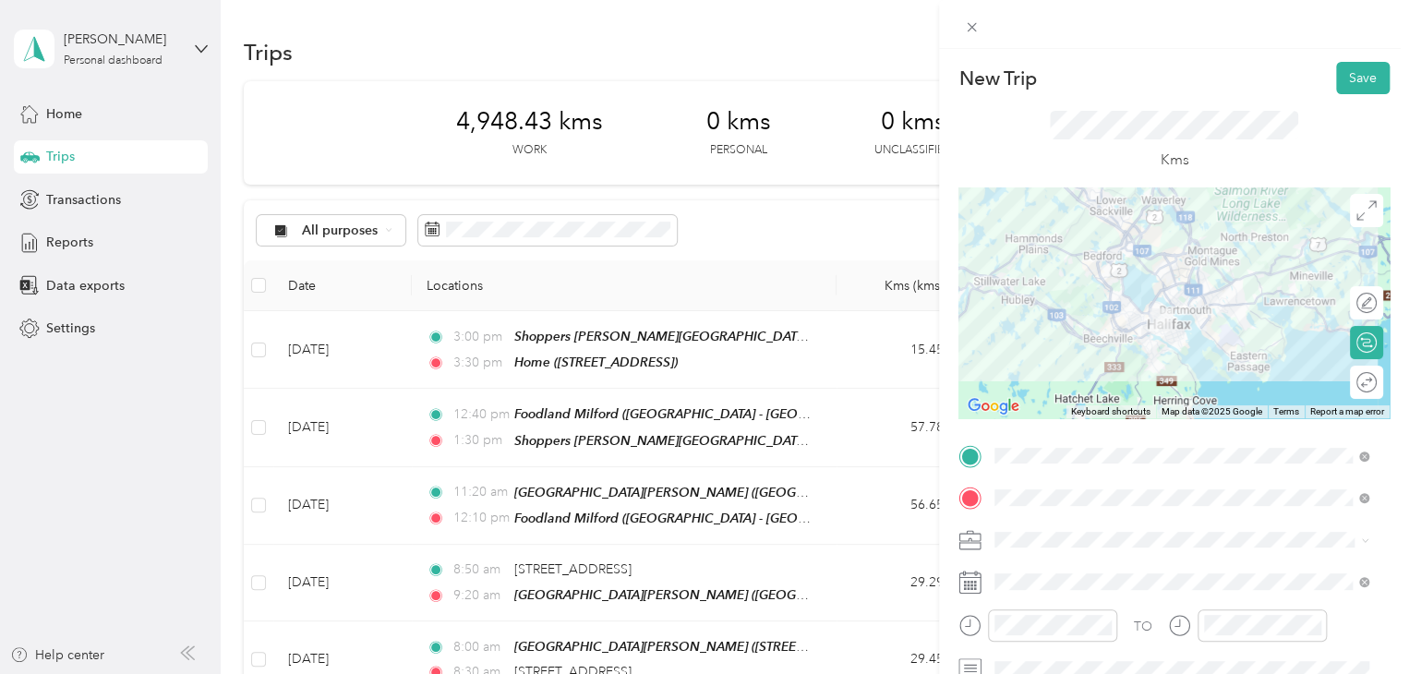
click at [1159, 285] on div at bounding box center [1173, 302] width 431 height 231
click at [1152, 289] on div at bounding box center [1173, 302] width 431 height 231
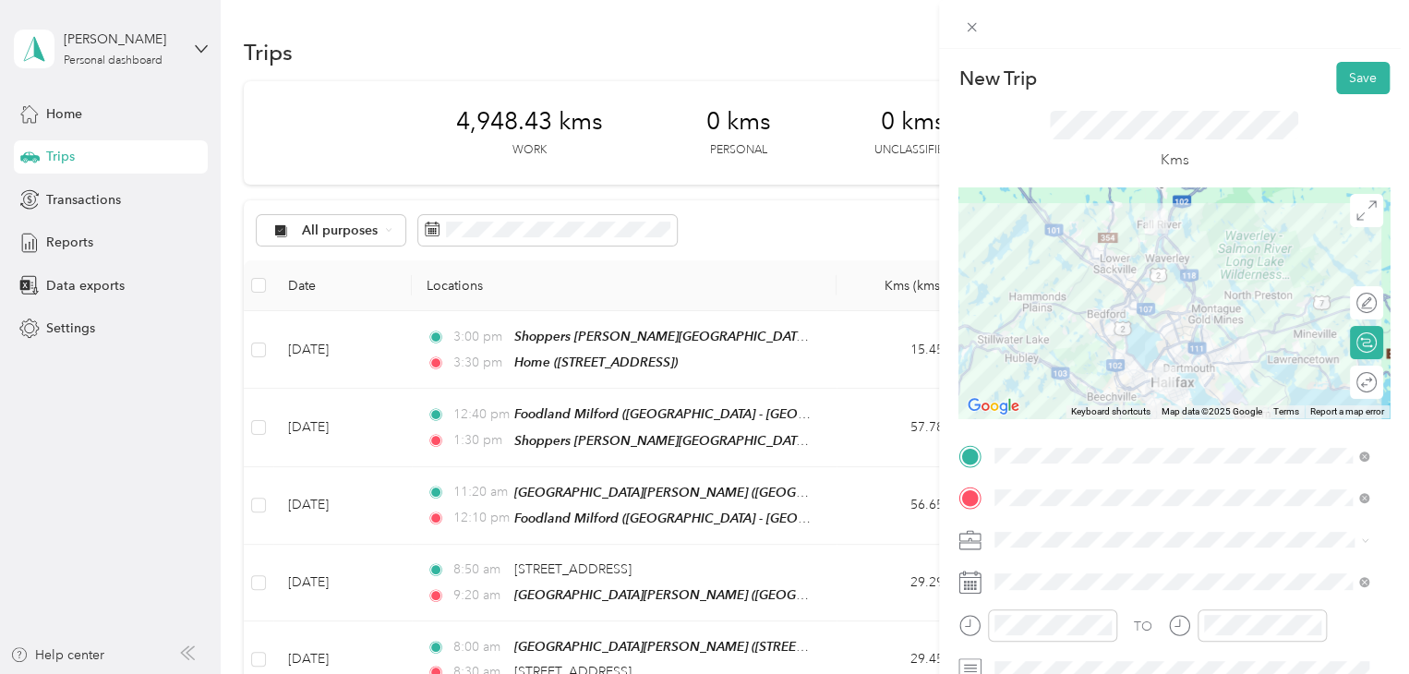
click at [1171, 363] on div at bounding box center [1173, 302] width 431 height 231
click at [1090, 330] on div at bounding box center [1173, 302] width 431 height 231
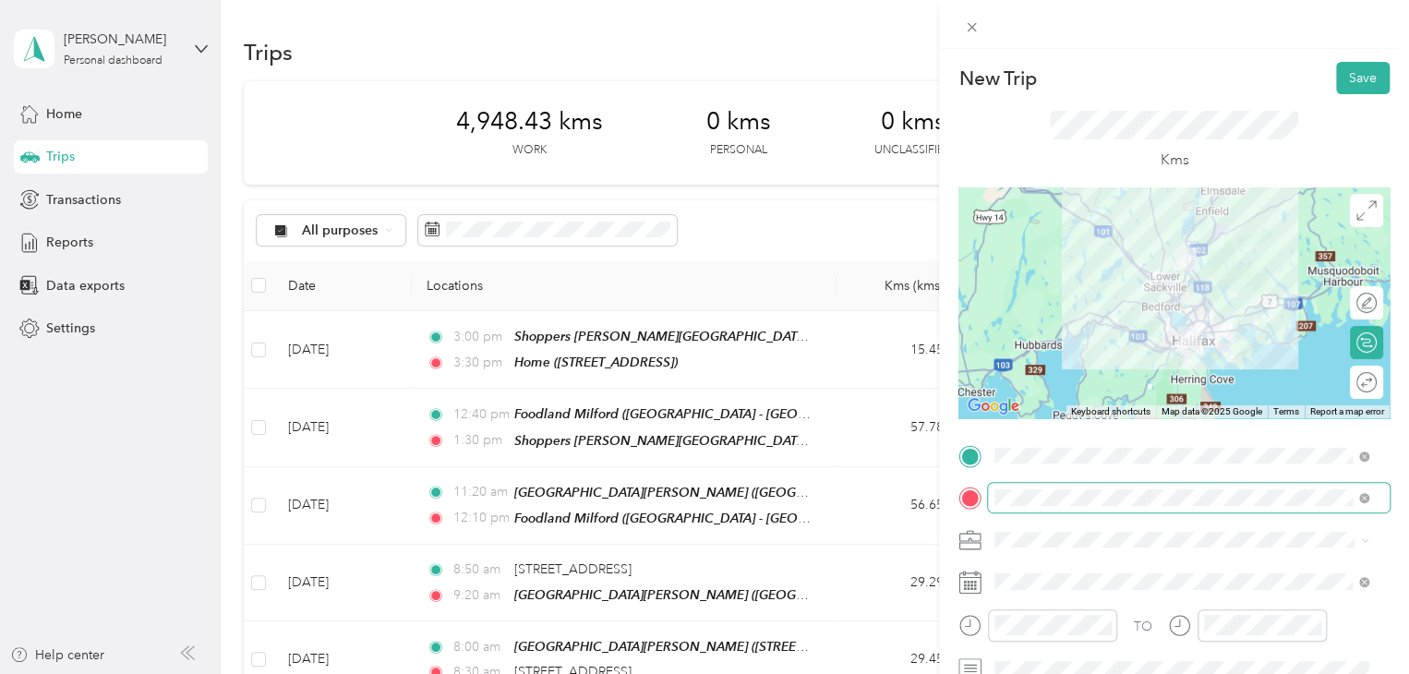
scroll to position [32, 0]
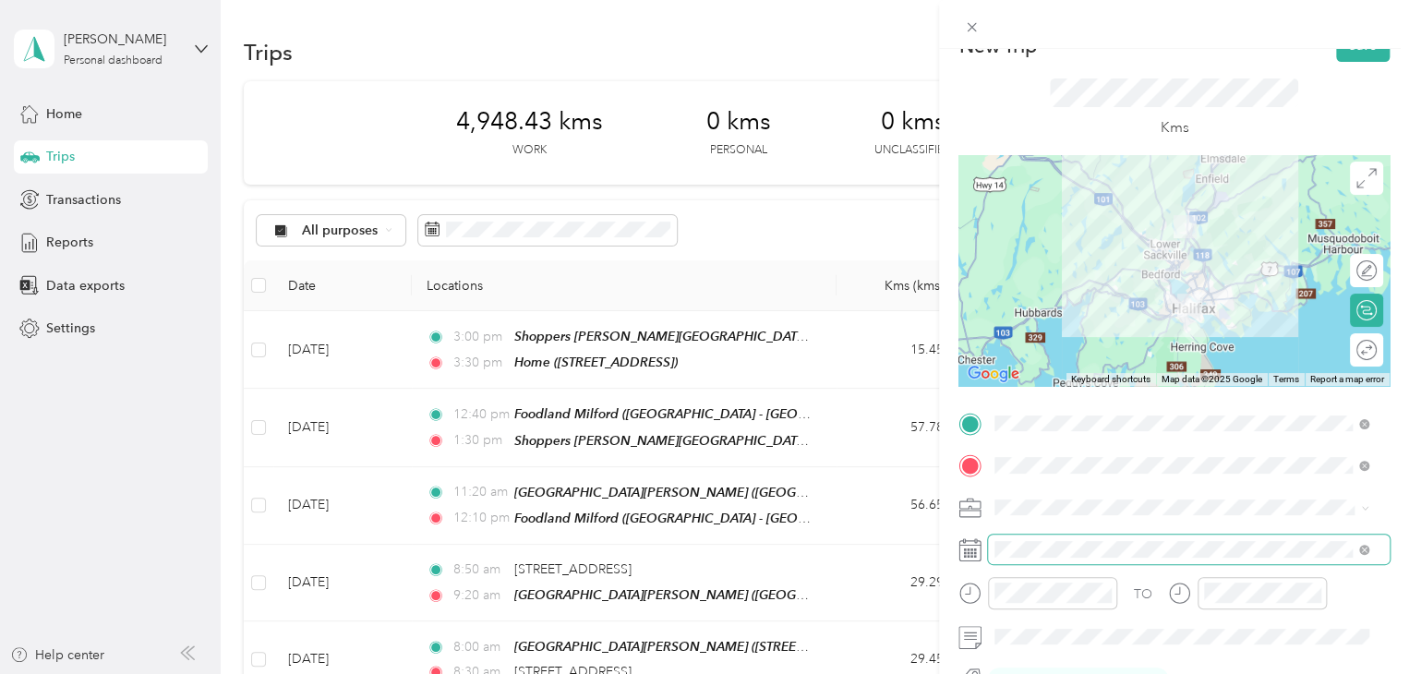
click at [1034, 558] on span at bounding box center [1189, 549] width 402 height 30
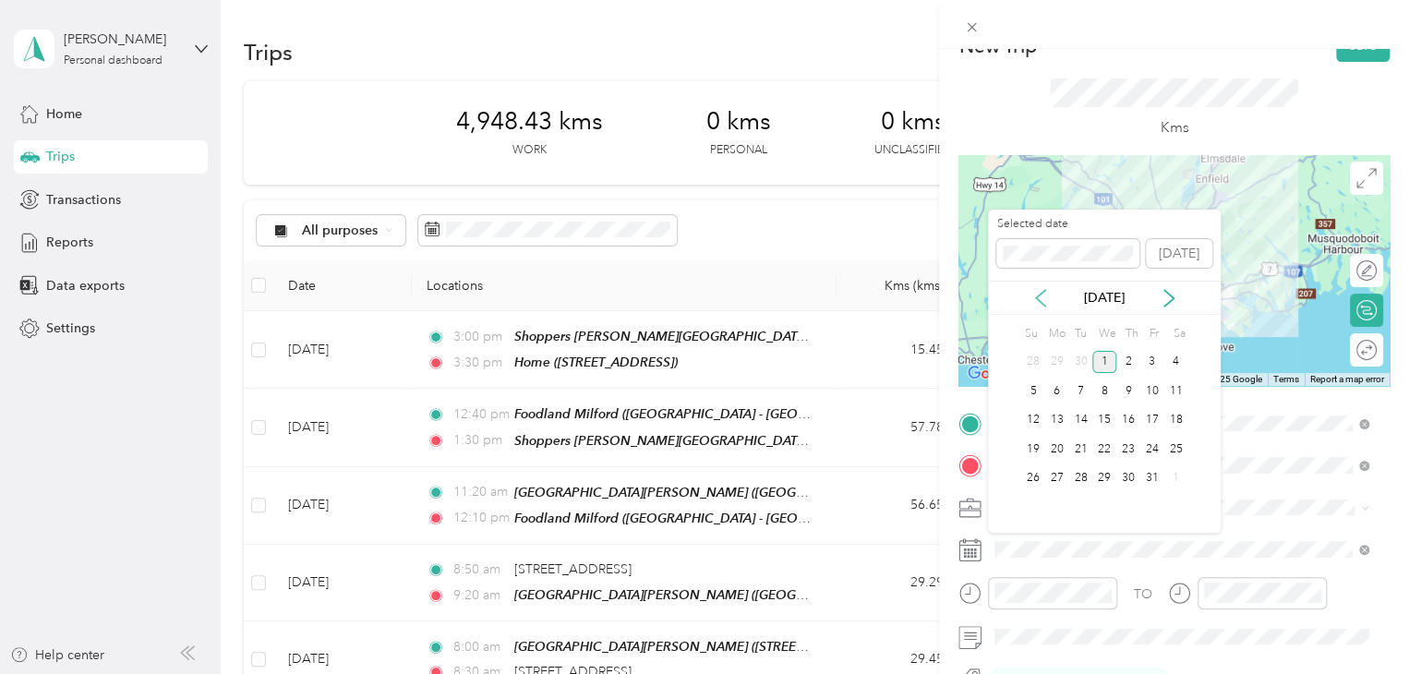
click at [1041, 299] on icon at bounding box center [1040, 298] width 18 height 18
click at [1060, 474] on div "29" at bounding box center [1057, 478] width 24 height 23
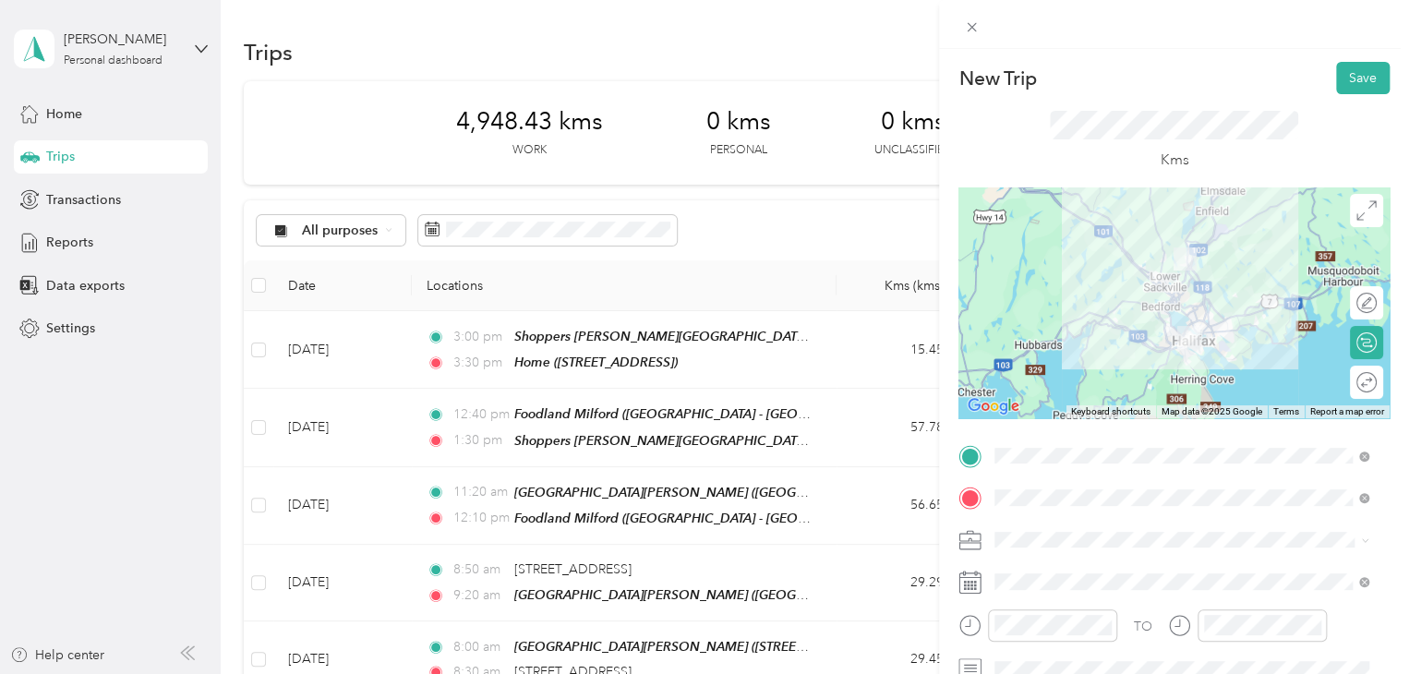
scroll to position [0, 0]
click at [1355, 85] on button "Save" at bounding box center [1363, 78] width 54 height 32
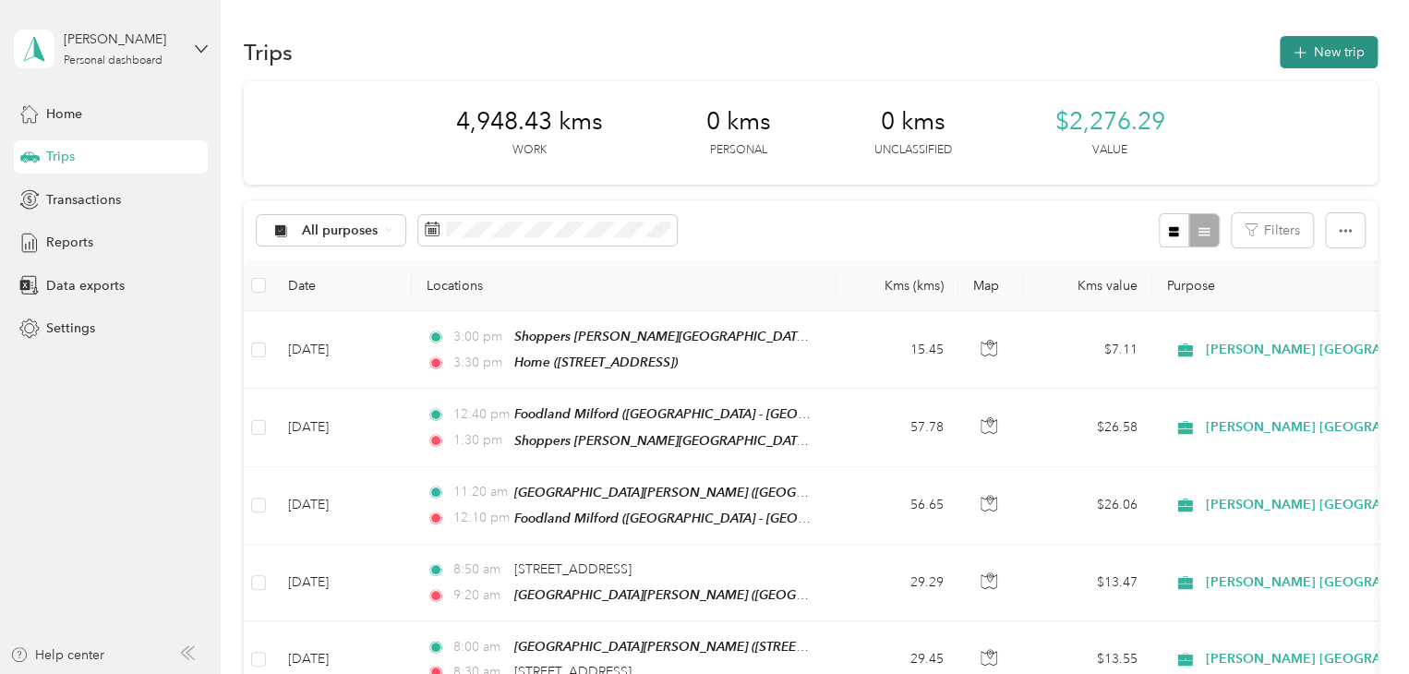
click at [1309, 37] on button "New trip" at bounding box center [1328, 52] width 98 height 32
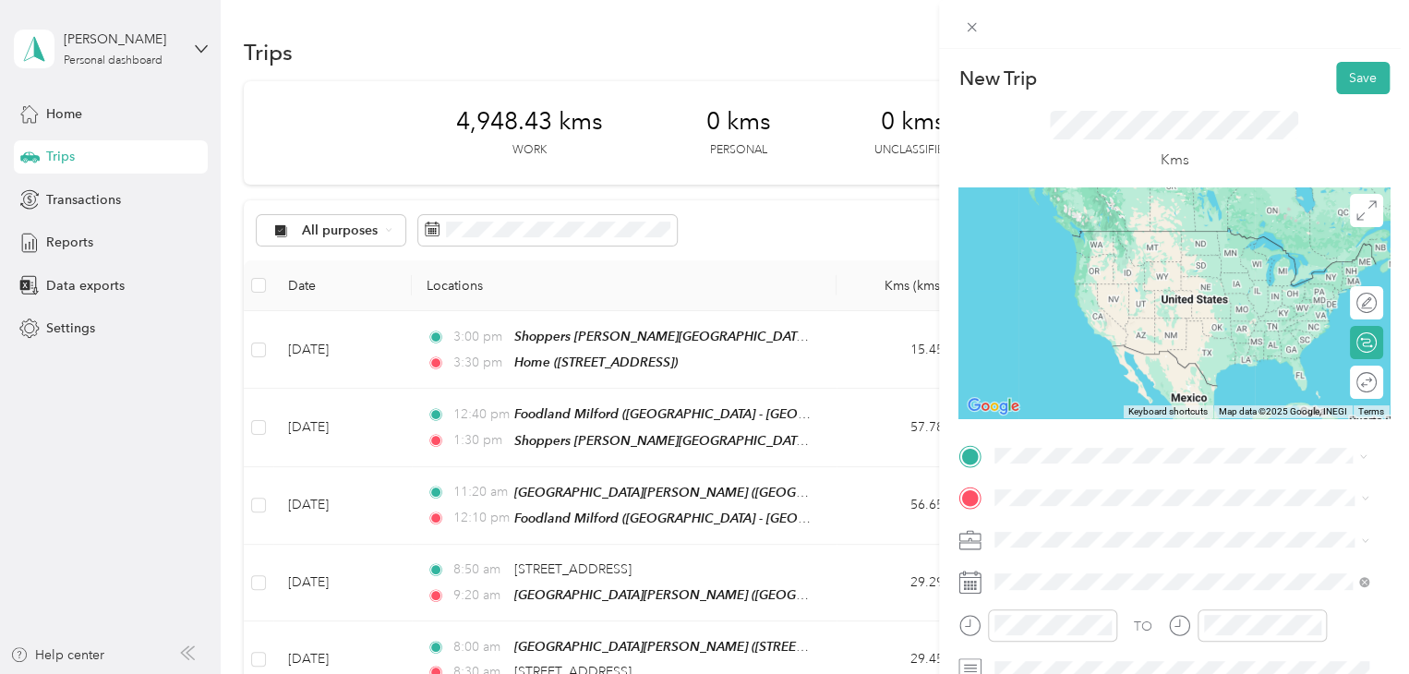
click at [1097, 266] on span "Sobeys, [STREET_ADDRESS]" at bounding box center [1113, 258] width 168 height 16
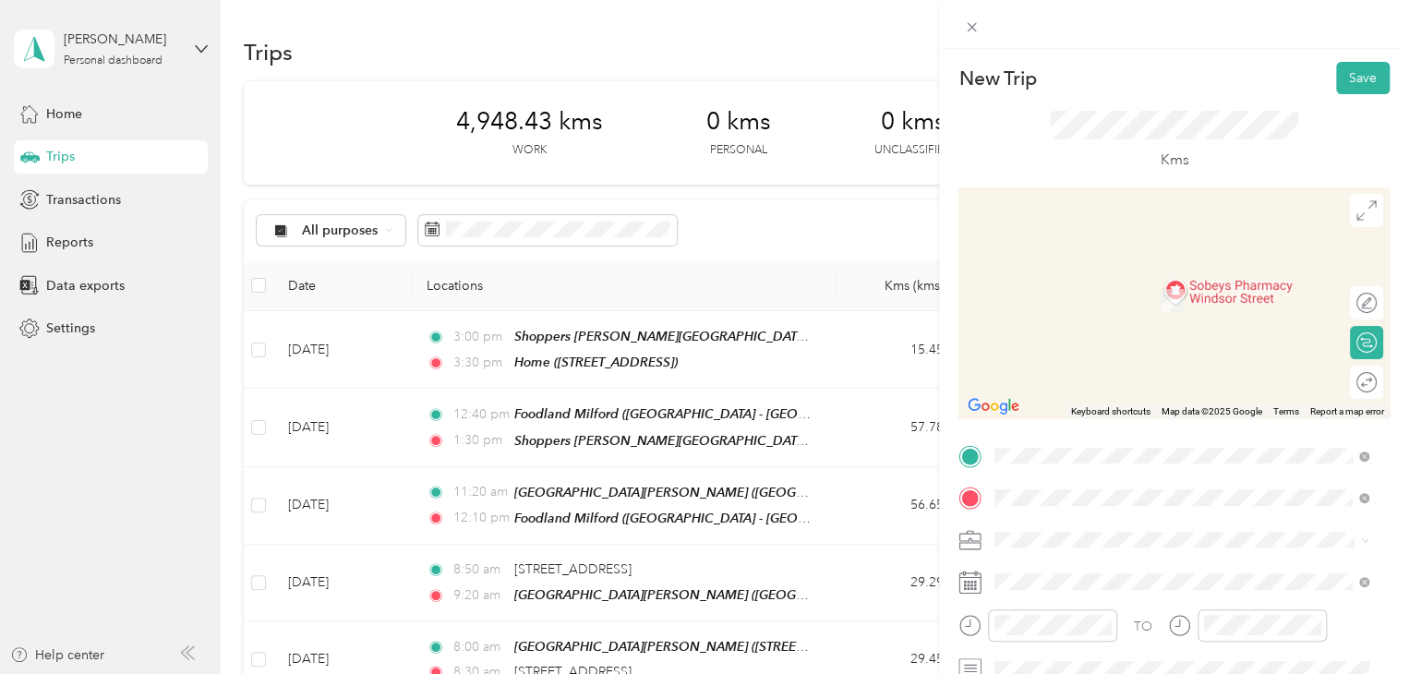
click at [1101, 297] on span "[STREET_ADDRESS]" at bounding box center [1087, 301] width 117 height 16
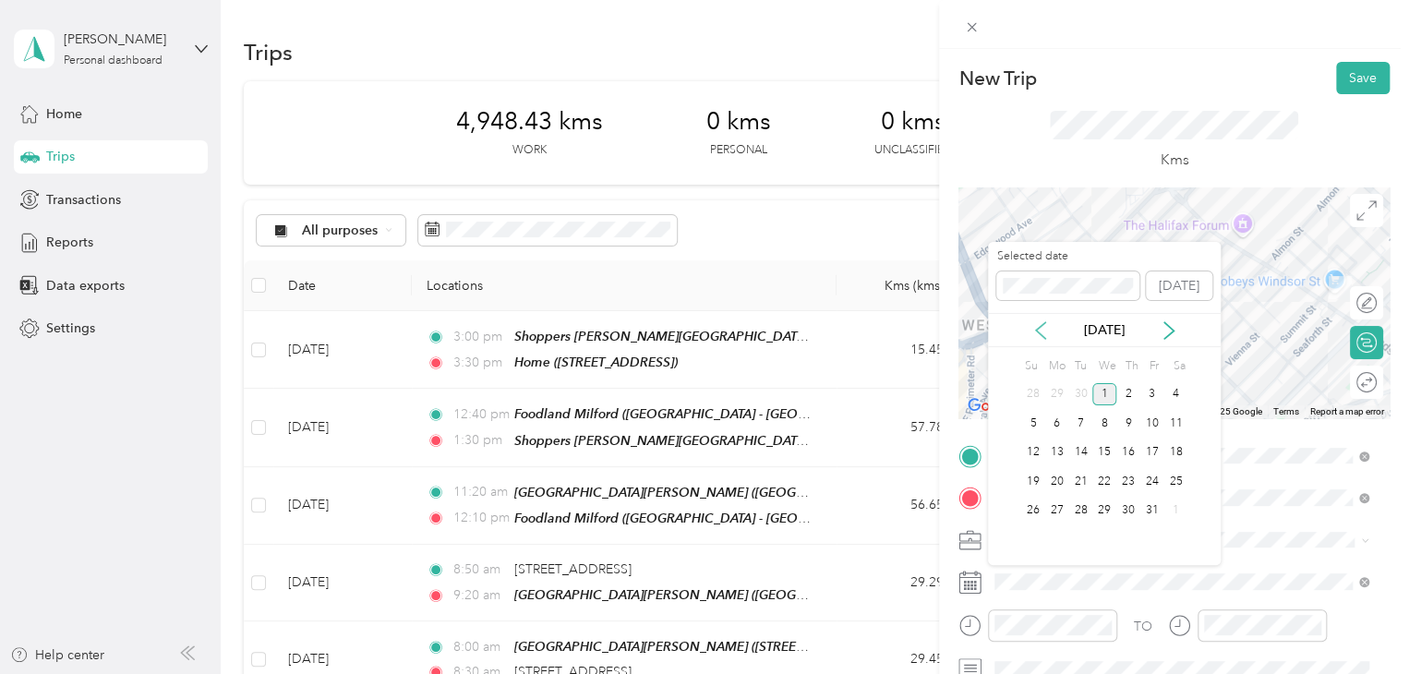
click at [1042, 334] on icon at bounding box center [1040, 330] width 18 height 18
click at [1063, 506] on div "29" at bounding box center [1057, 510] width 24 height 23
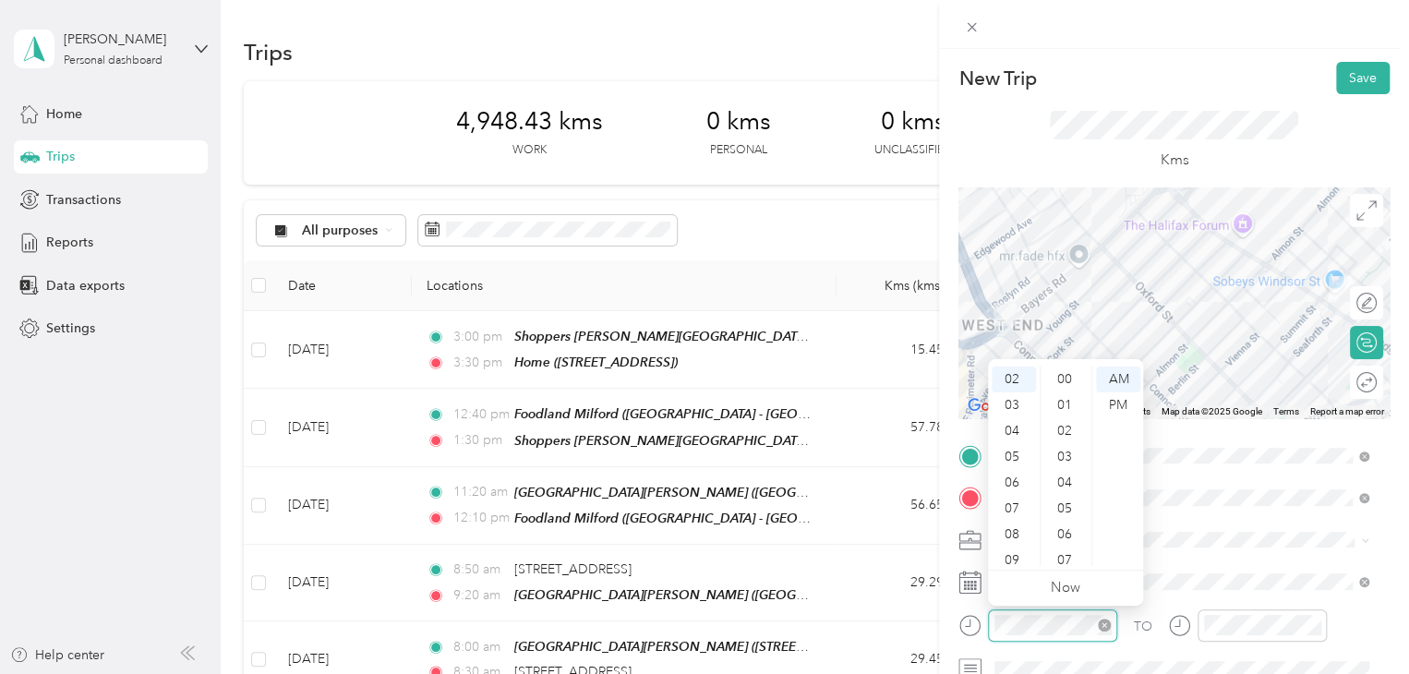
scroll to position [724, 0]
click at [1010, 532] on div "08" at bounding box center [1013, 535] width 44 height 26
click at [1063, 373] on div "00" at bounding box center [1066, 379] width 44 height 26
click at [1126, 403] on div "PM" at bounding box center [1118, 405] width 44 height 26
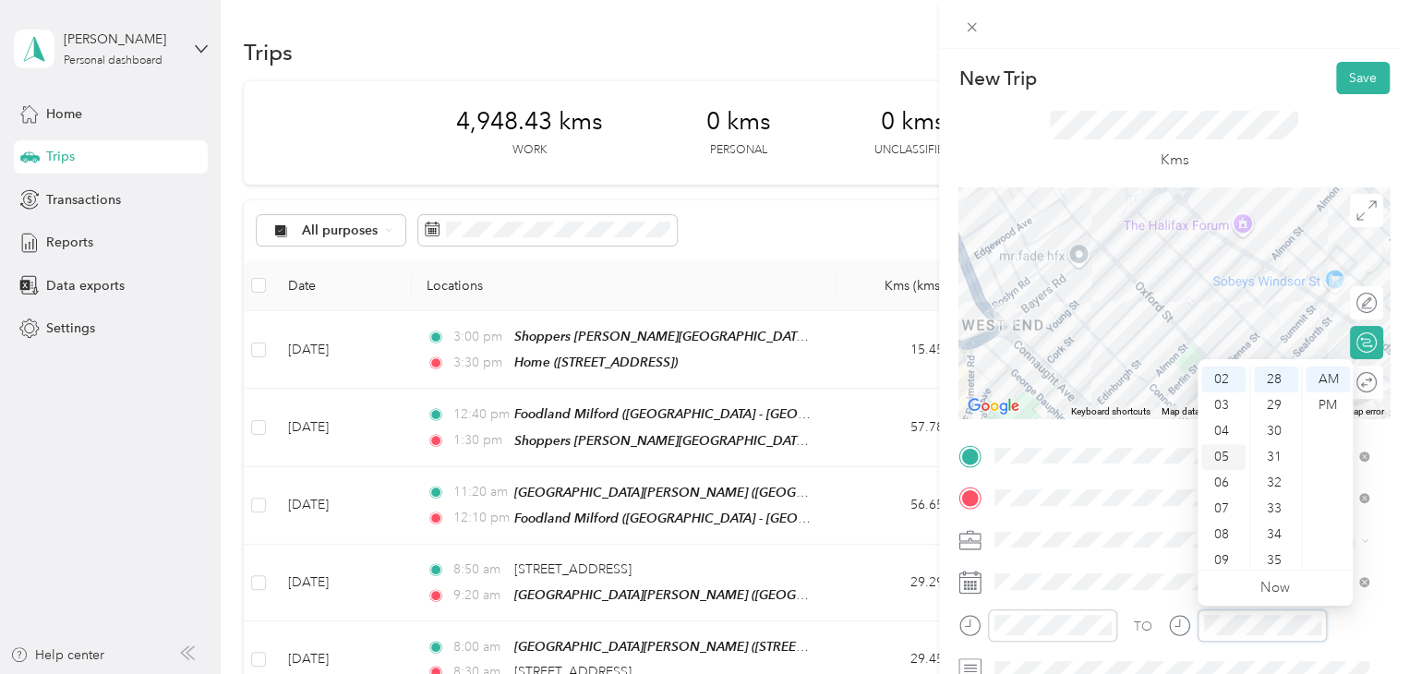
scroll to position [111, 0]
click at [1219, 480] on div "08" at bounding box center [1223, 475] width 44 height 26
click at [1285, 510] on div "10" at bounding box center [1275, 505] width 44 height 26
click at [1334, 411] on div "PM" at bounding box center [1327, 405] width 44 height 26
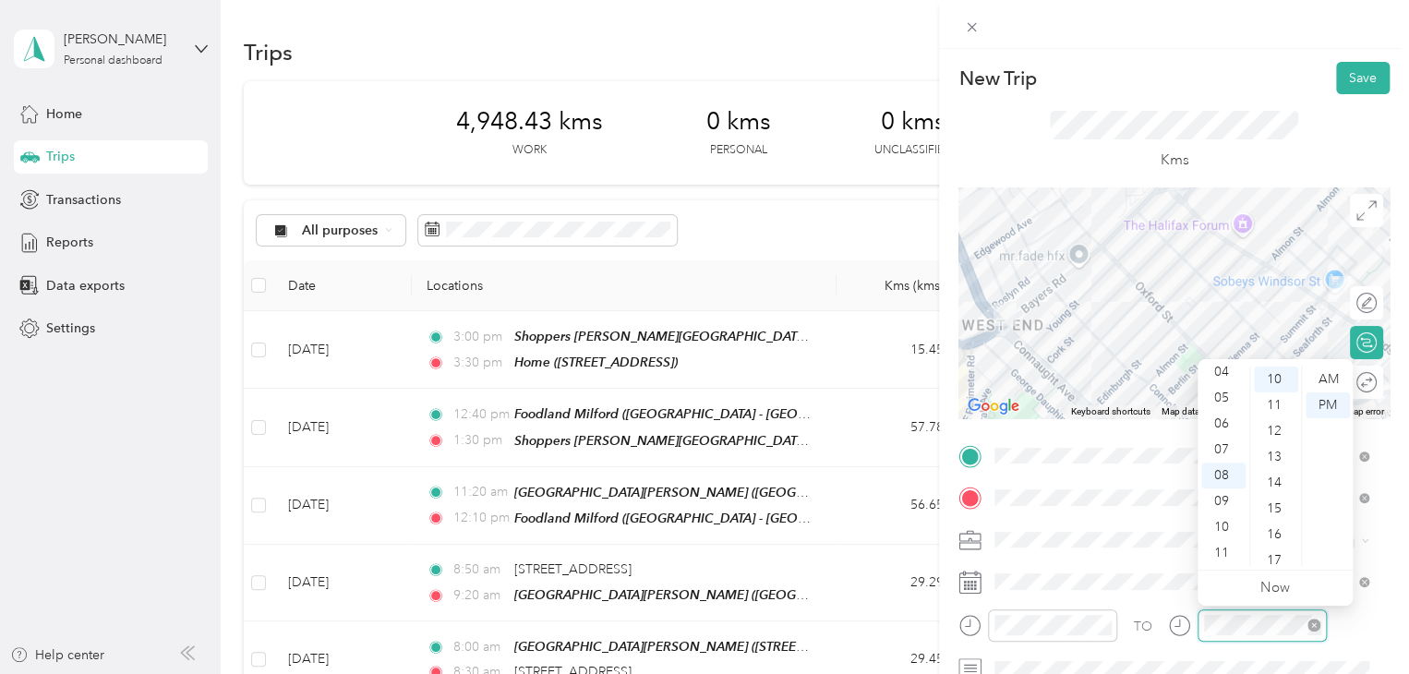
scroll to position [96, 0]
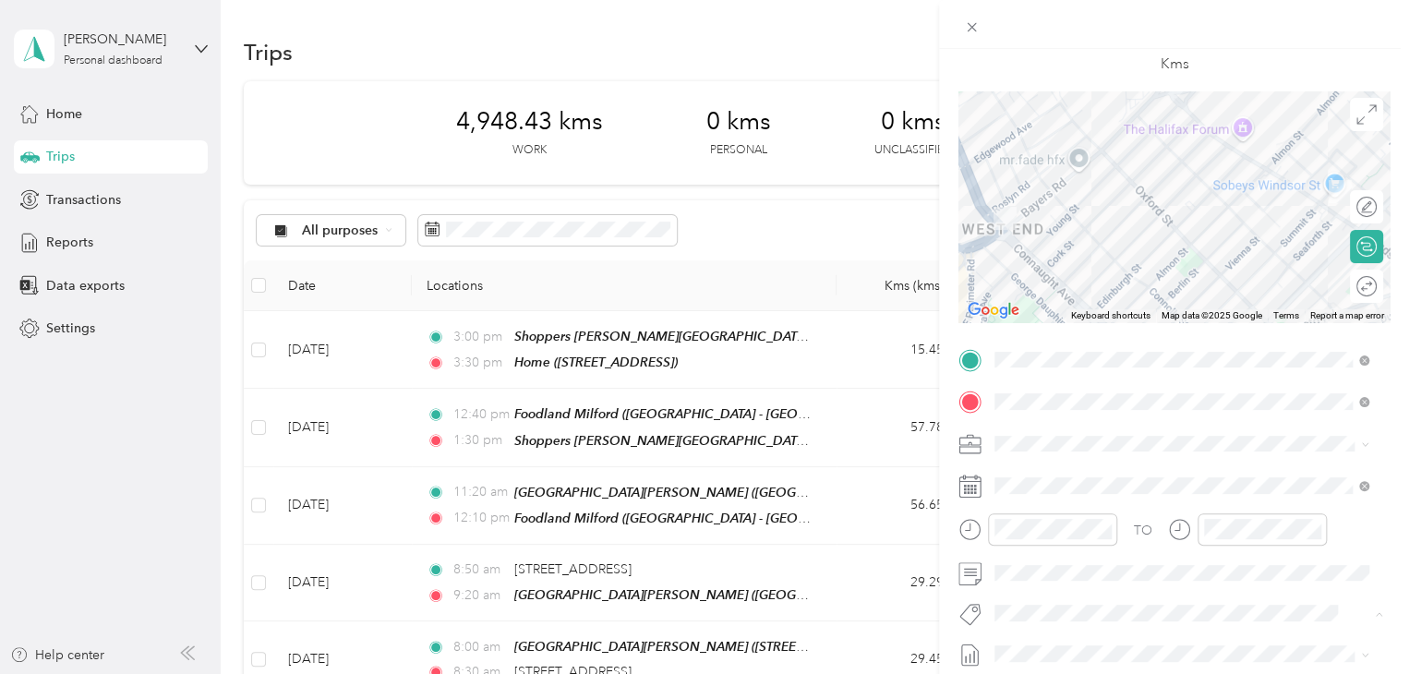
click at [1052, 650] on li "Fit [PERSON_NAME] Team" at bounding box center [1181, 645] width 387 height 36
click at [1179, 245] on div at bounding box center [1173, 206] width 431 height 231
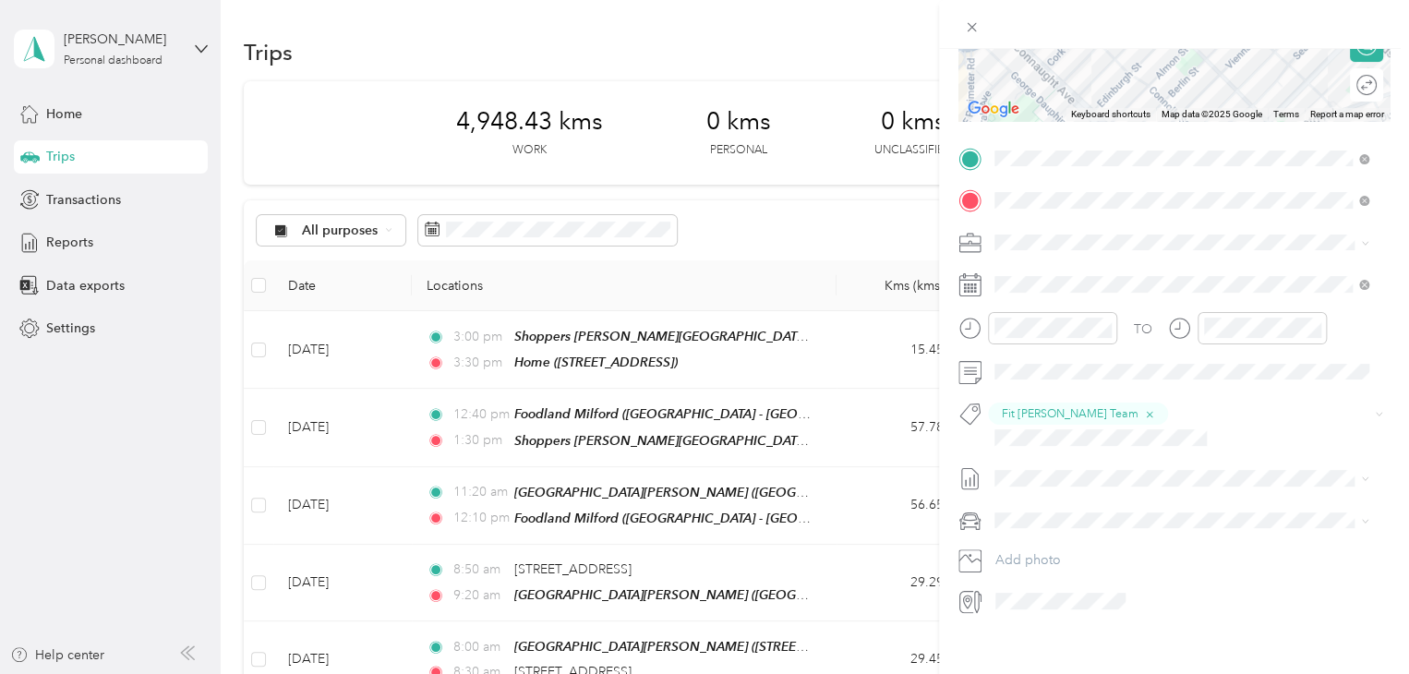
scroll to position [0, 0]
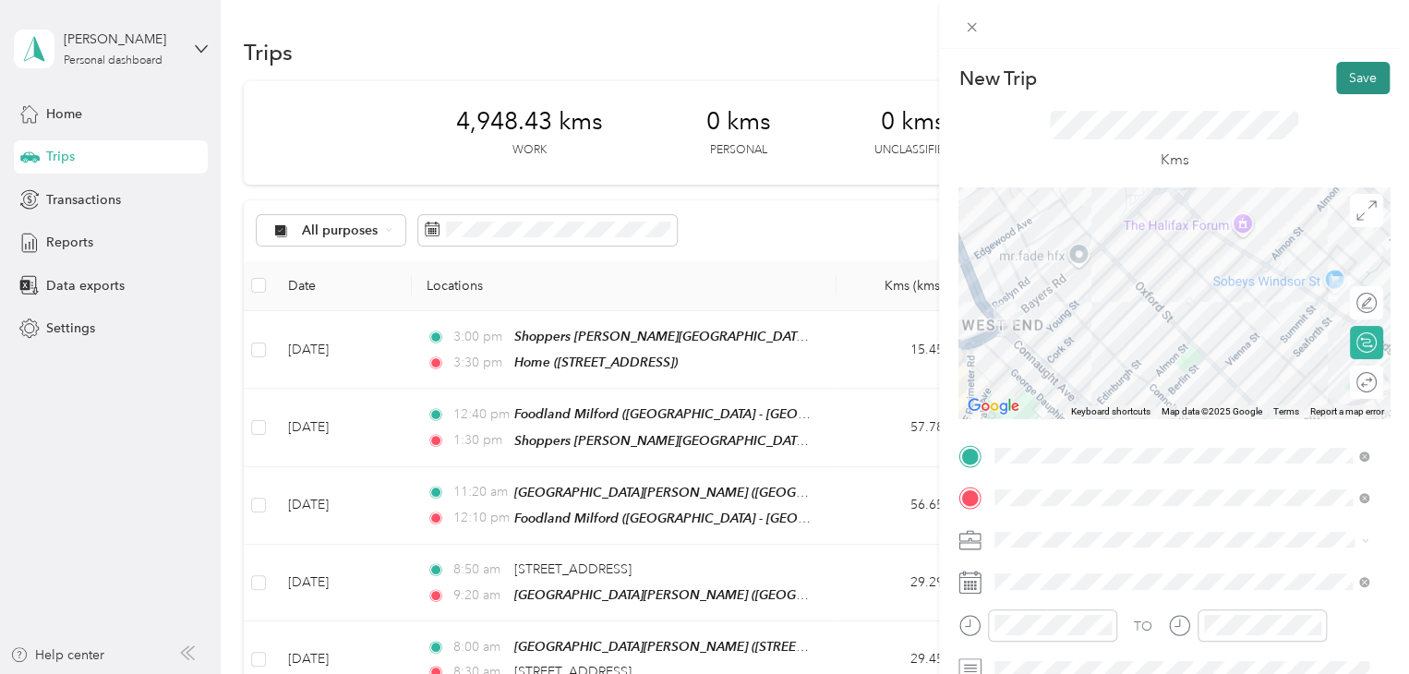
click at [1336, 82] on button "Save" at bounding box center [1363, 78] width 54 height 32
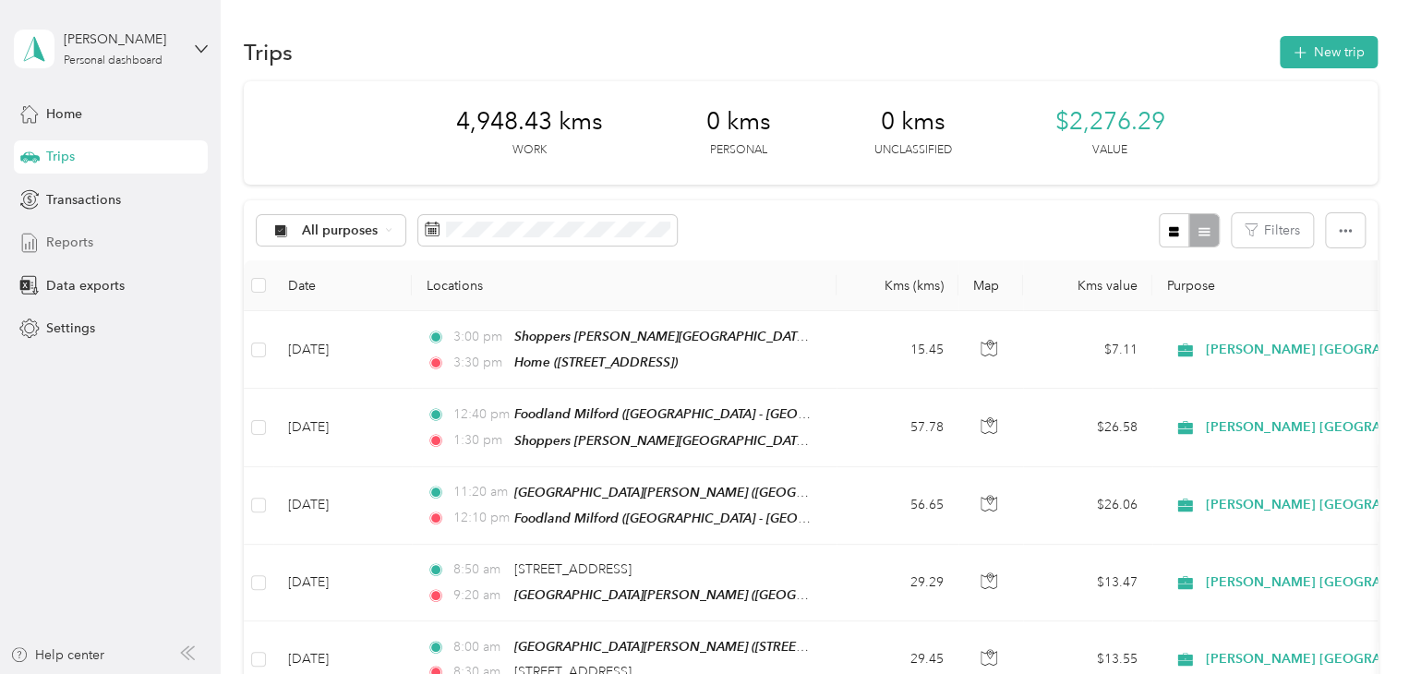
click at [67, 253] on div "Reports" at bounding box center [111, 242] width 194 height 33
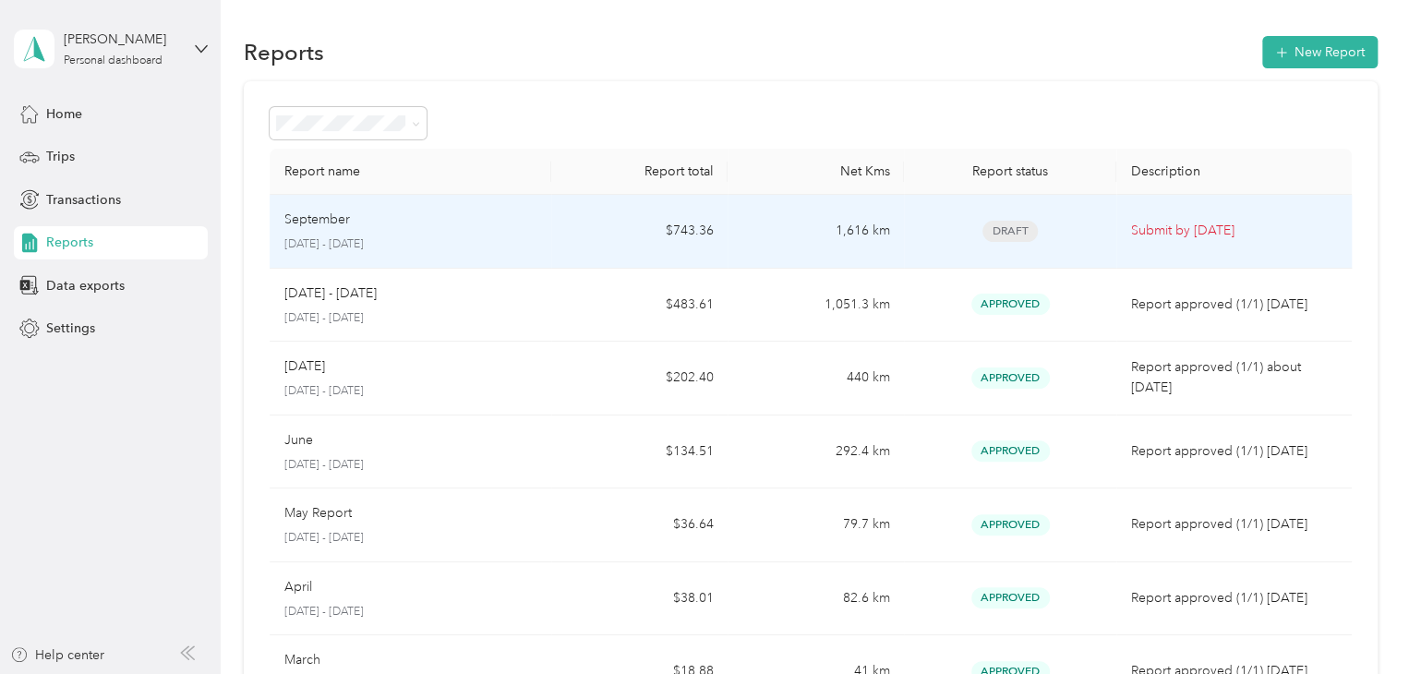
click at [478, 254] on td "September [DATE] - [DATE]" at bounding box center [411, 232] width 282 height 74
